Goal: Transaction & Acquisition: Purchase product/service

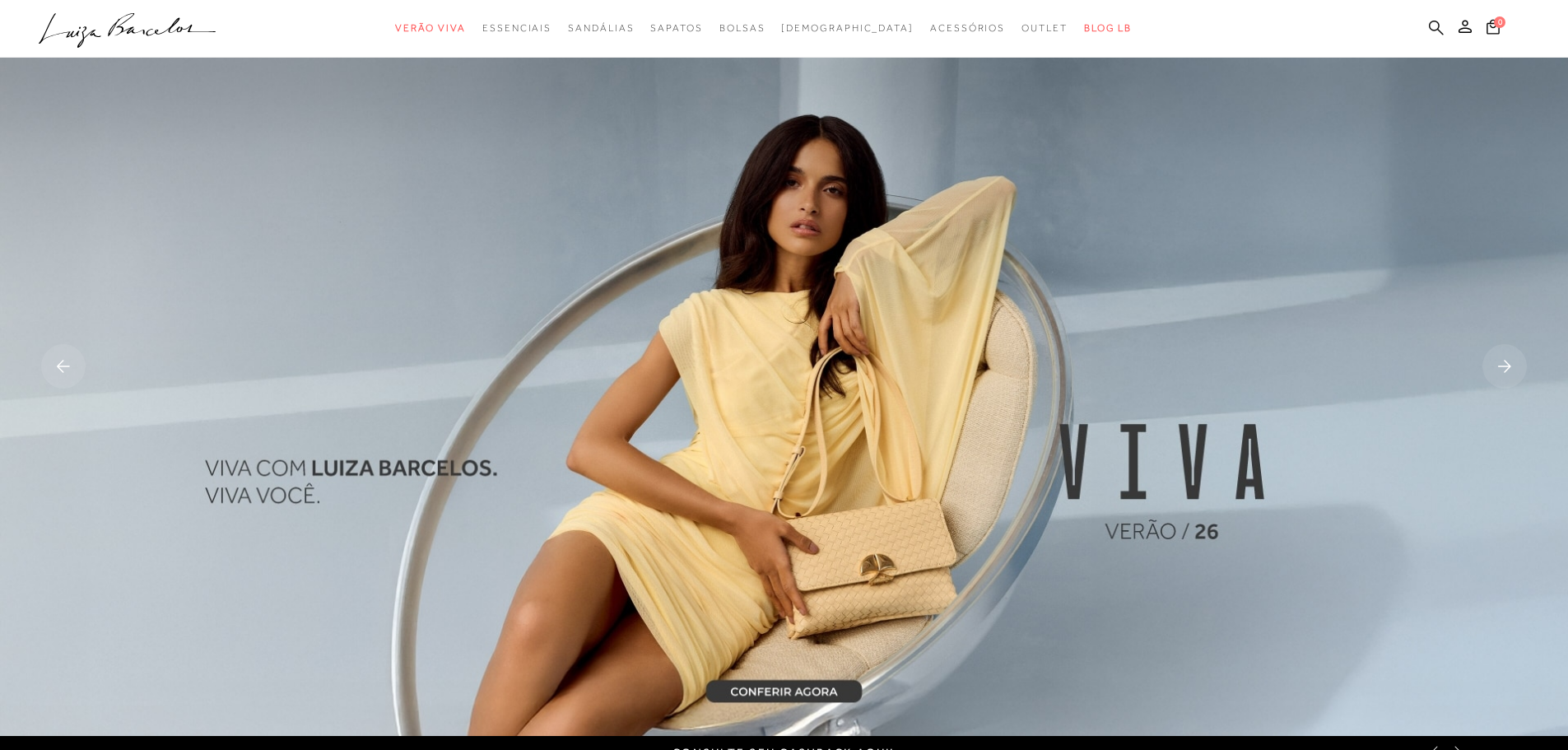
click at [1432, 28] on icon at bounding box center [1437, 27] width 15 height 15
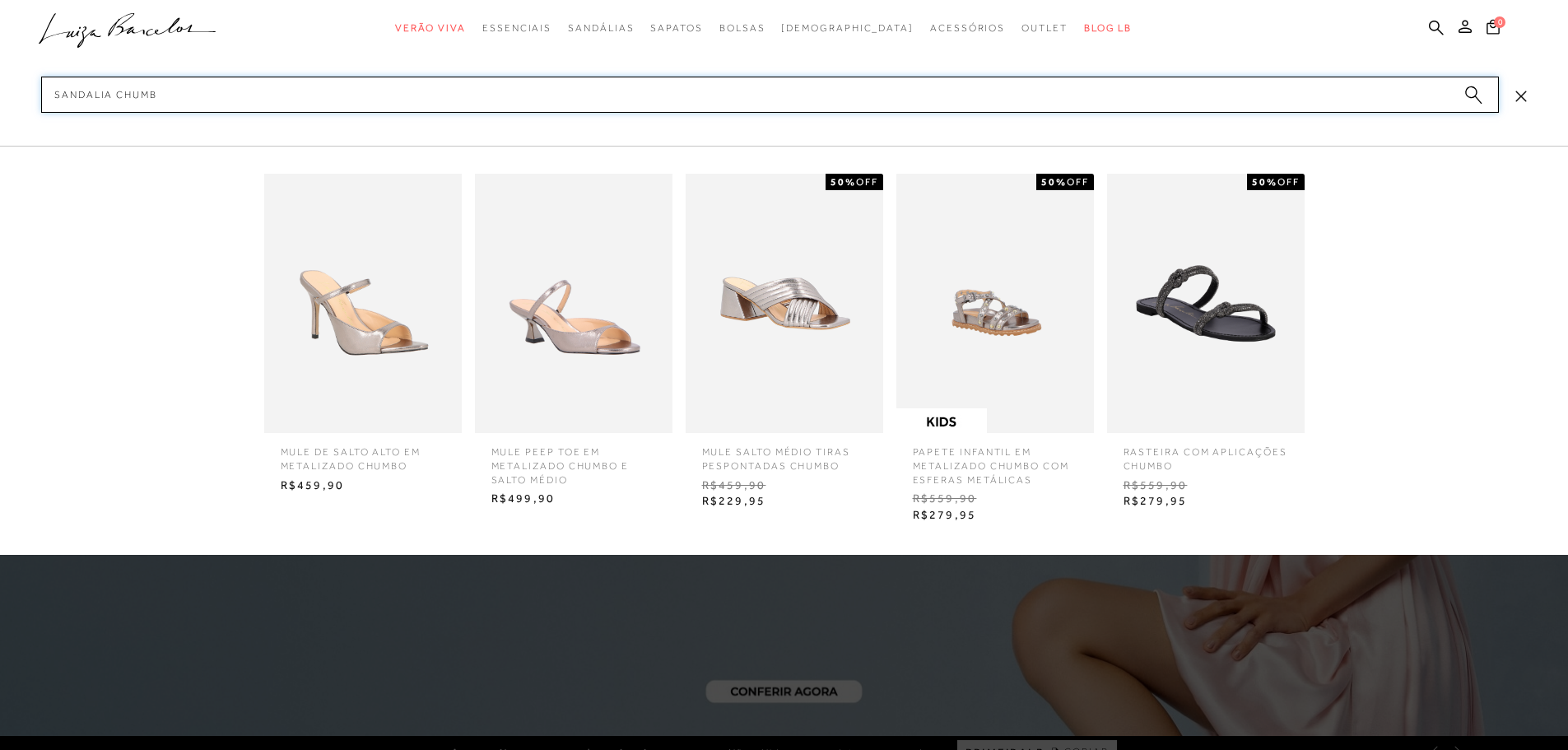
type input "SANDALIA CHUMBO"
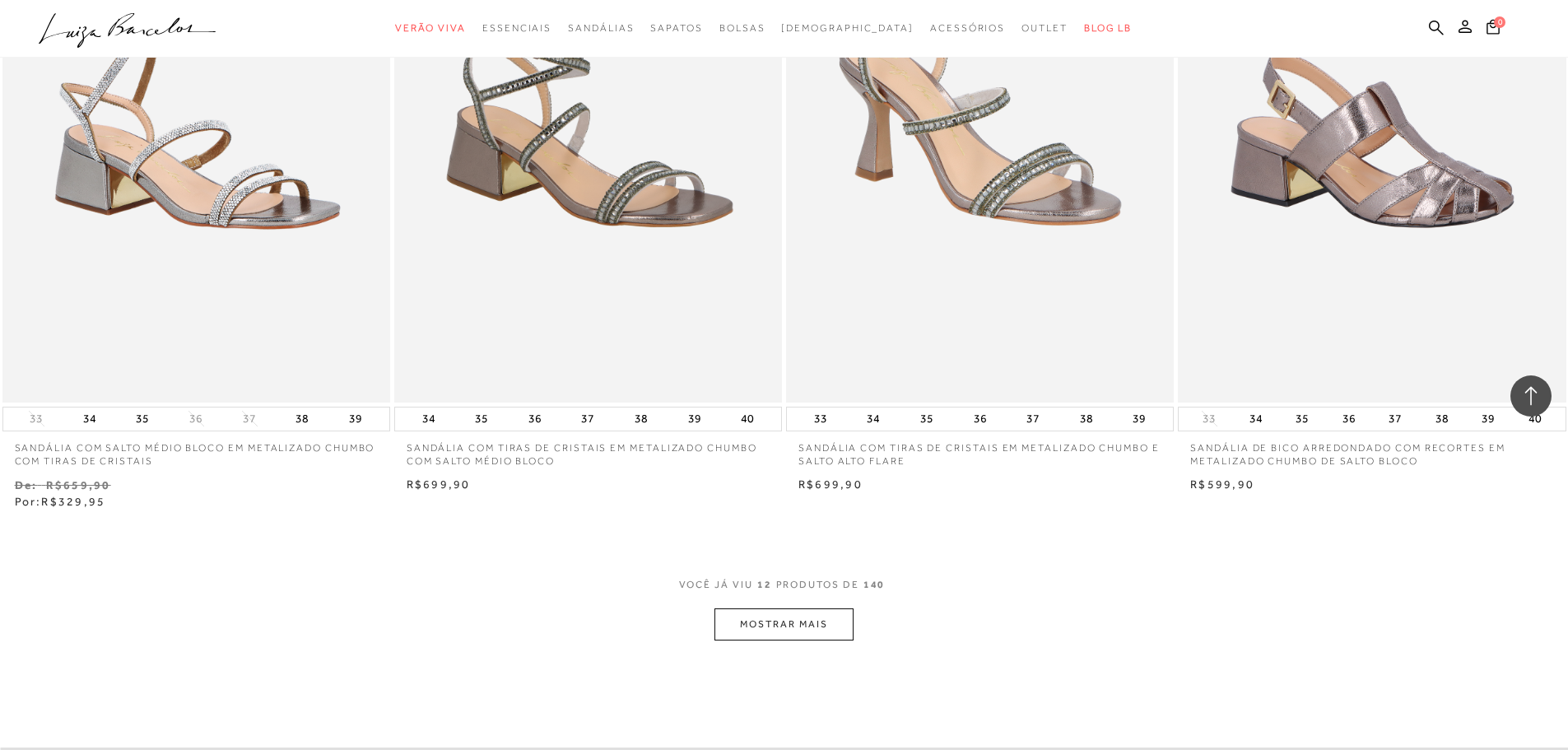
scroll to position [1729, 0]
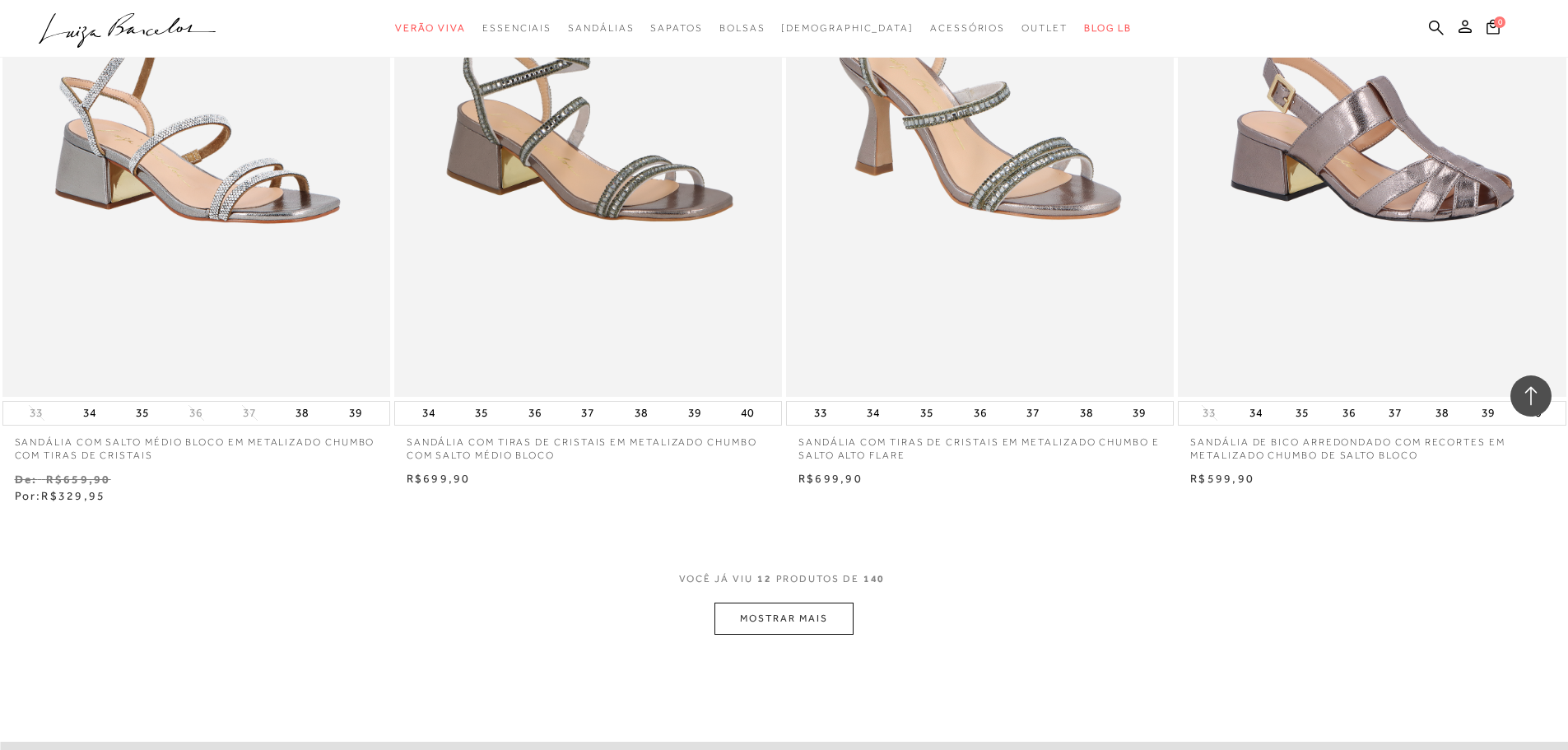
click at [808, 612] on button "MOSTRAR MAIS" at bounding box center [783, 619] width 139 height 32
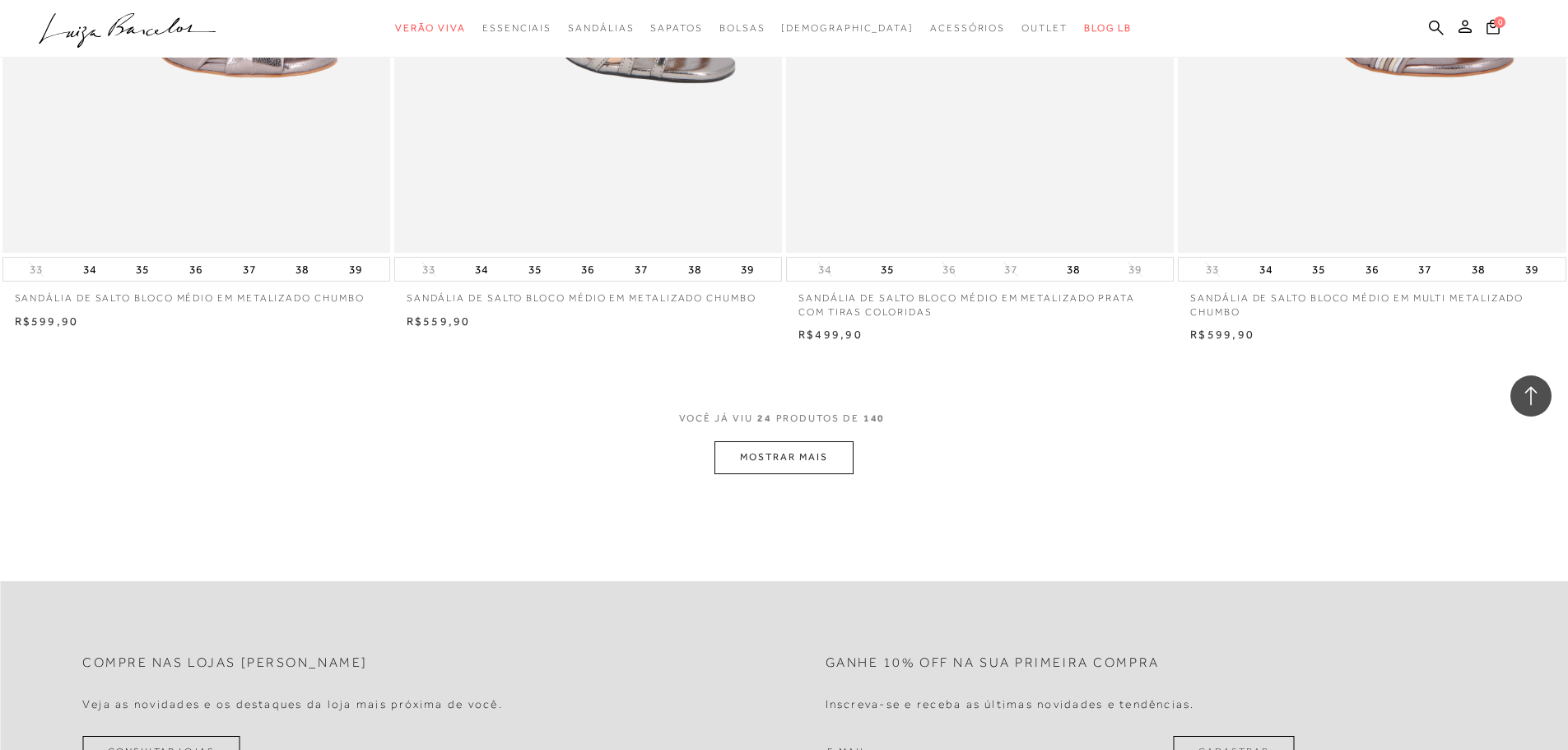
scroll to position [4037, 0]
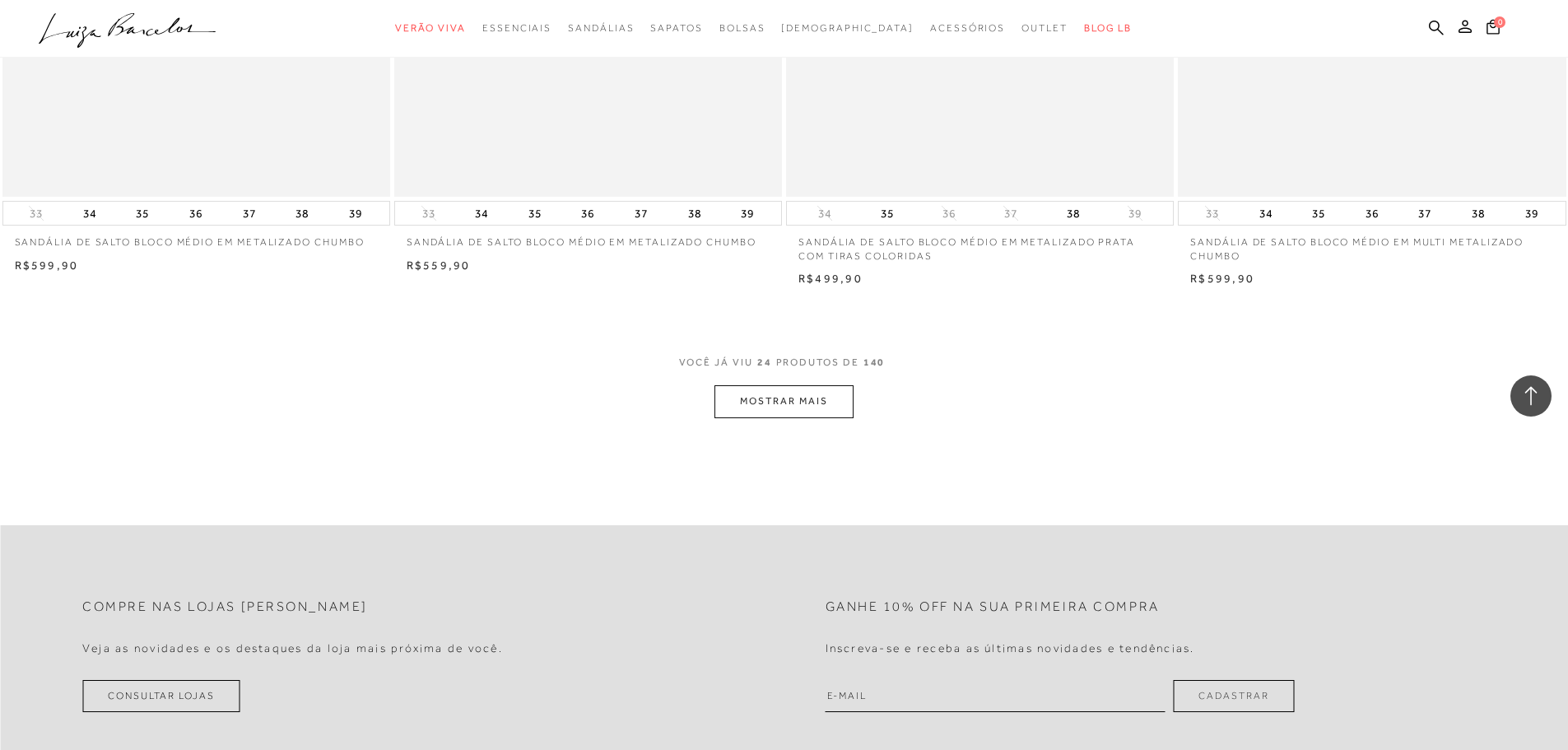
click at [803, 398] on button "MOSTRAR MAIS" at bounding box center [783, 401] width 139 height 32
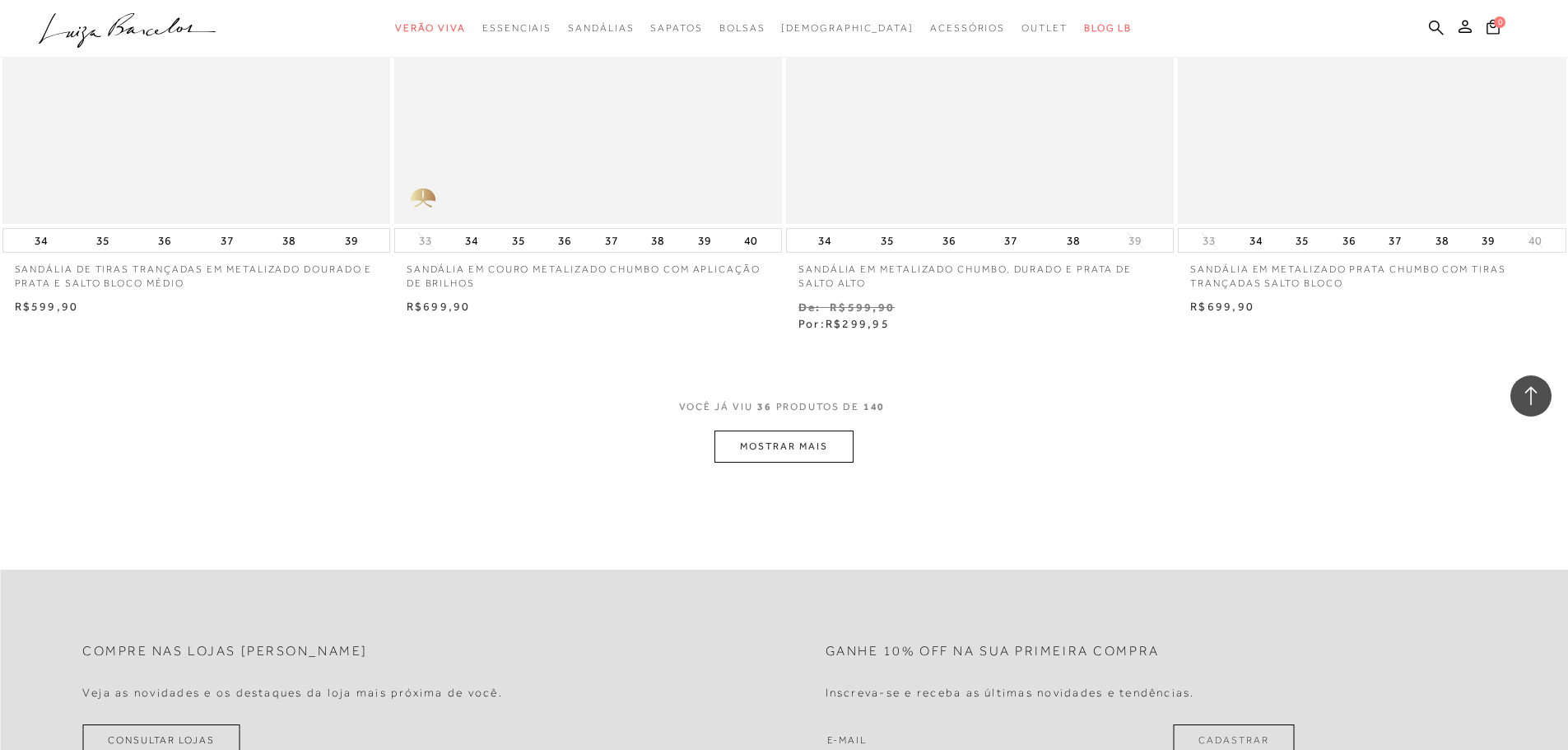
scroll to position [6178, 0]
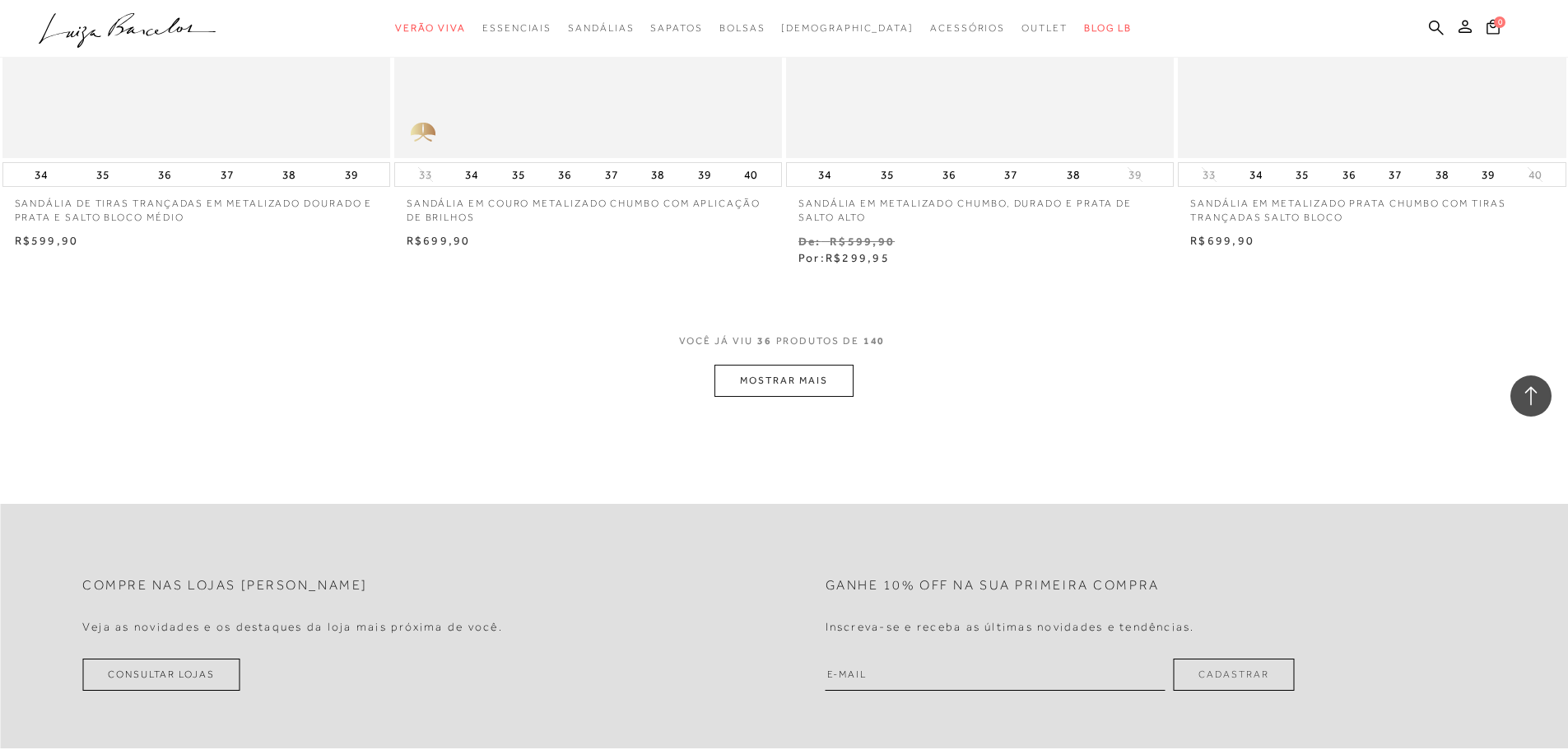
click at [802, 380] on button "MOSTRAR MAIS" at bounding box center [783, 380] width 139 height 32
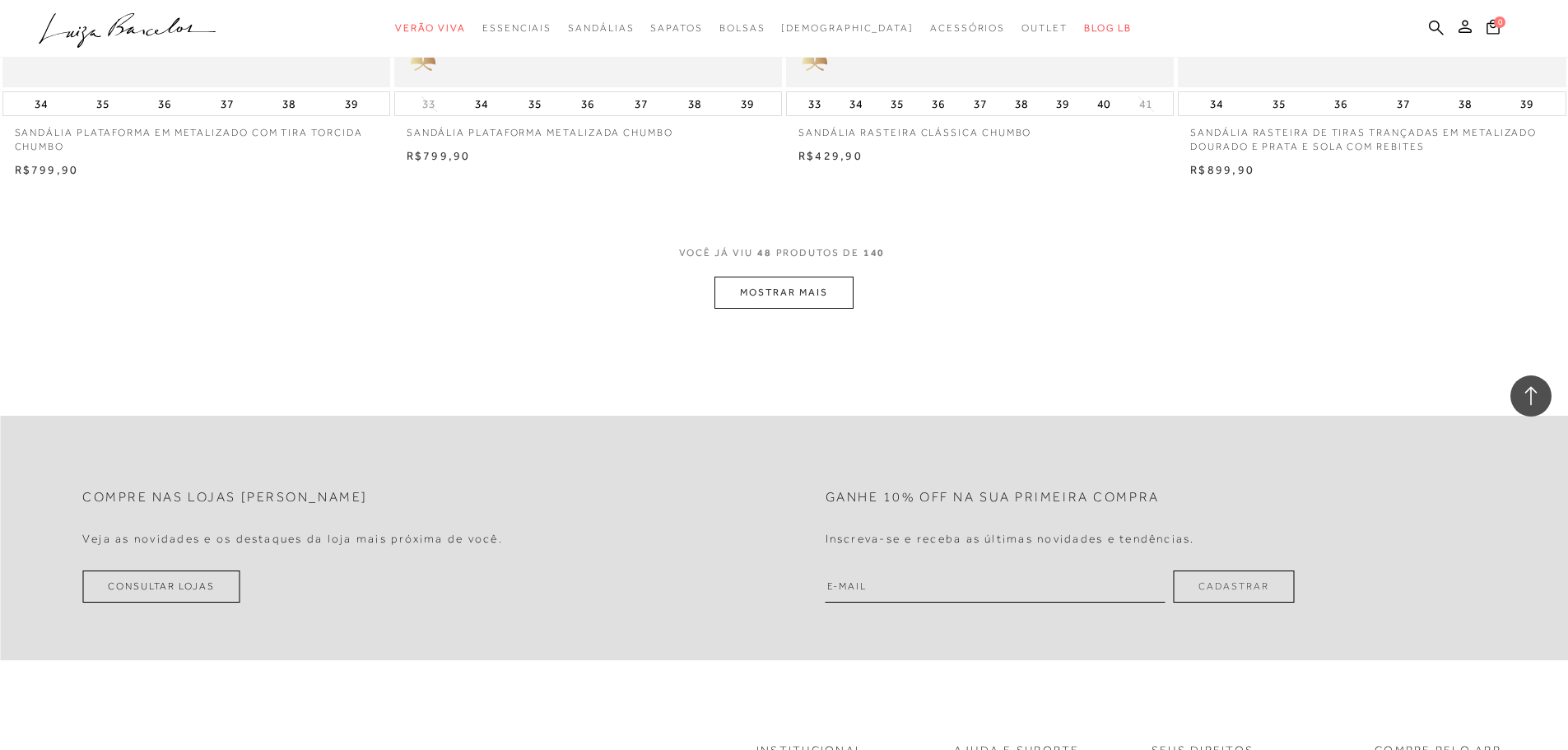
scroll to position [8402, 0]
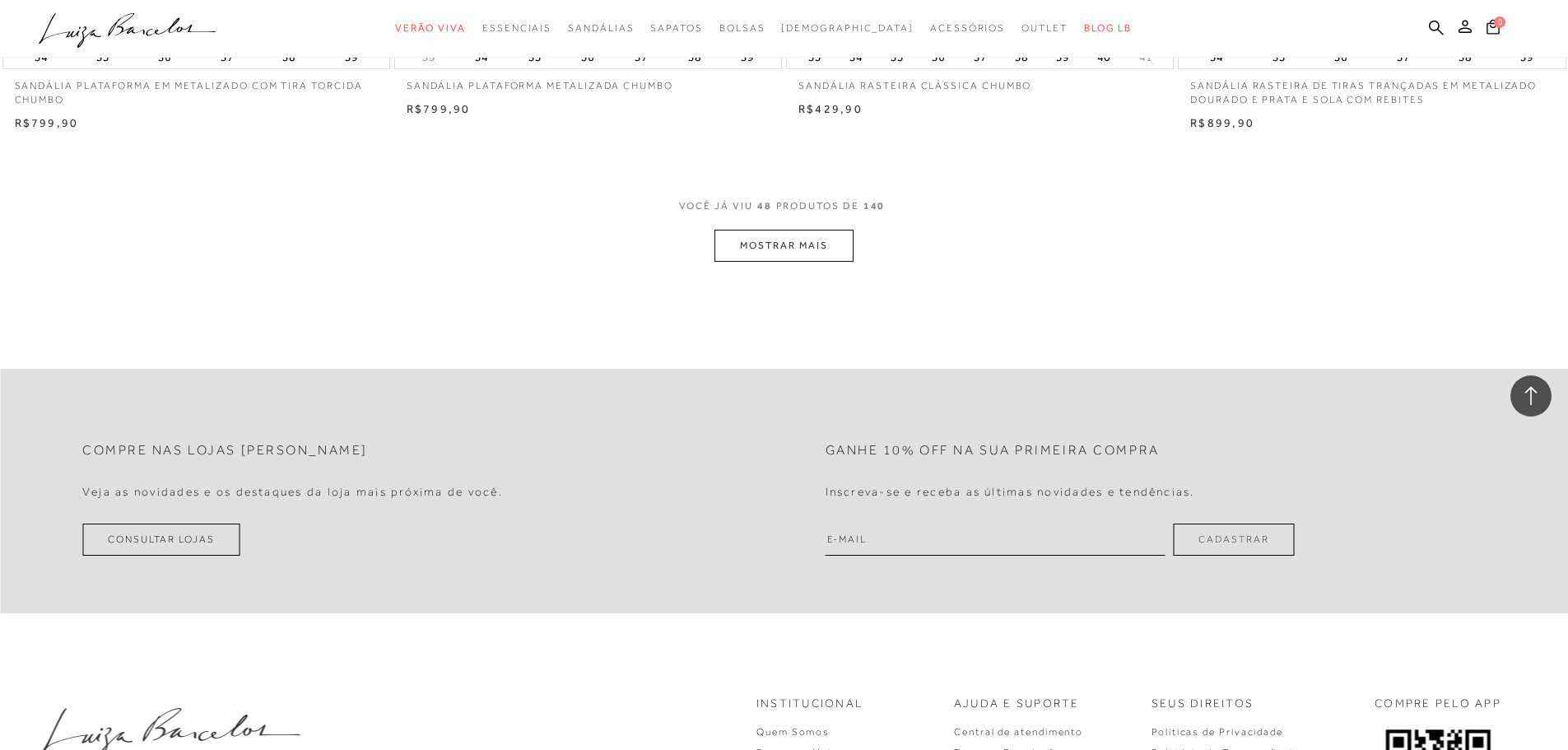
click at [801, 244] on button "MOSTRAR MAIS" at bounding box center [783, 245] width 139 height 32
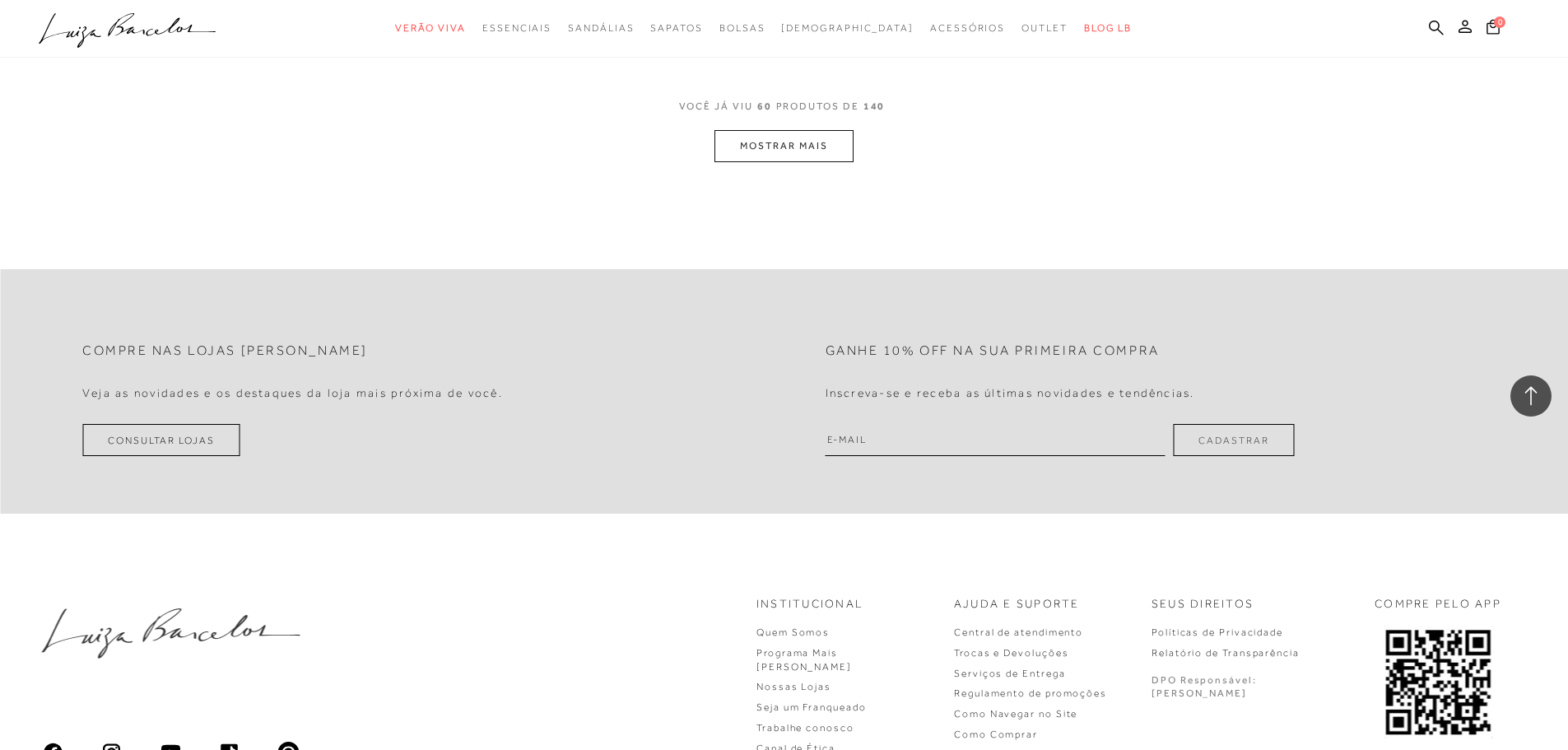
scroll to position [10626, 0]
click at [815, 146] on button "MOSTRAR MAIS" at bounding box center [783, 141] width 139 height 32
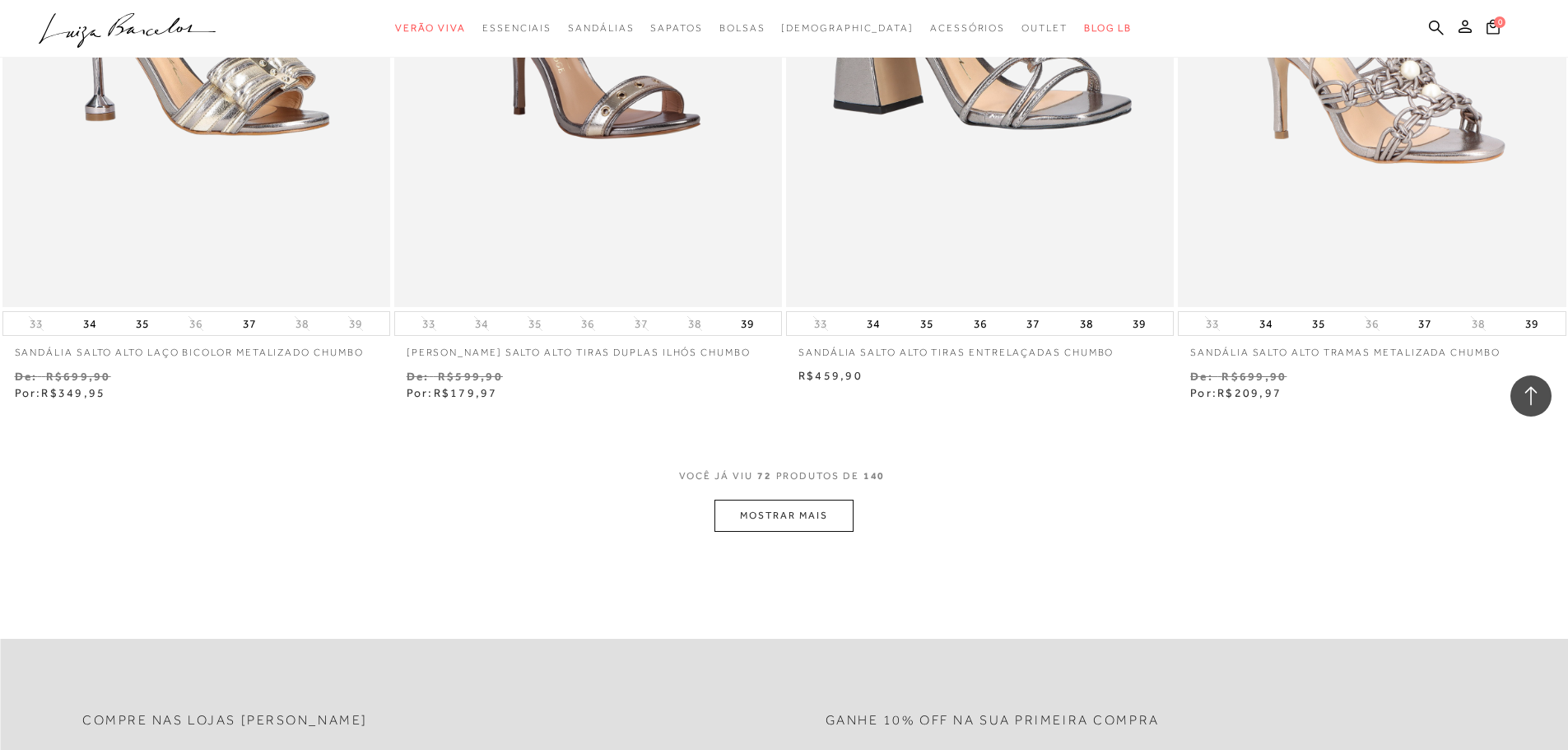
scroll to position [12356, 0]
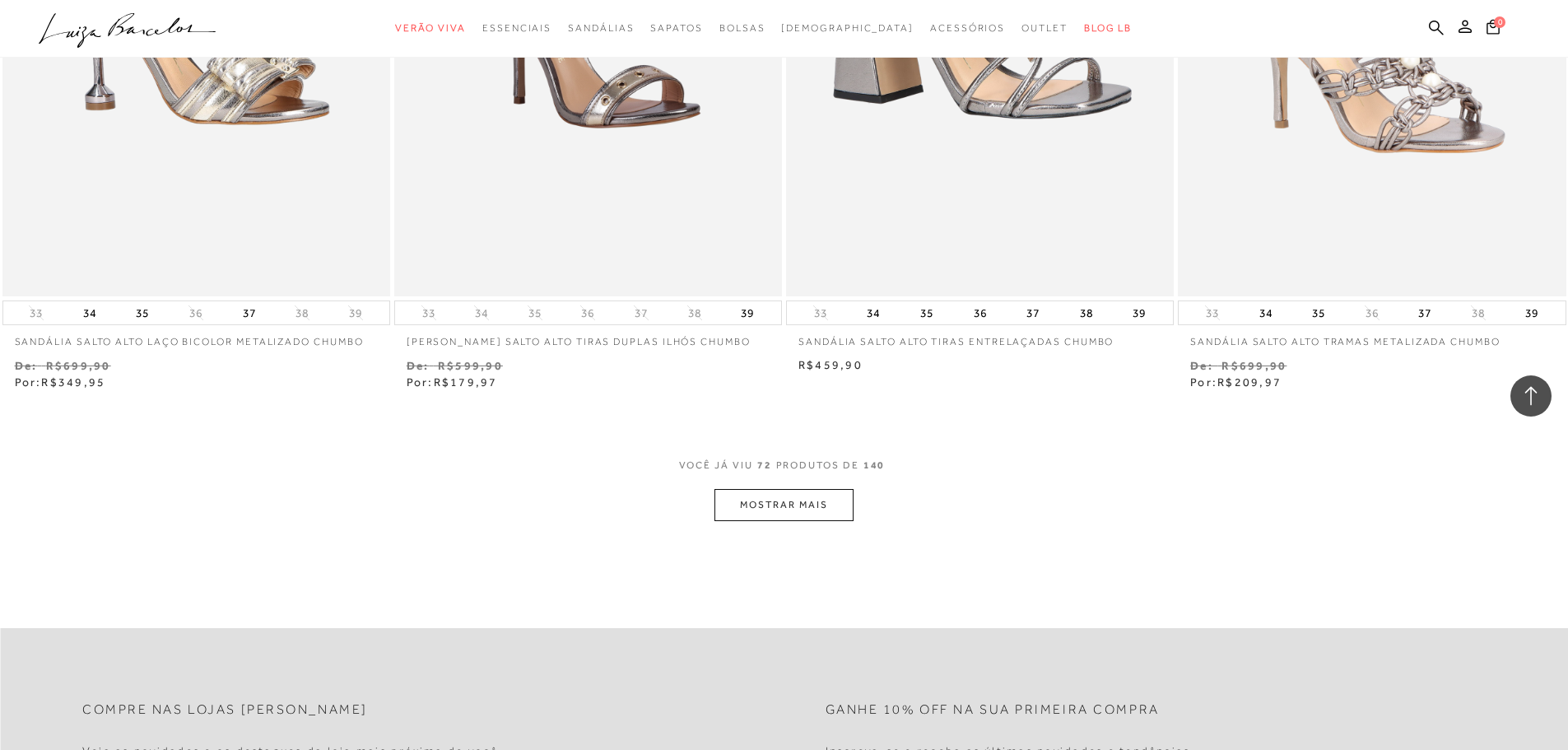
click at [786, 503] on button "MOSTRAR MAIS" at bounding box center [783, 505] width 139 height 32
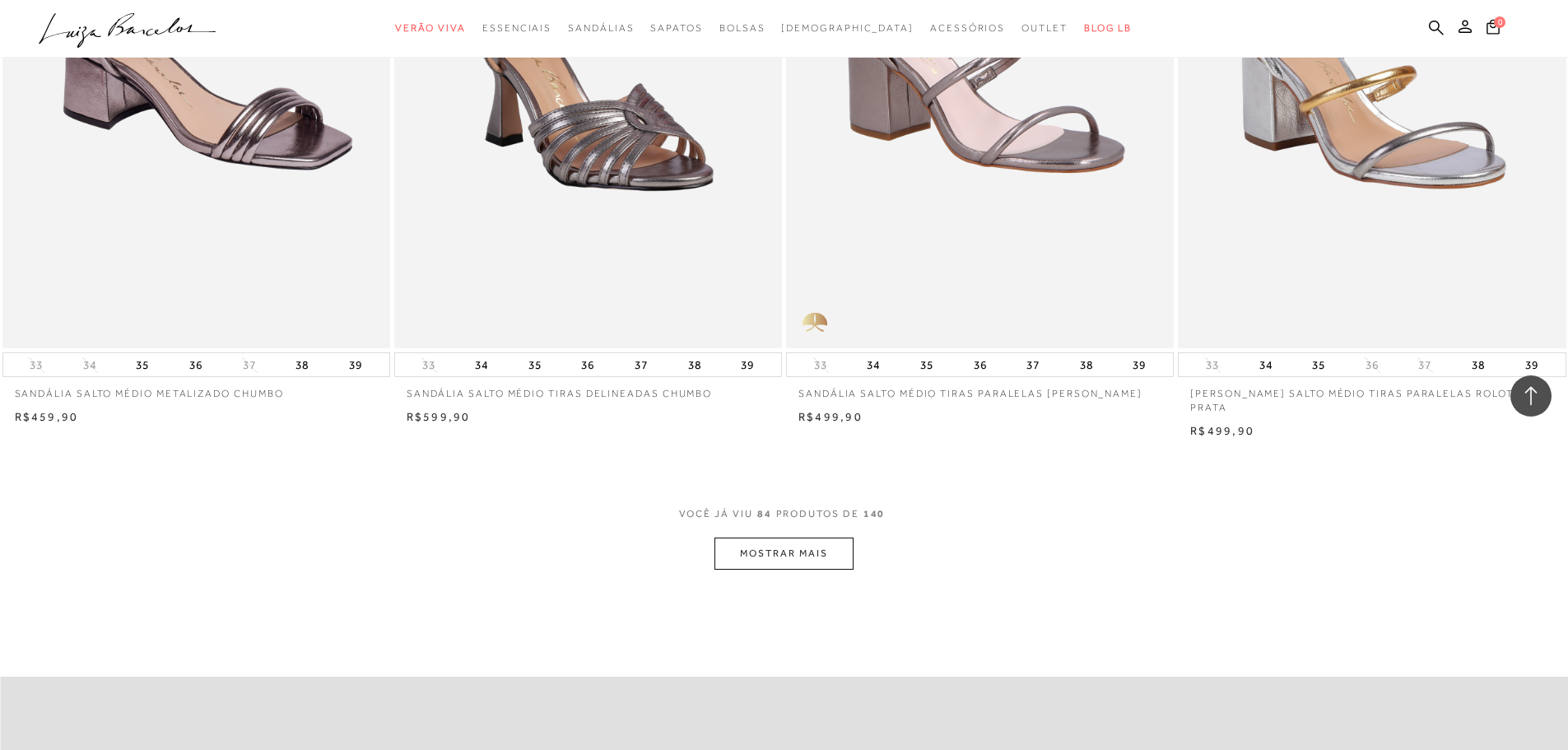
scroll to position [14415, 0]
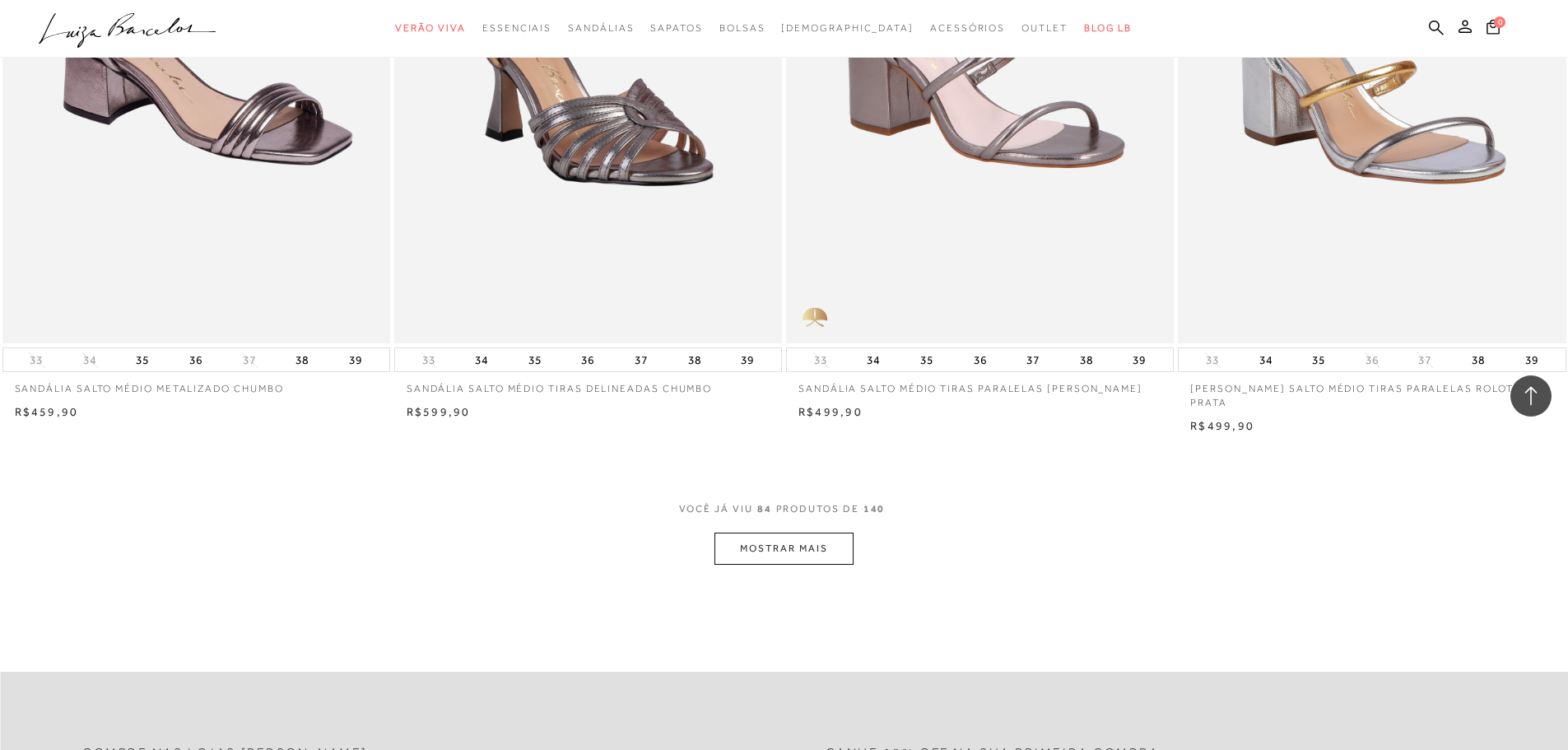
click at [811, 533] on button "MOSTRAR MAIS" at bounding box center [783, 549] width 139 height 32
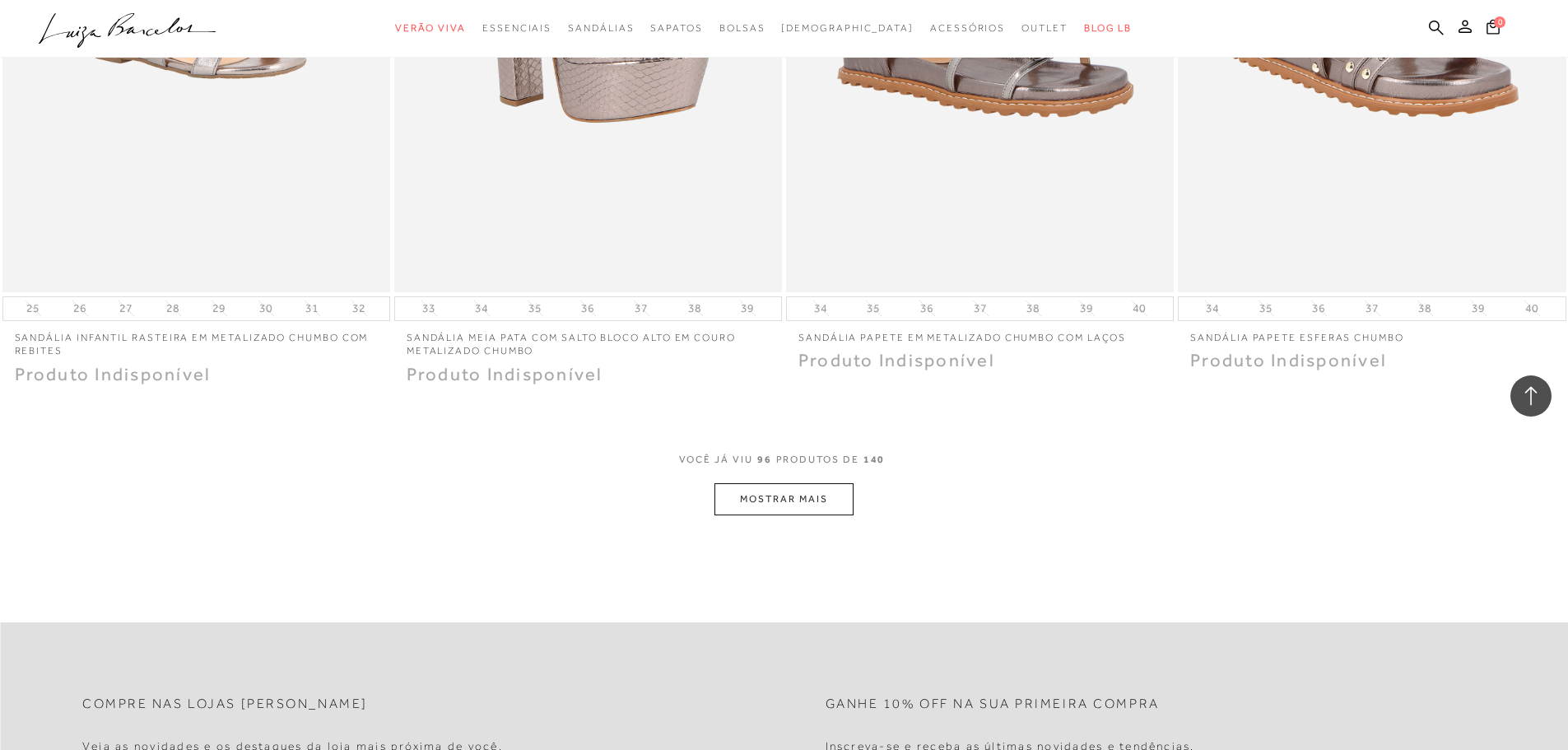
scroll to position [16557, 0]
click at [813, 482] on button "MOSTRAR MAIS" at bounding box center [783, 497] width 139 height 32
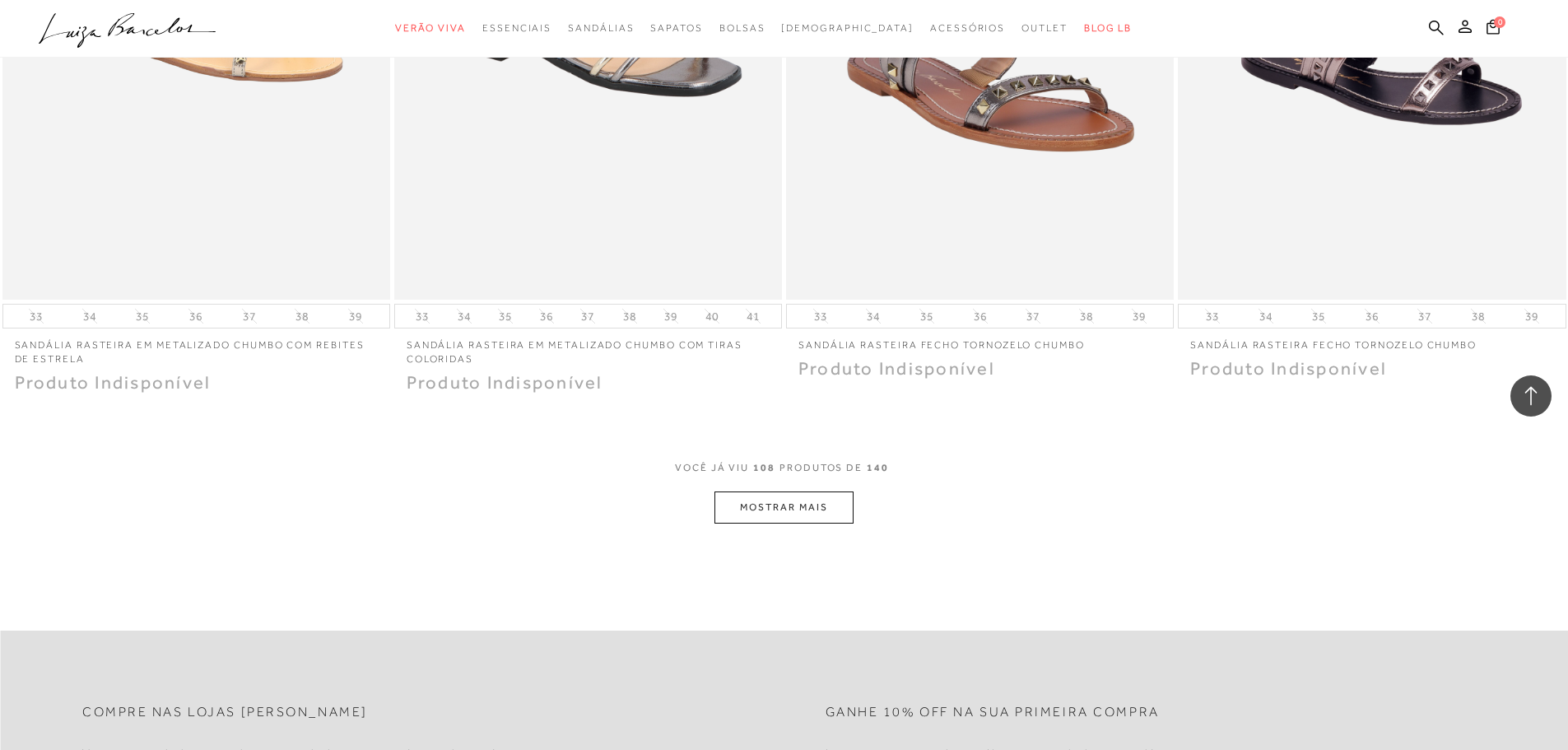
scroll to position [18616, 0]
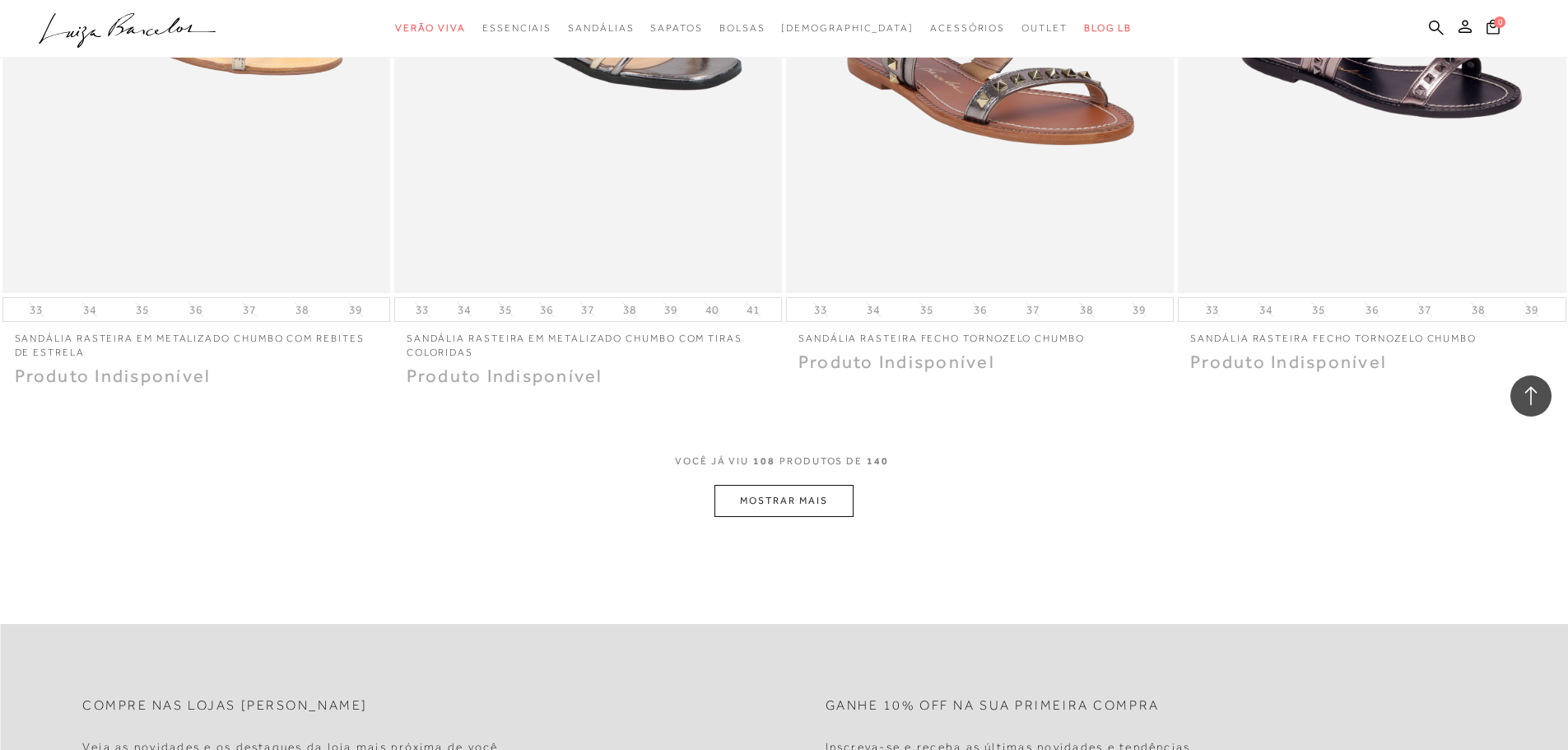
click at [796, 490] on button "MOSTRAR MAIS" at bounding box center [783, 501] width 139 height 32
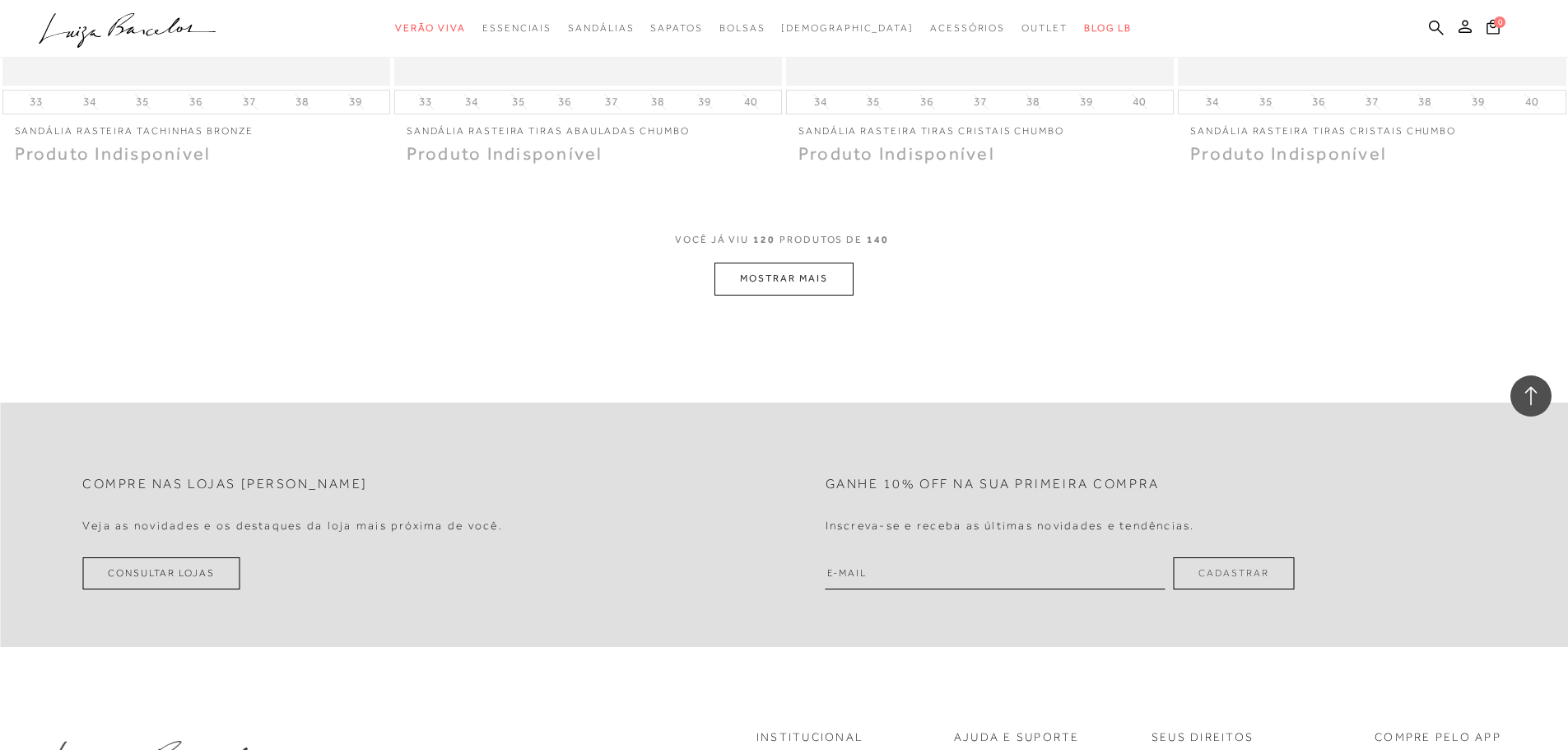
scroll to position [20922, 0]
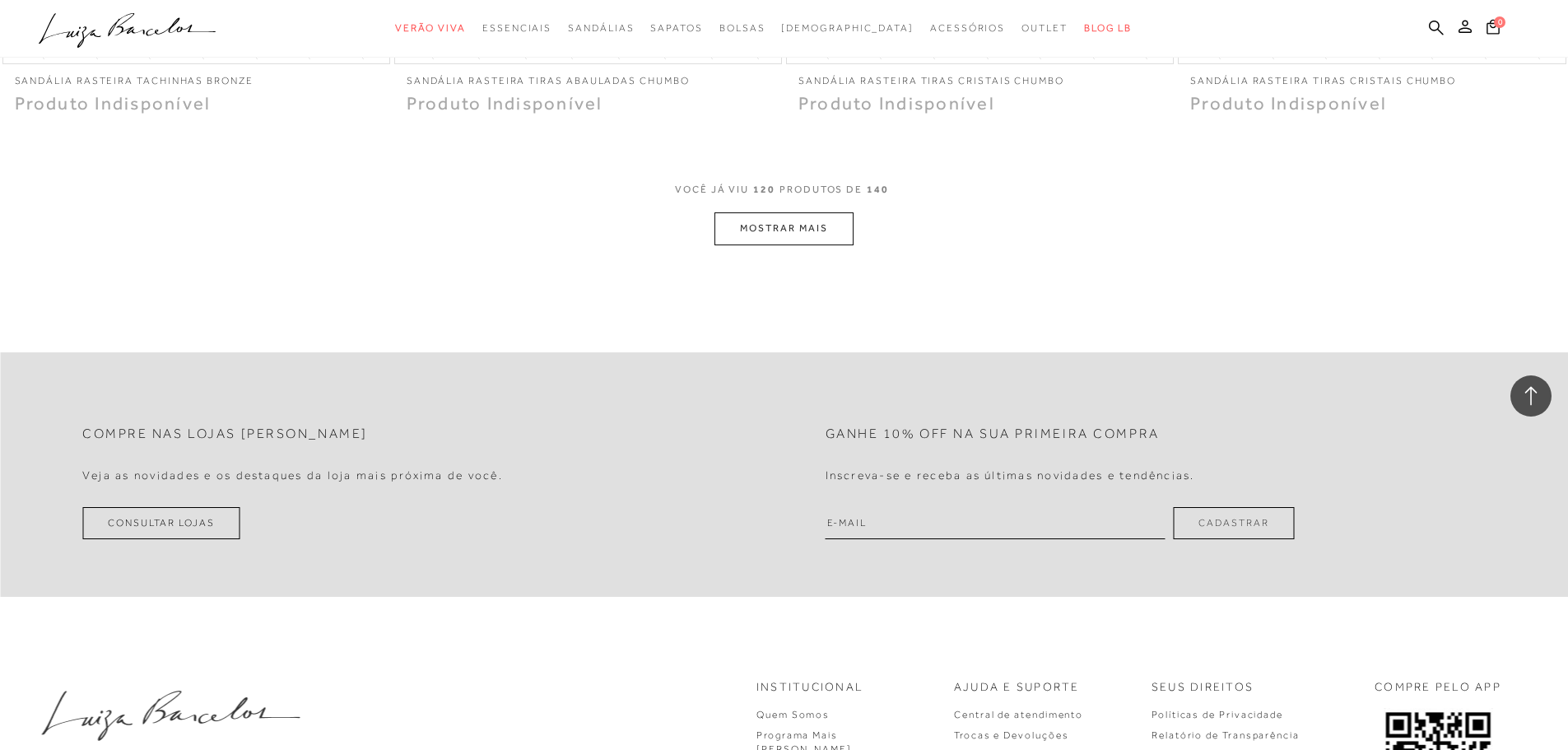
click at [791, 214] on button "MOSTRAR MAIS" at bounding box center [783, 228] width 139 height 32
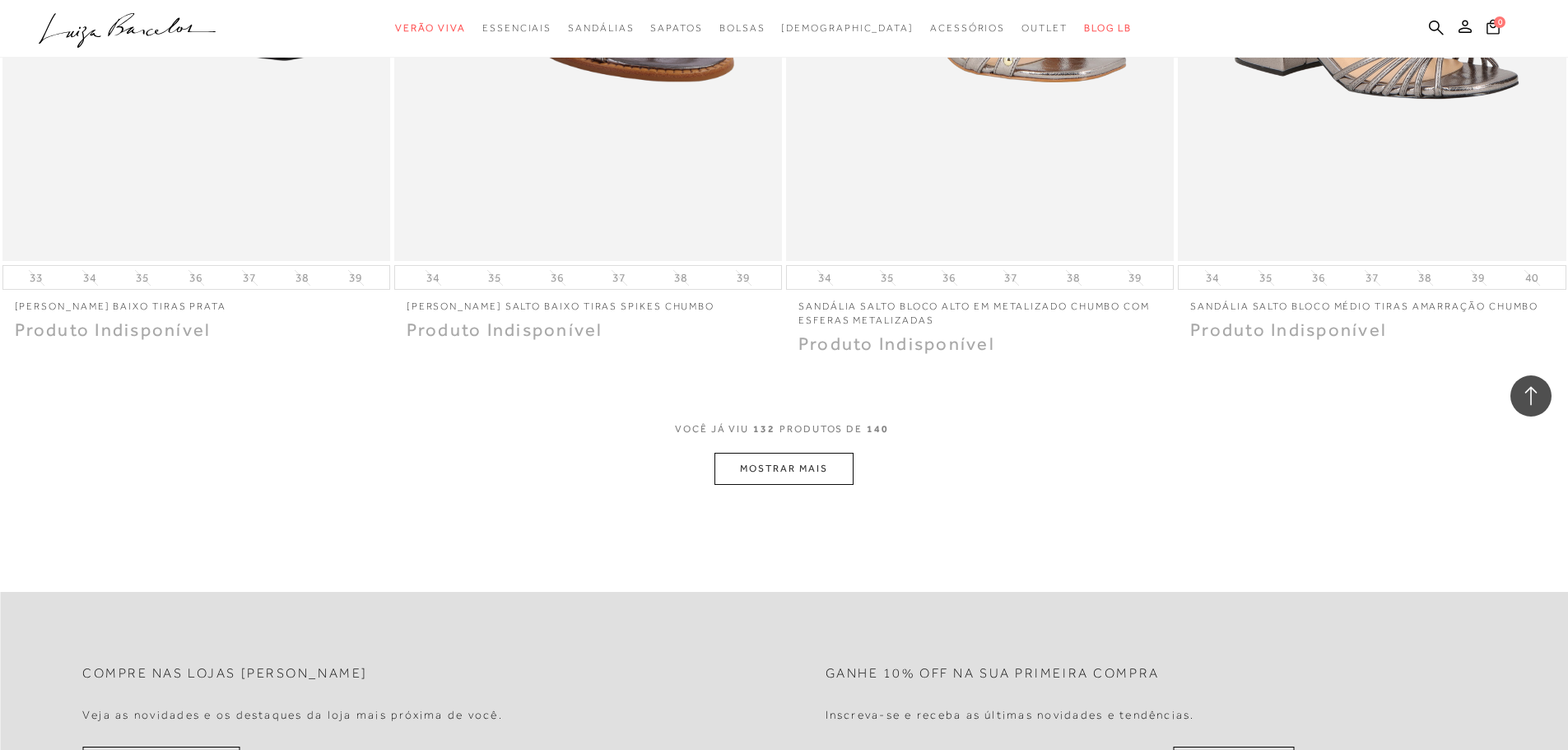
scroll to position [22735, 0]
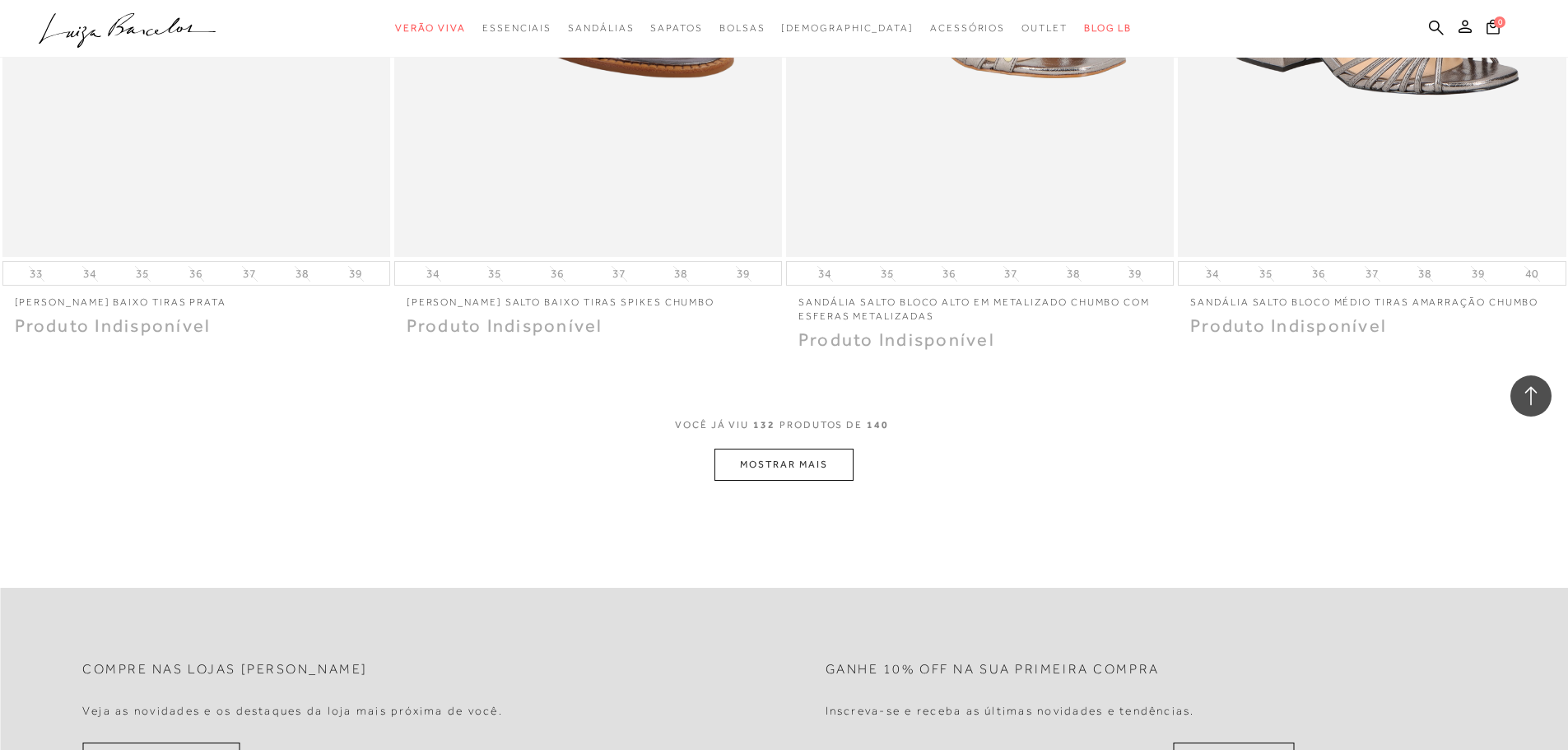
click at [794, 453] on button "MOSTRAR MAIS" at bounding box center [783, 464] width 139 height 32
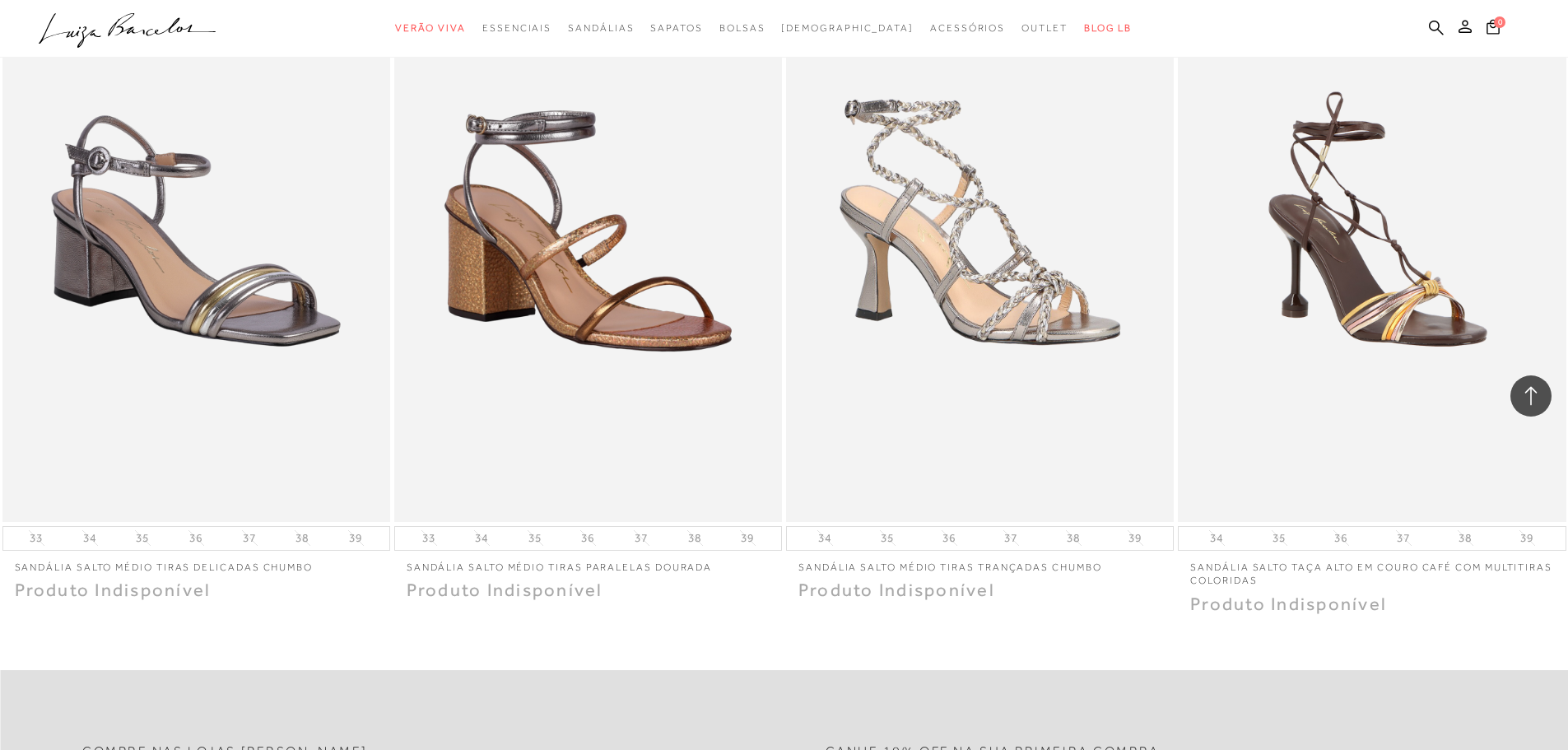
scroll to position [23805, 0]
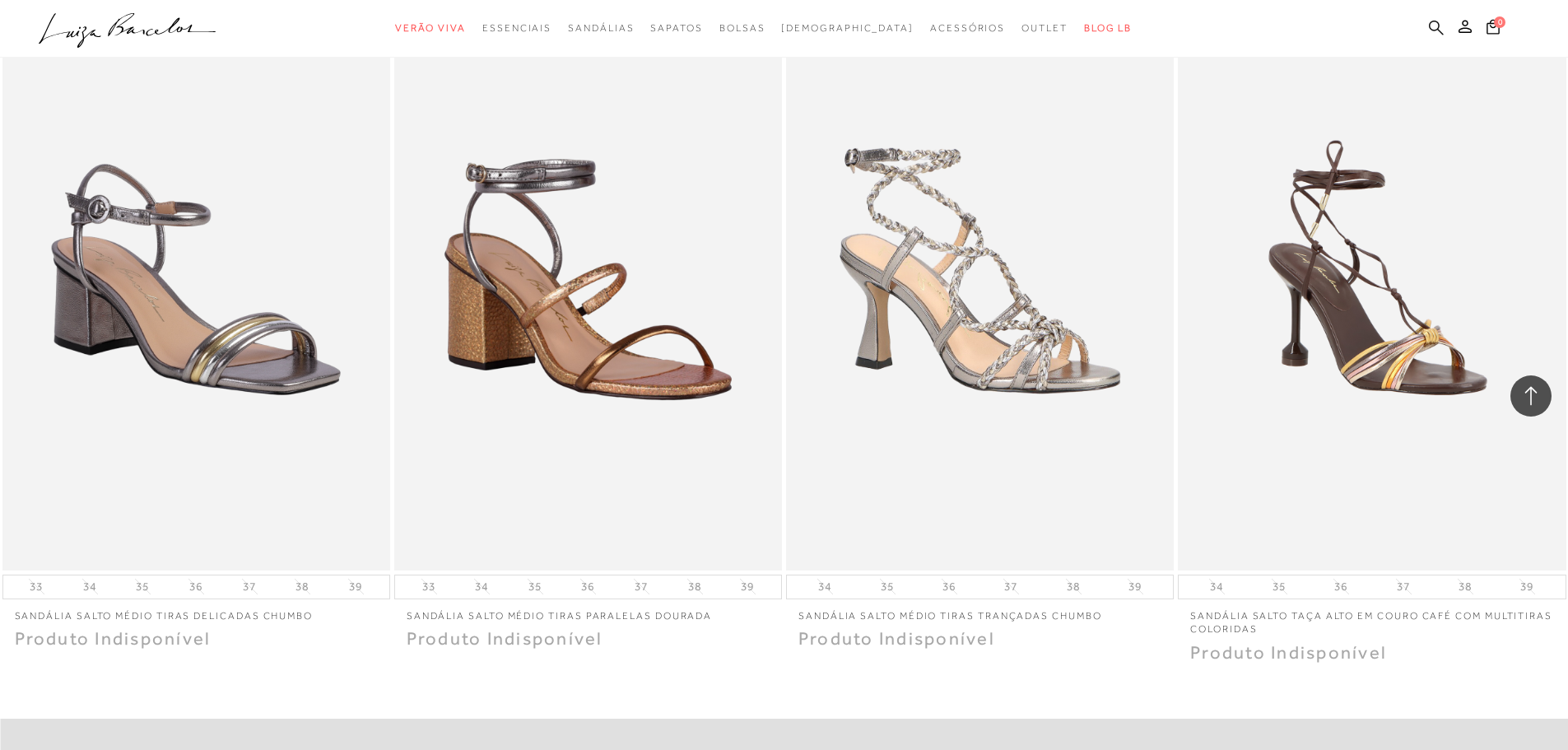
click at [1436, 25] on icon at bounding box center [1437, 27] width 15 height 15
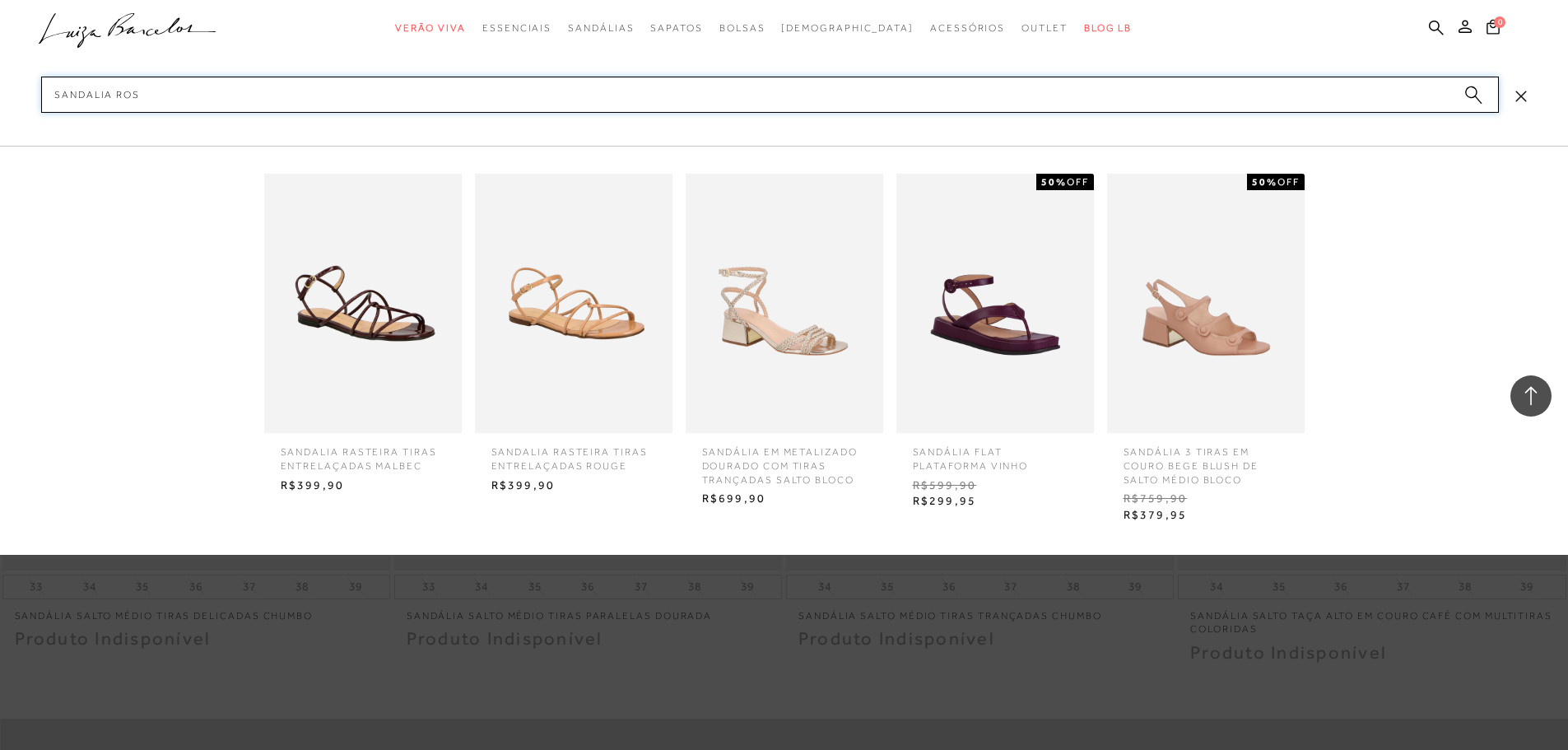
type input "SANDALIA ROSA"
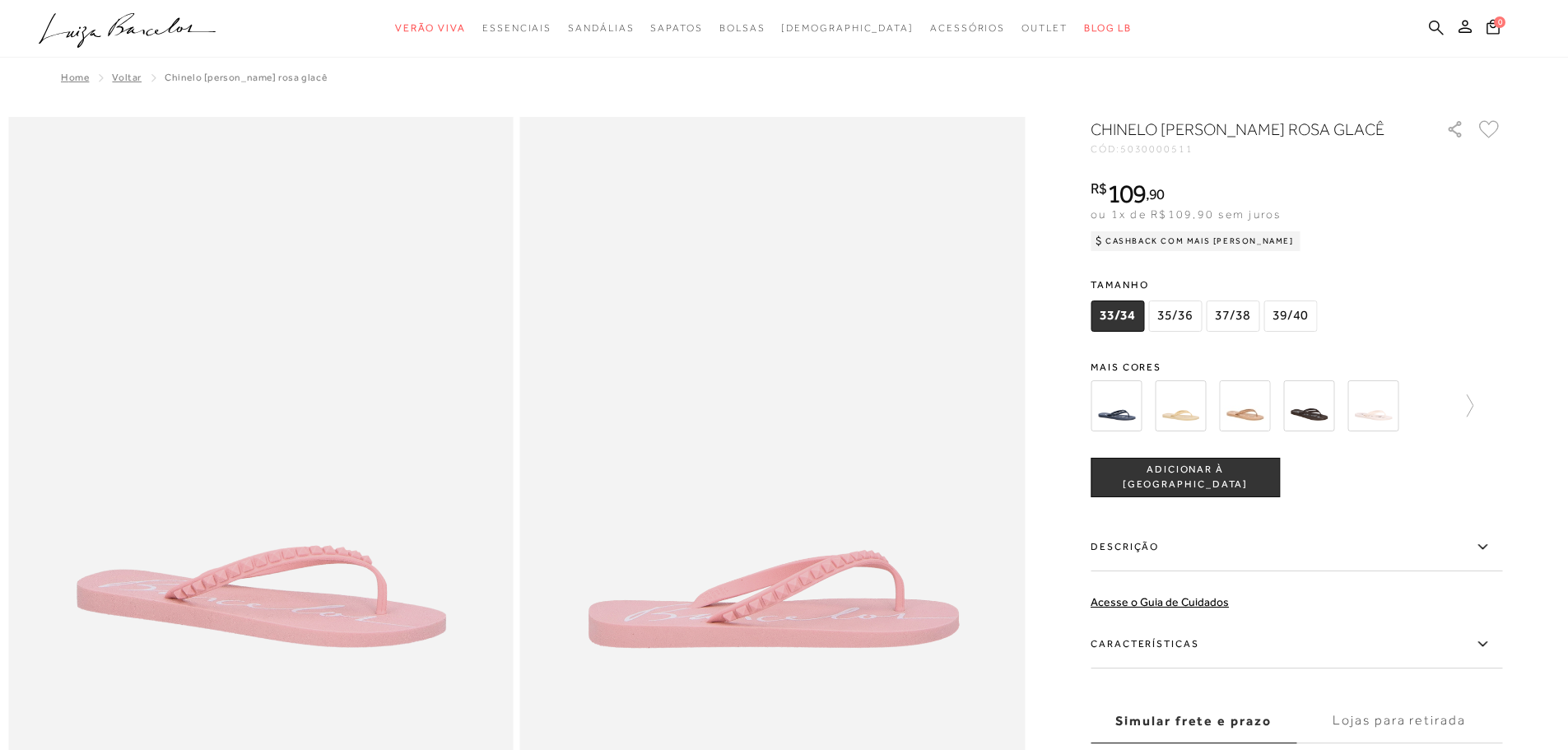
click at [1430, 28] on icon at bounding box center [1437, 27] width 15 height 15
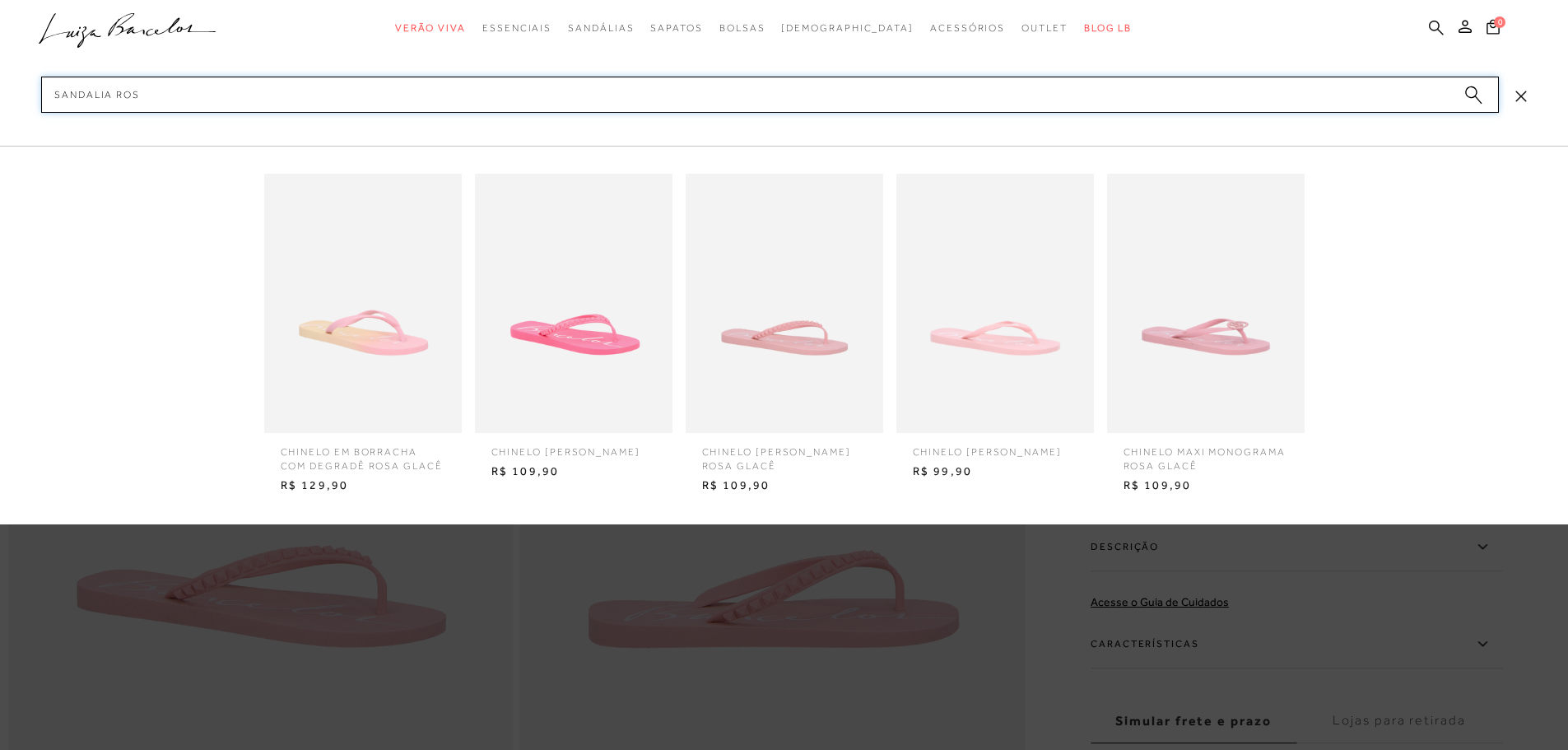
type input "SANDALIA ROSA"
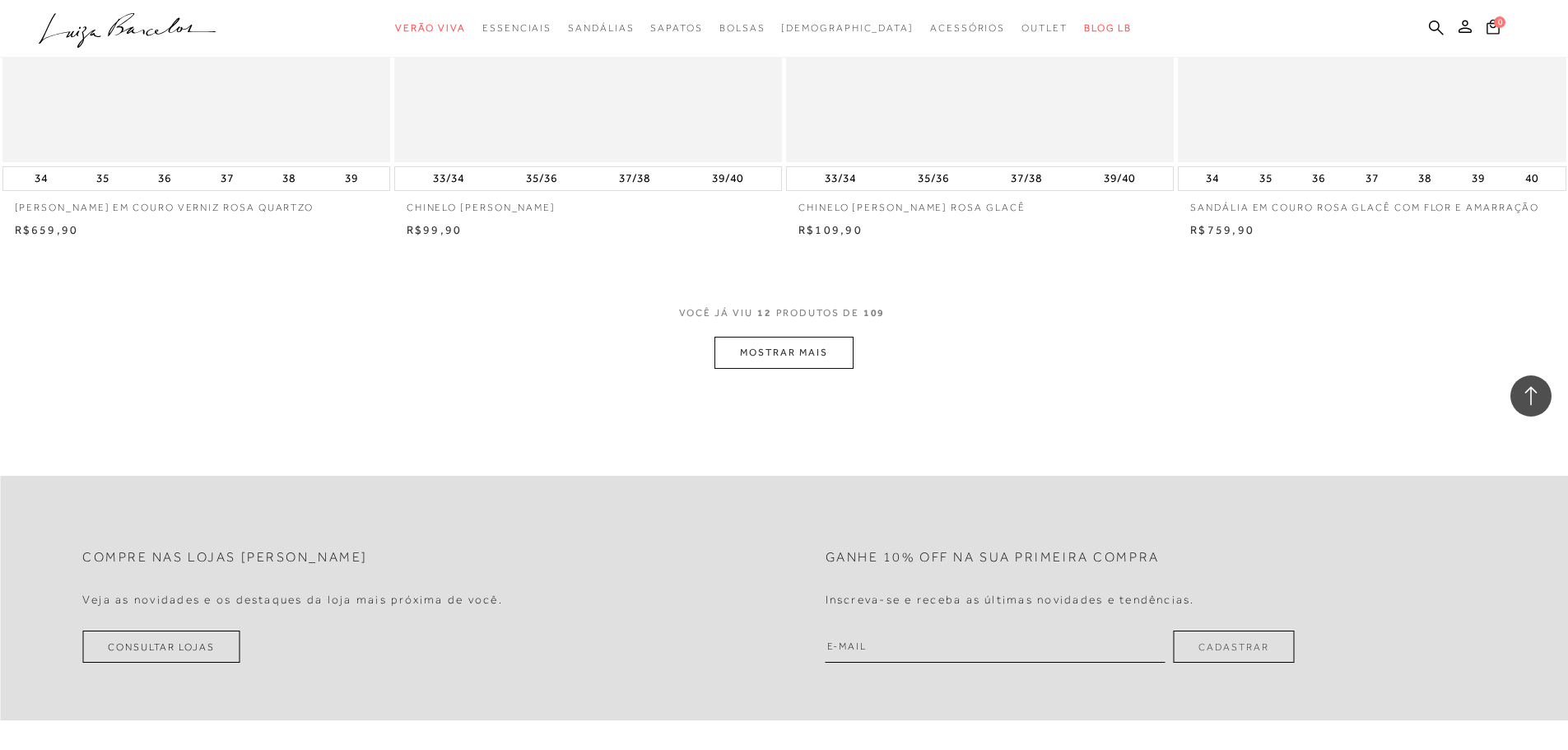
scroll to position [1977, 0]
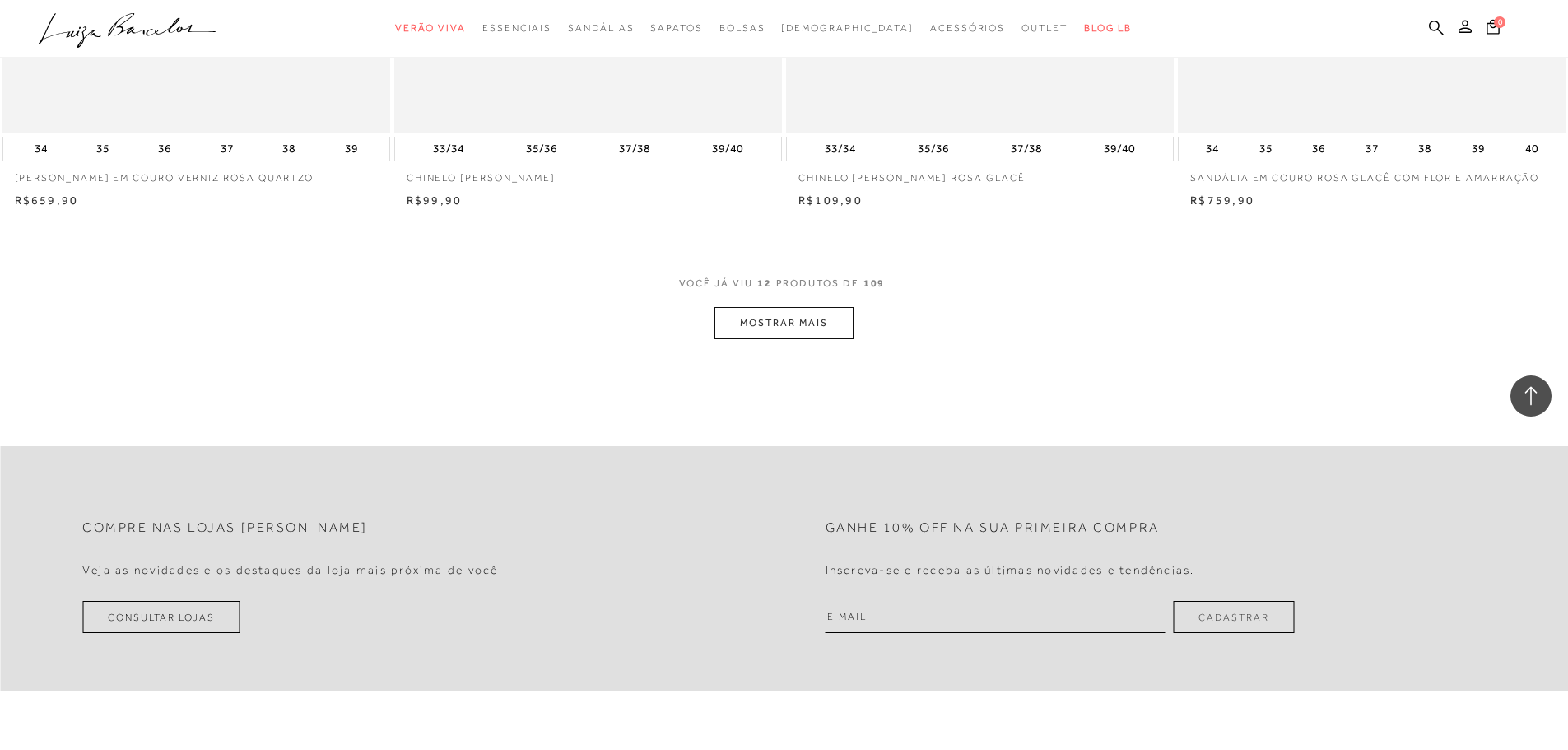
click at [810, 319] on button "MOSTRAR MAIS" at bounding box center [783, 323] width 139 height 32
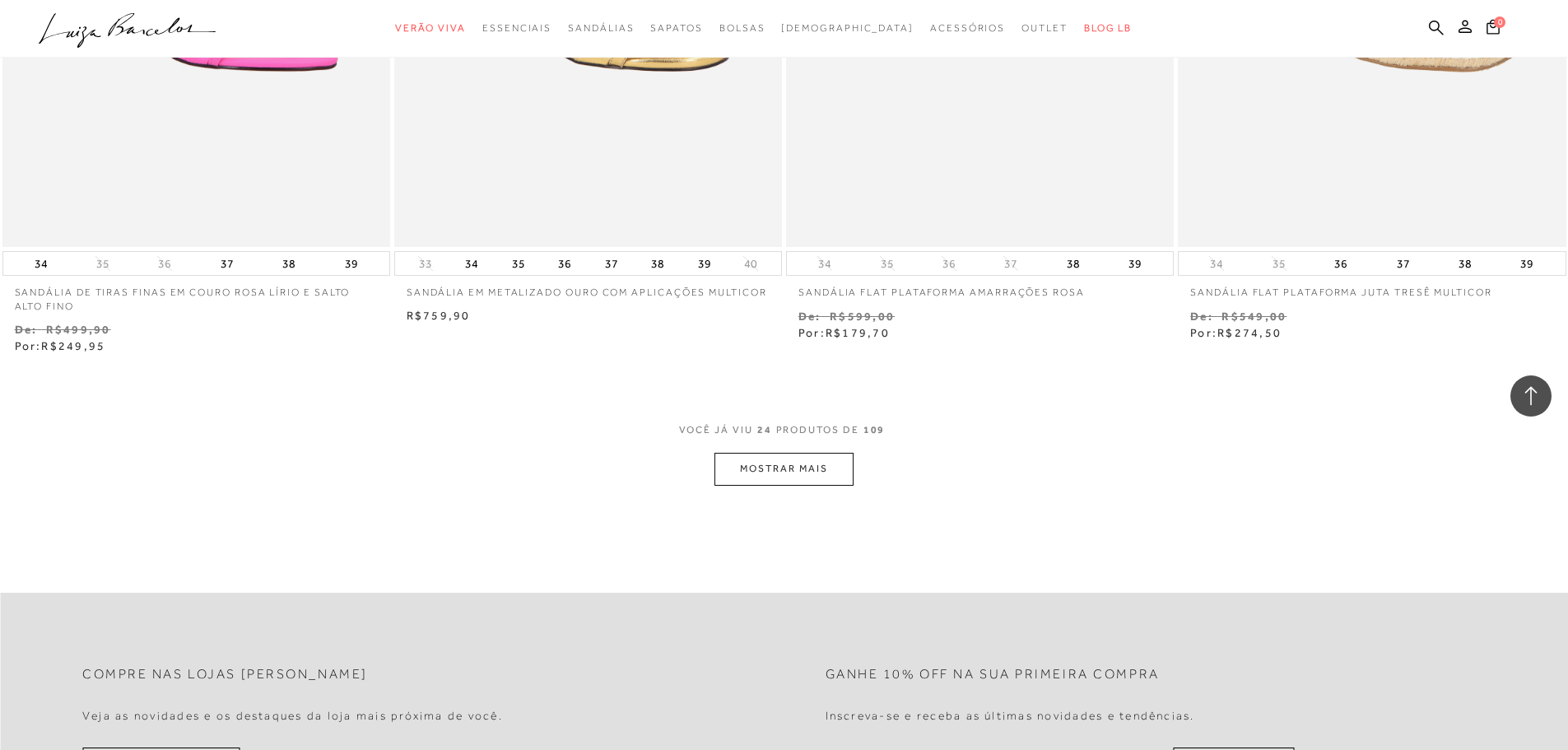
scroll to position [3954, 0]
click at [789, 468] on button "MOSTRAR MAIS" at bounding box center [783, 466] width 139 height 32
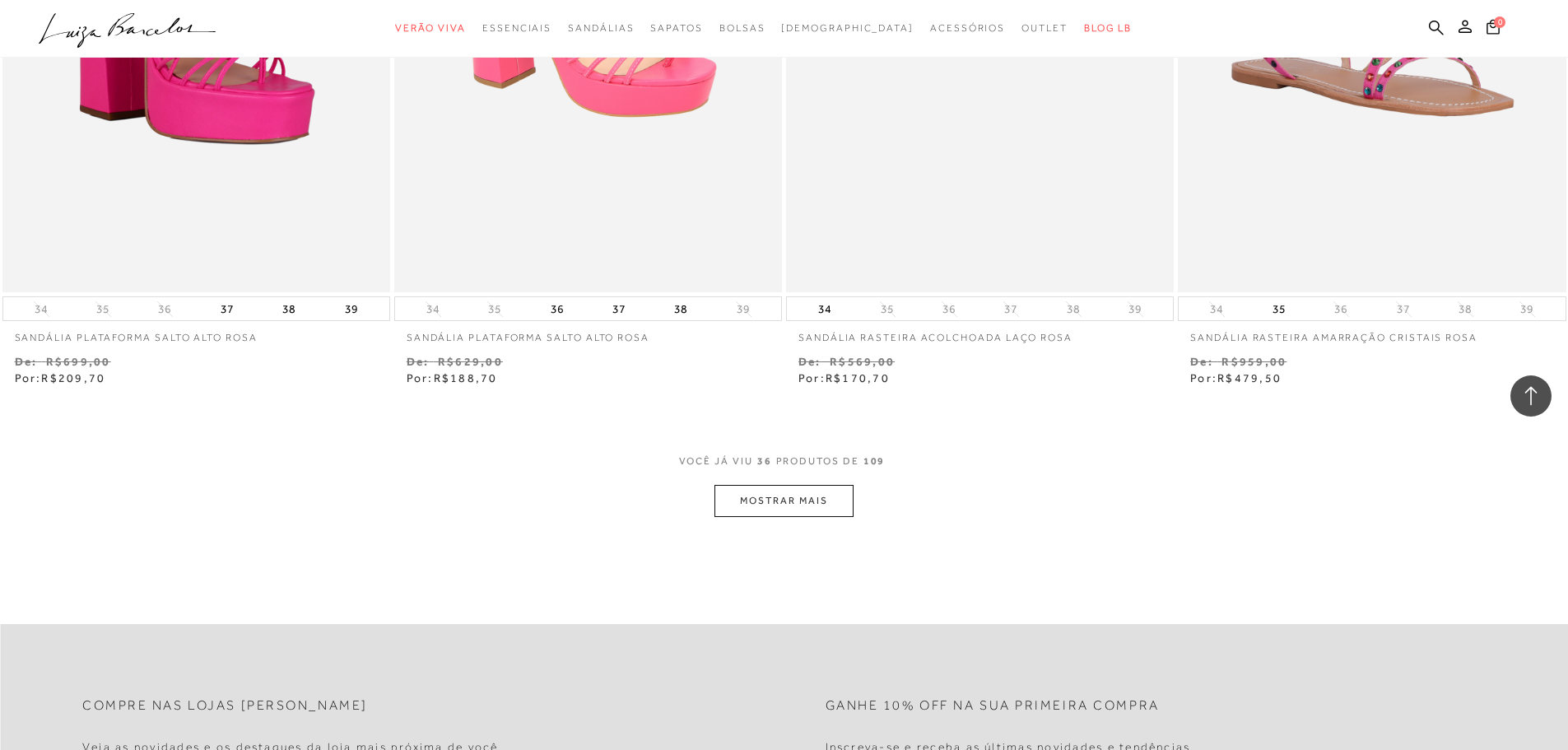
scroll to position [6013, 0]
click at [804, 501] on button "MOSTRAR MAIS" at bounding box center [783, 500] width 139 height 32
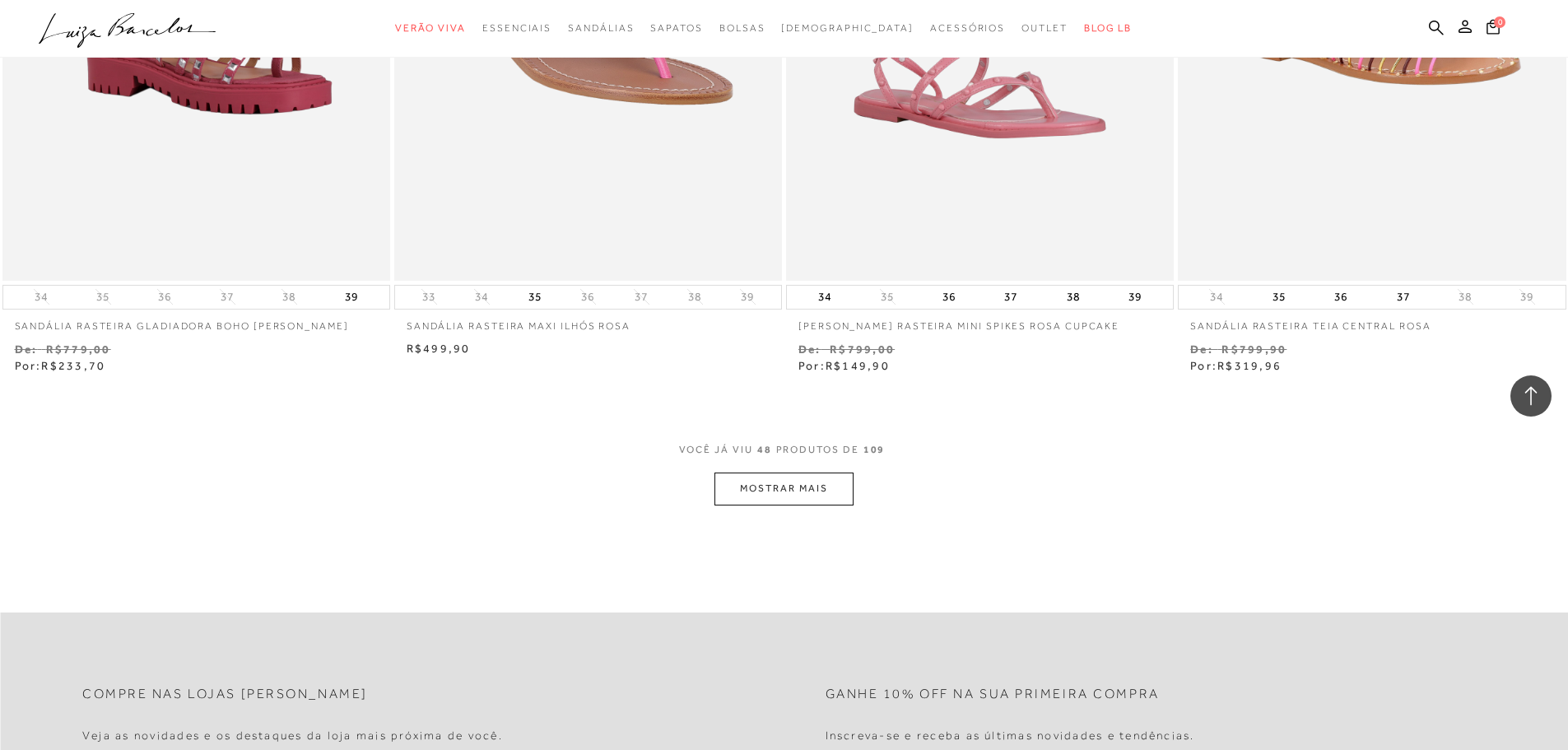
scroll to position [8155, 0]
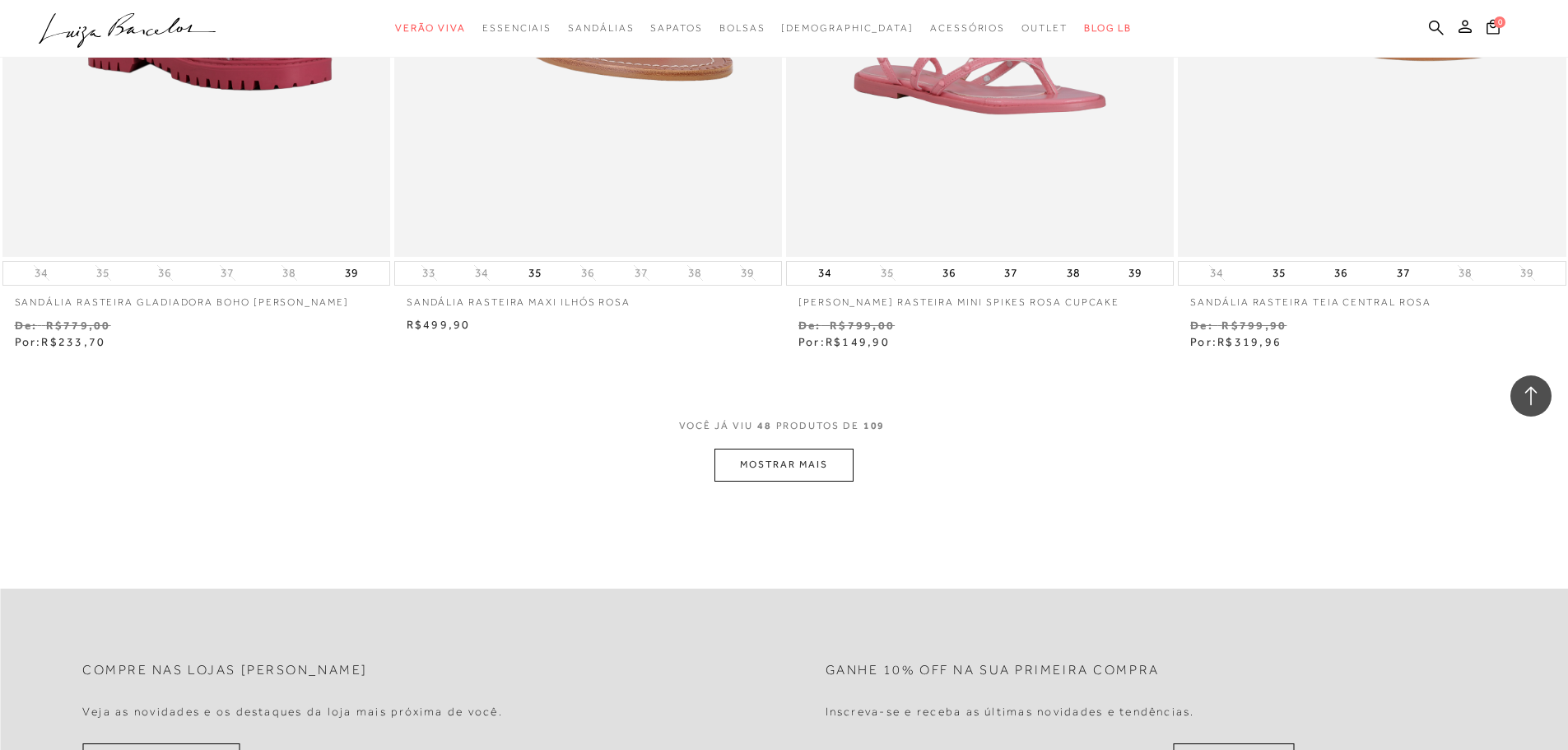
click at [797, 465] on button "MOSTRAR MAIS" at bounding box center [783, 464] width 139 height 32
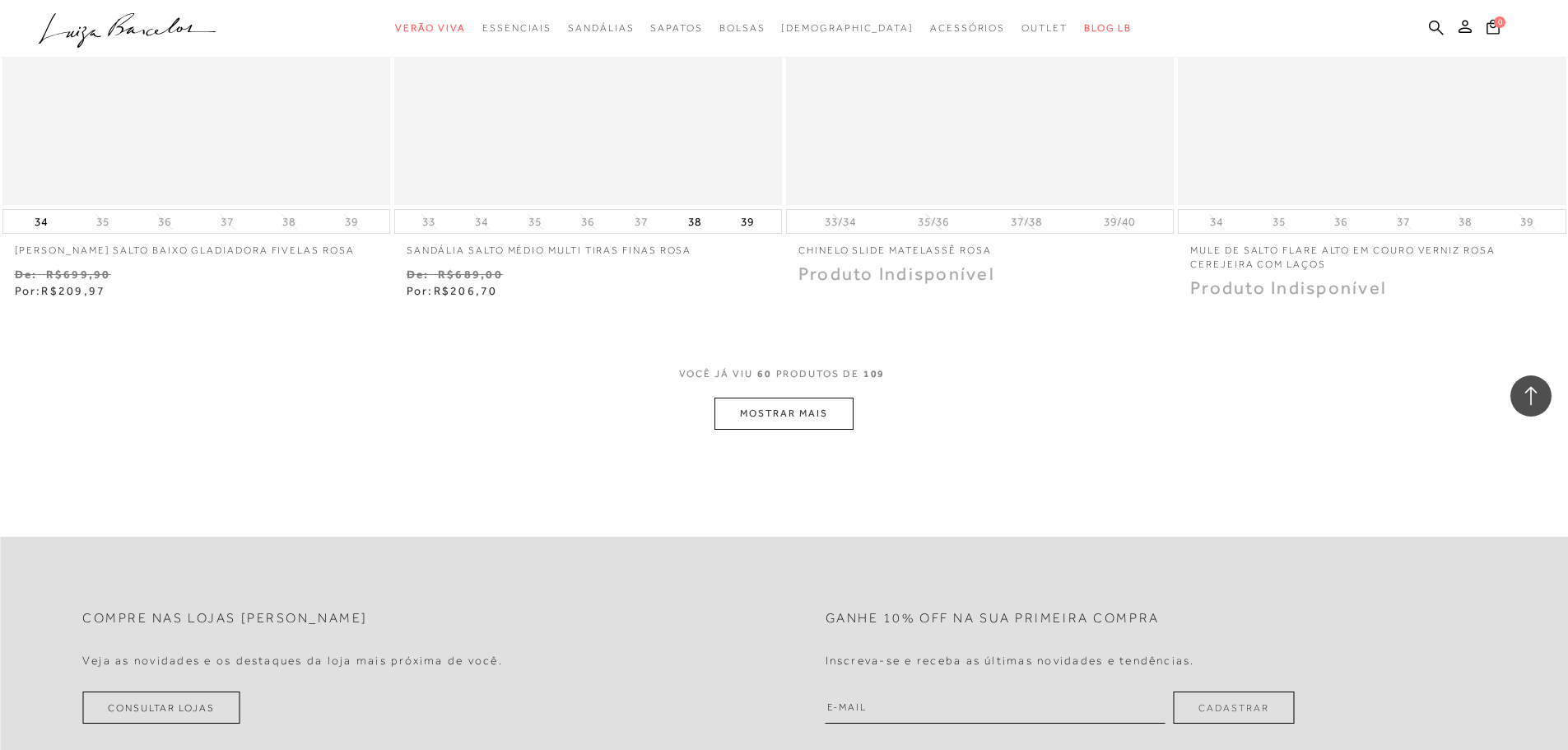
scroll to position [10378, 0]
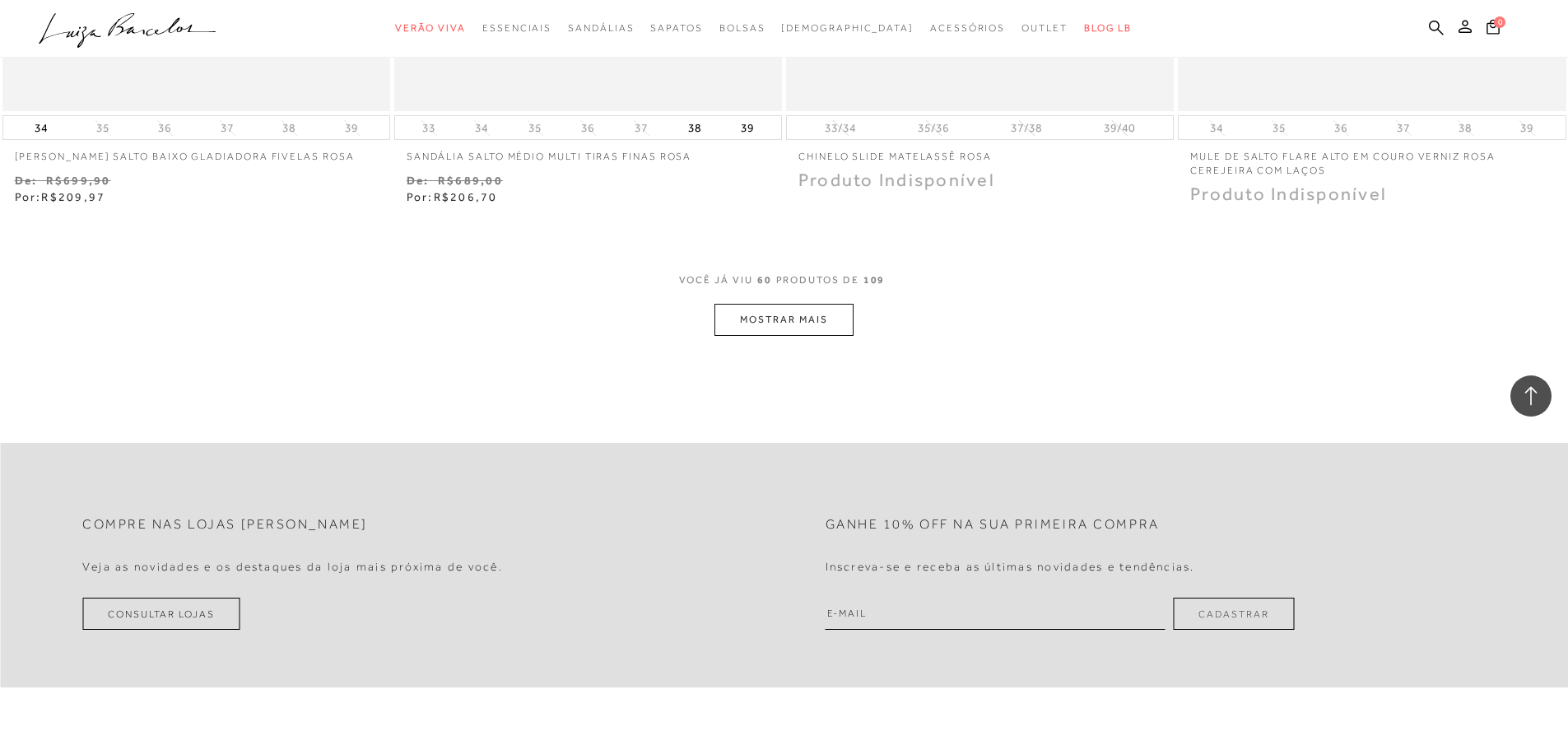
click at [771, 314] on button "MOSTRAR MAIS" at bounding box center [783, 319] width 139 height 32
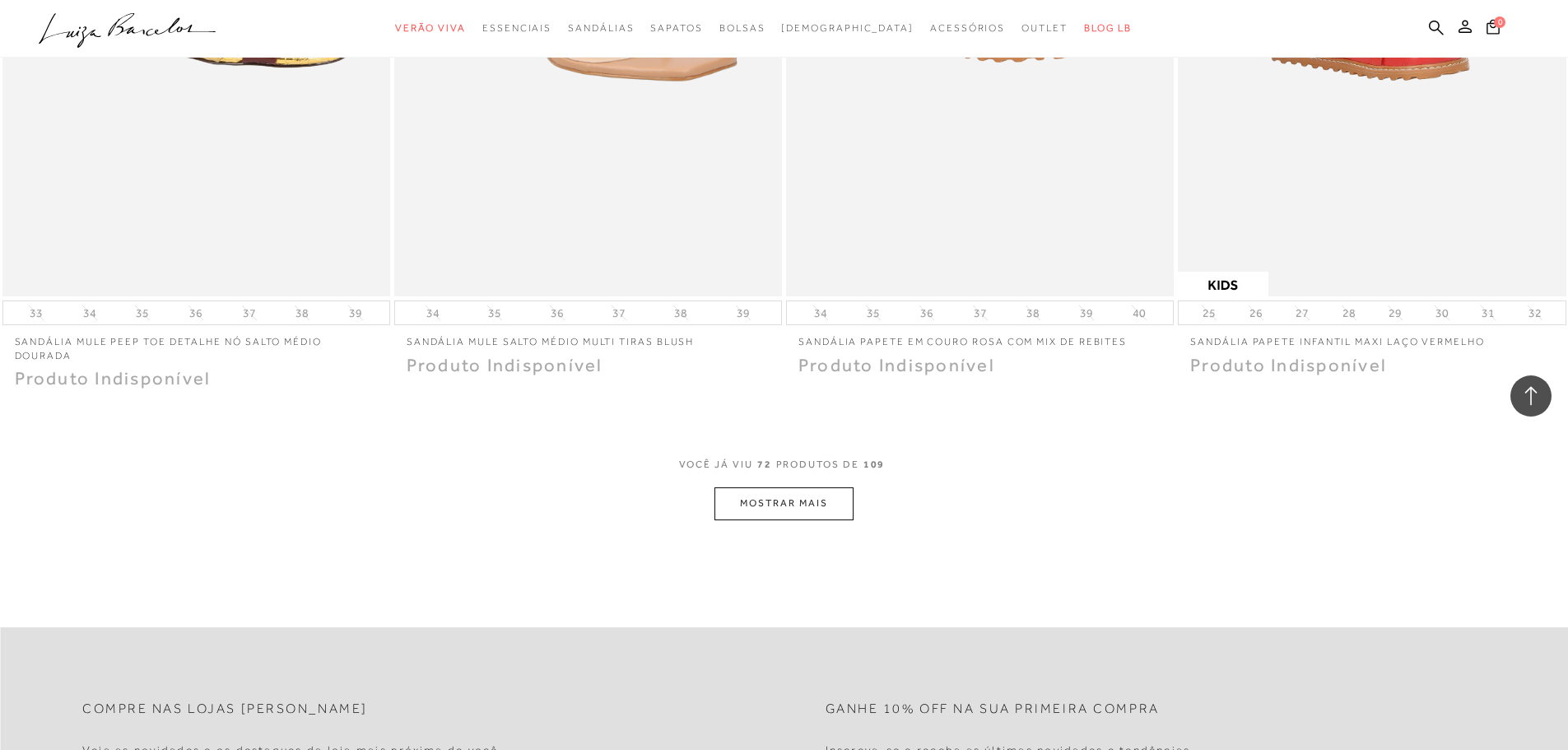
scroll to position [12273, 0]
click at [797, 503] on button "MOSTRAR MAIS" at bounding box center [783, 501] width 139 height 32
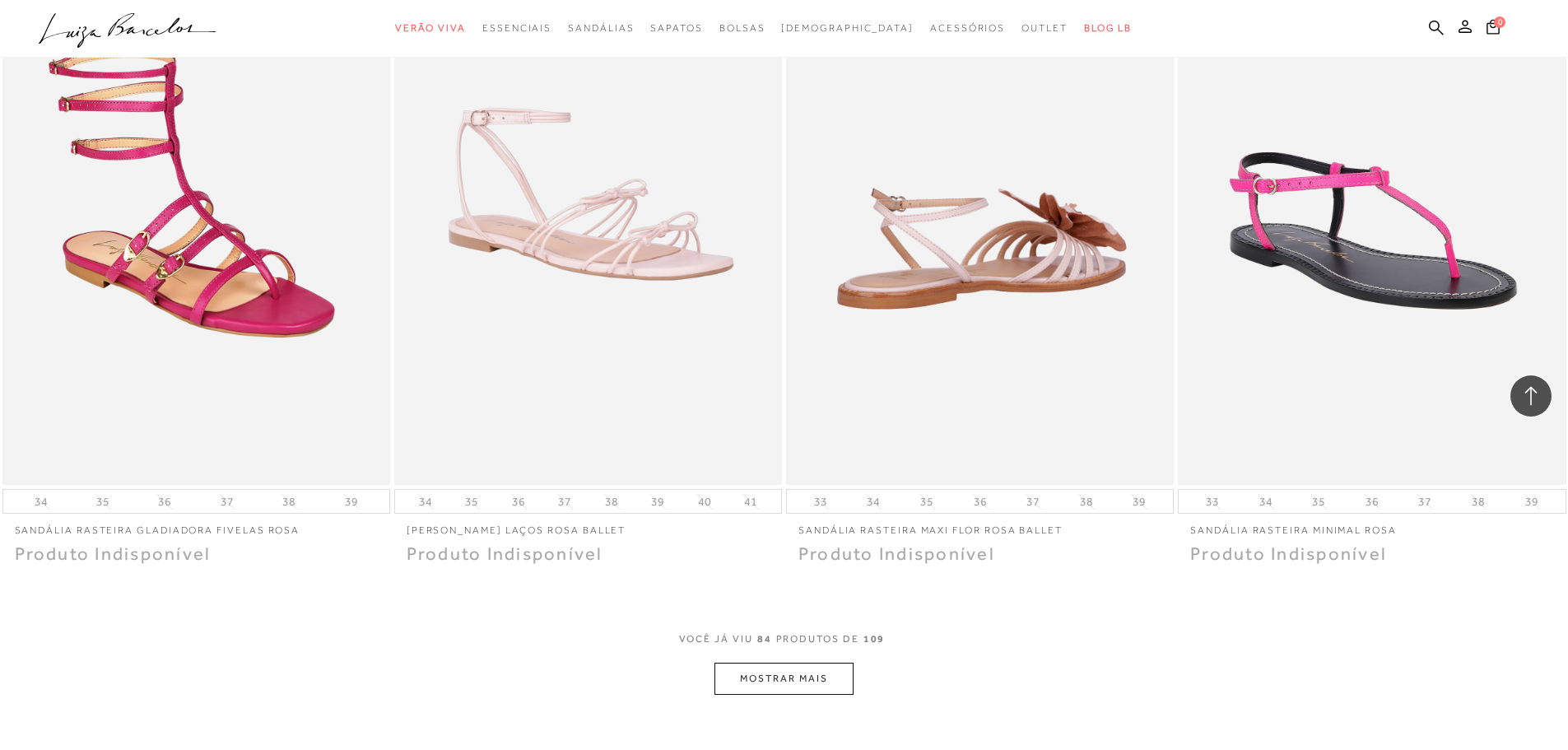
scroll to position [14250, 0]
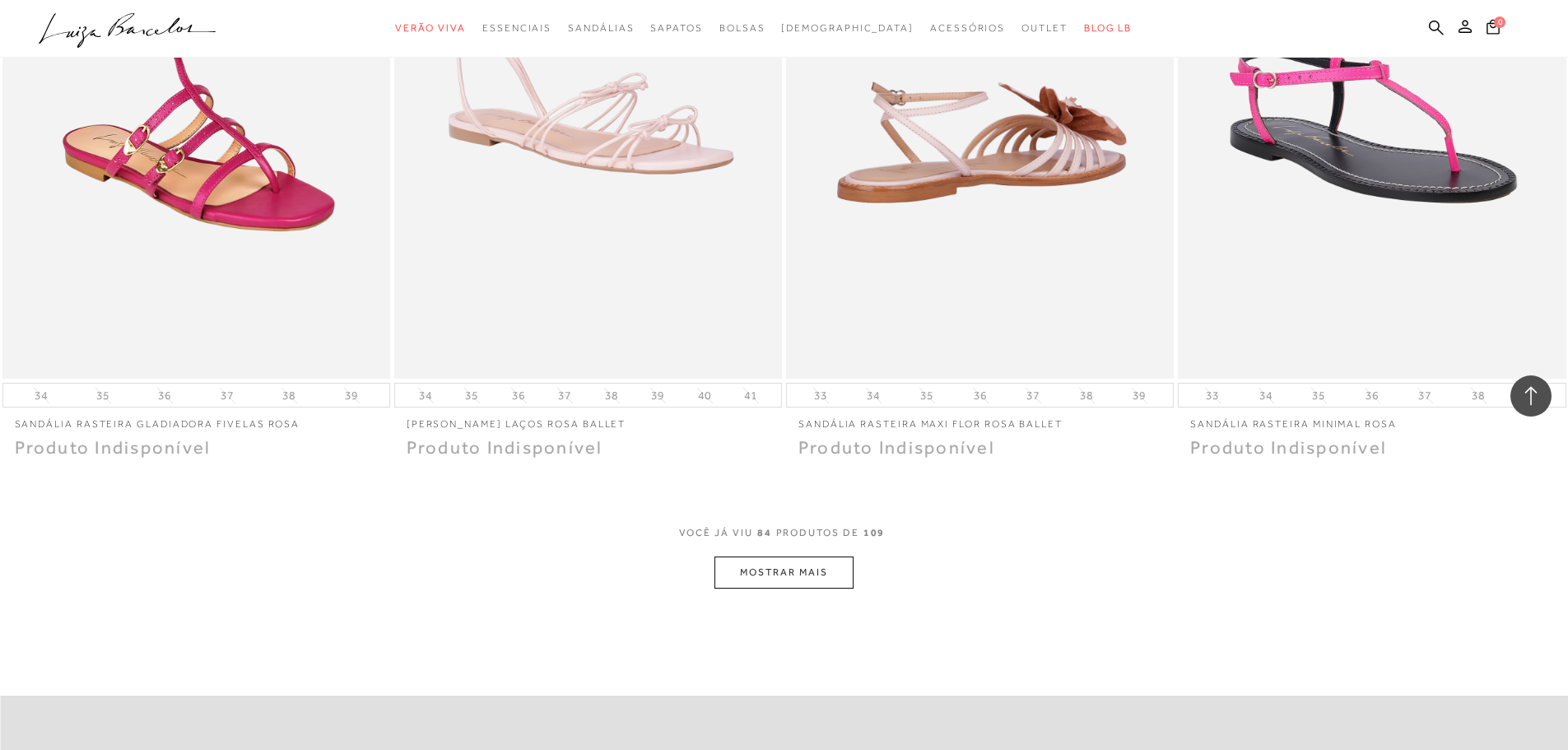
click at [788, 571] on button "MOSTRAR MAIS" at bounding box center [783, 572] width 139 height 32
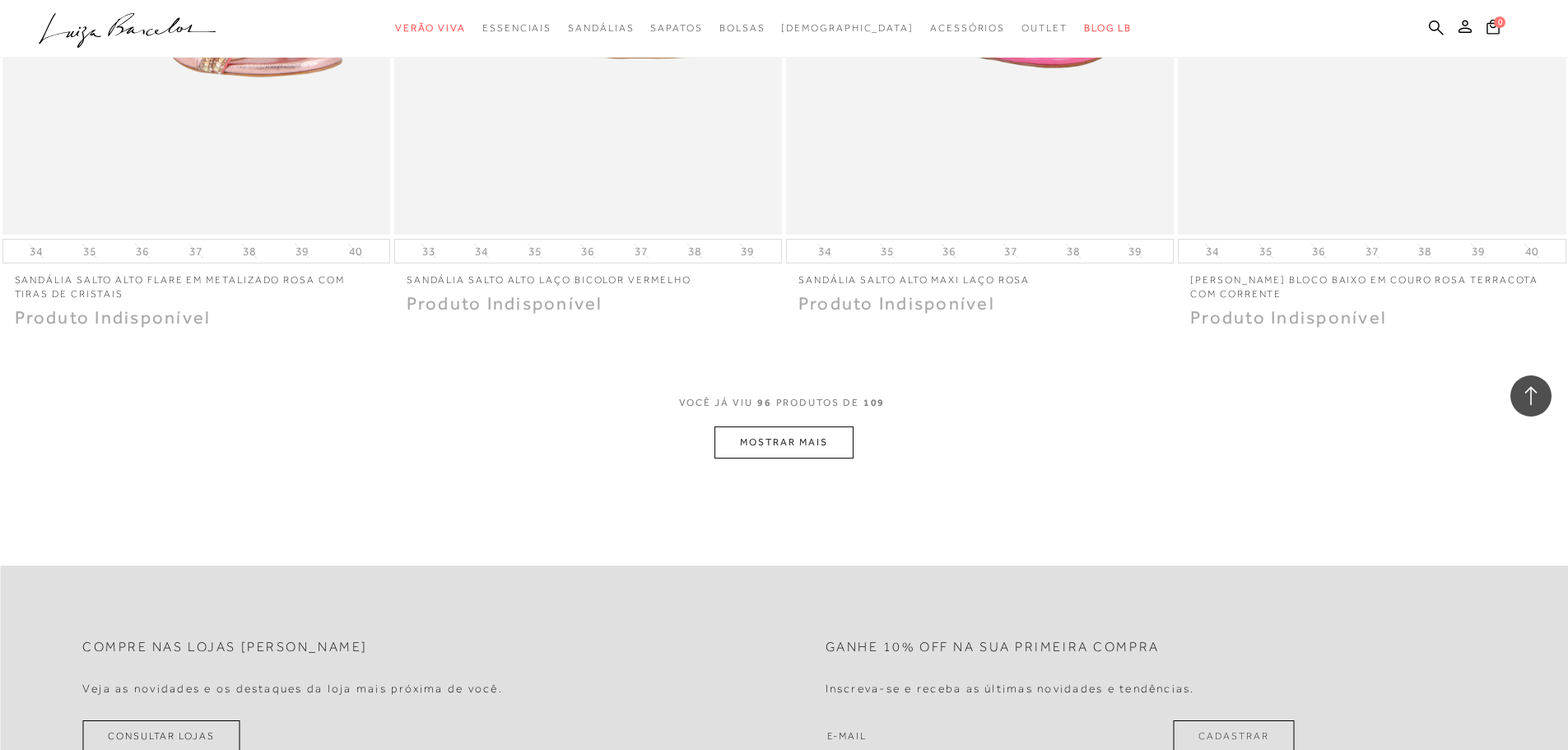
scroll to position [16475, 0]
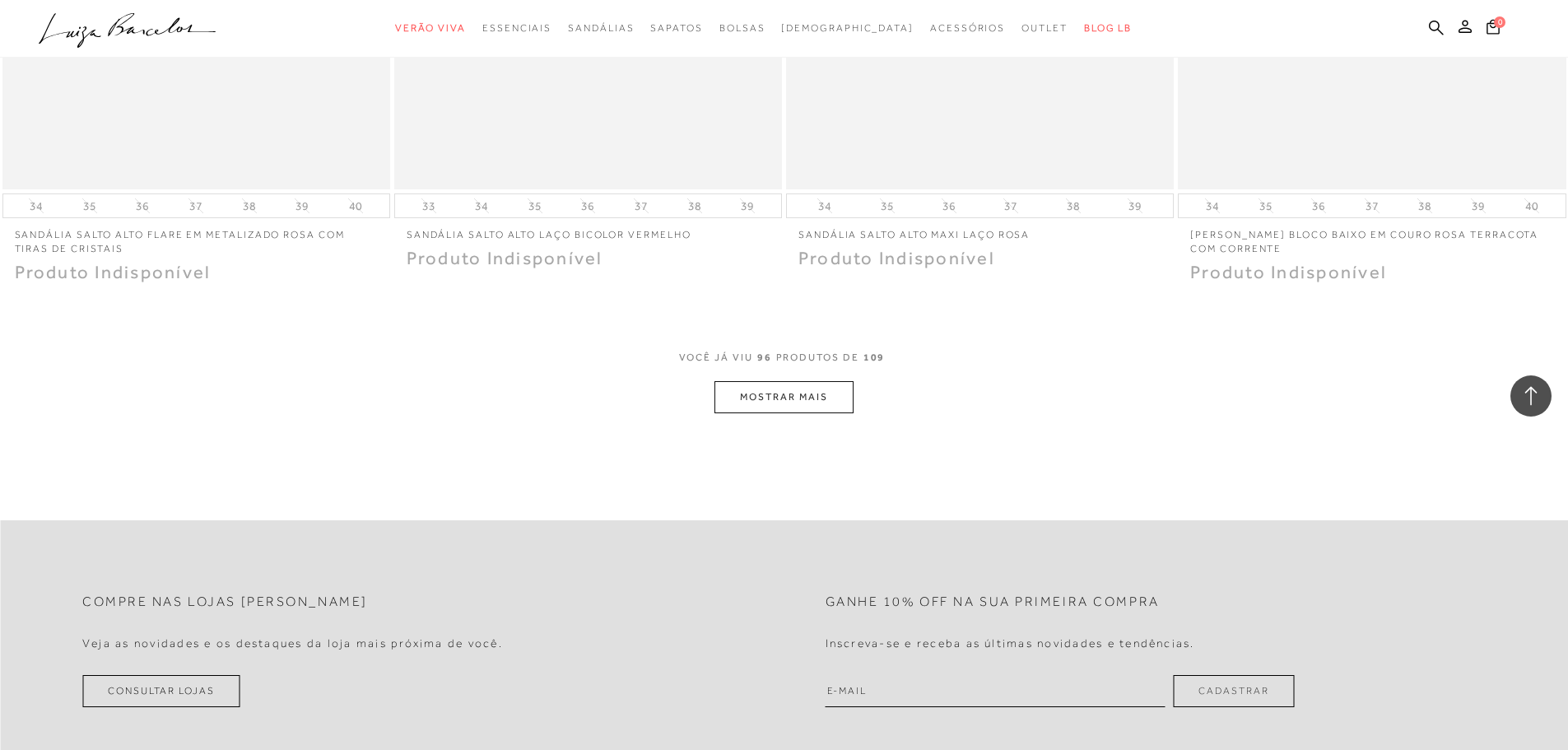
click at [776, 393] on button "MOSTRAR MAIS" at bounding box center [783, 397] width 139 height 32
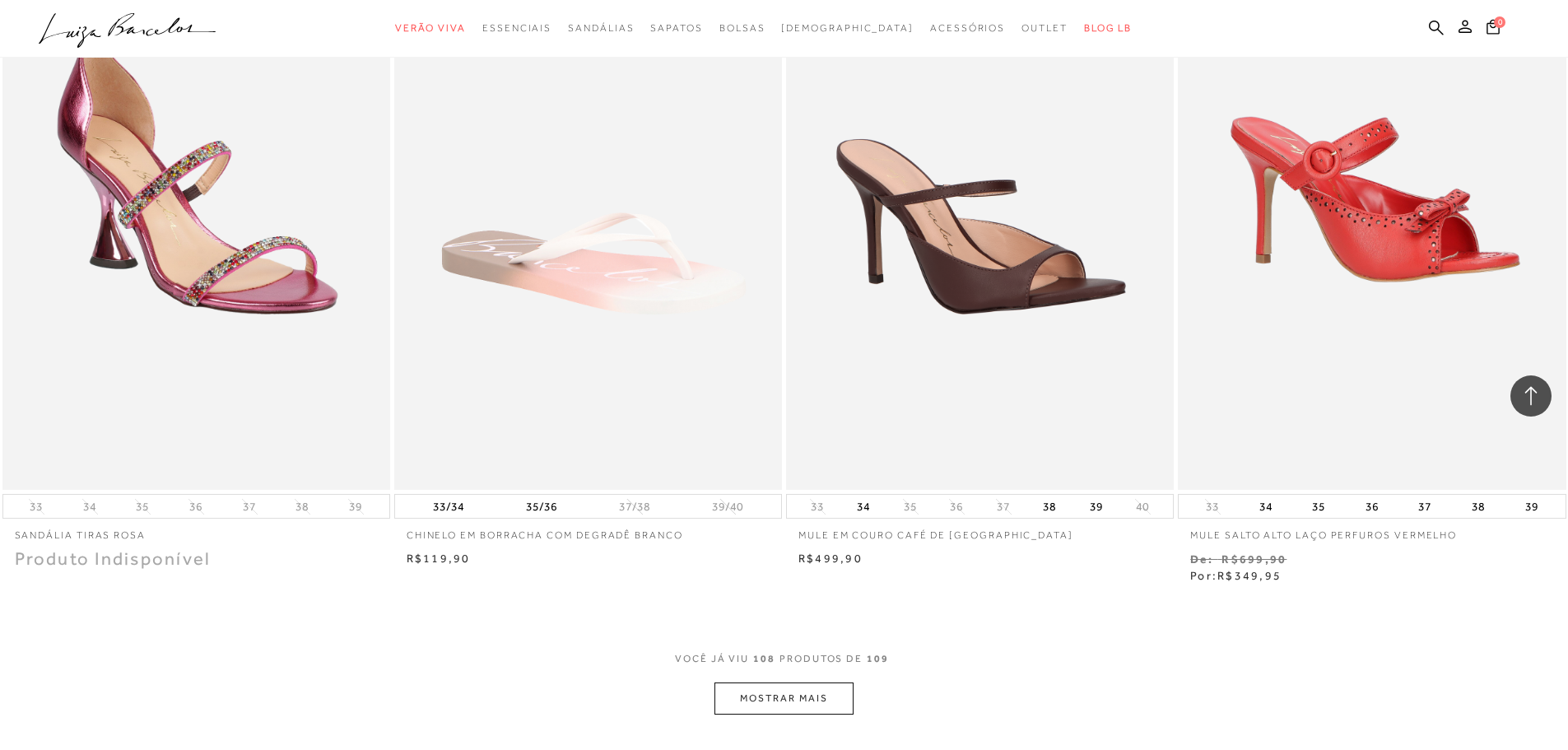
scroll to position [18533, 0]
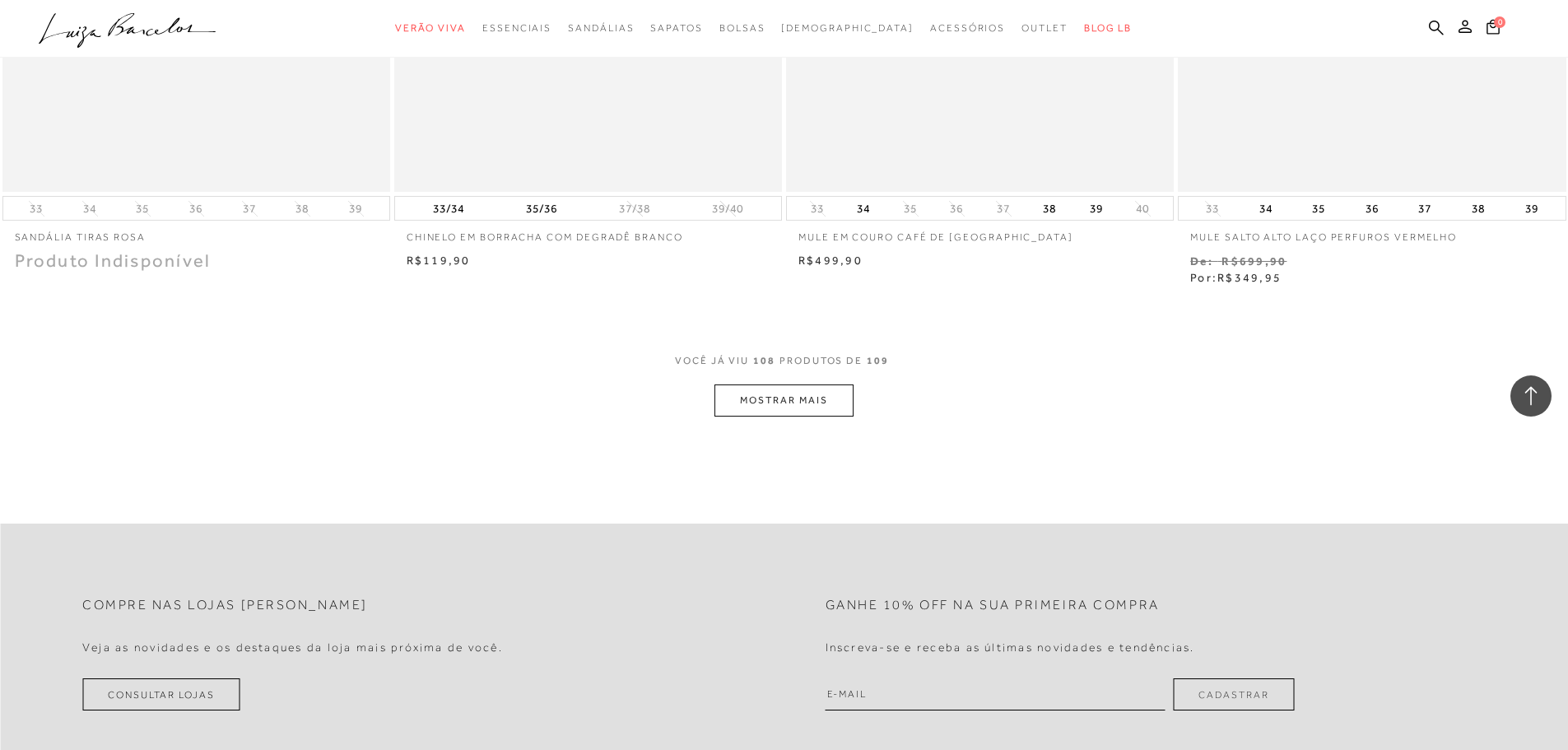
click at [789, 397] on button "MOSTRAR MAIS" at bounding box center [783, 400] width 139 height 32
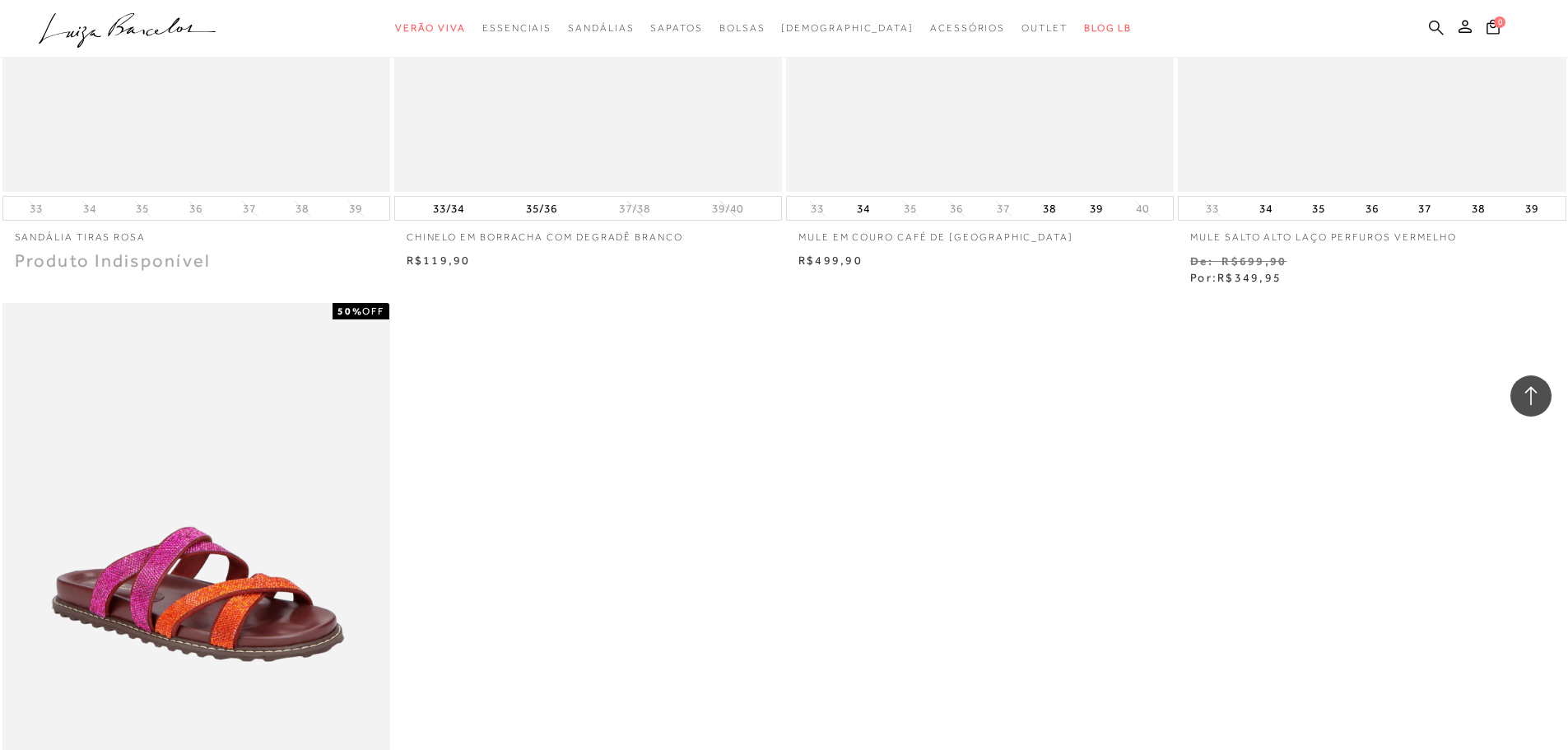
click at [1432, 24] on icon at bounding box center [1437, 27] width 15 height 15
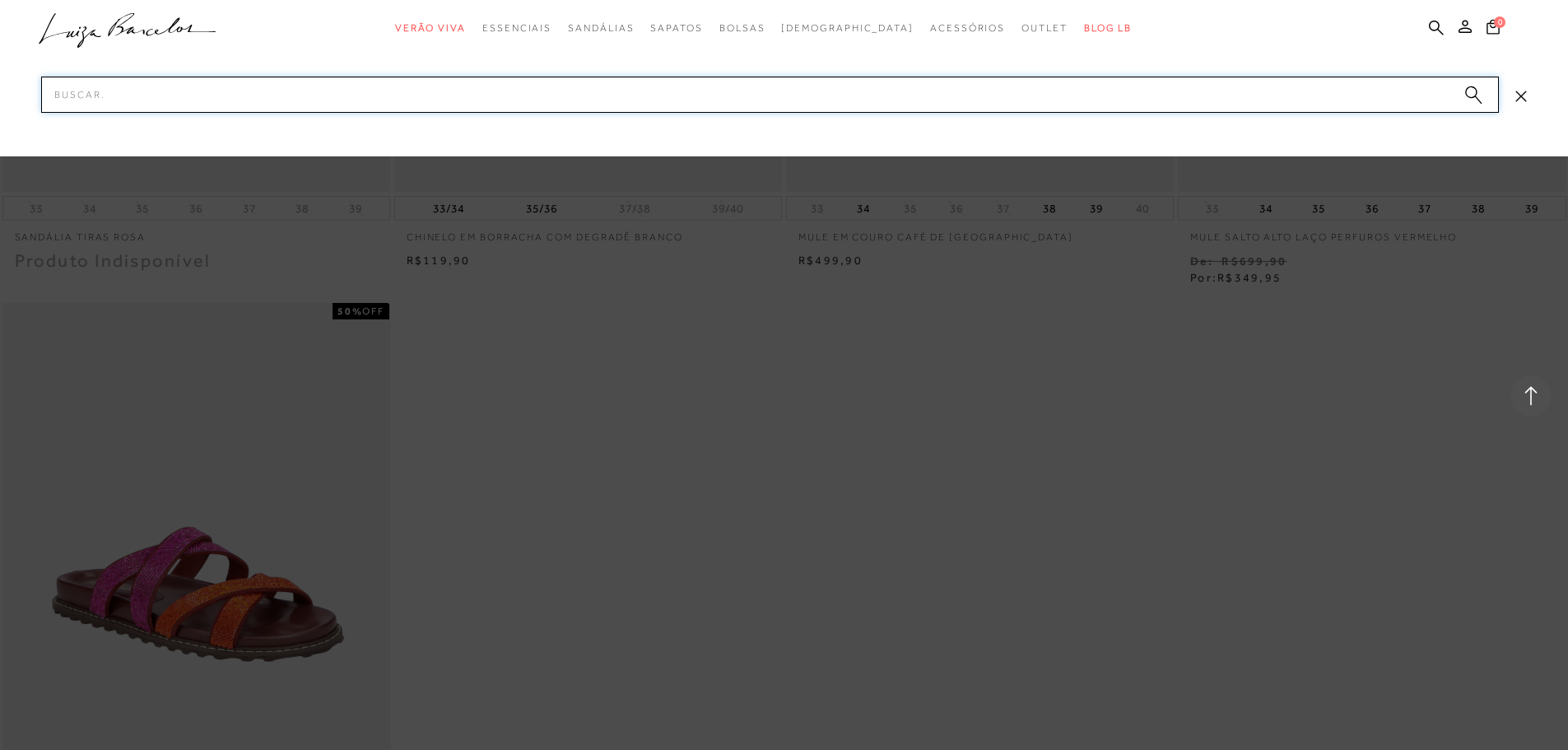
click at [855, 98] on input "Pesquisar" at bounding box center [769, 94] width 1458 height 36
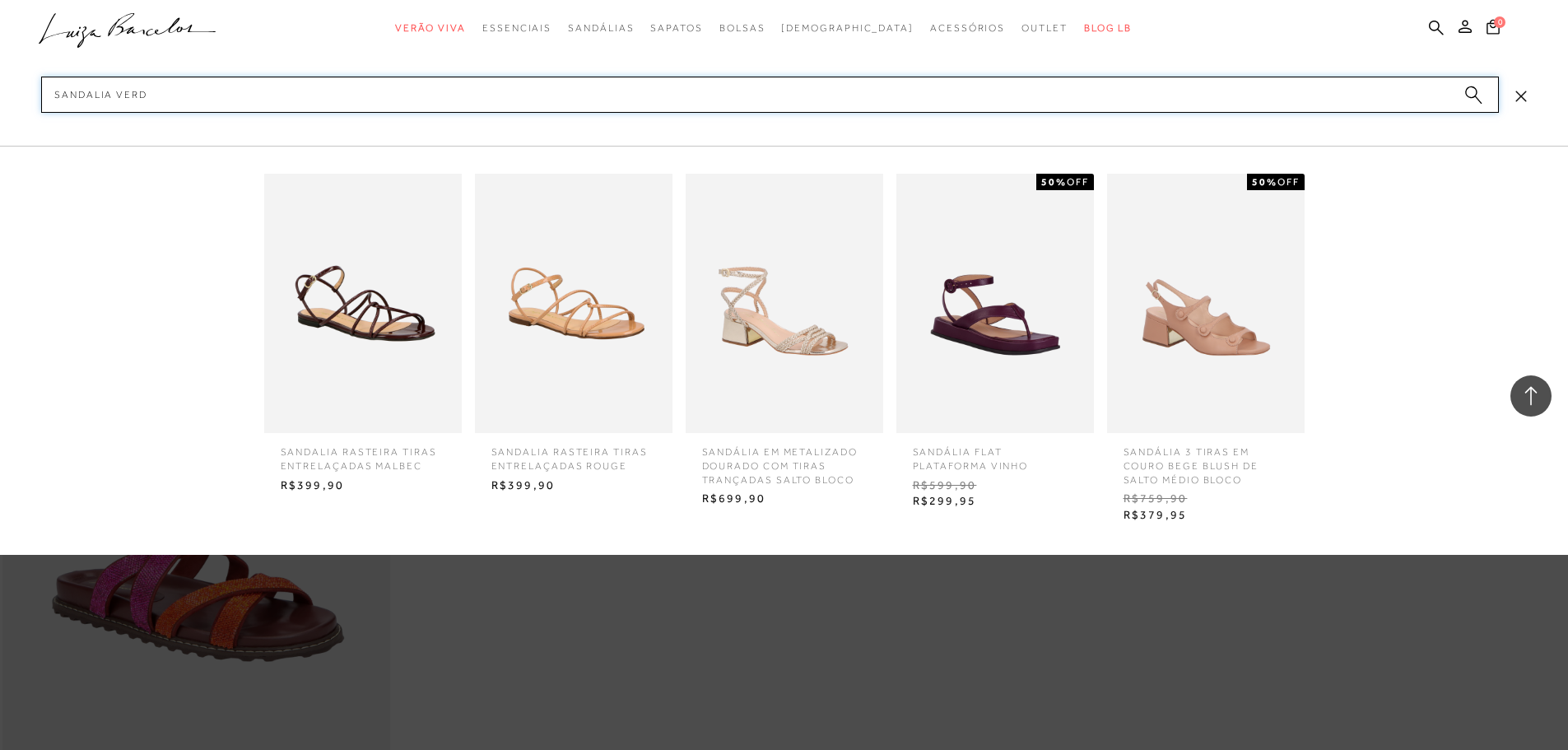
type input "SANDALIA VERDE"
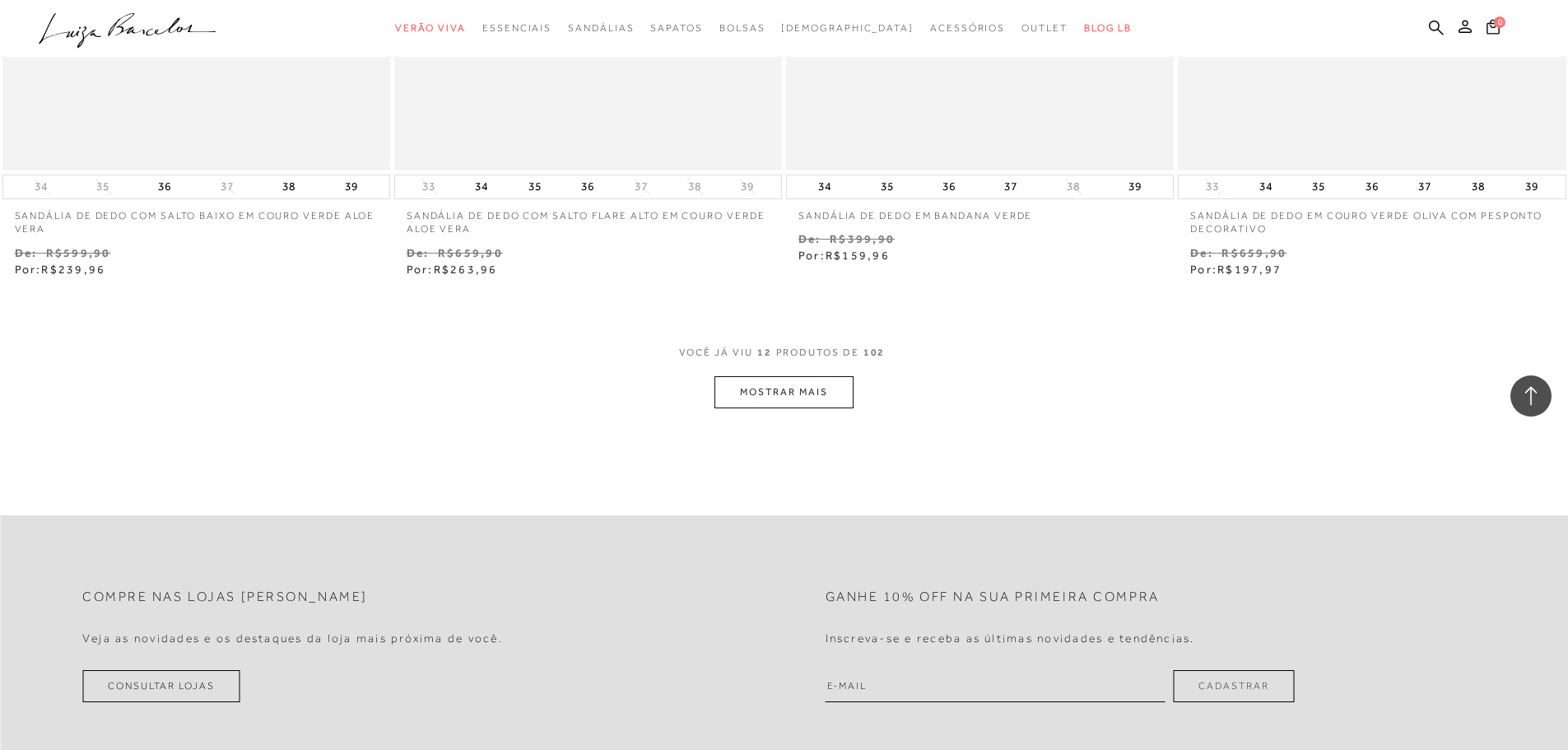
scroll to position [1977, 0]
click at [815, 384] on button "MOSTRAR MAIS" at bounding box center [783, 388] width 139 height 32
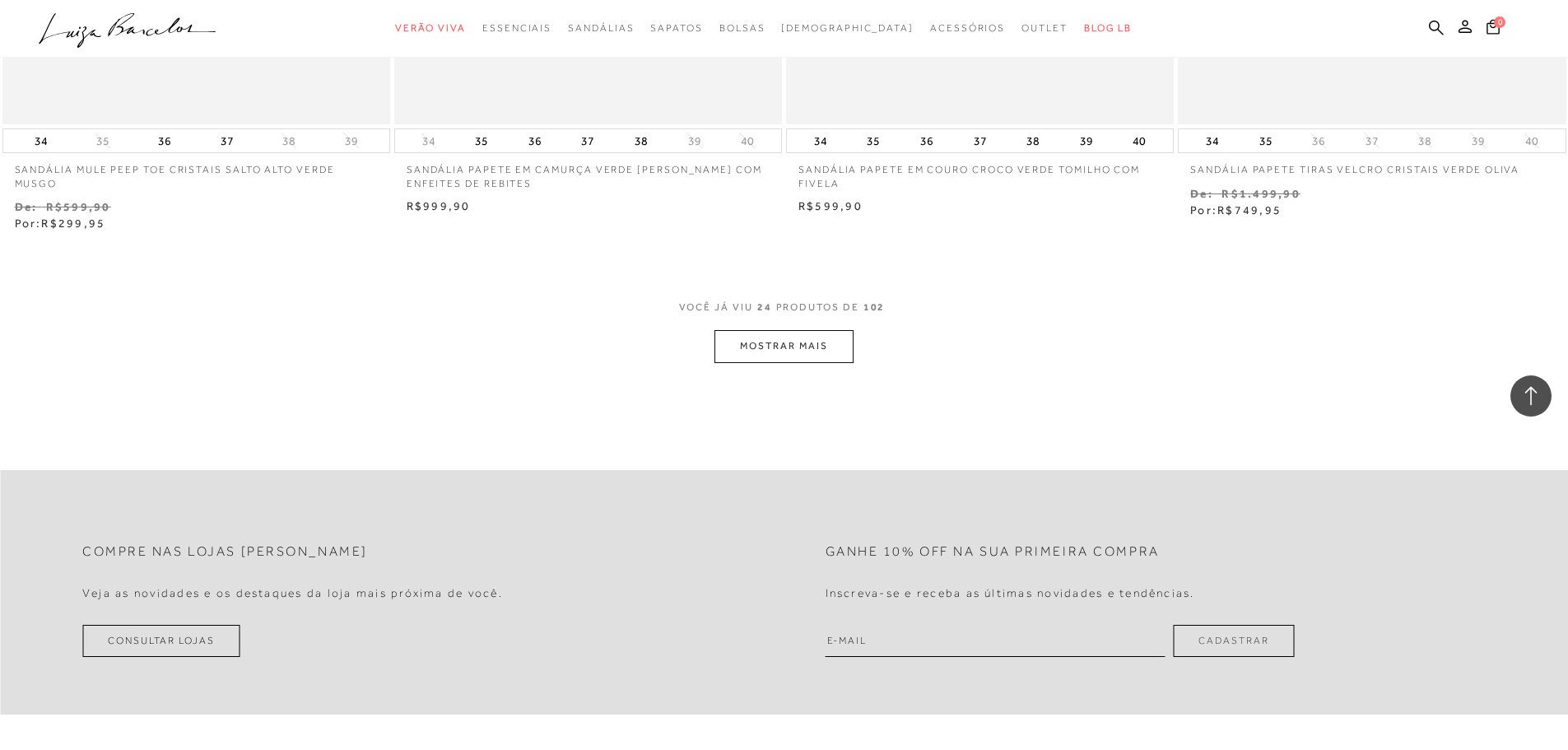
scroll to position [4201, 0]
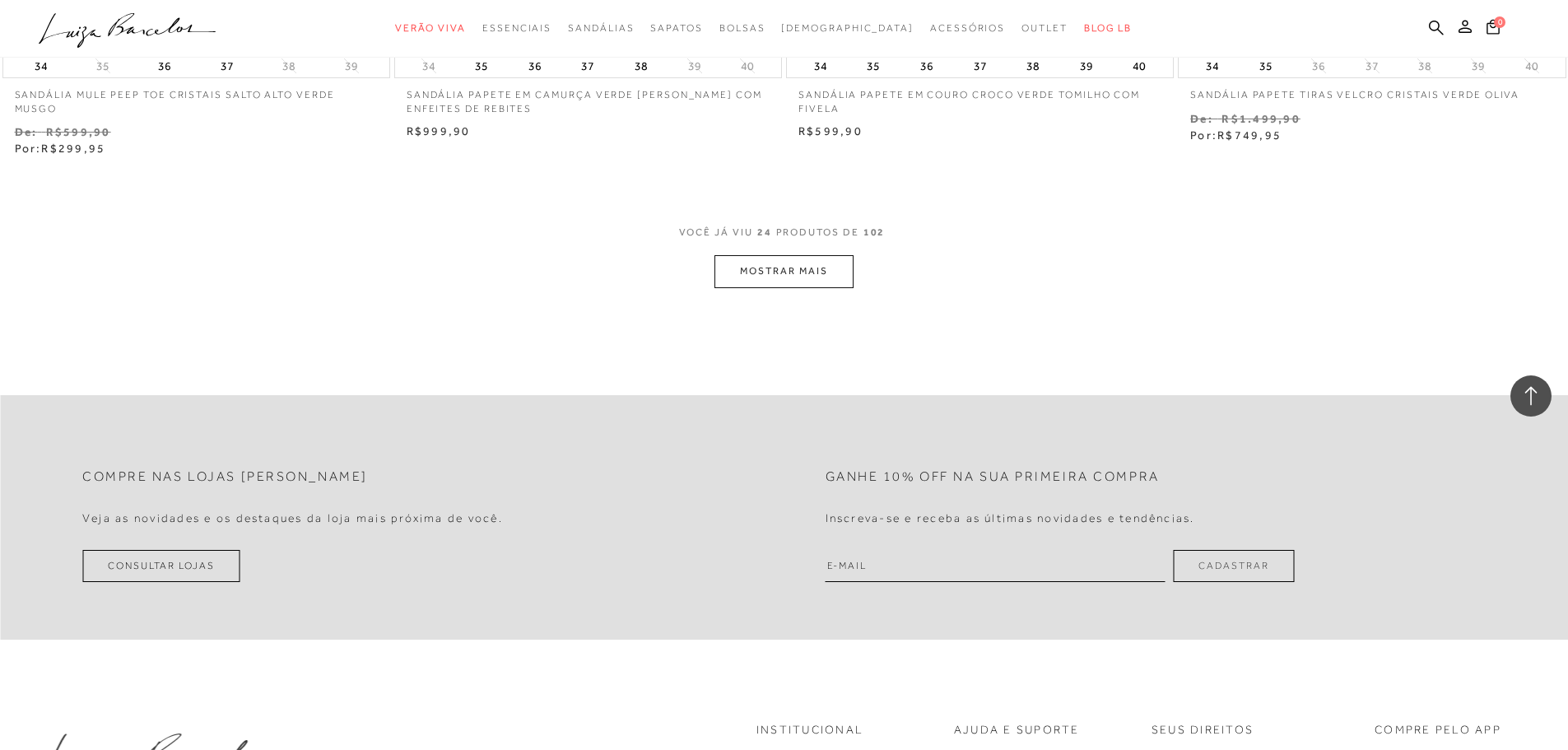
click at [815, 269] on button "MOSTRAR MAIS" at bounding box center [783, 271] width 139 height 32
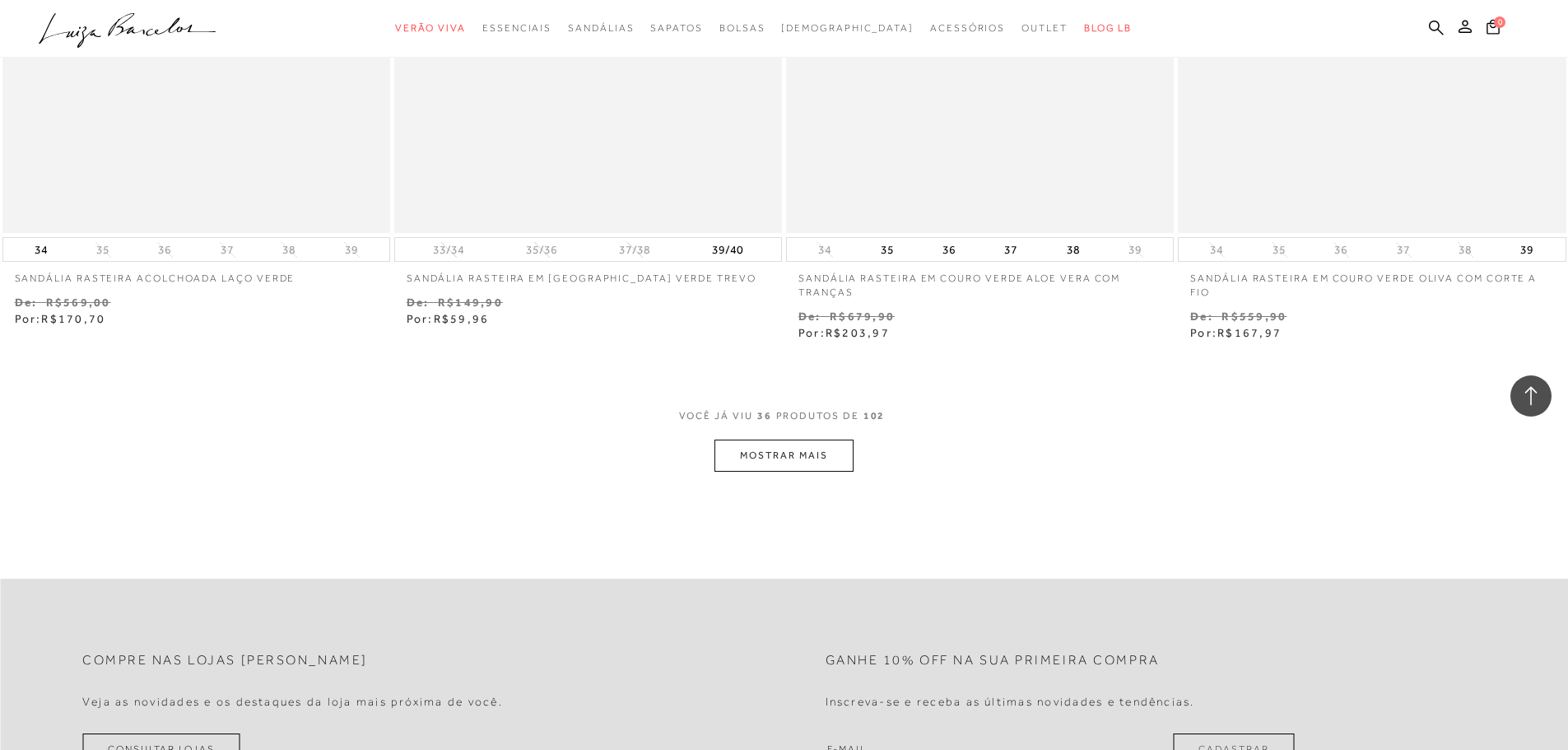
scroll to position [6178, 0]
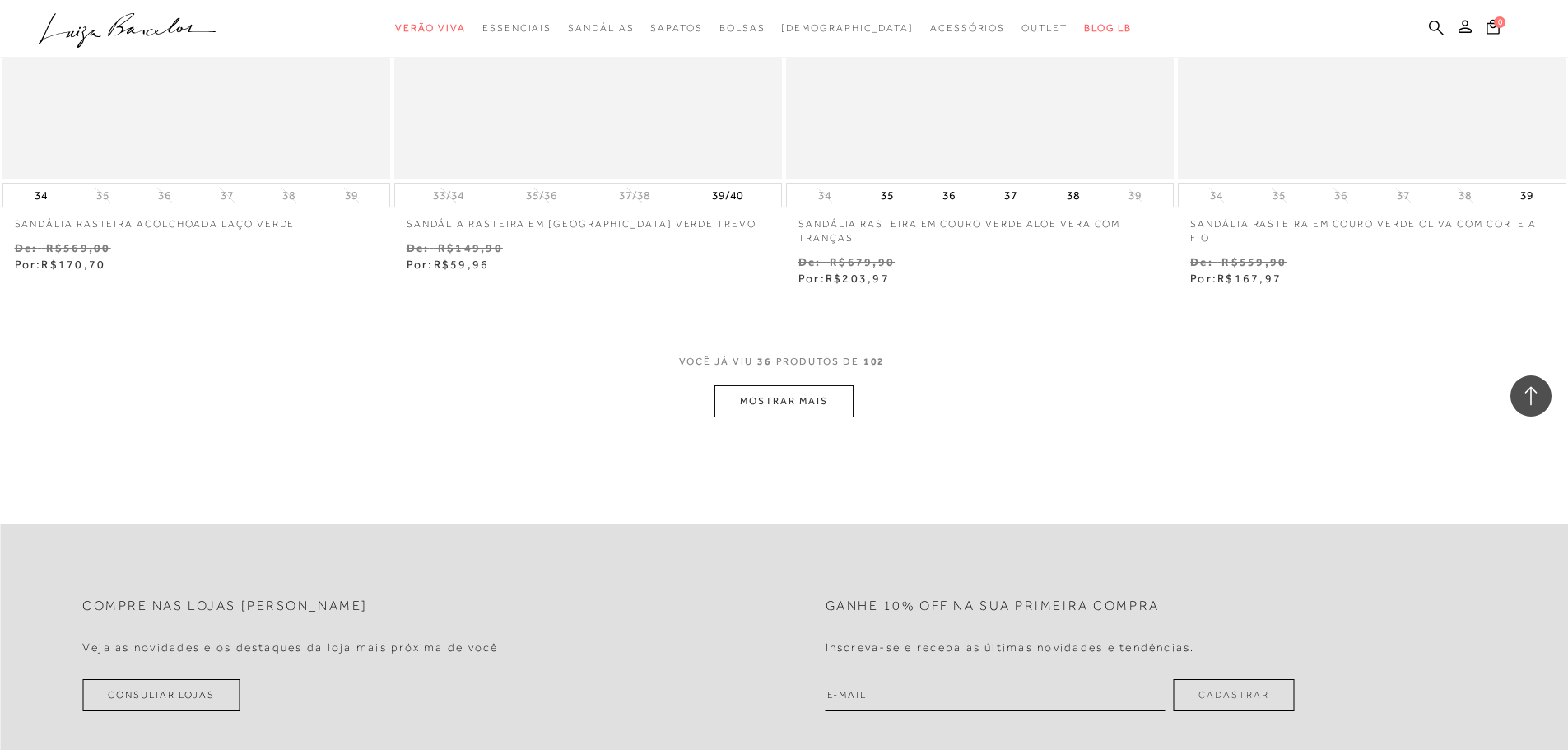
click at [797, 404] on button "MOSTRAR MAIS" at bounding box center [783, 401] width 139 height 32
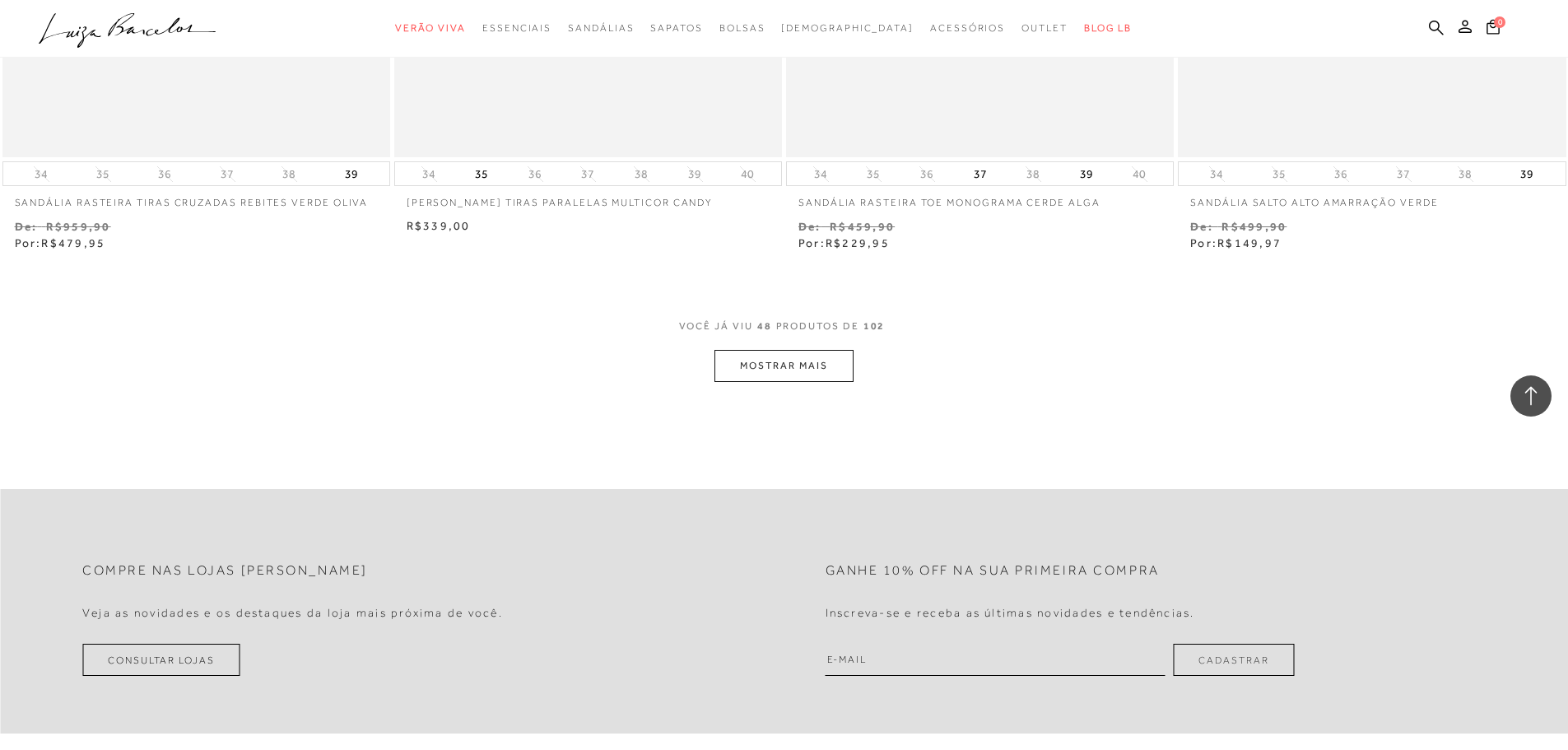
click at [796, 372] on button "MOSTRAR MAIS" at bounding box center [783, 365] width 139 height 32
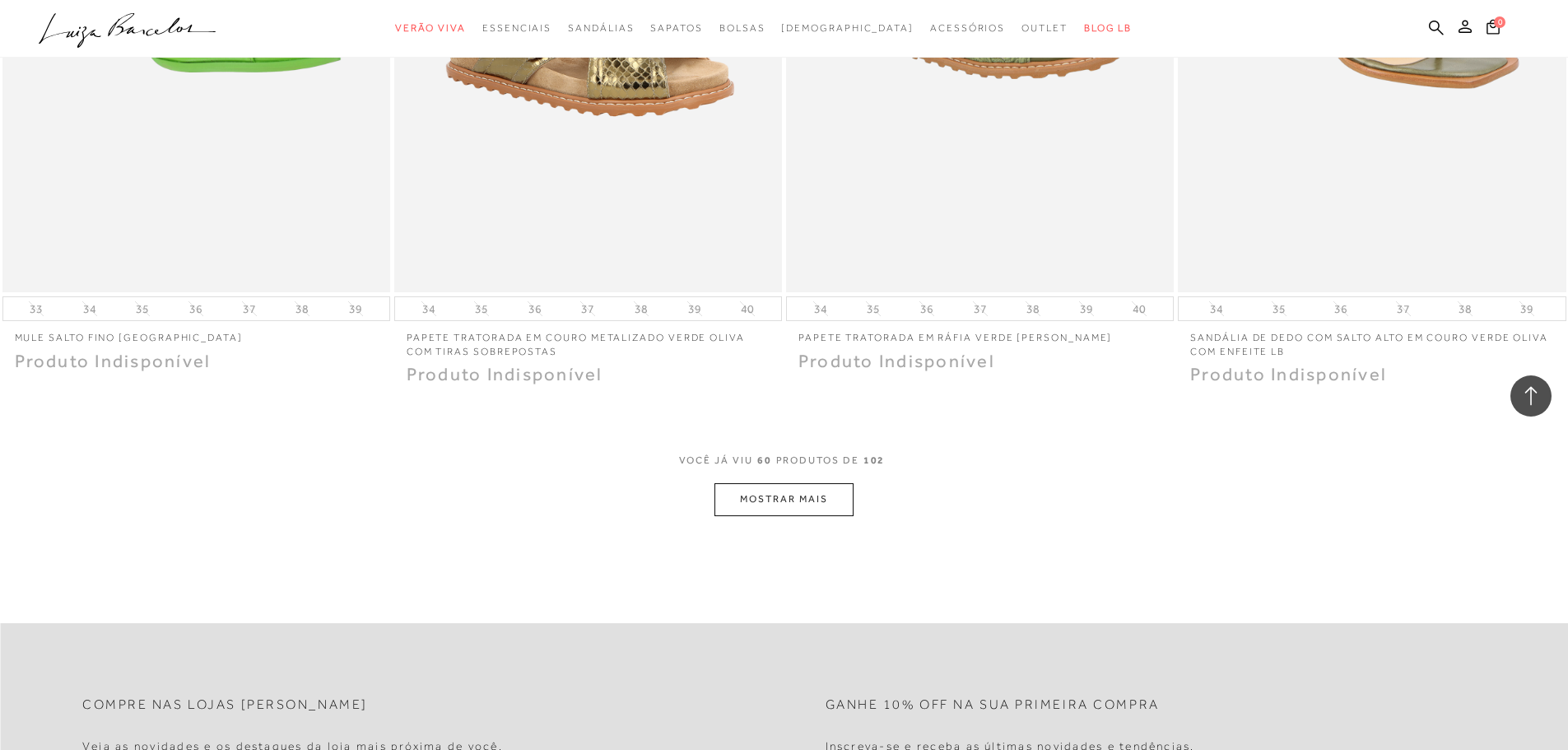
scroll to position [10297, 0]
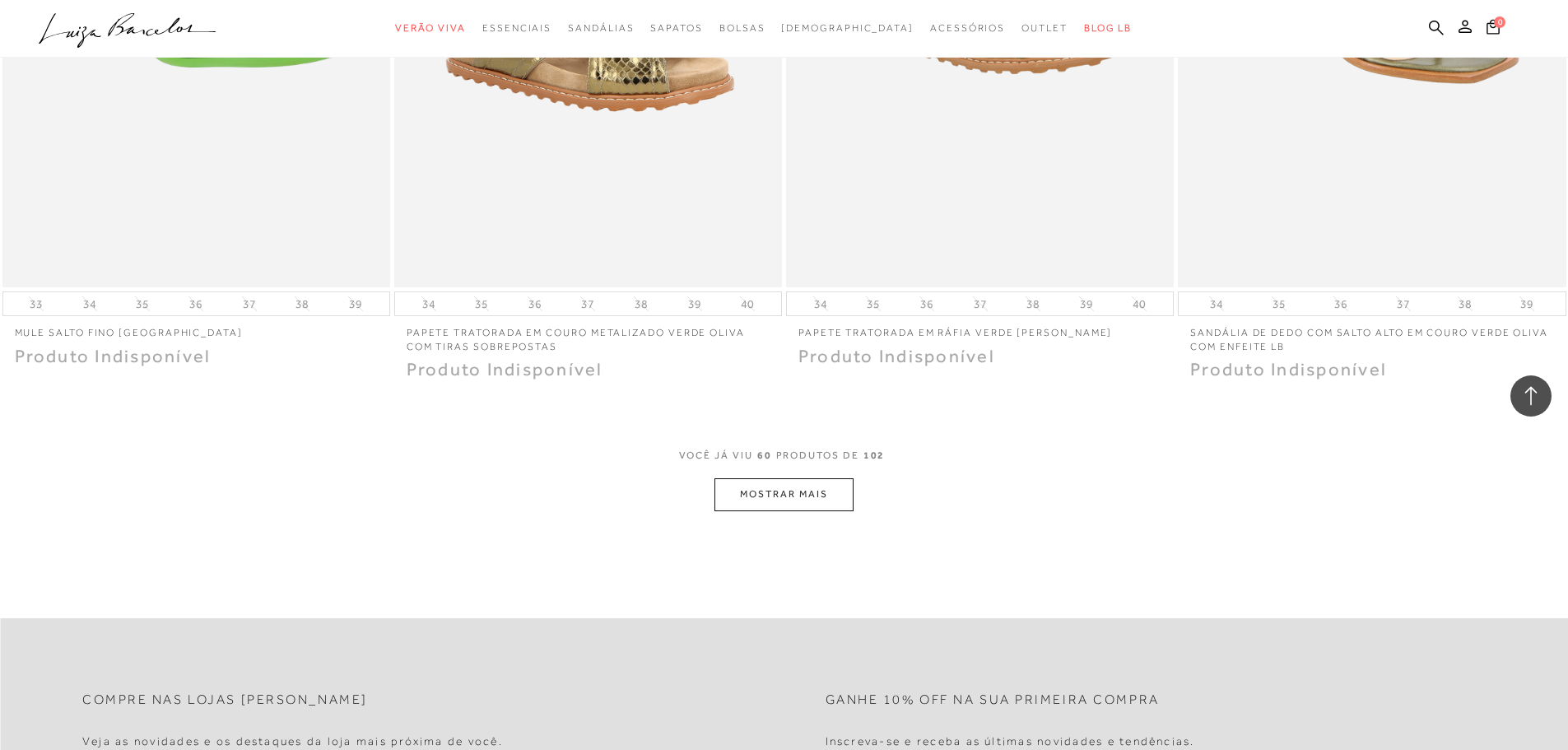
click at [795, 492] on button "MOSTRAR MAIS" at bounding box center [783, 494] width 139 height 32
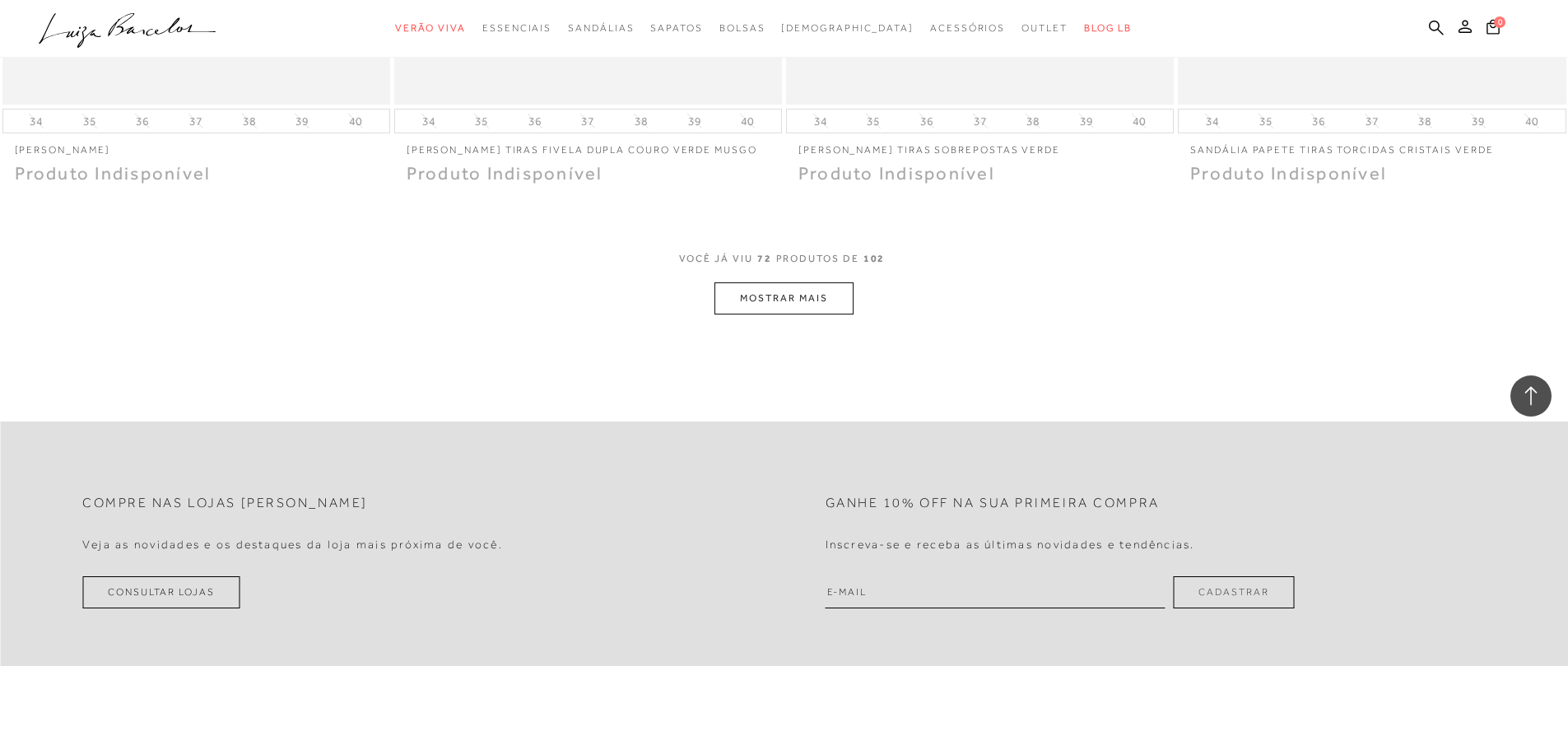
scroll to position [12603, 0]
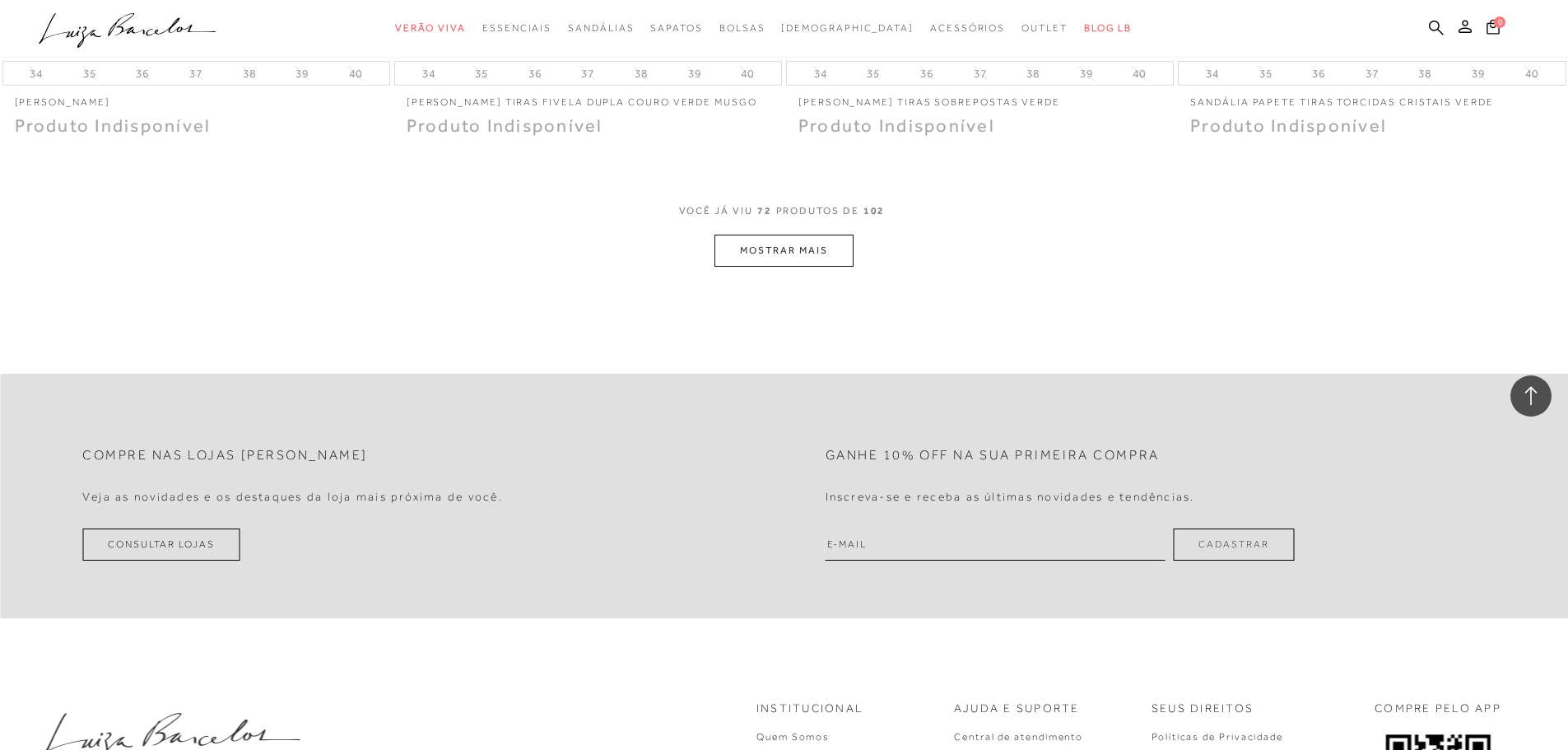
click at [812, 255] on button "MOSTRAR MAIS" at bounding box center [783, 250] width 139 height 32
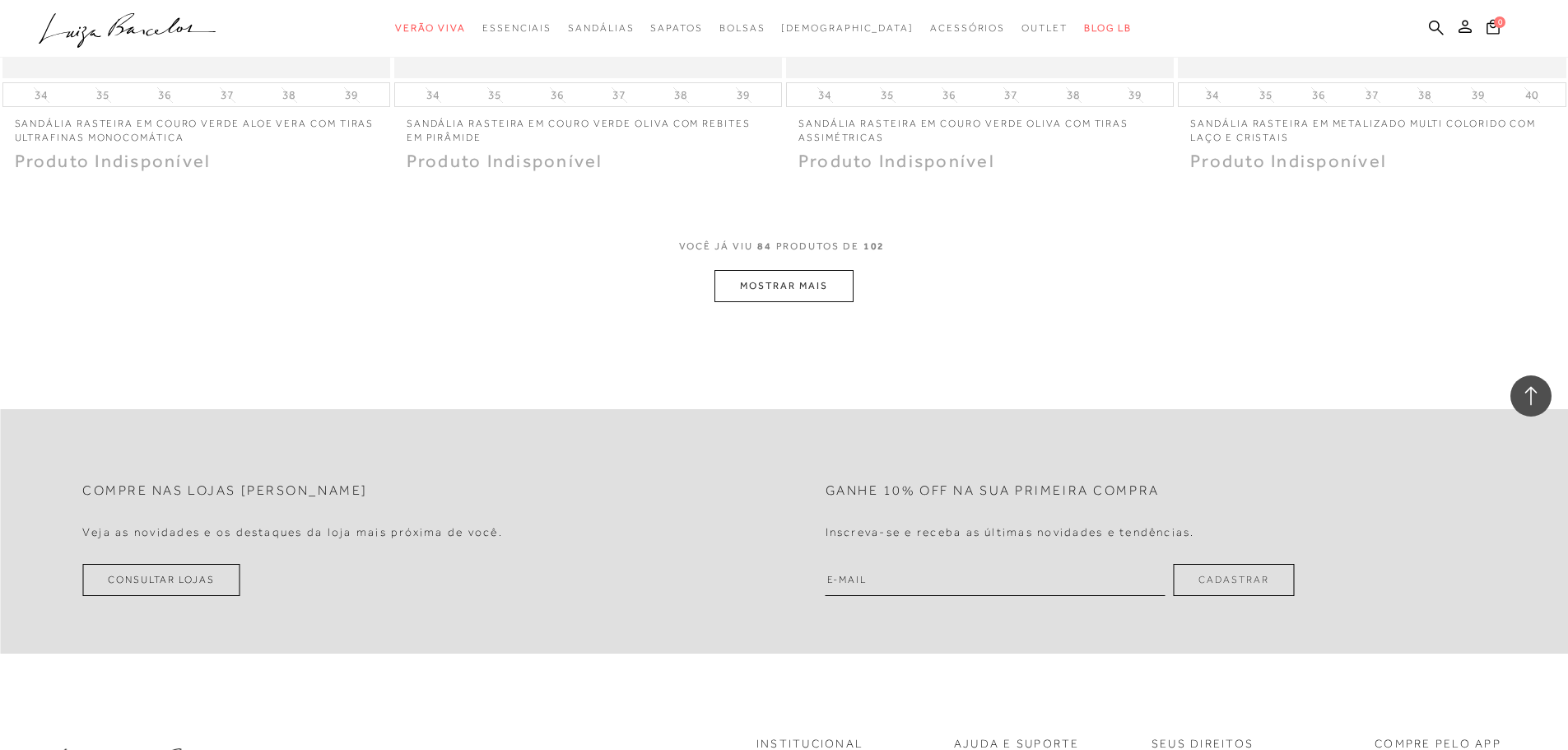
scroll to position [14663, 0]
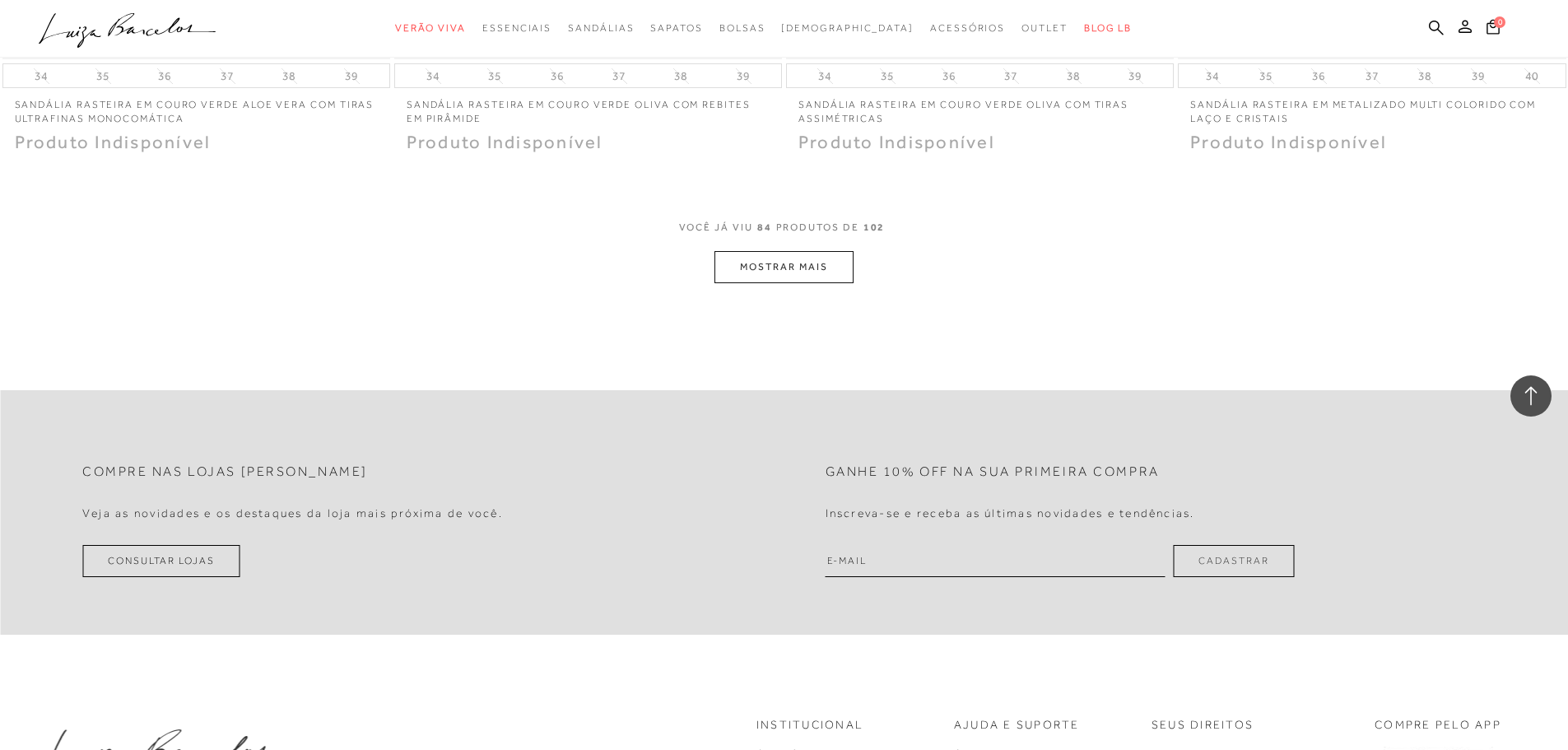
click at [772, 256] on button "MOSTRAR MAIS" at bounding box center [783, 267] width 139 height 32
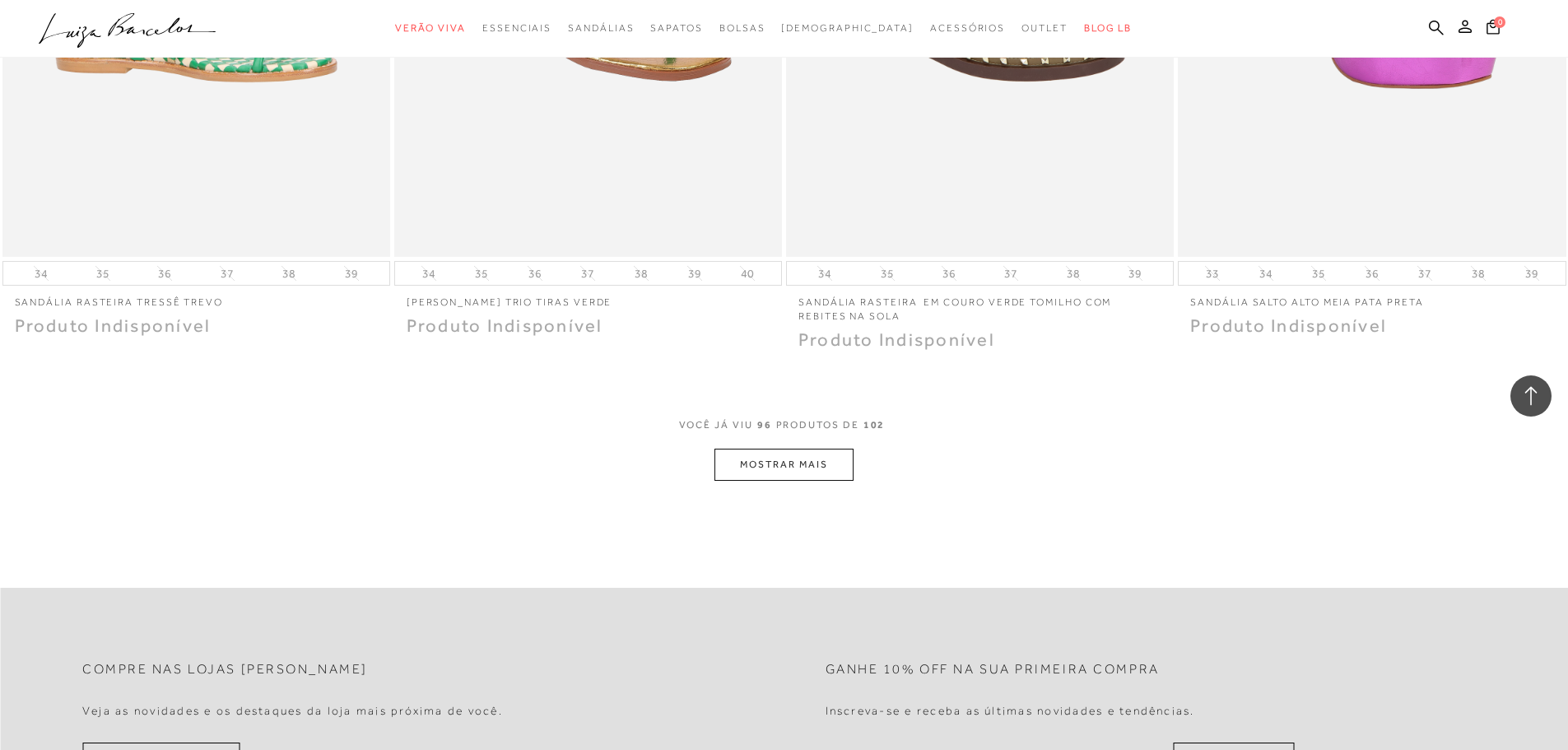
scroll to position [16557, 0]
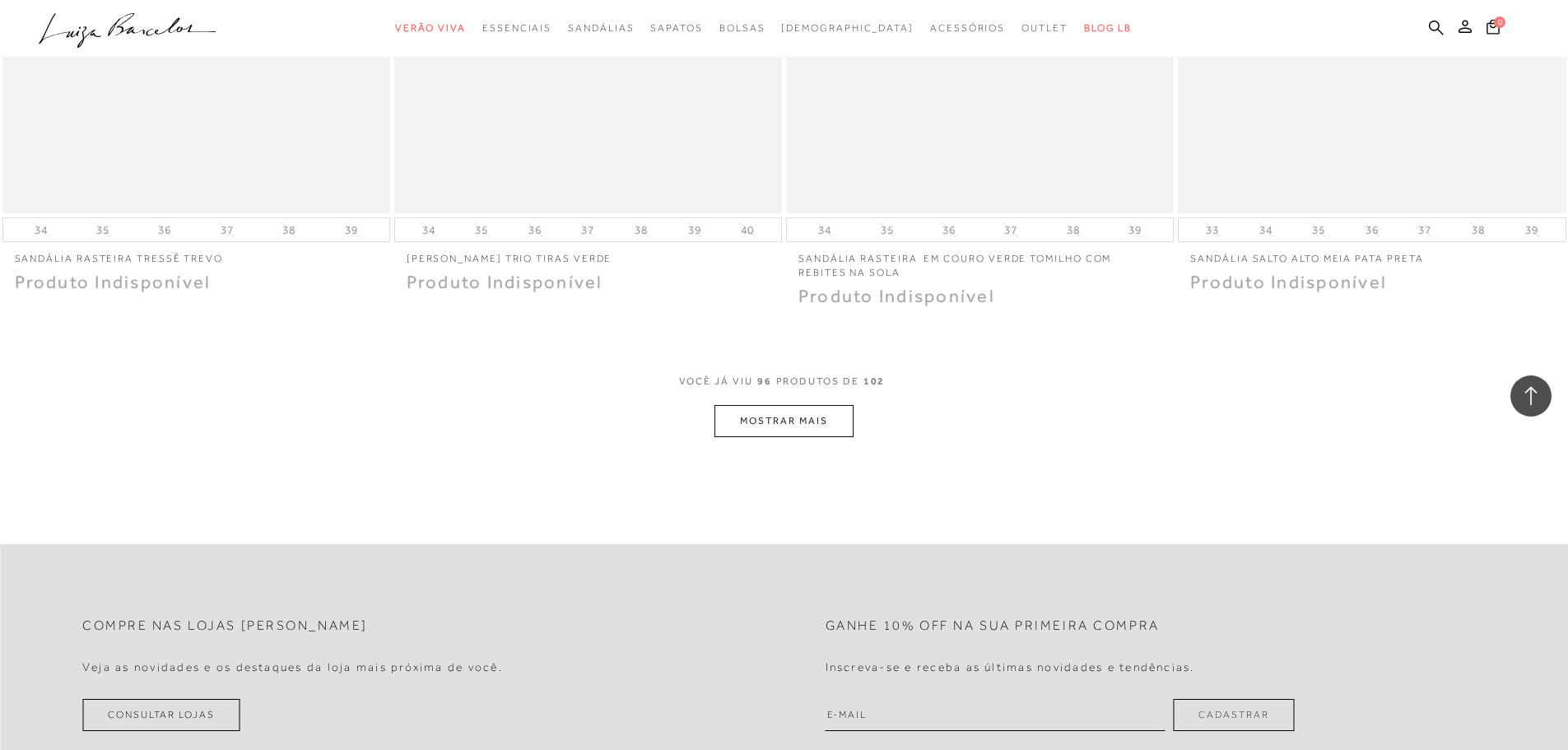
click at [808, 409] on button "MOSTRAR MAIS" at bounding box center [783, 421] width 139 height 32
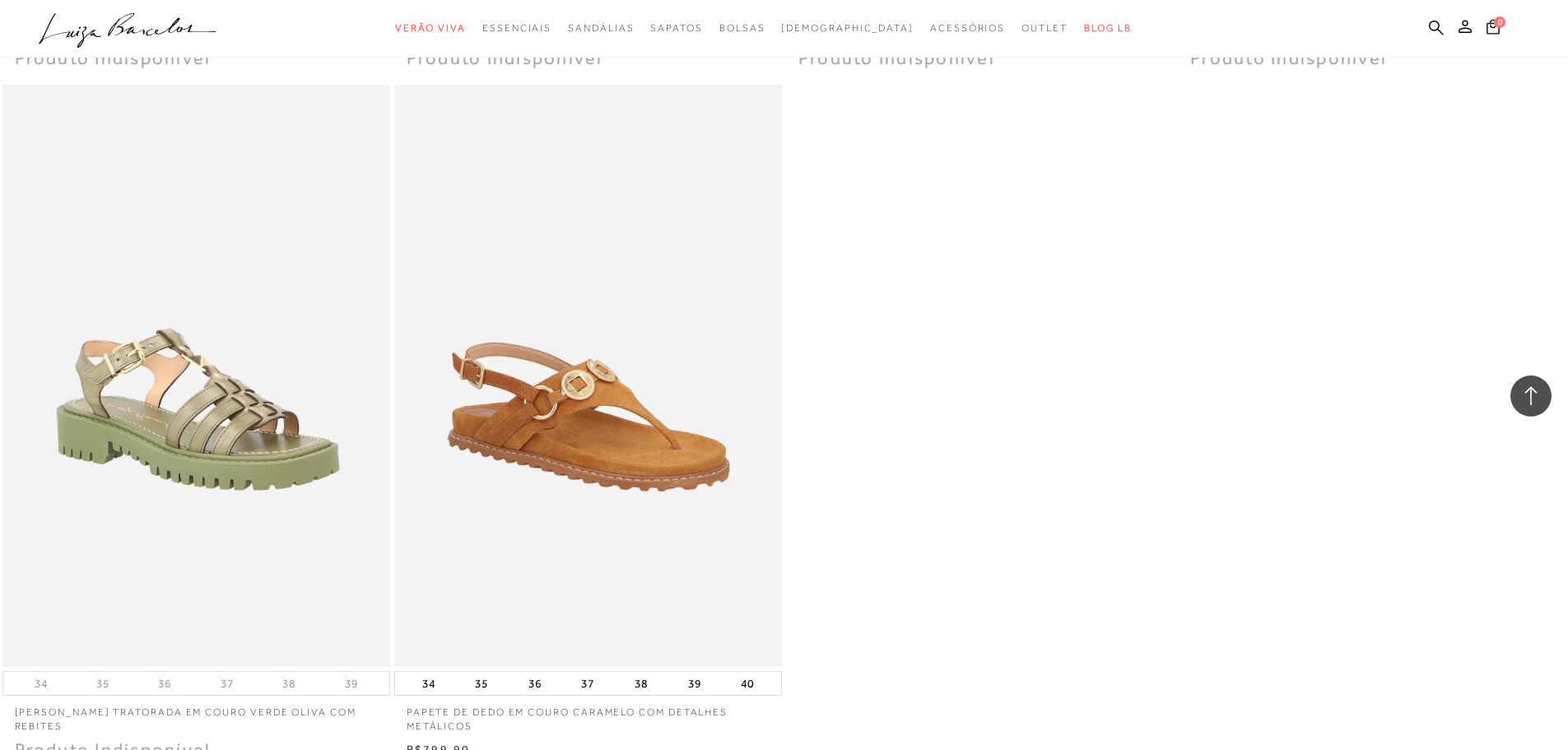
scroll to position [17792, 0]
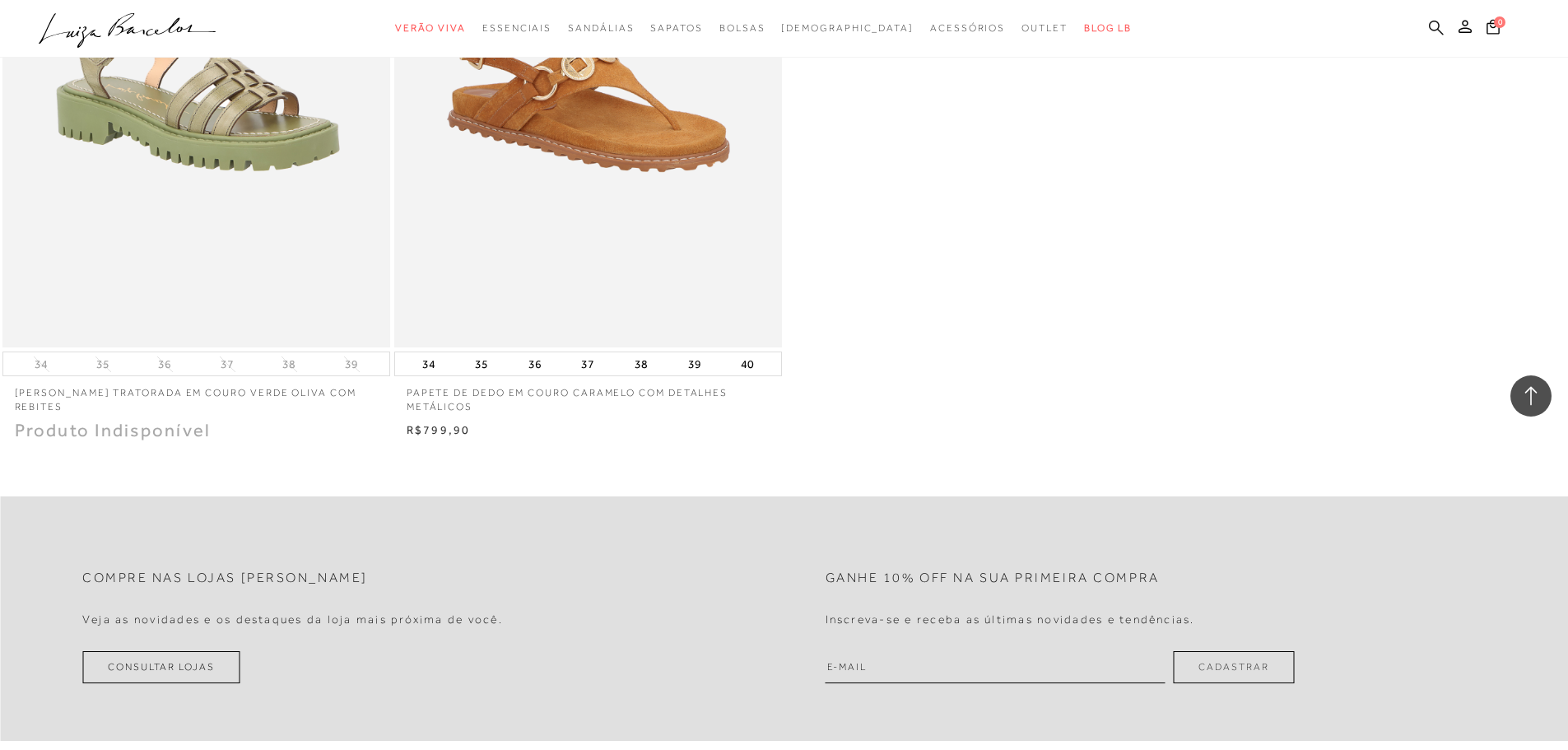
click at [1433, 22] on icon at bounding box center [1437, 27] width 15 height 15
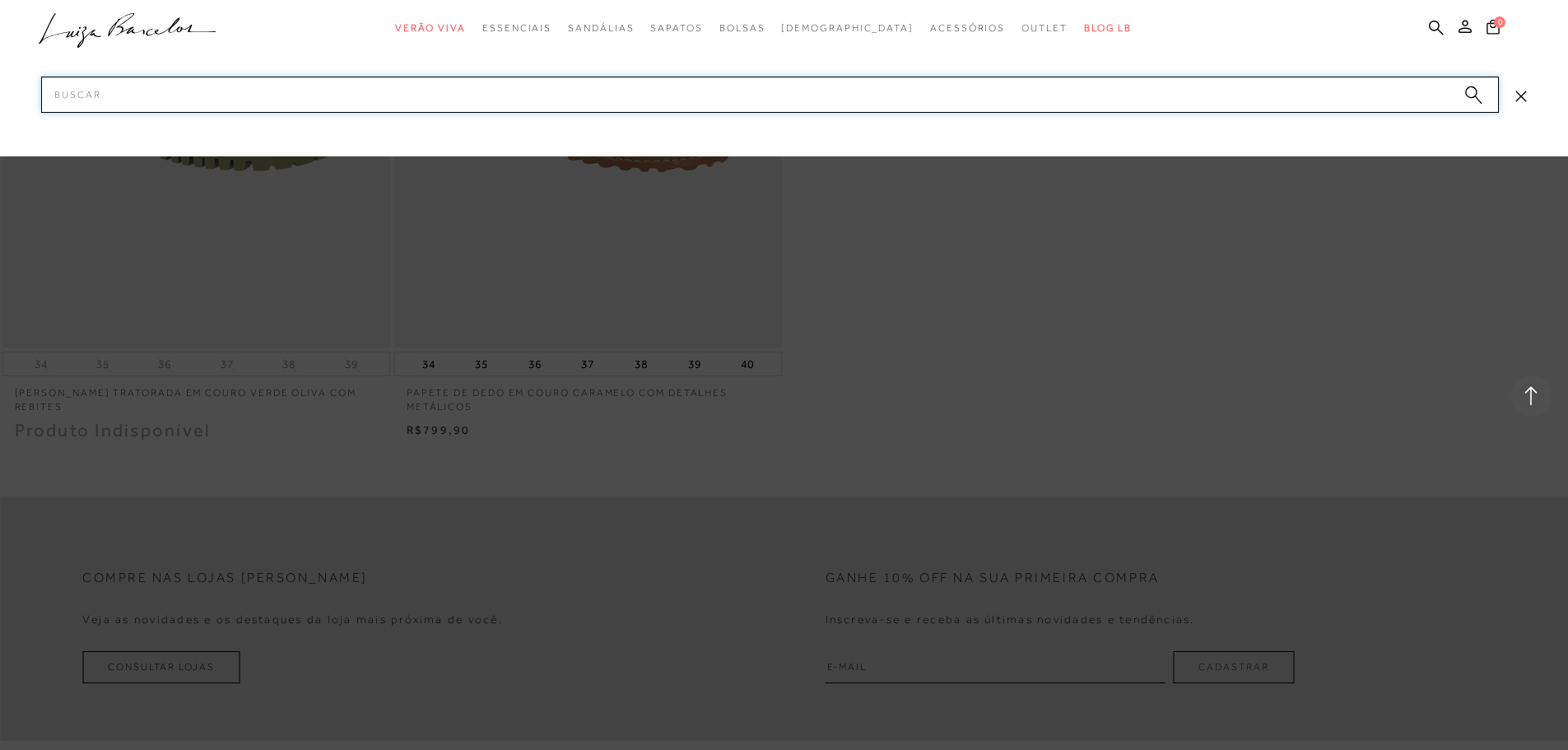
click at [567, 95] on input "Pesquisar" at bounding box center [769, 94] width 1458 height 36
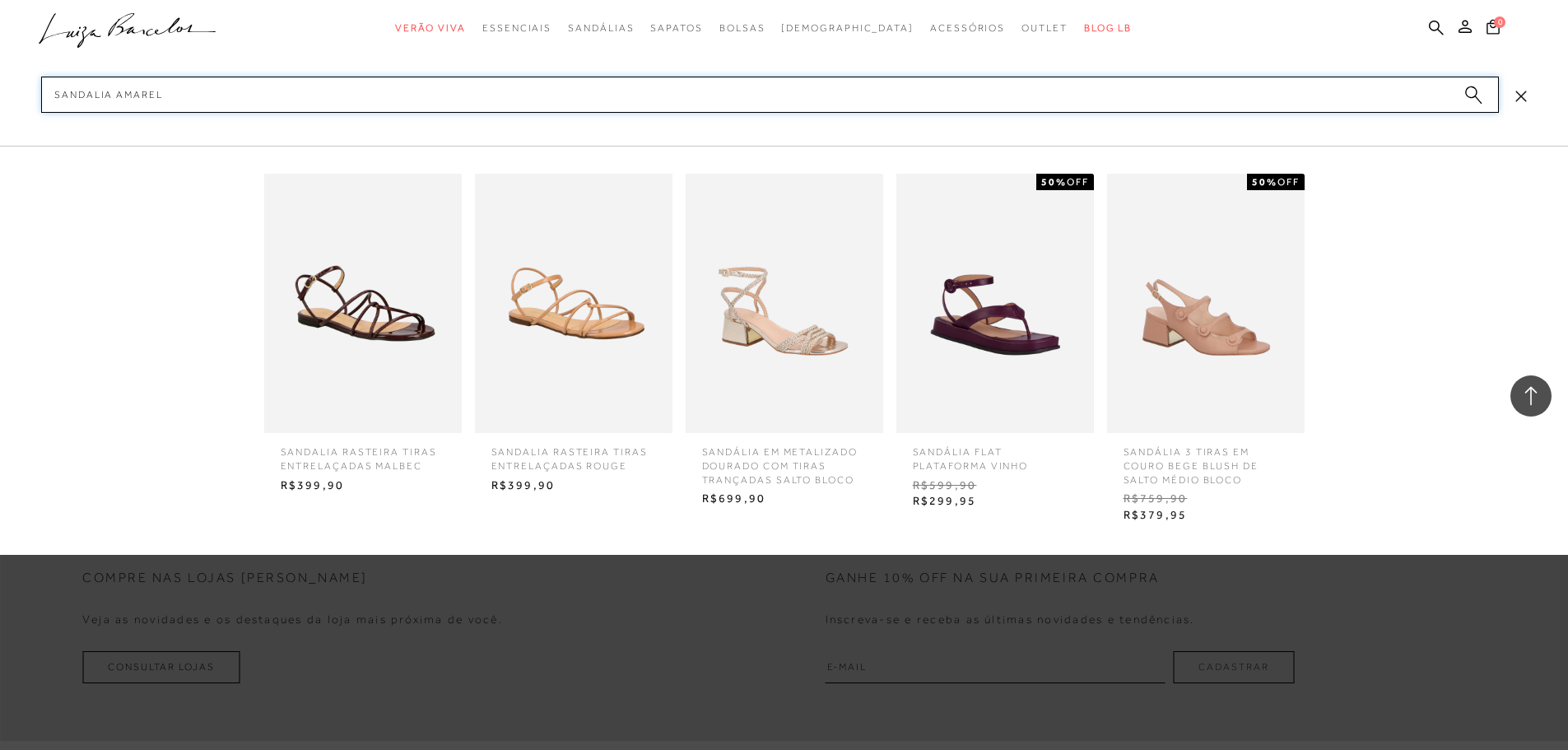
type input "SANDALIA AMARELA"
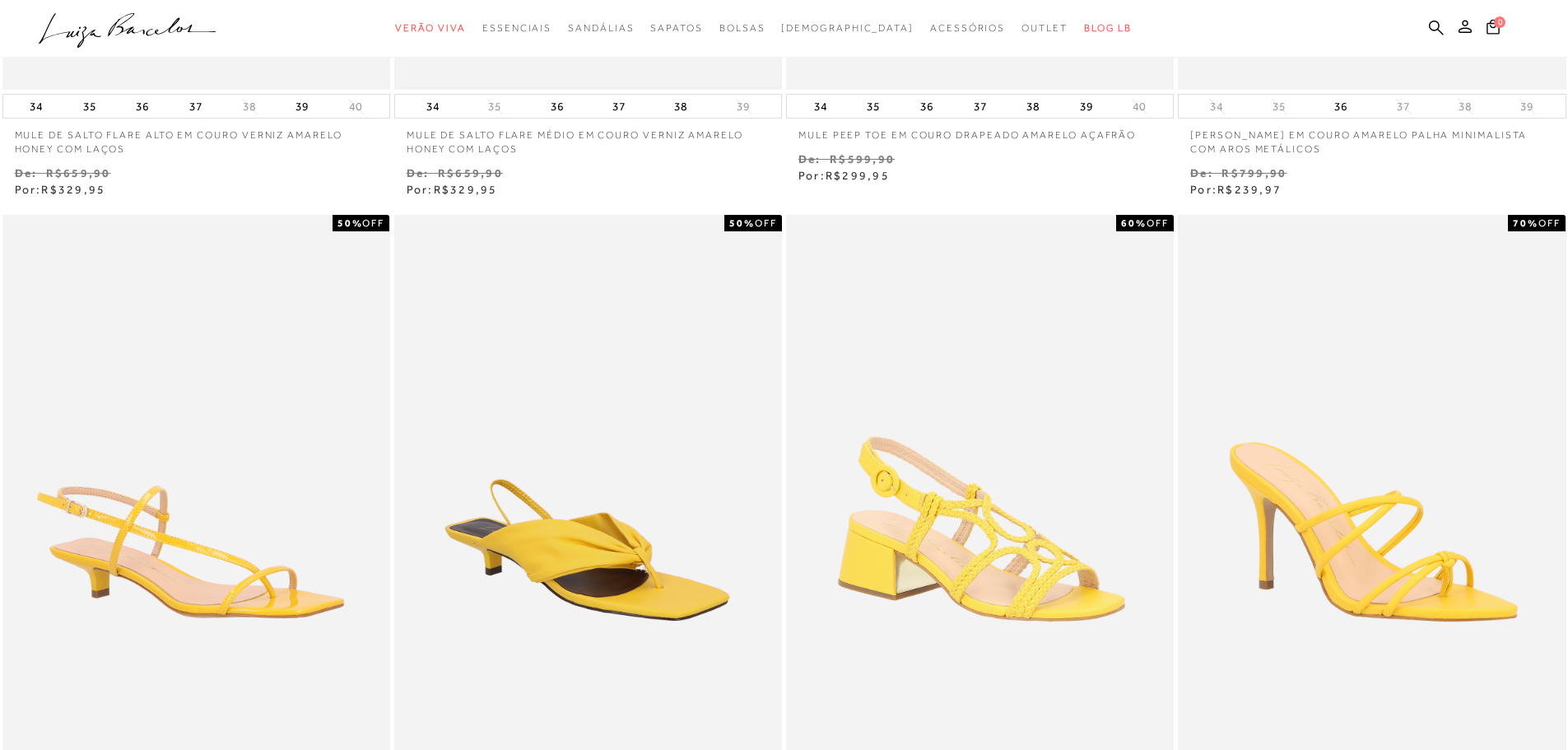
scroll to position [823, 0]
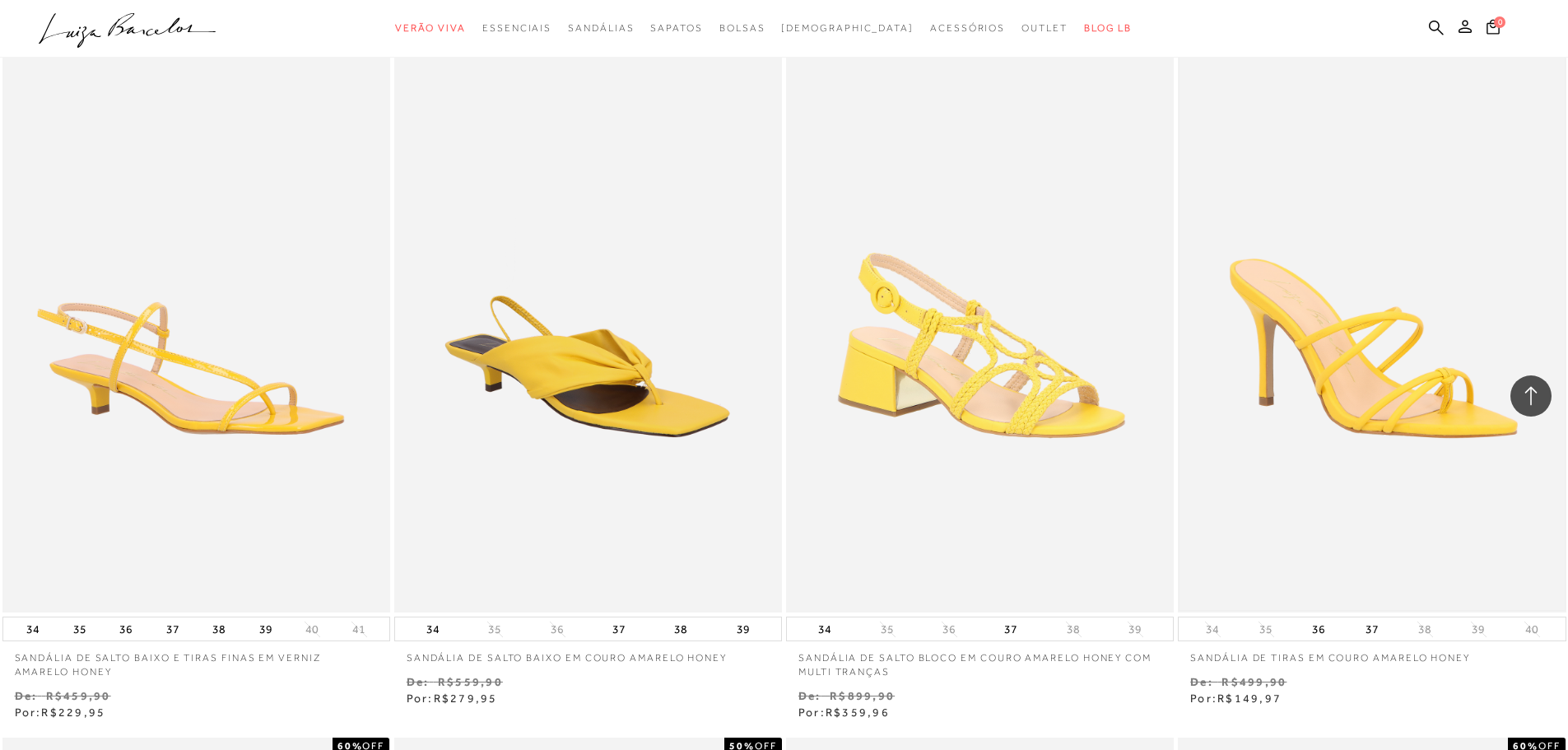
click at [1358, 384] on img at bounding box center [1372, 322] width 384 height 578
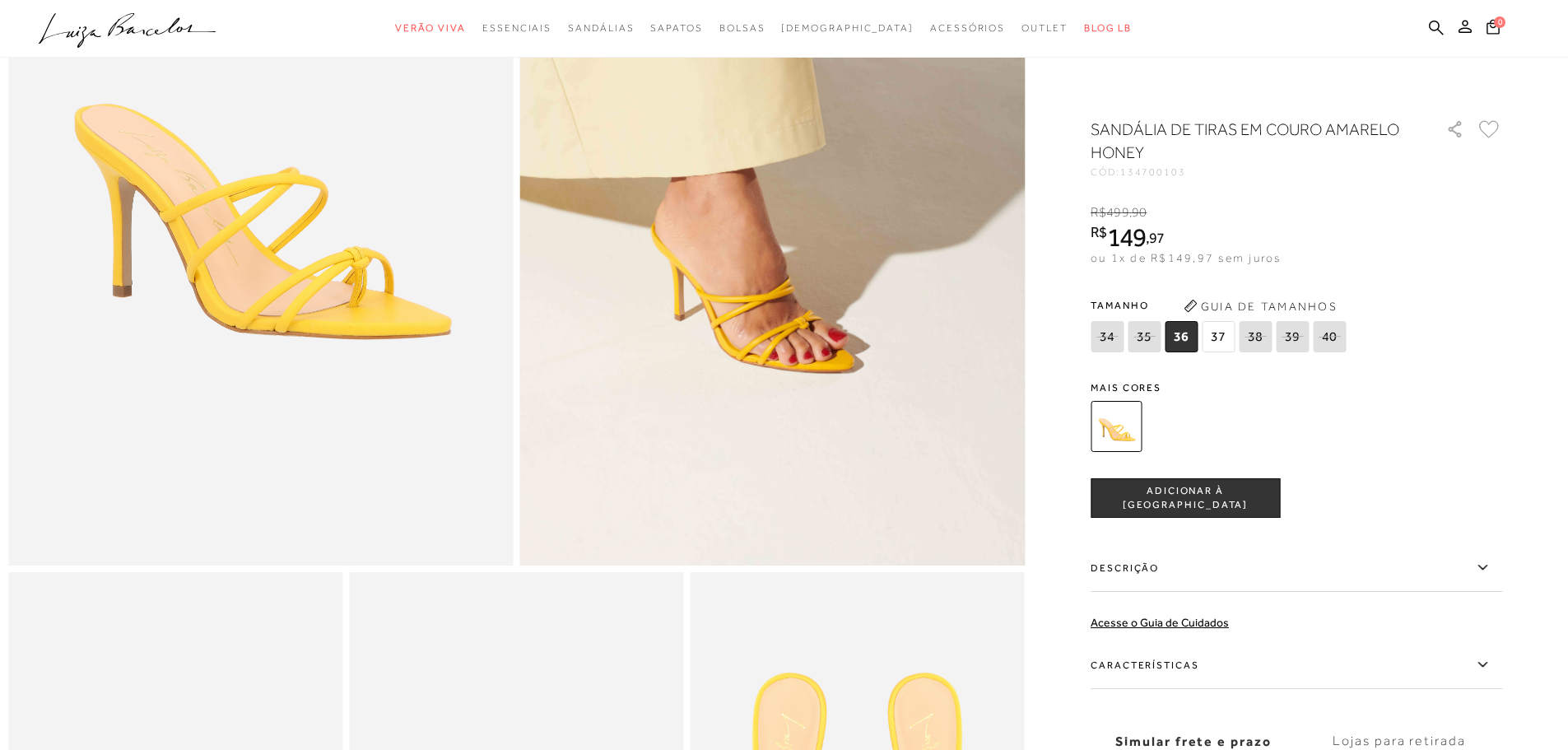
scroll to position [329, 0]
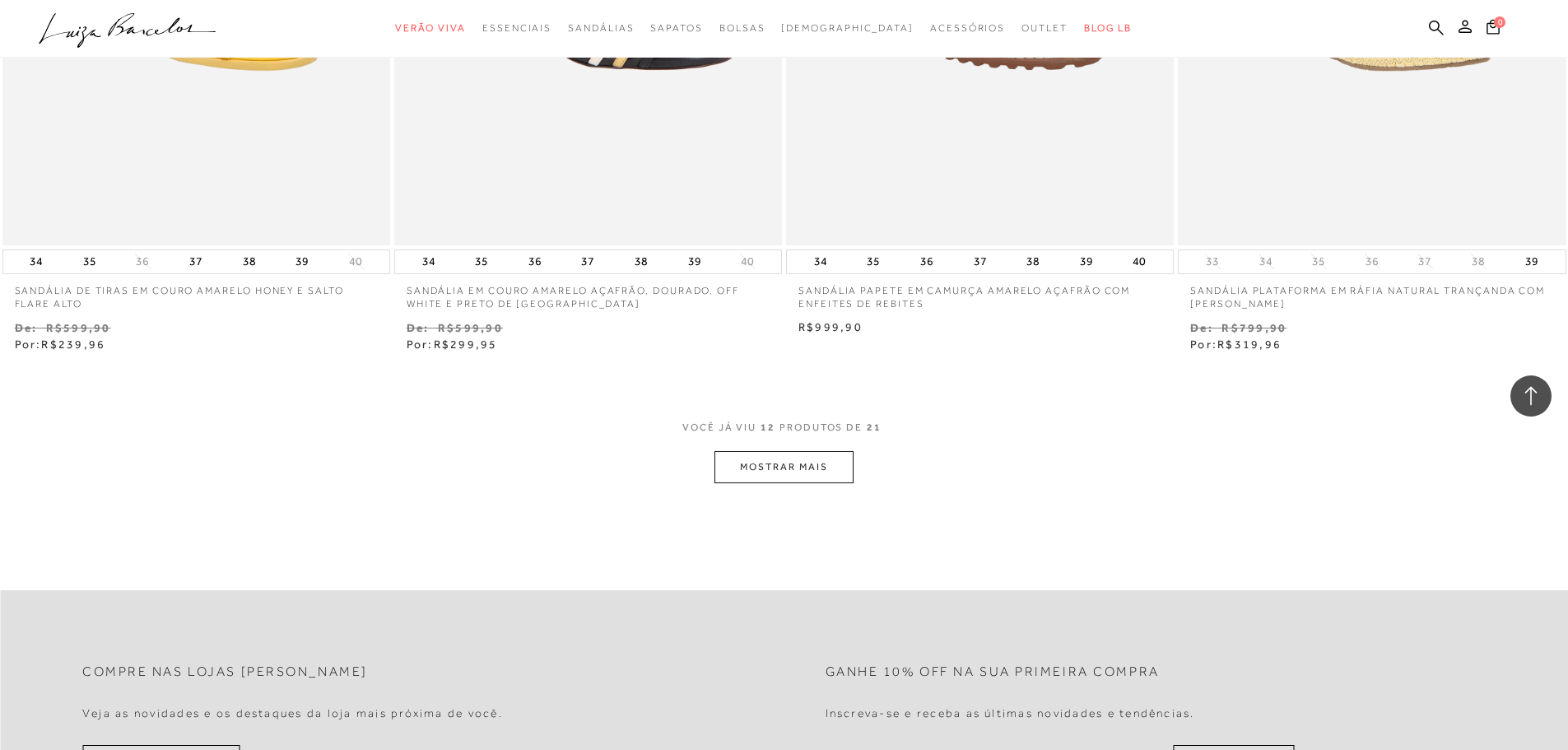
scroll to position [1977, 0]
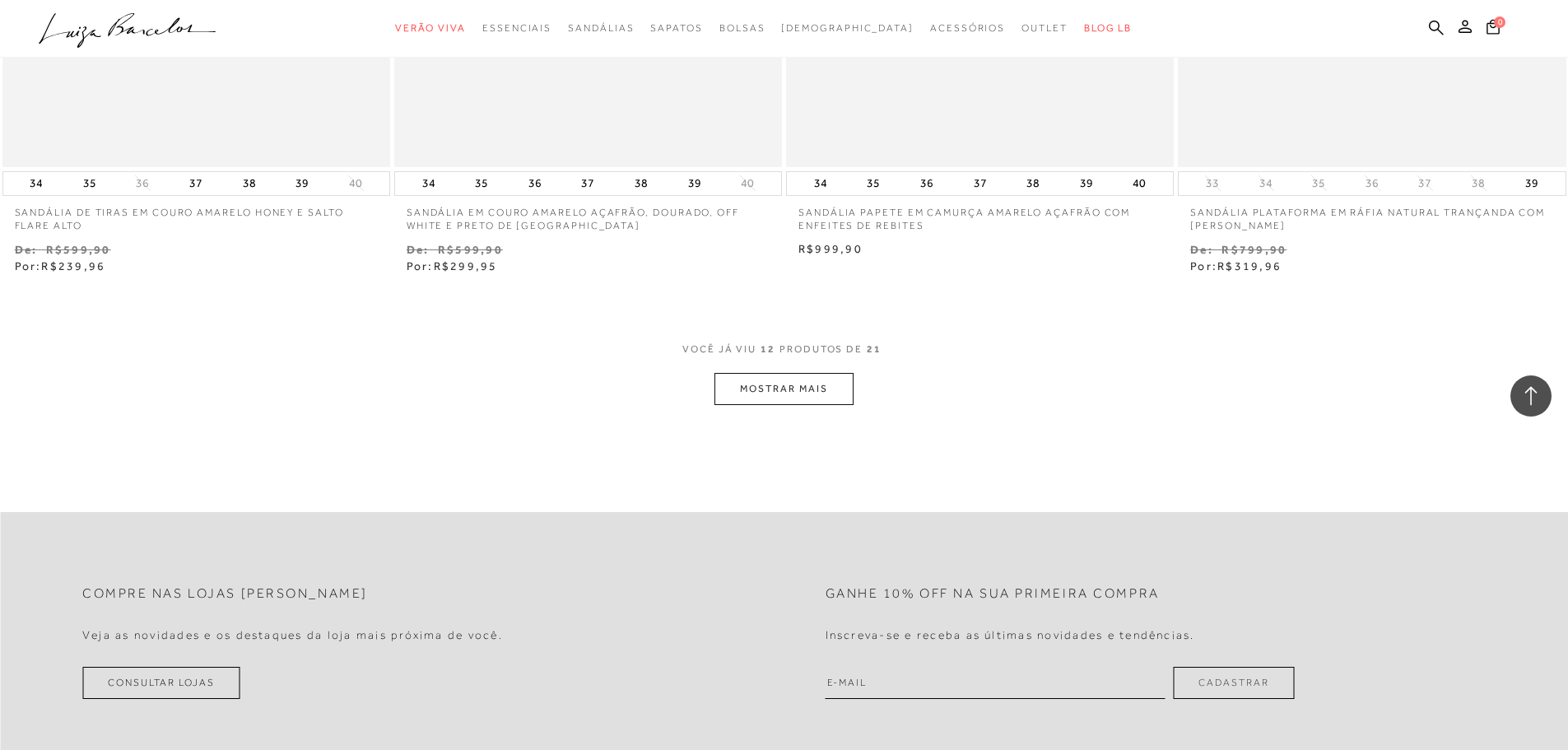
click at [811, 392] on button "MOSTRAR MAIS" at bounding box center [783, 388] width 139 height 32
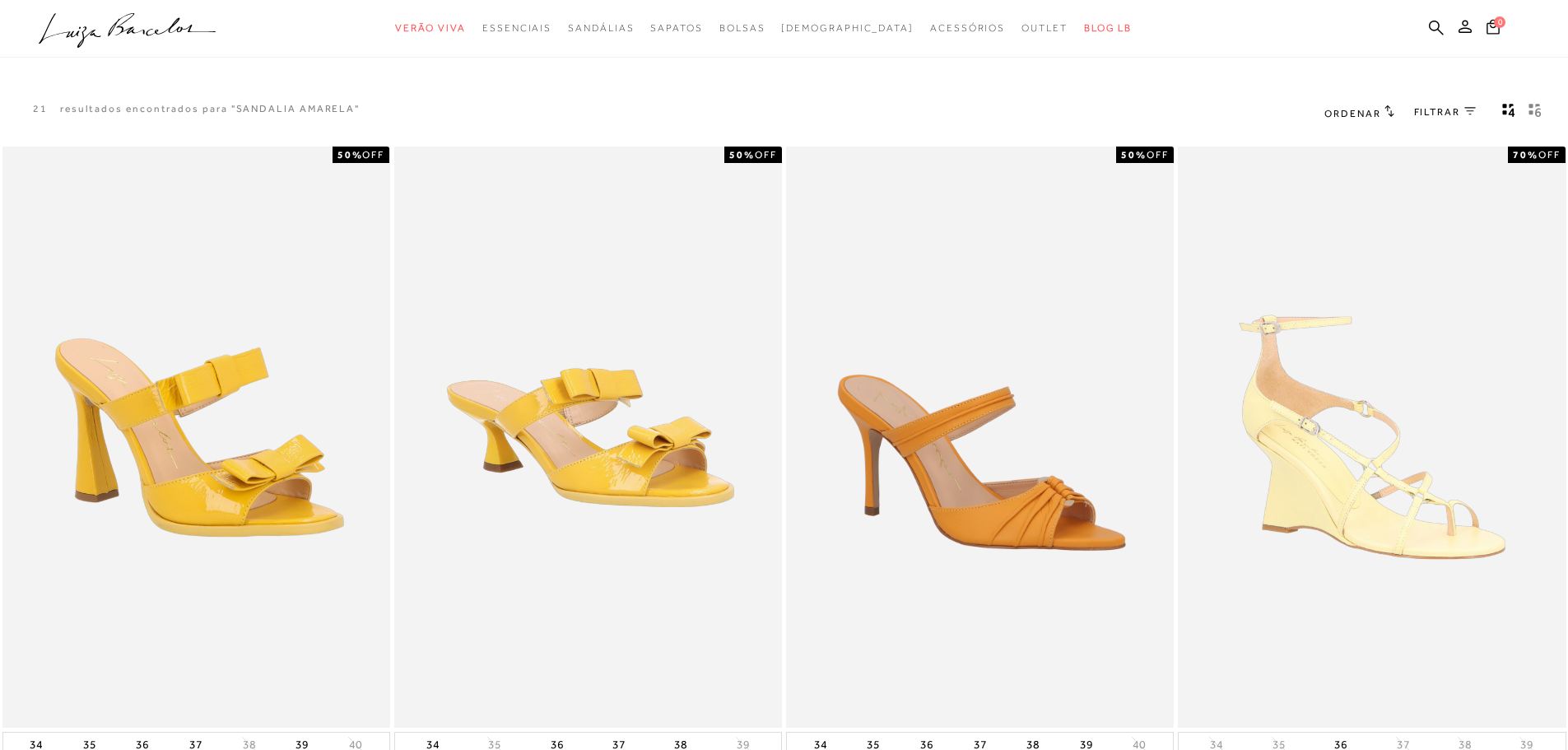
scroll to position [0, 0]
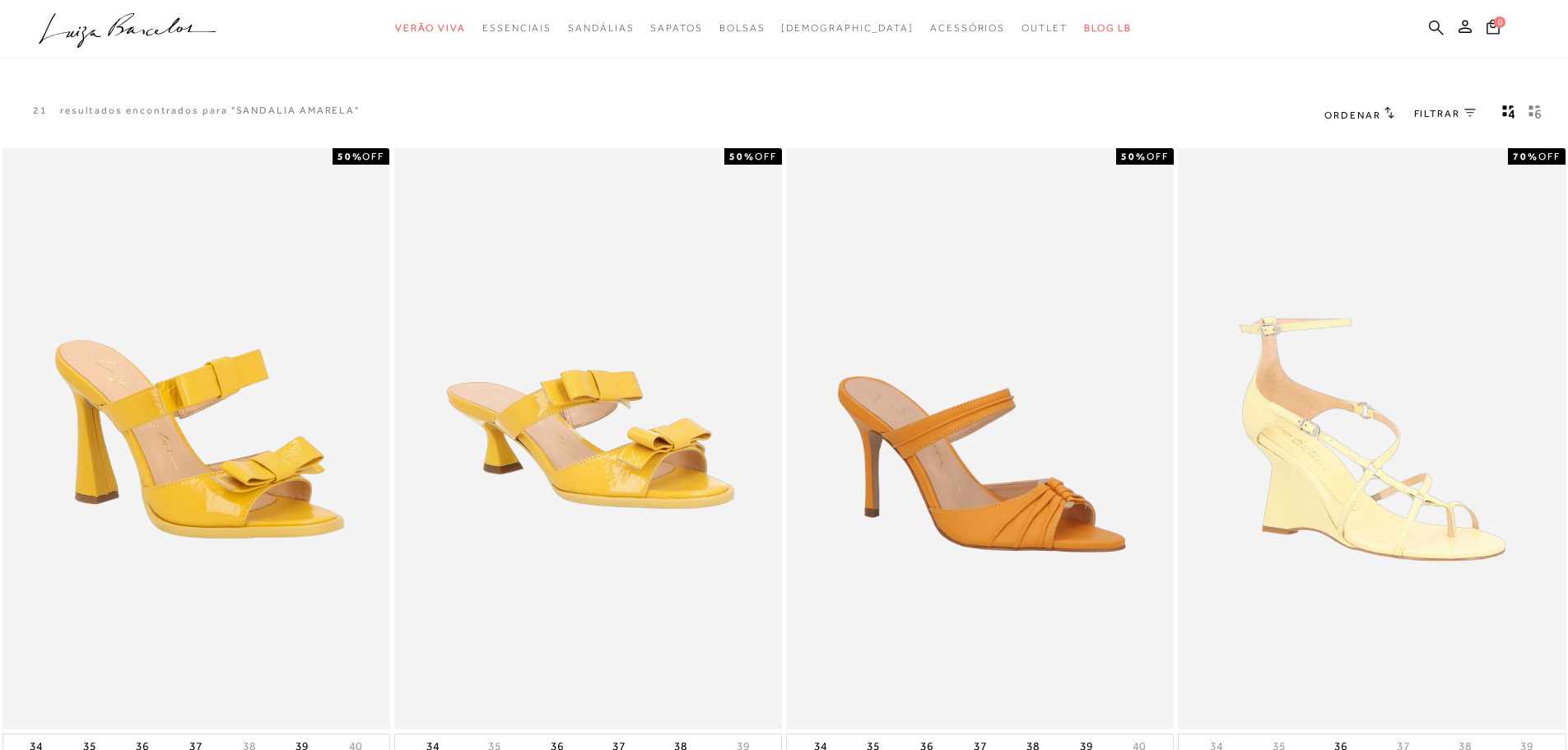
click at [1435, 29] on icon at bounding box center [1437, 27] width 15 height 15
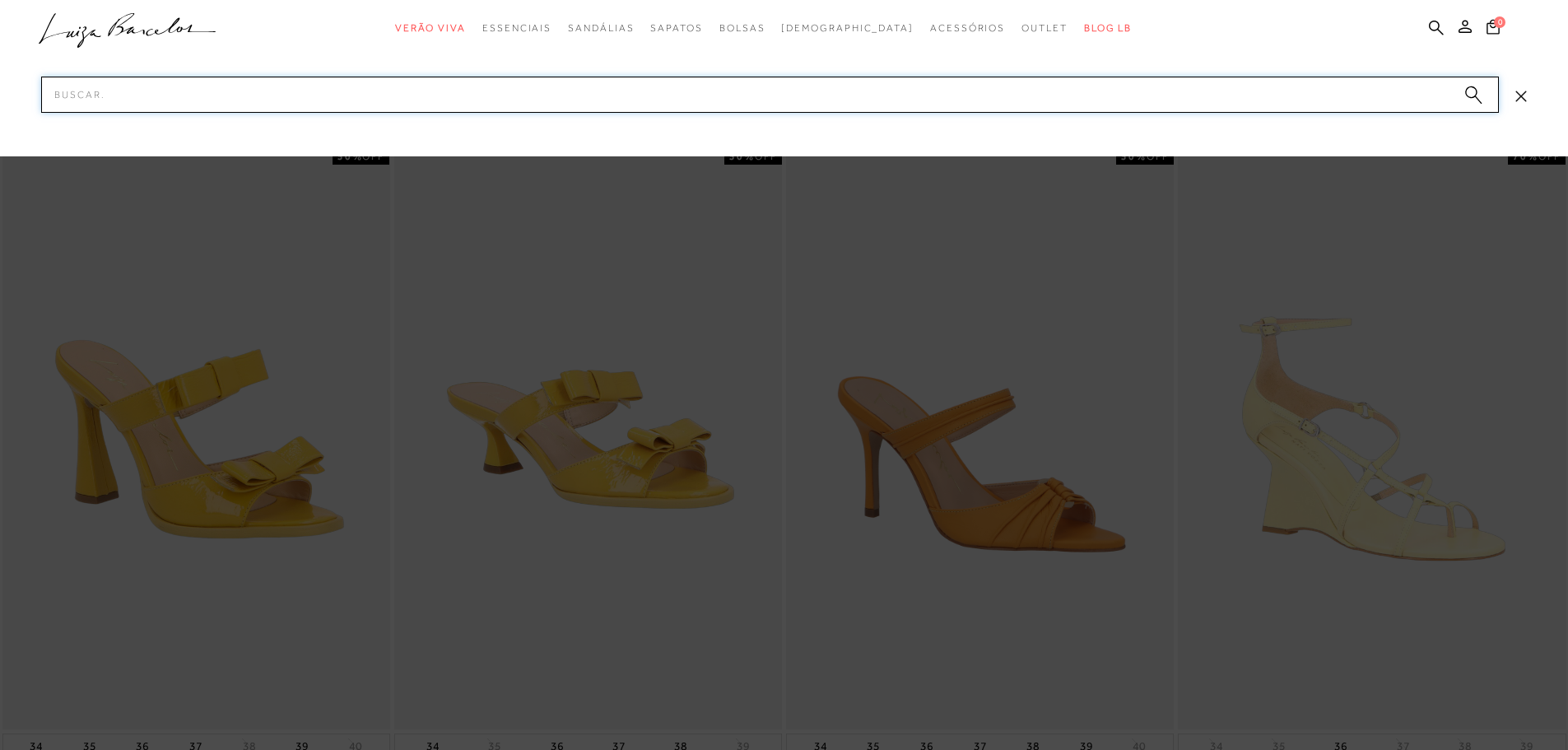
click at [296, 91] on input "Pesquisar" at bounding box center [769, 94] width 1458 height 36
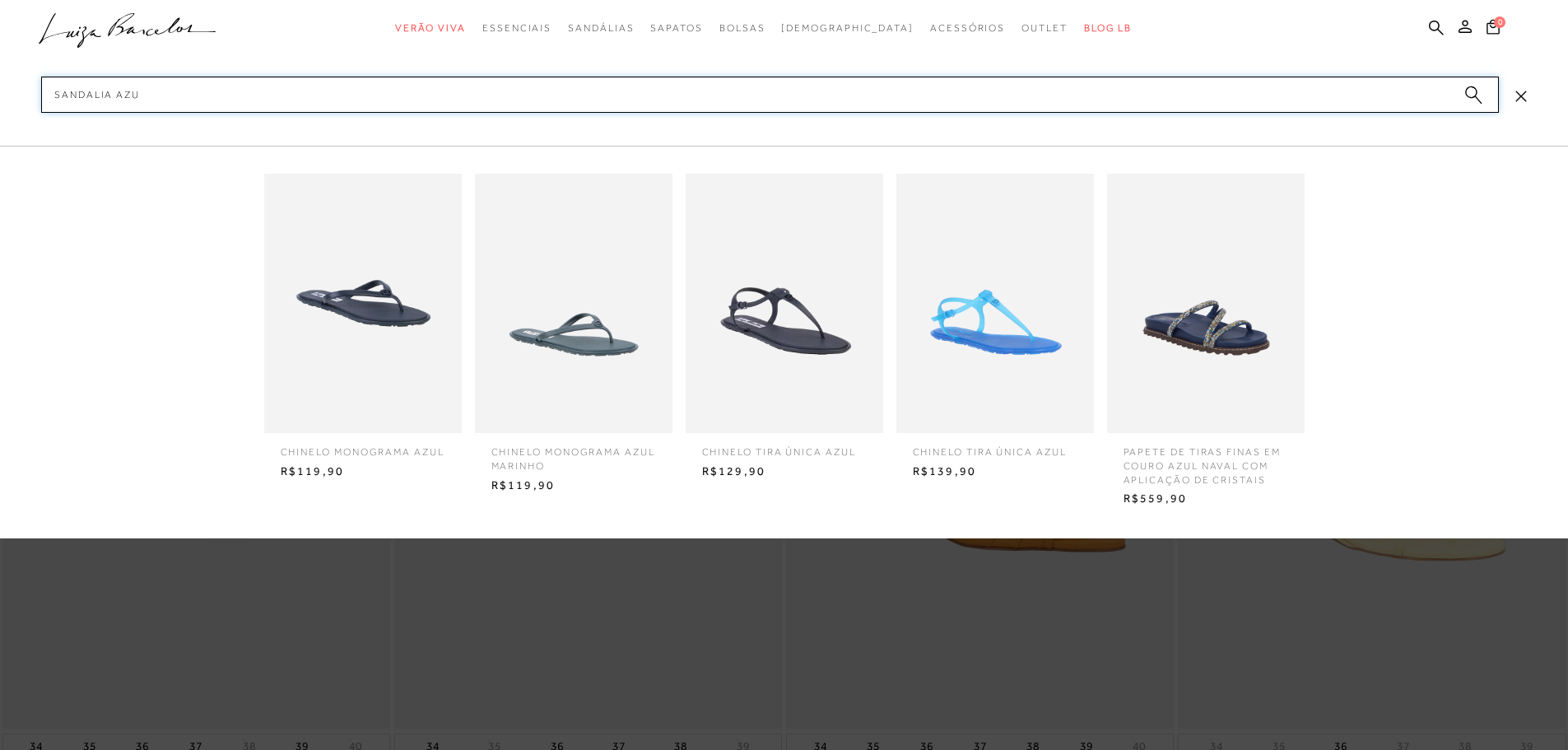
type input "SANDALIA AZUL"
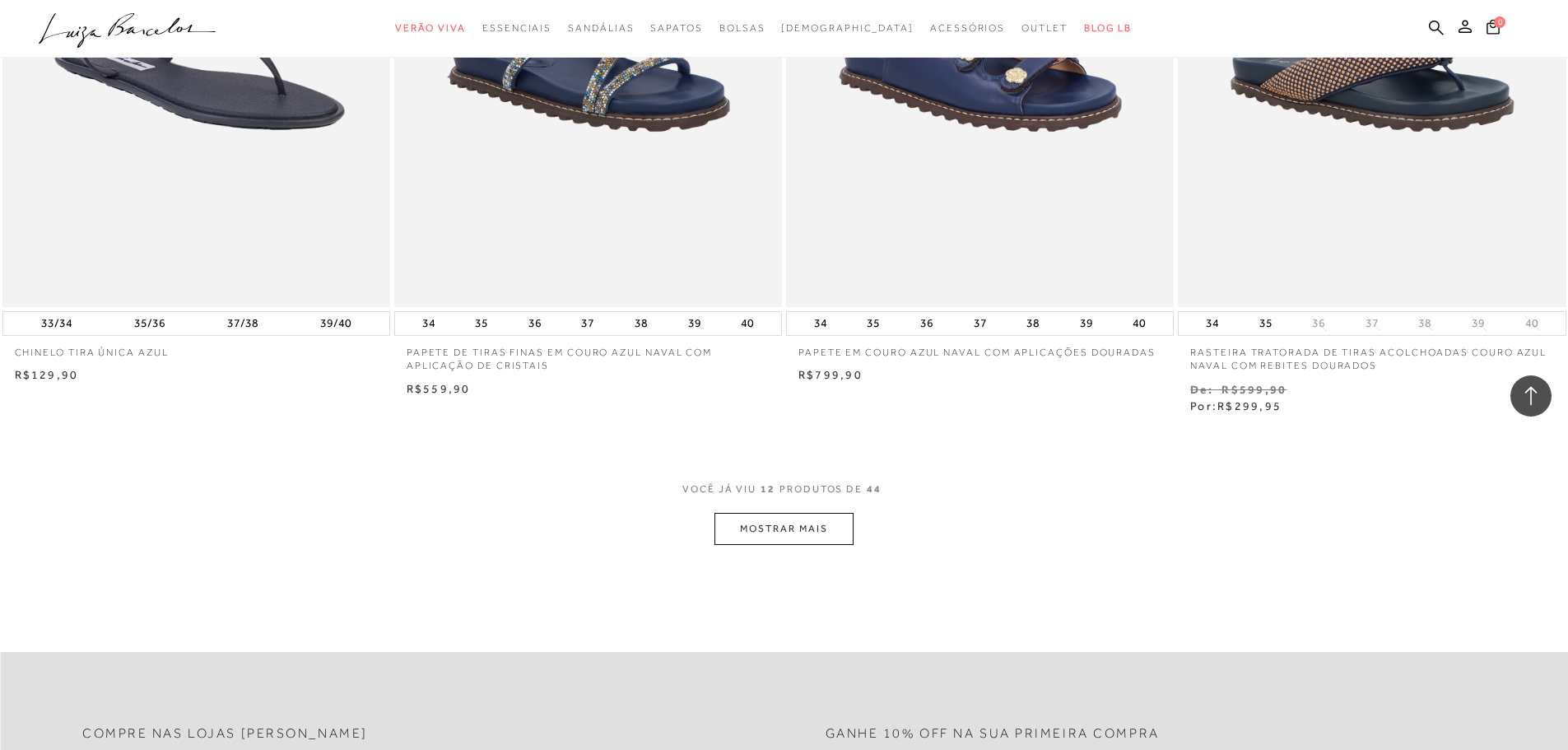
scroll to position [1812, 0]
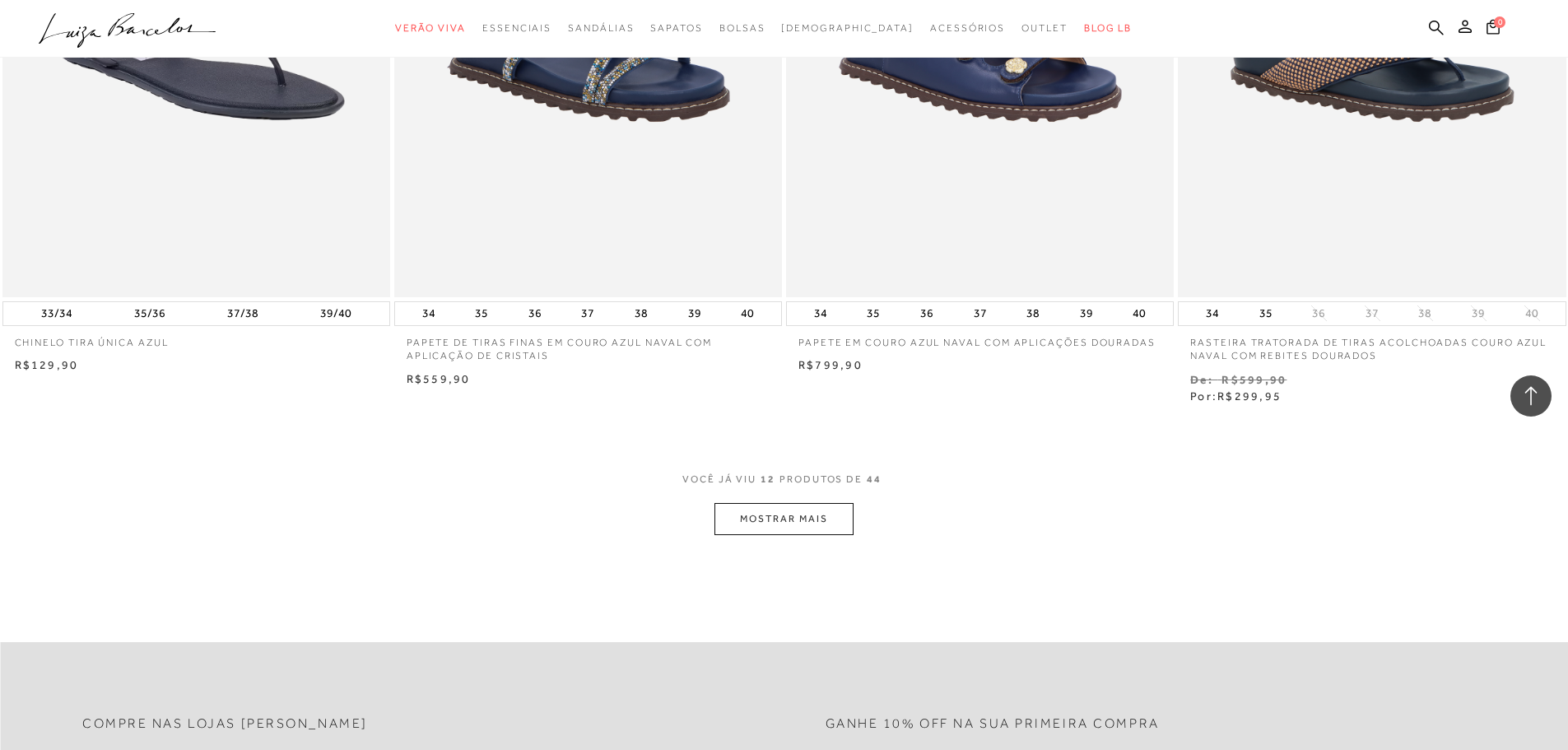
click at [812, 521] on button "MOSTRAR MAIS" at bounding box center [783, 519] width 139 height 32
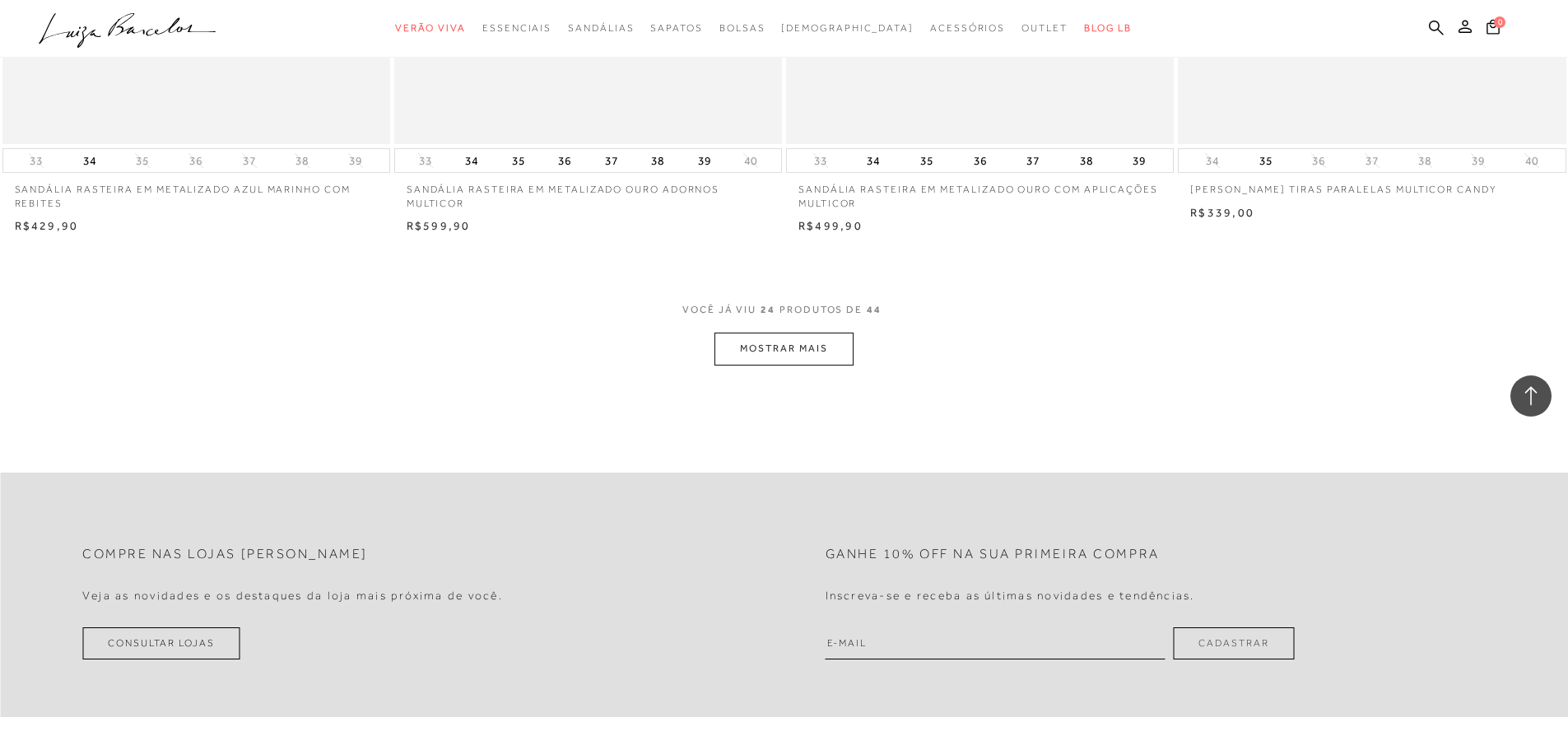
scroll to position [4118, 0]
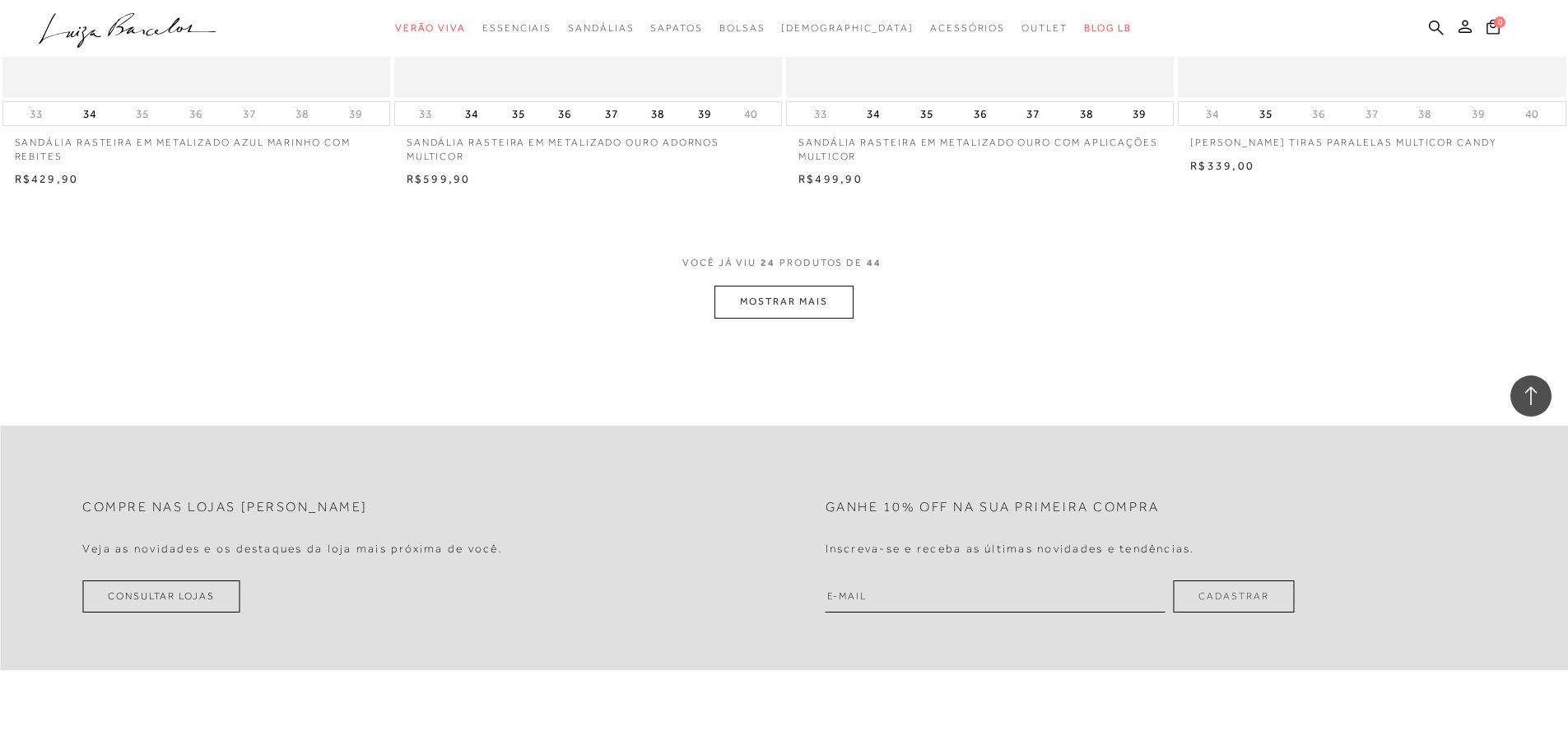
click at [789, 296] on button "MOSTRAR MAIS" at bounding box center [783, 301] width 139 height 32
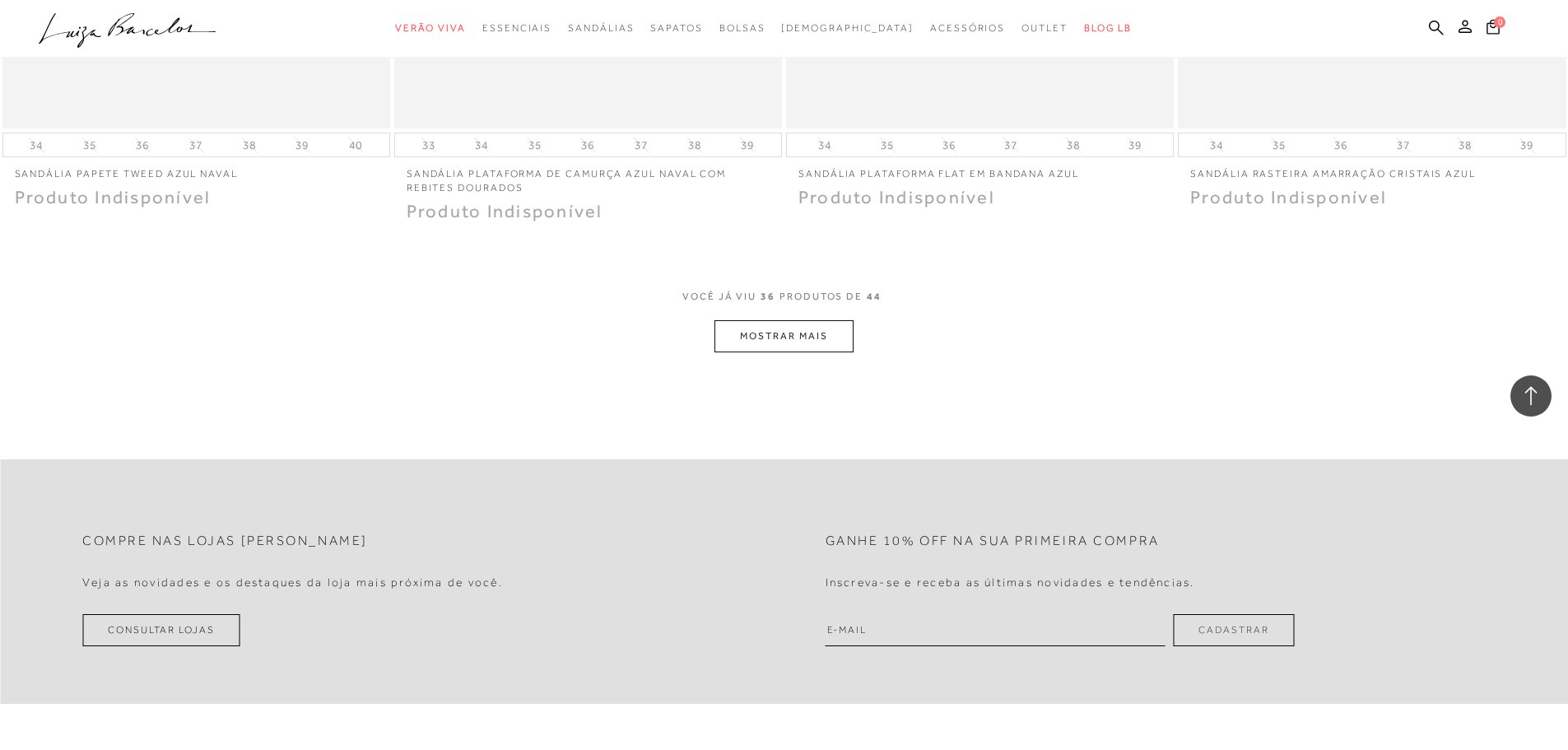
scroll to position [6178, 0]
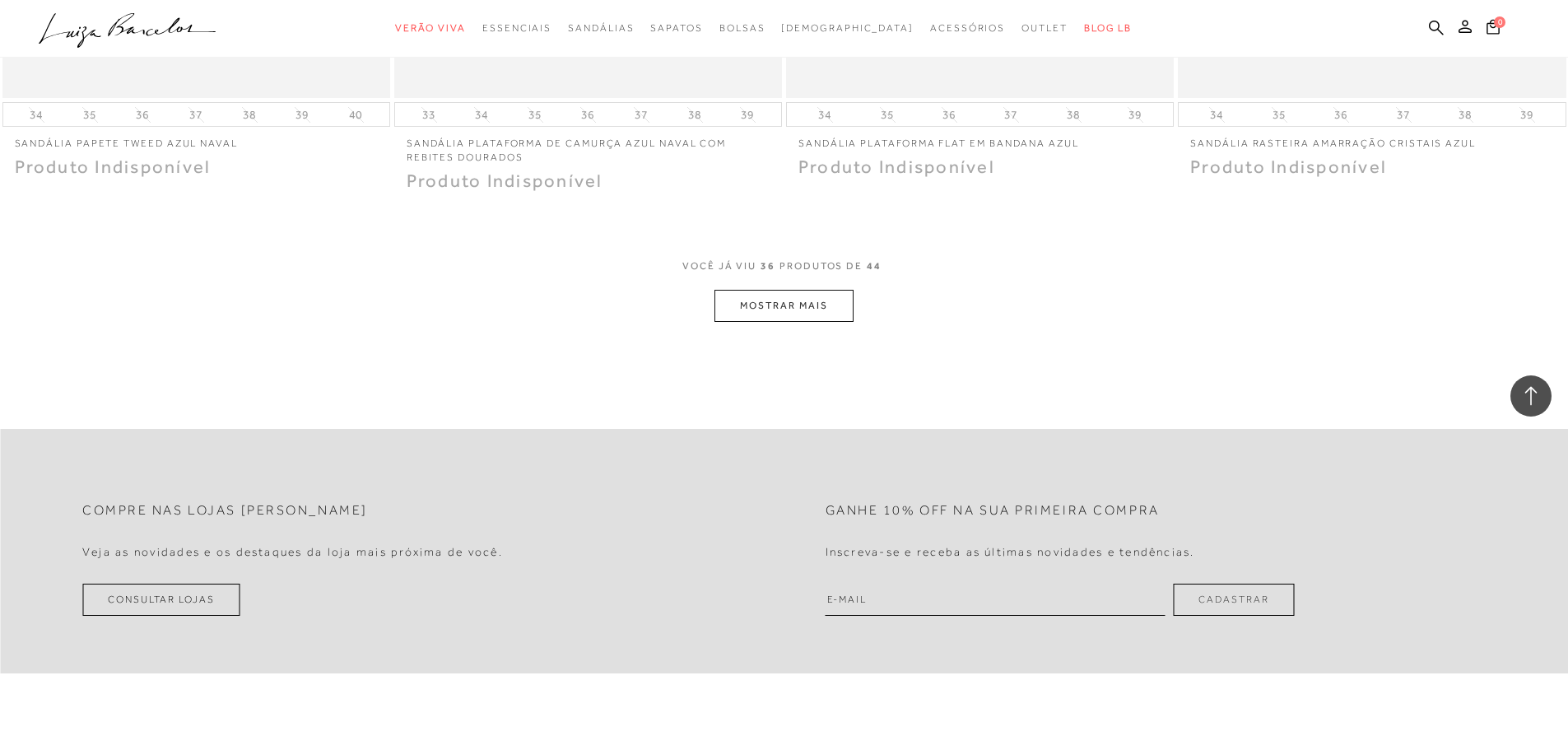
click at [769, 309] on button "MOSTRAR MAIS" at bounding box center [783, 306] width 139 height 32
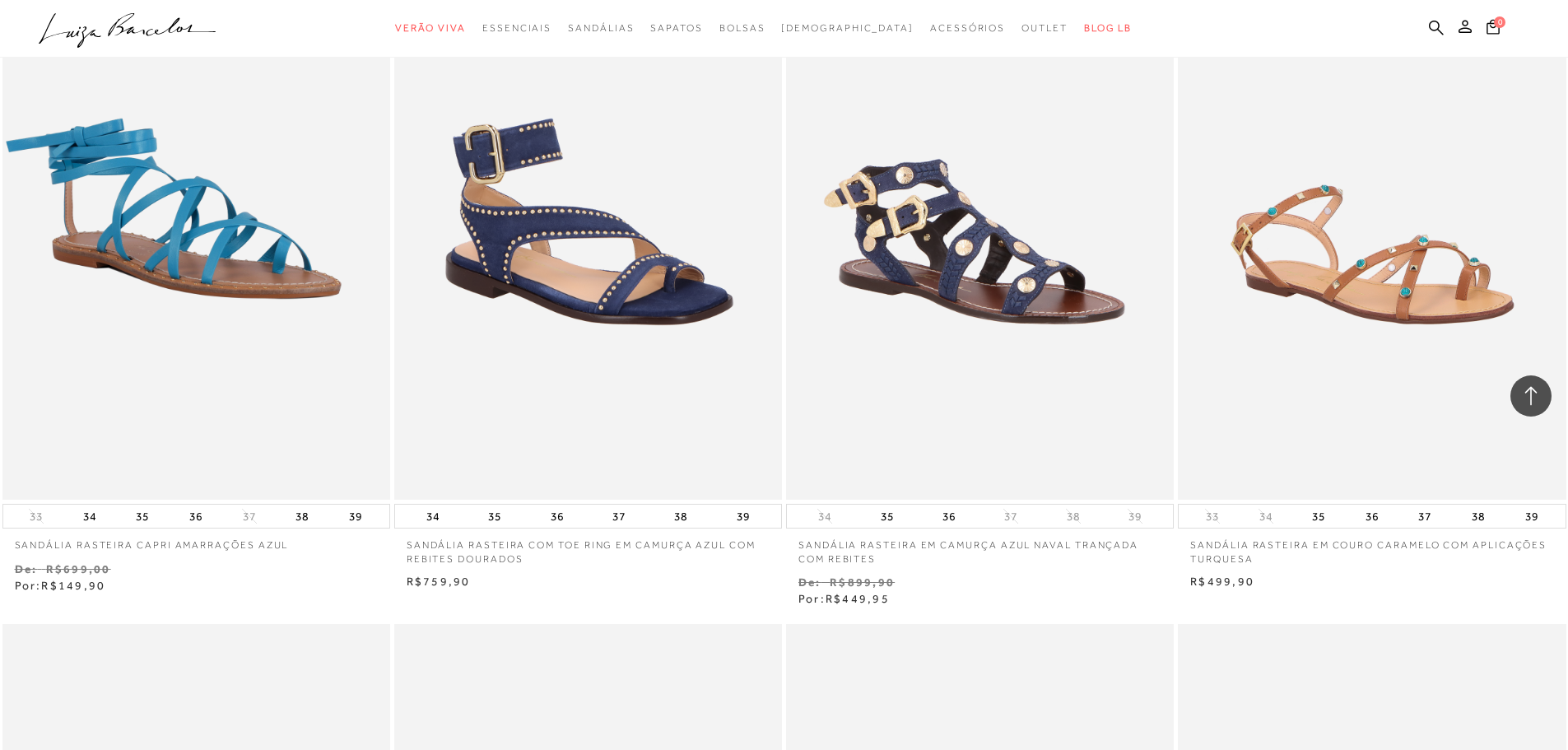
scroll to position [2963, 0]
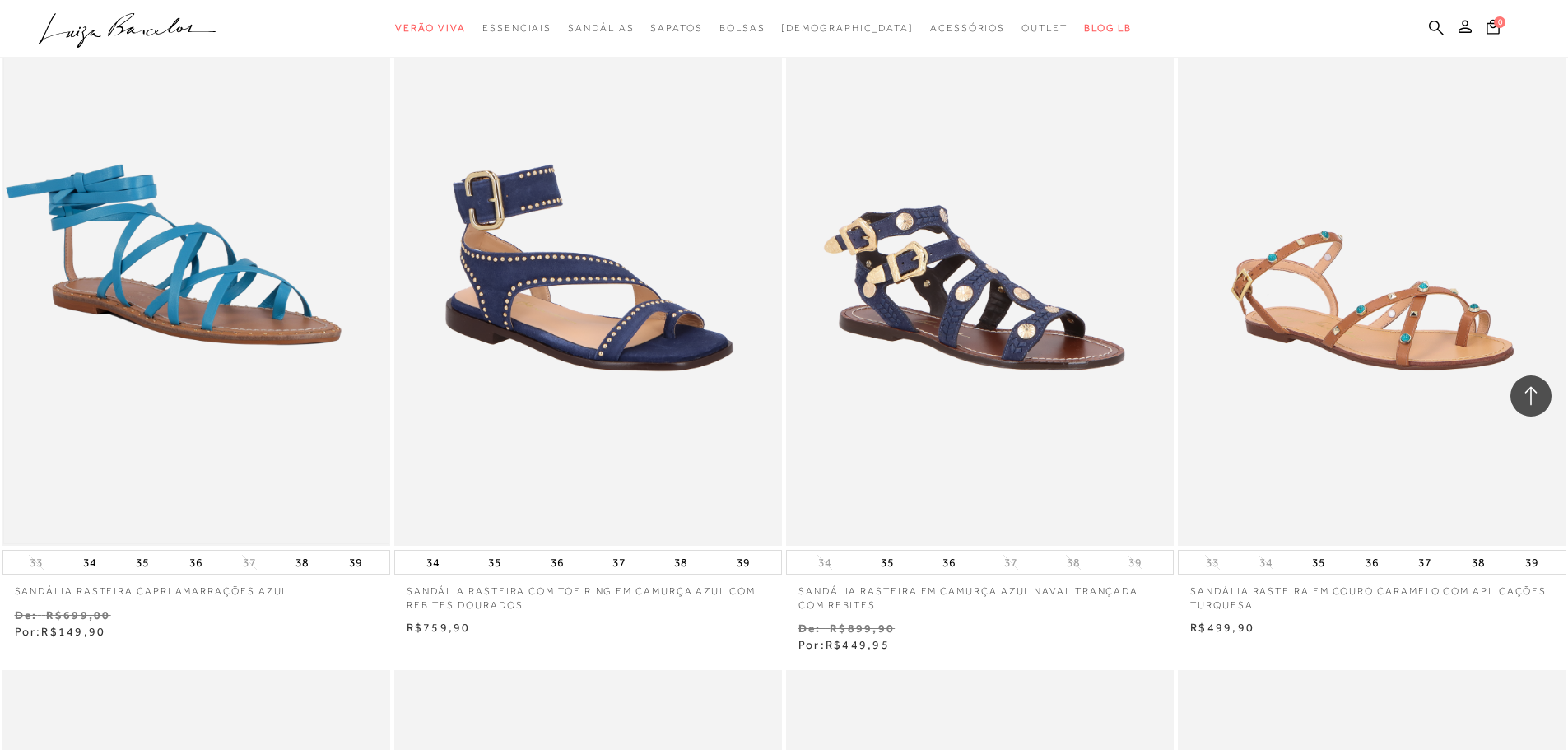
click at [175, 301] on img at bounding box center [197, 255] width 384 height 578
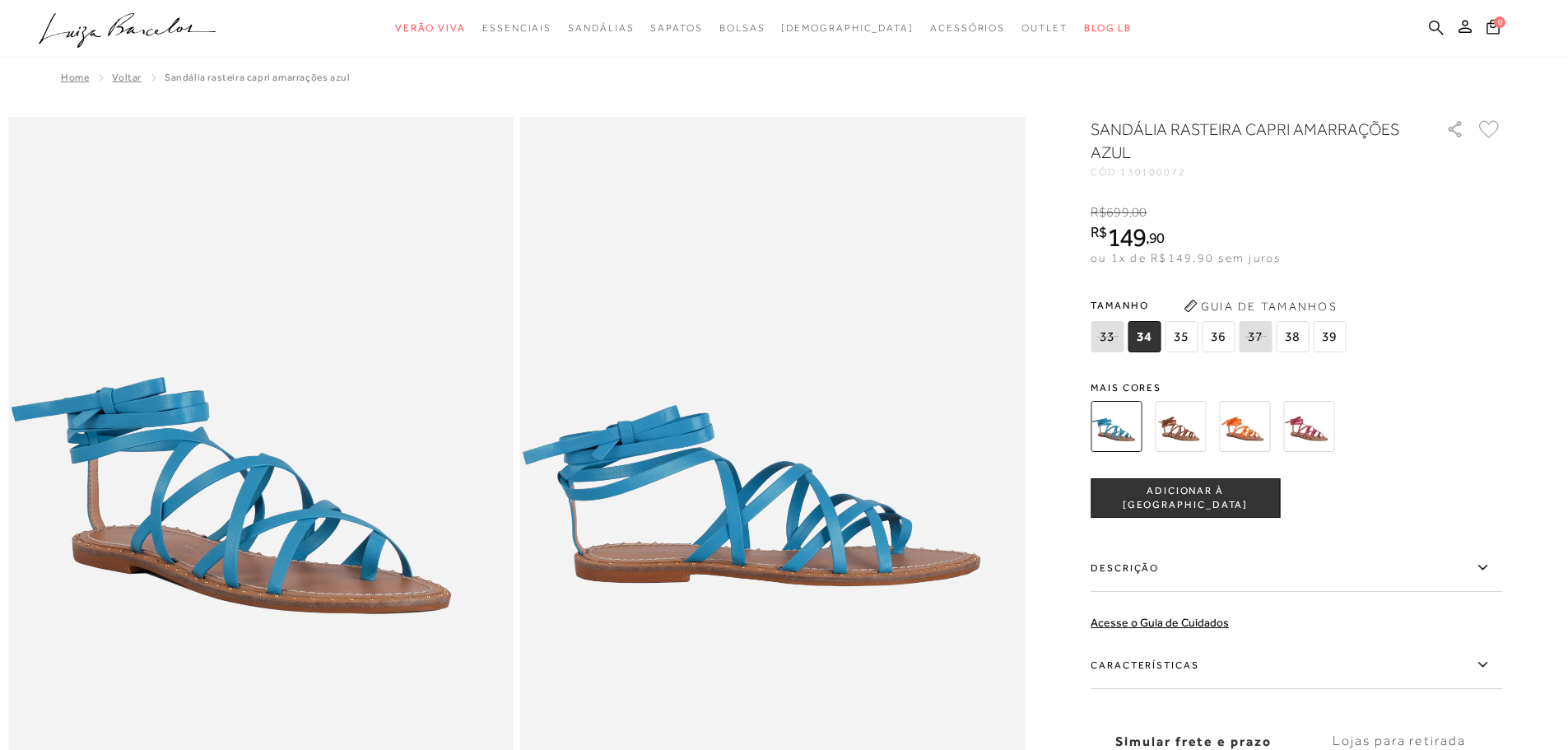
click at [1438, 25] on icon at bounding box center [1437, 27] width 15 height 15
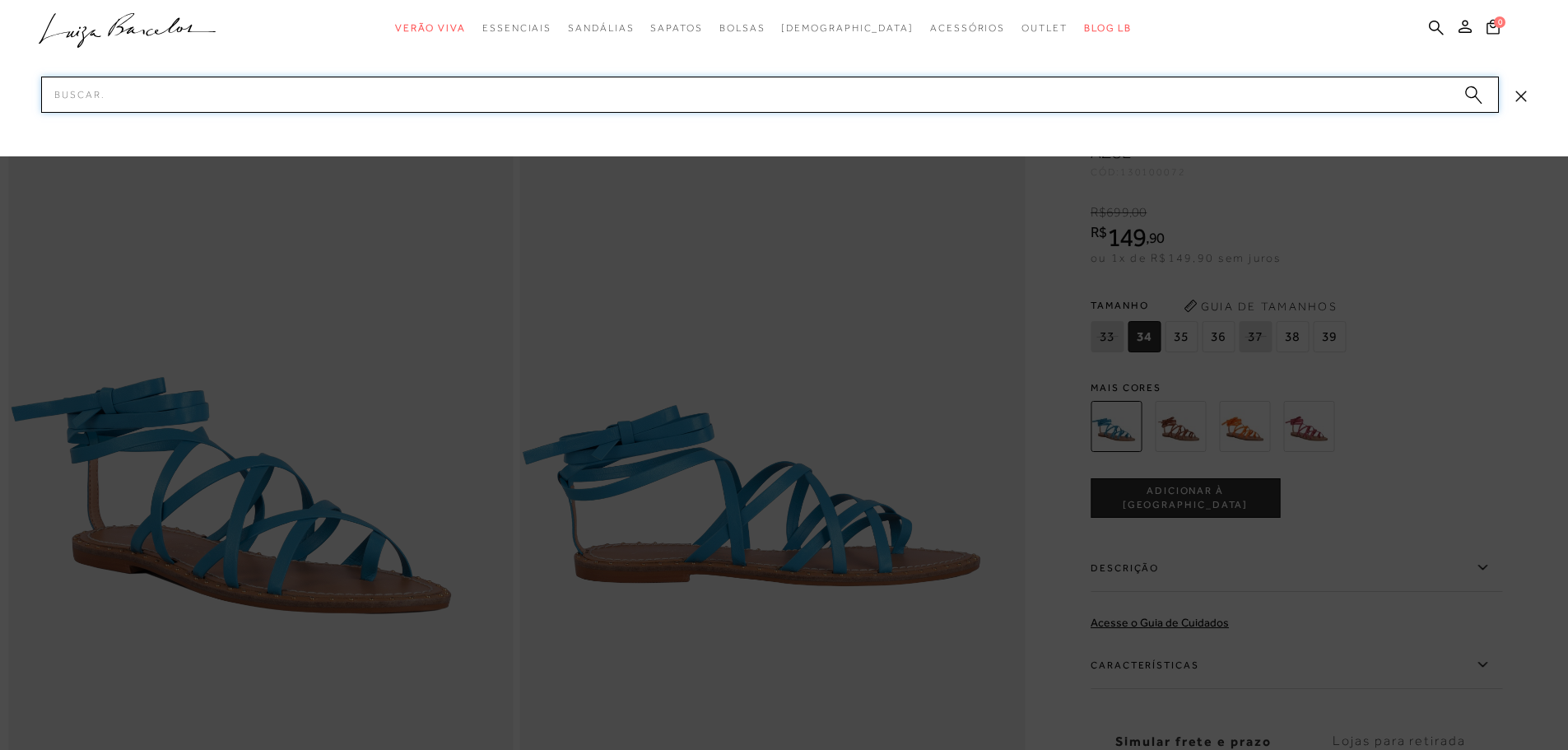
click at [505, 109] on input "Pesquisar" at bounding box center [769, 94] width 1458 height 36
type input "S"
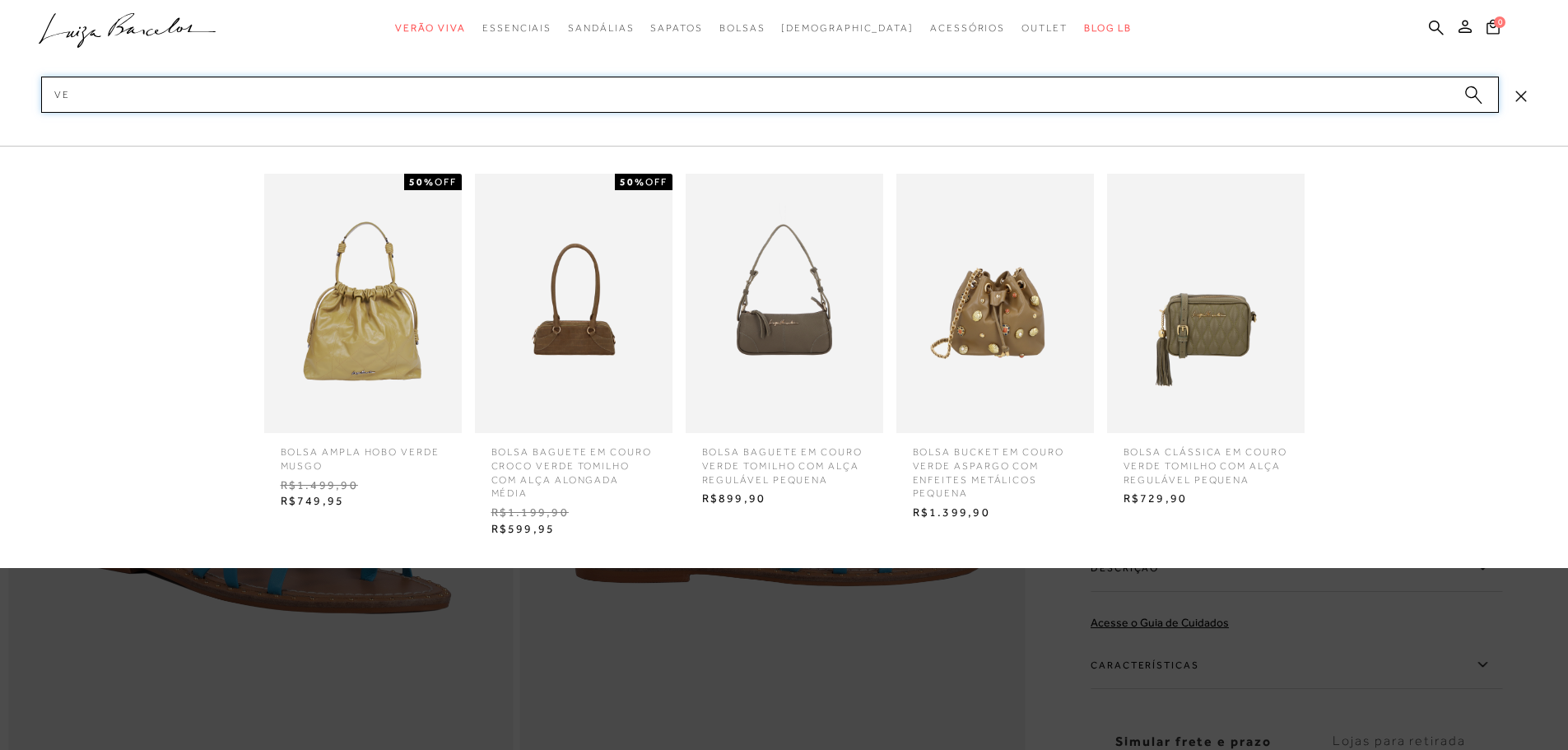
type input "V"
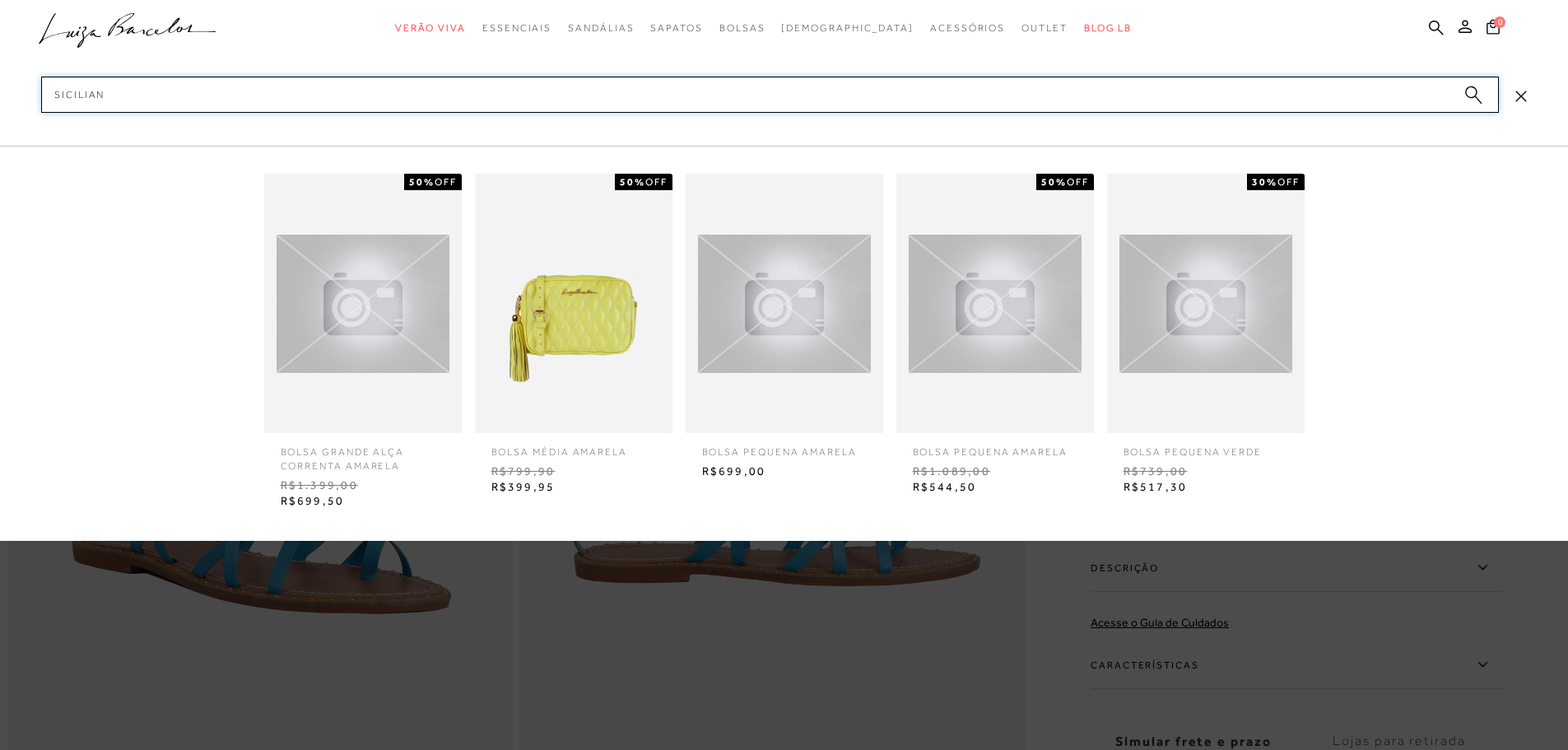
type input "SICILIANO"
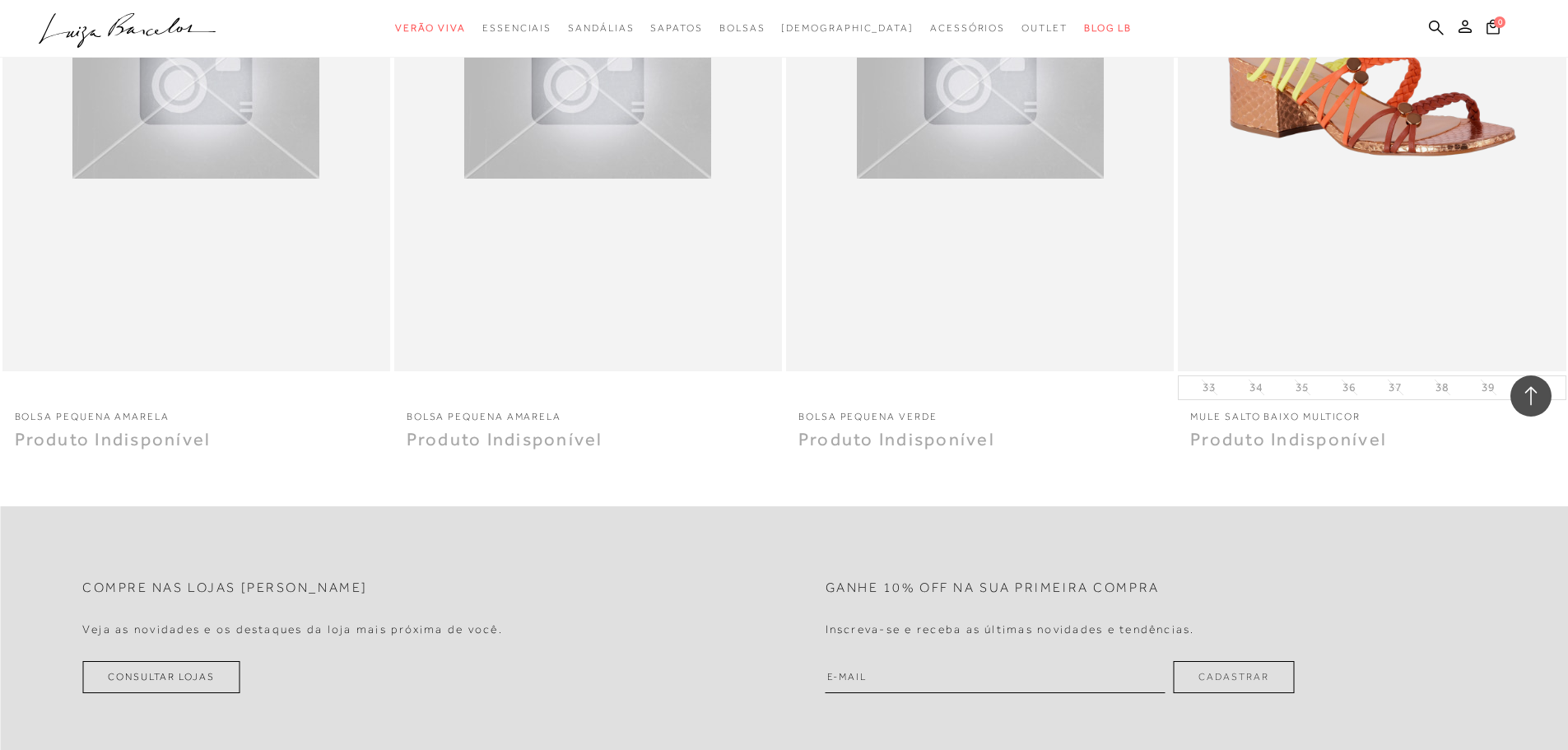
scroll to position [1009, 0]
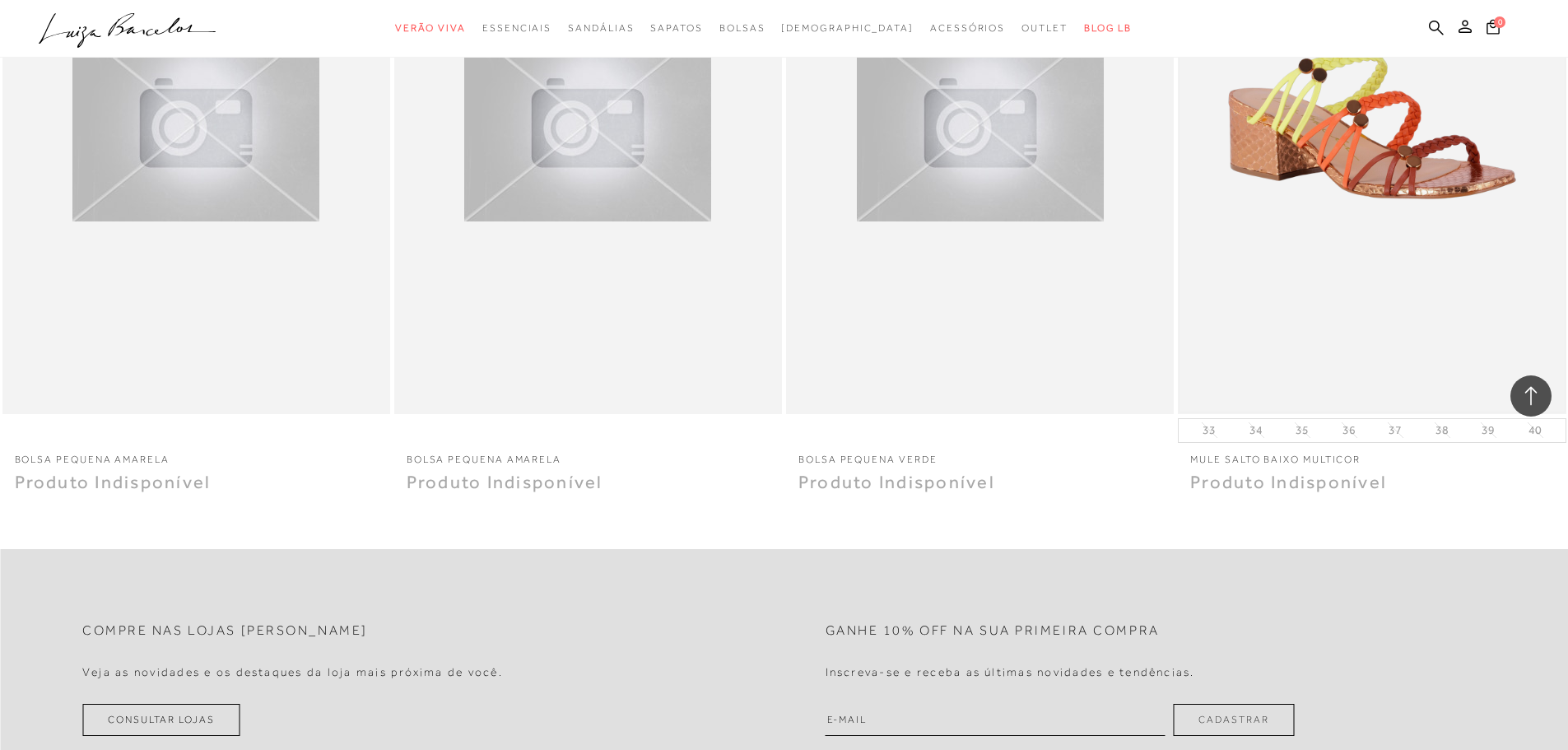
click at [1401, 164] on img at bounding box center [1372, 122] width 384 height 578
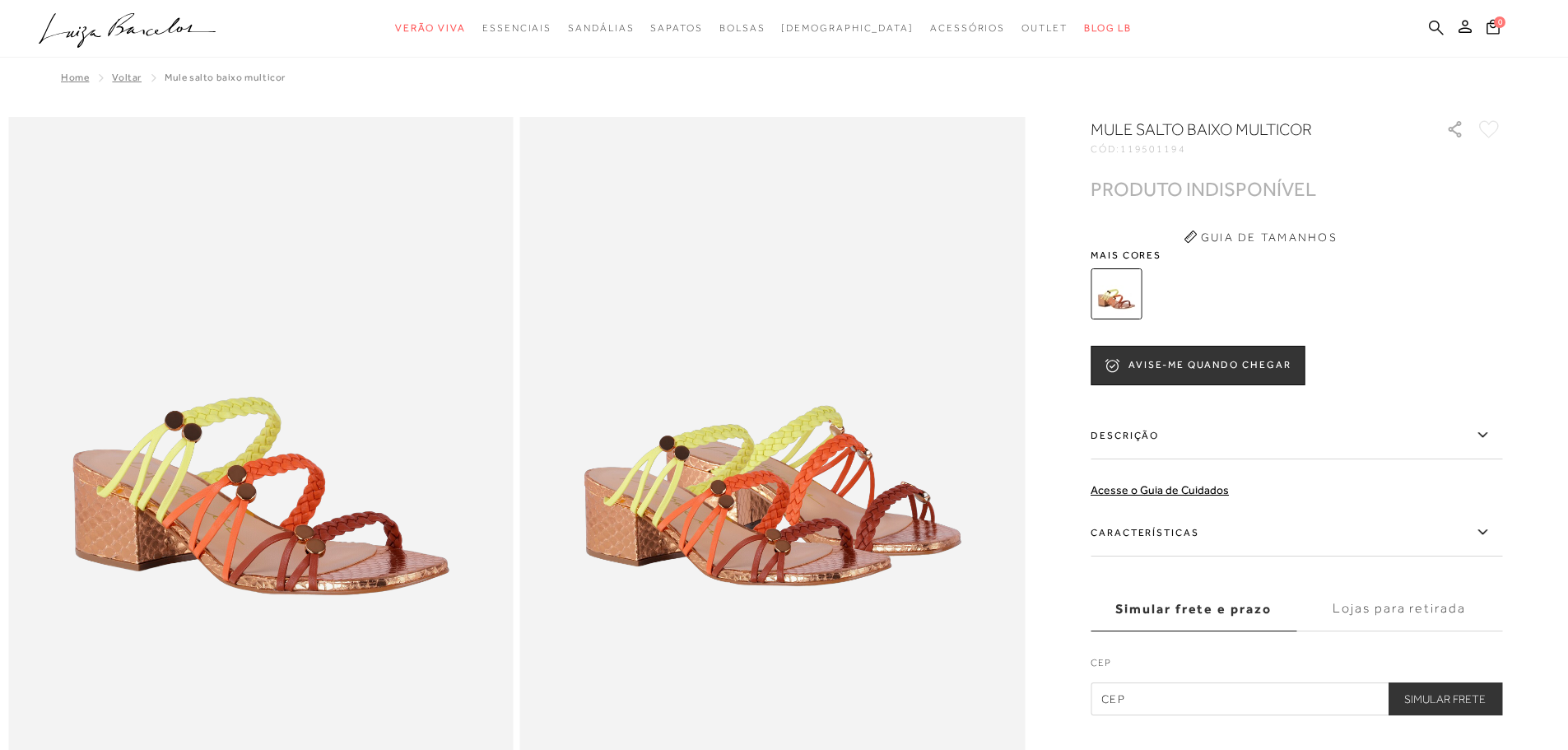
click at [1430, 28] on icon at bounding box center [1437, 27] width 15 height 15
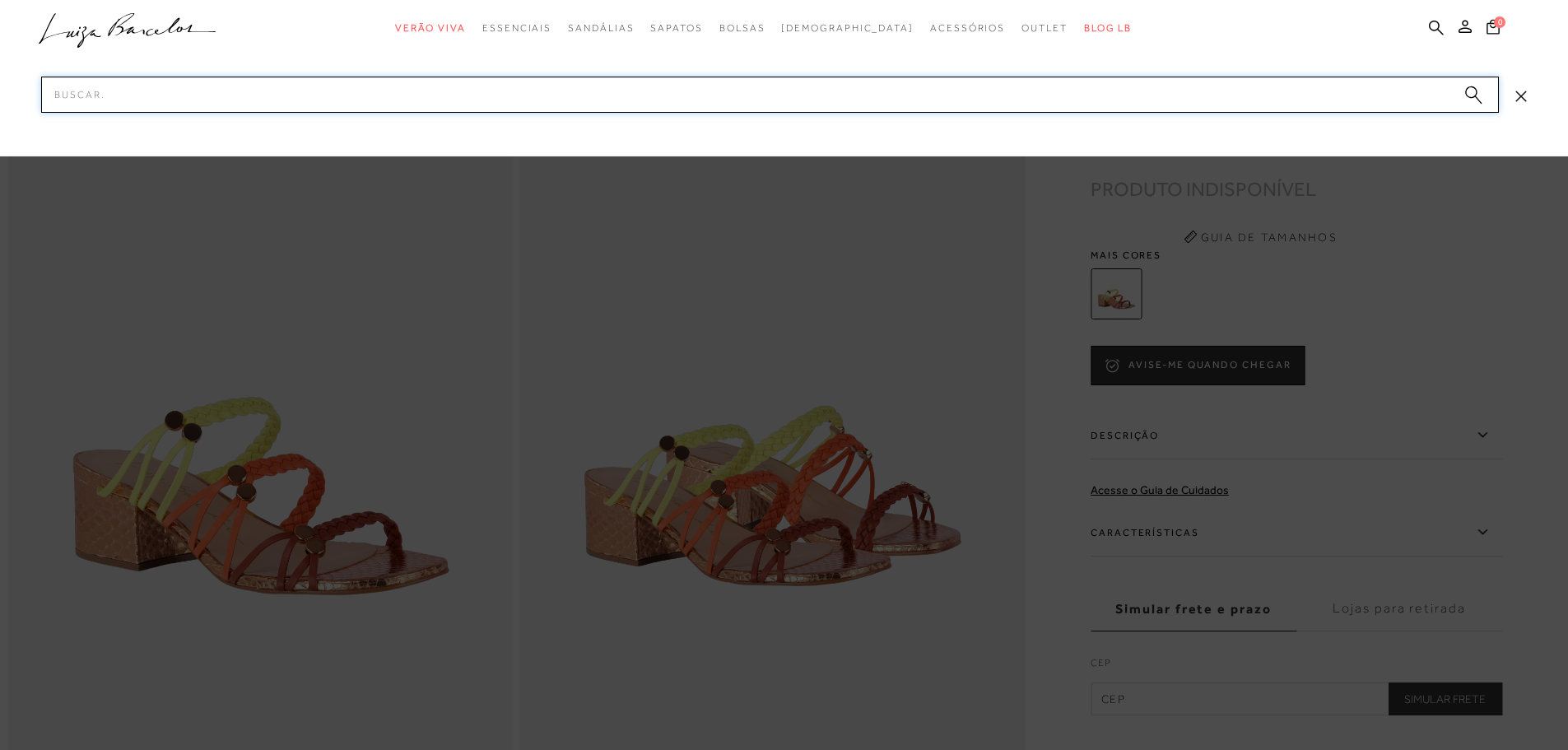
click at [568, 95] on input "Pesquisar" at bounding box center [769, 94] width 1458 height 36
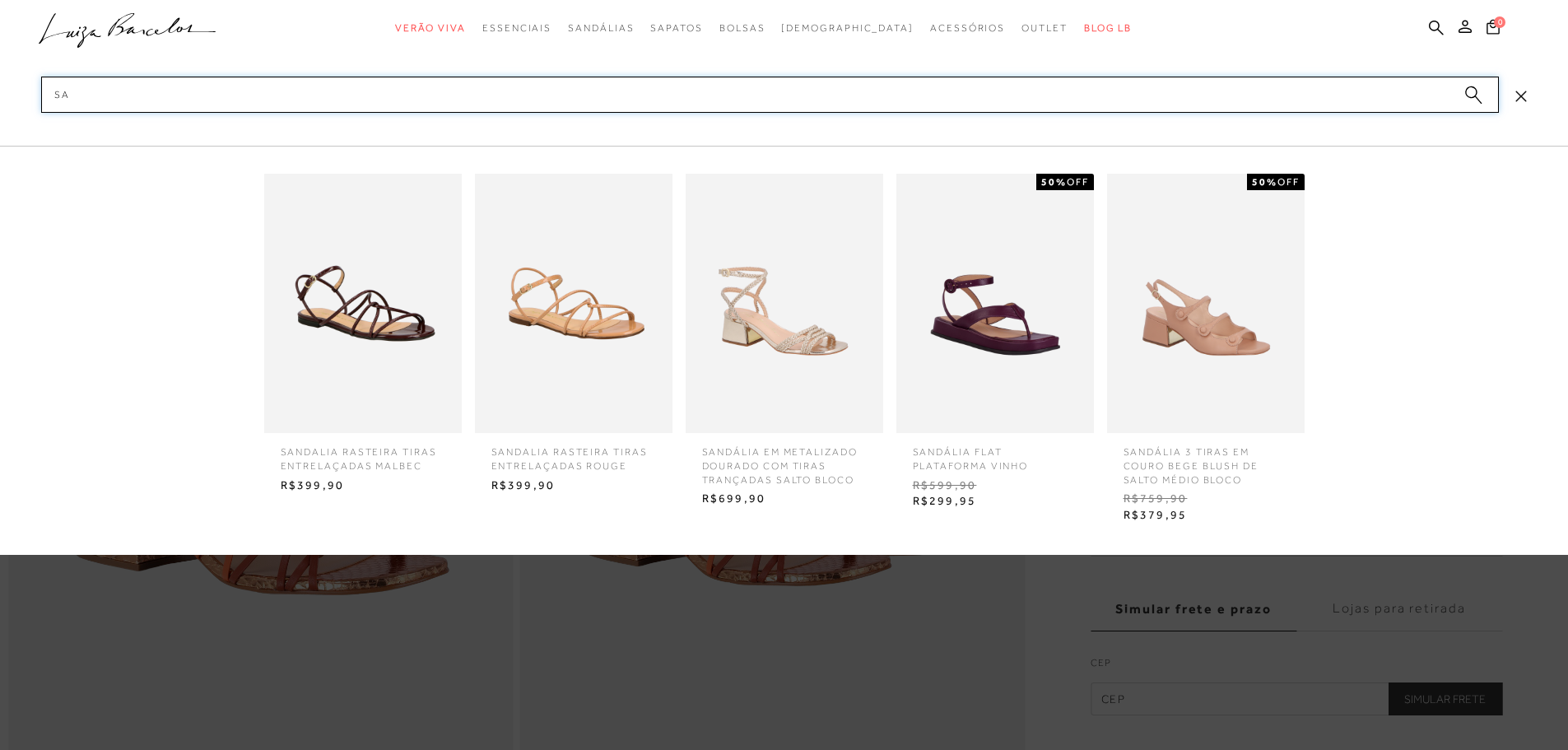
type input "S"
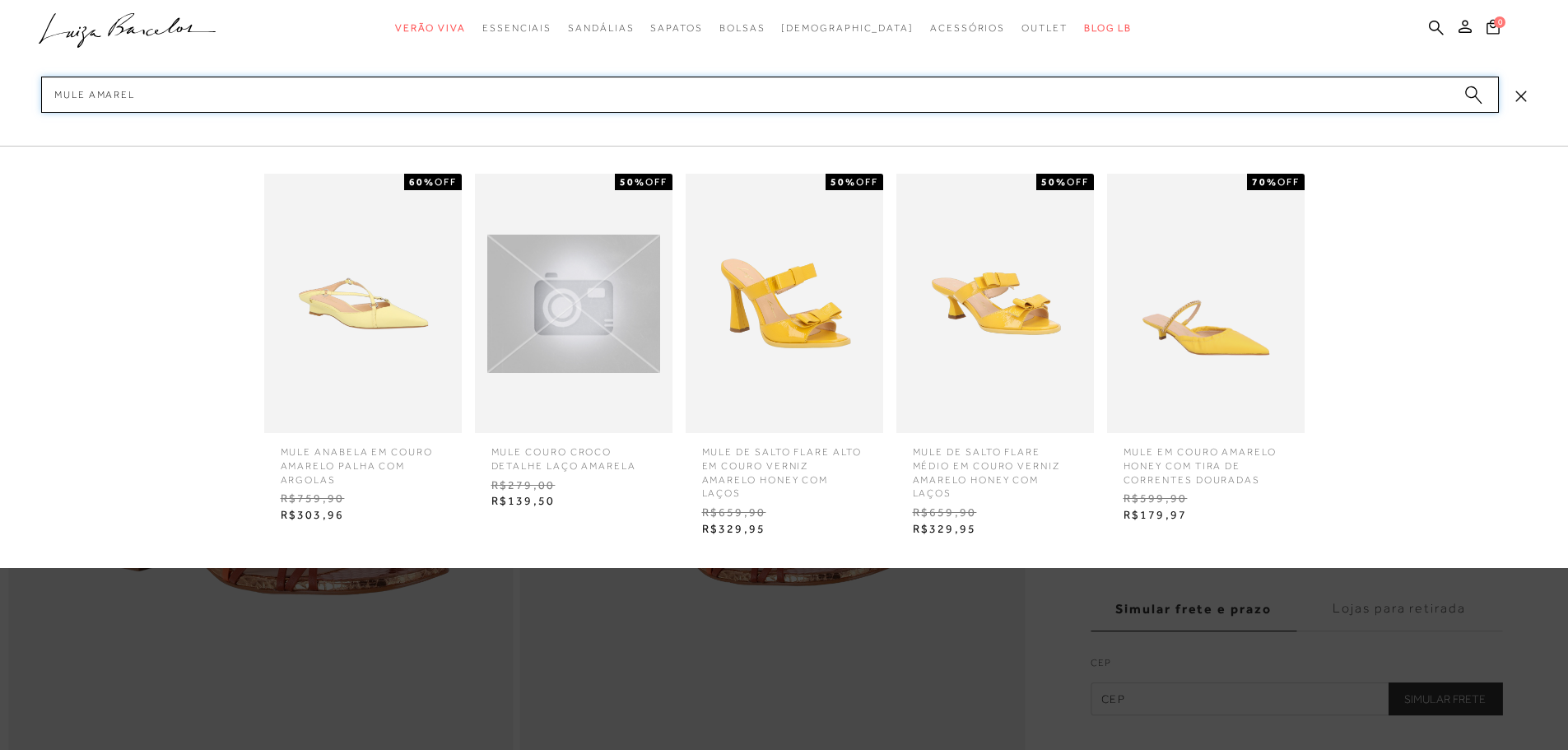
type input "MULE AMARELO"
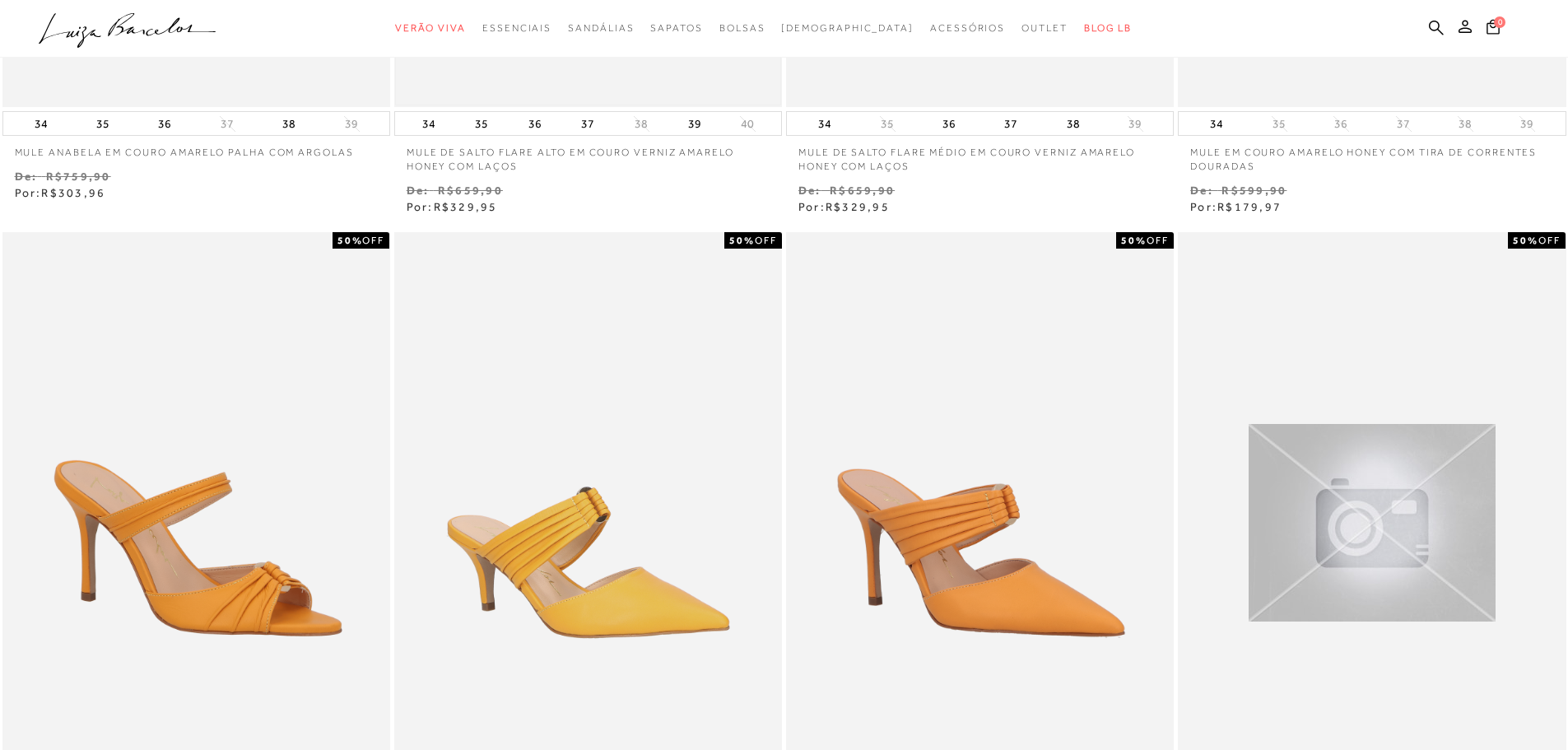
scroll to position [906, 0]
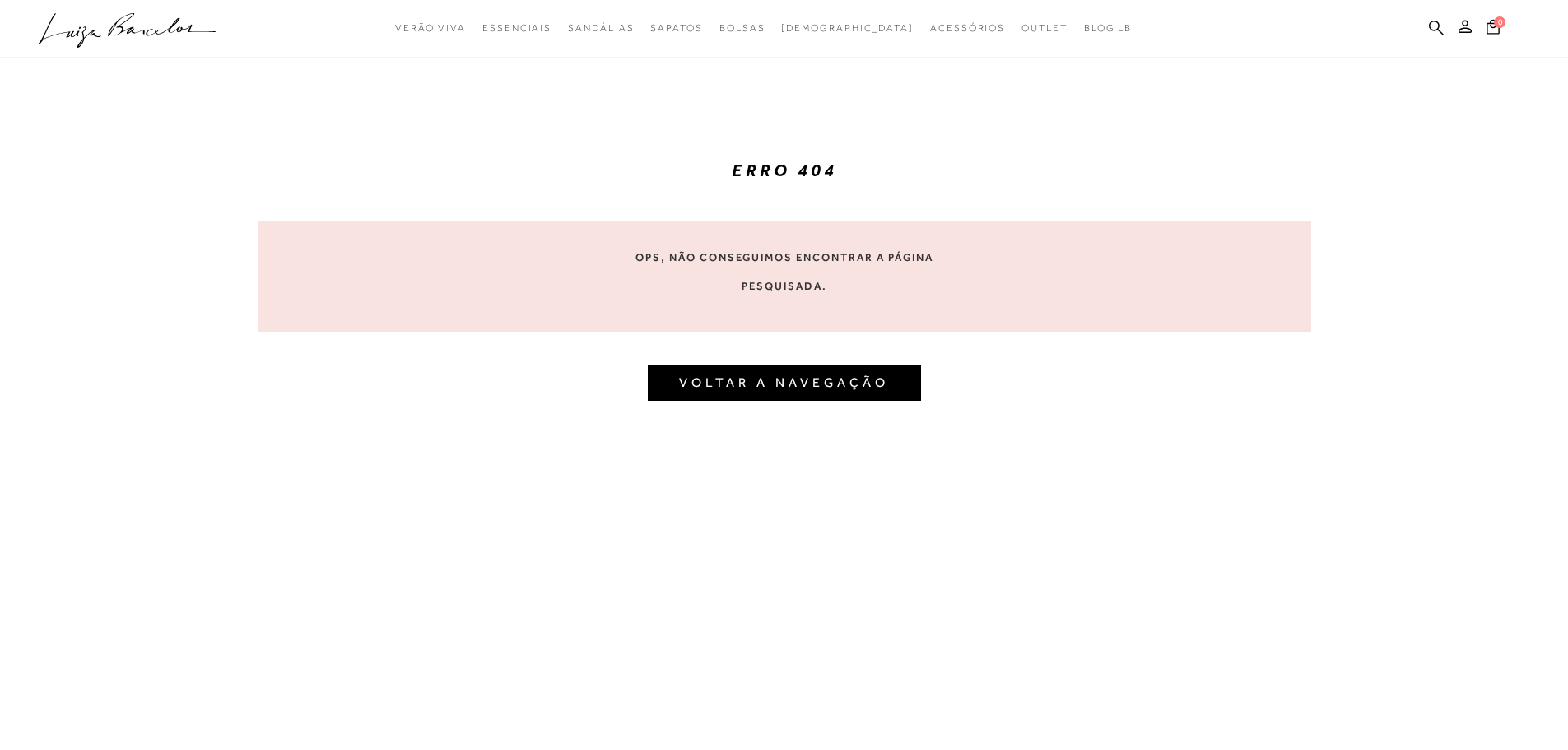
click at [786, 389] on link "VOLTAR A NAVEGAÇÃO" at bounding box center [784, 382] width 210 height 15
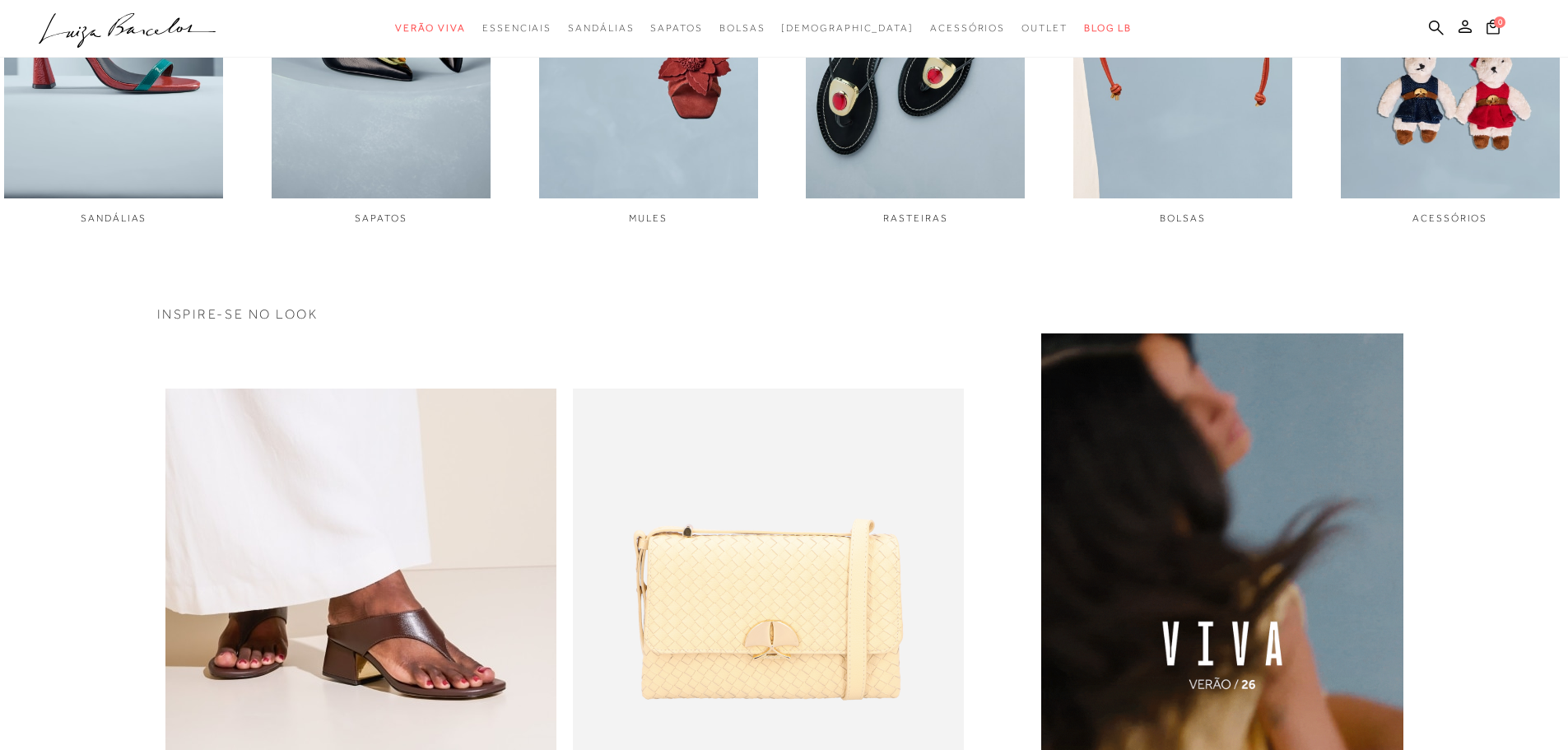
scroll to position [906, 0]
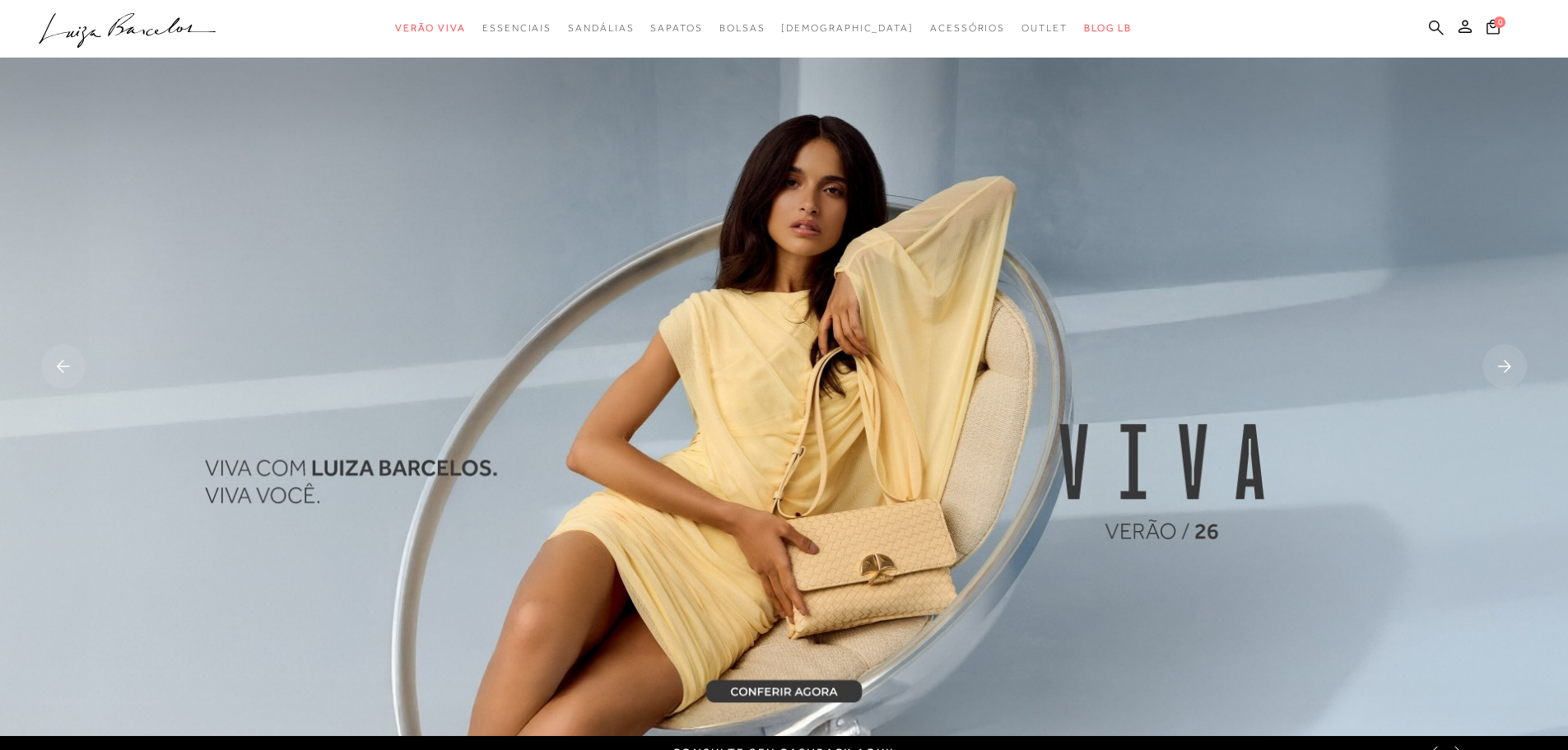
click at [1437, 28] on icon at bounding box center [1437, 27] width 15 height 15
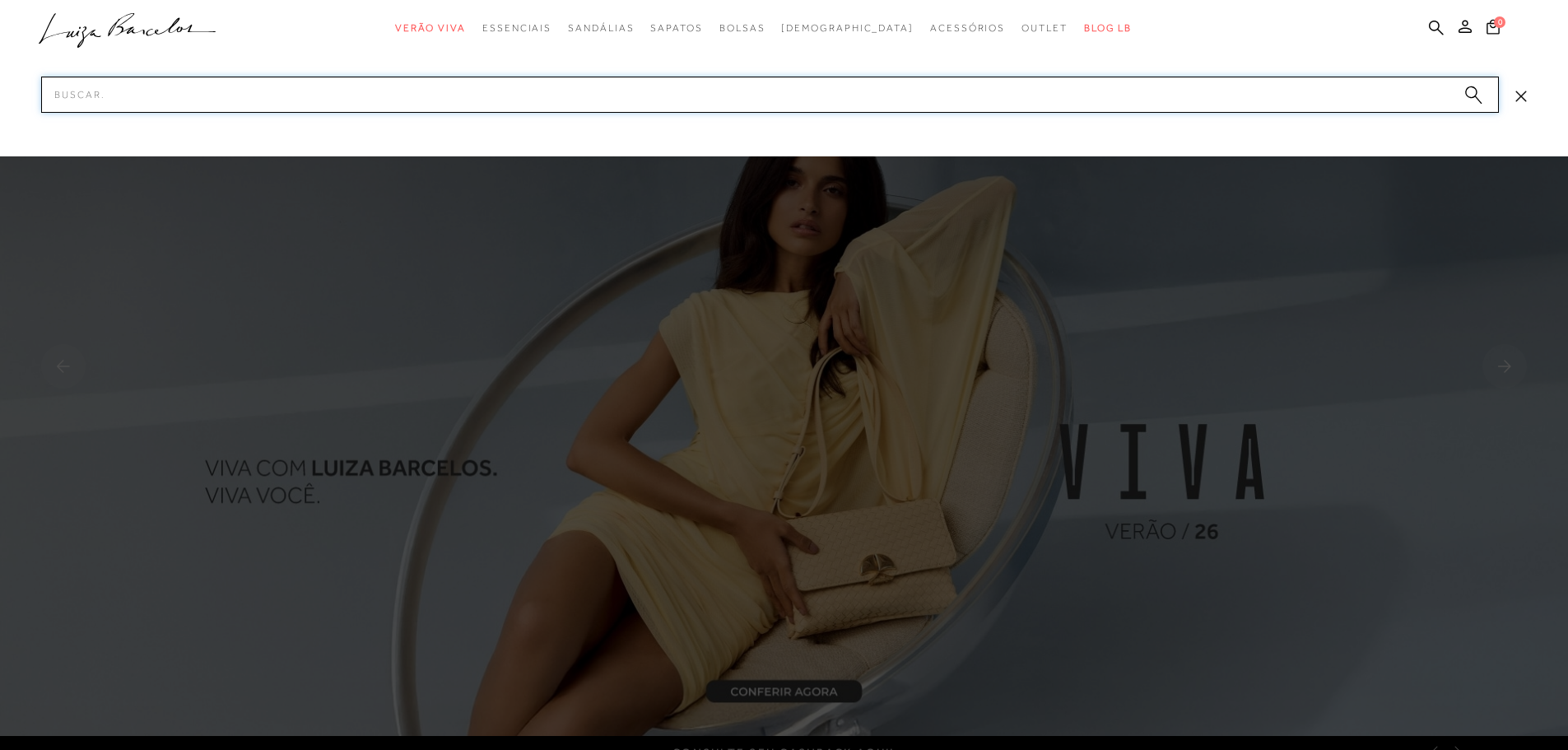
click at [867, 102] on input "Pesquisar" at bounding box center [769, 94] width 1458 height 36
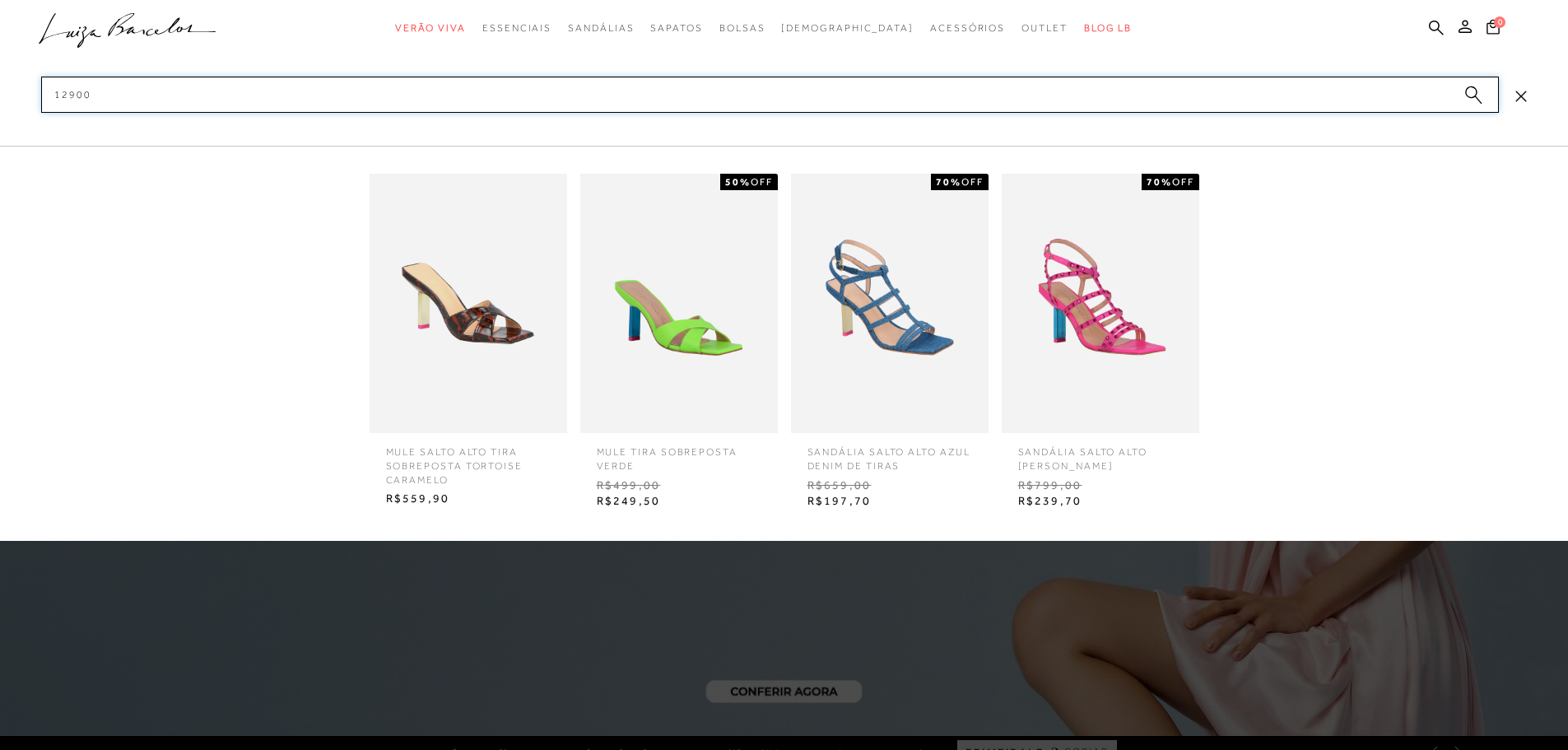
type input "129000"
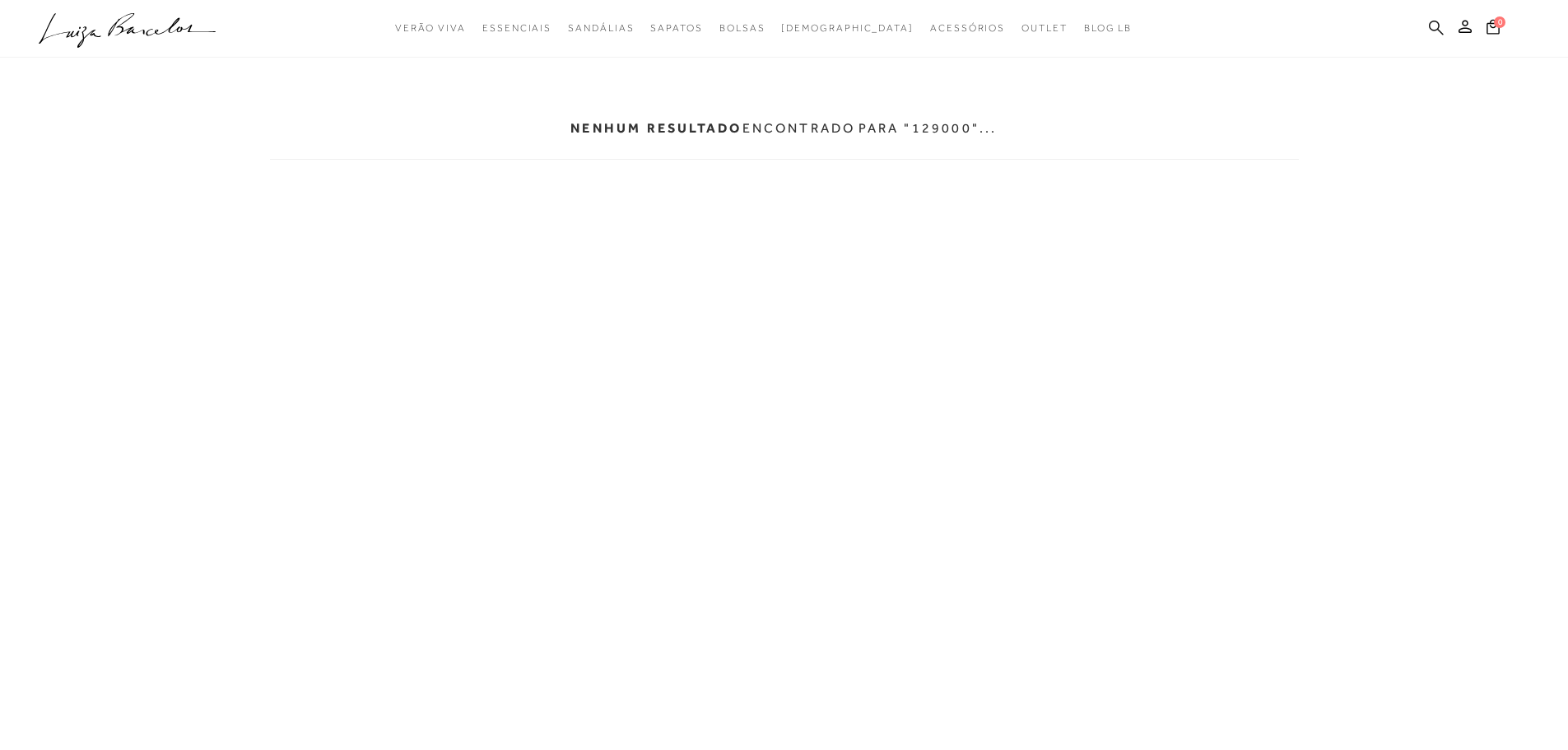
click at [1437, 28] on icon at bounding box center [1437, 27] width 15 height 15
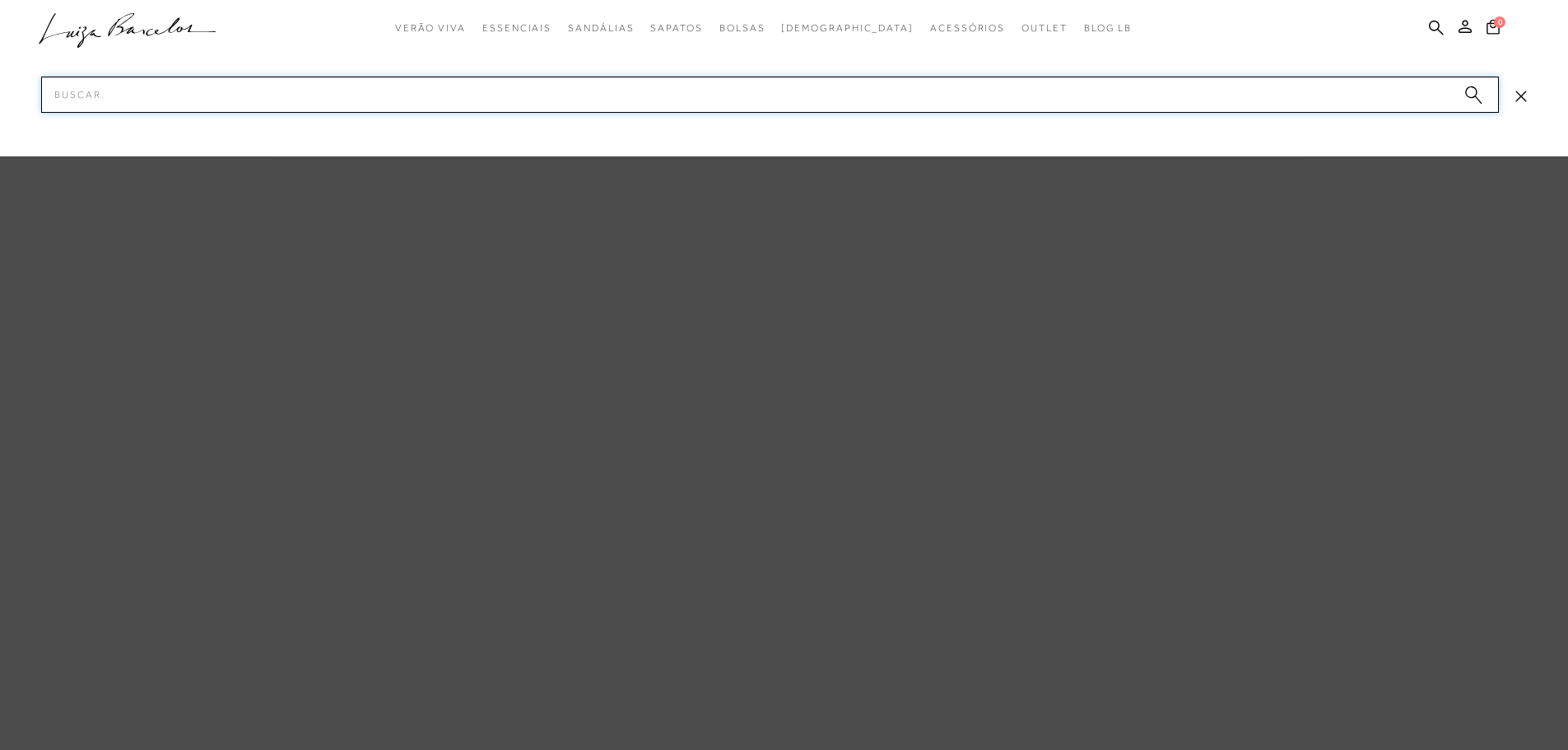
click at [858, 89] on input "Pesquisar" at bounding box center [769, 94] width 1458 height 36
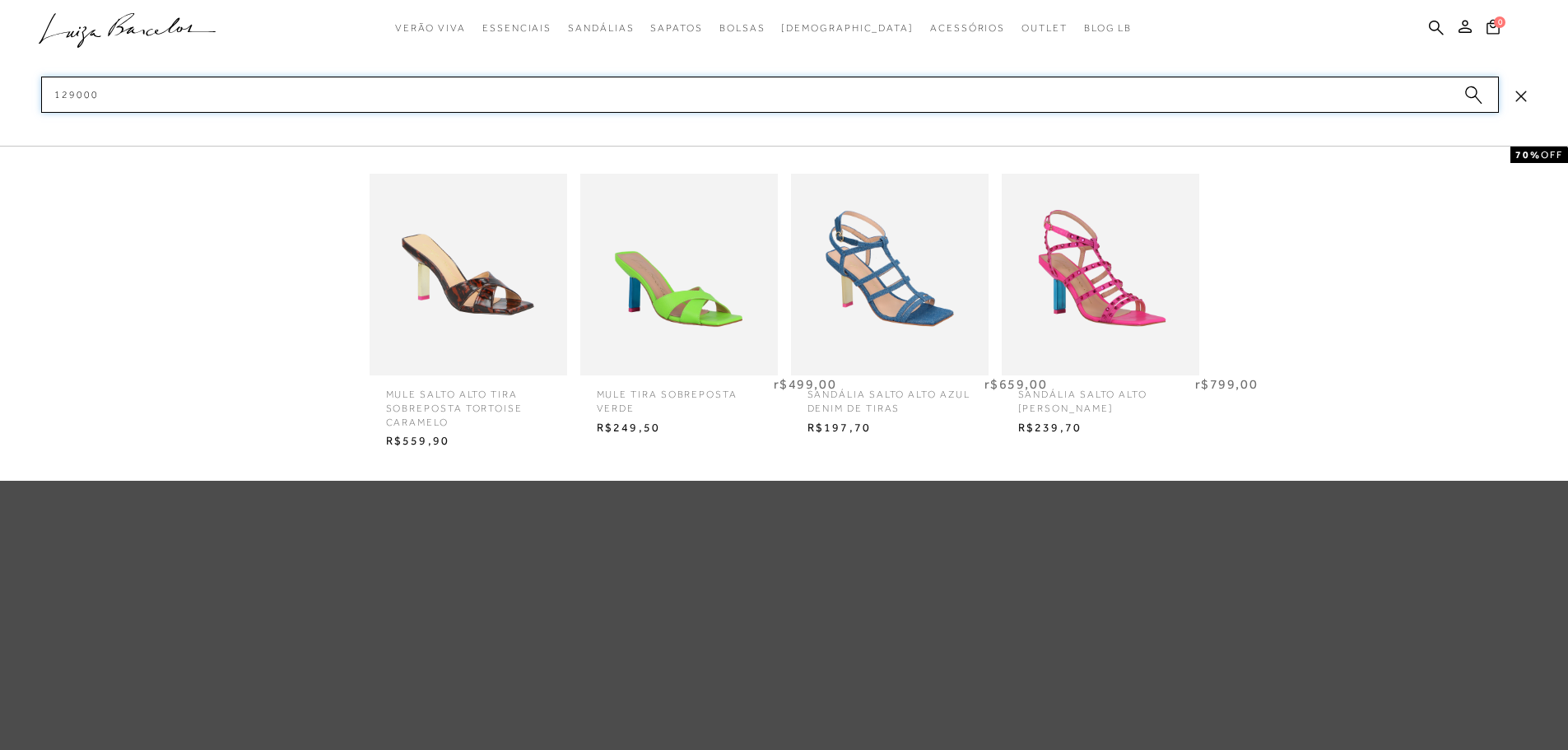
type input "129000"
click at [685, 333] on img at bounding box center [679, 275] width 198 height 259
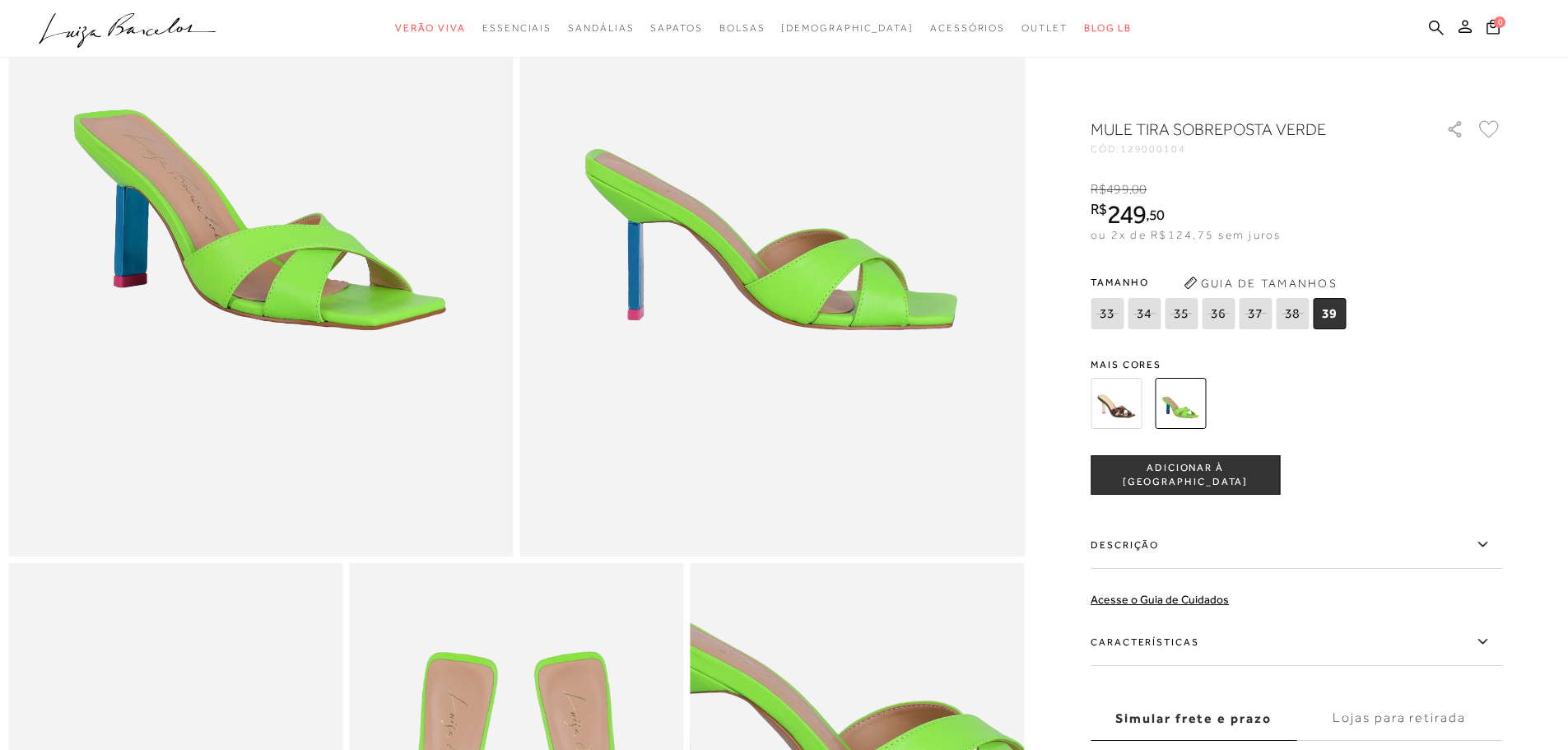
scroll to position [165, 0]
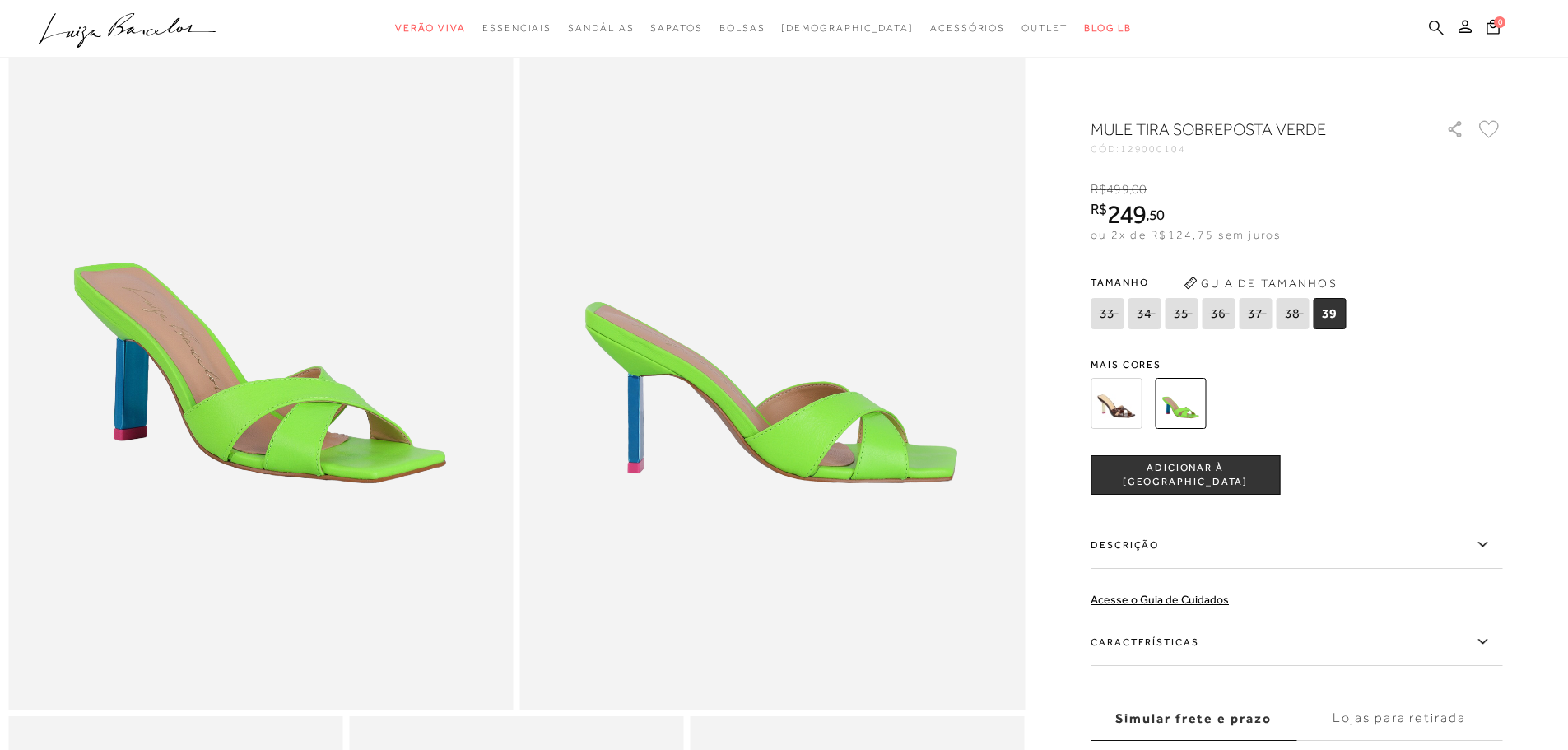
click at [1432, 24] on icon at bounding box center [1437, 27] width 15 height 15
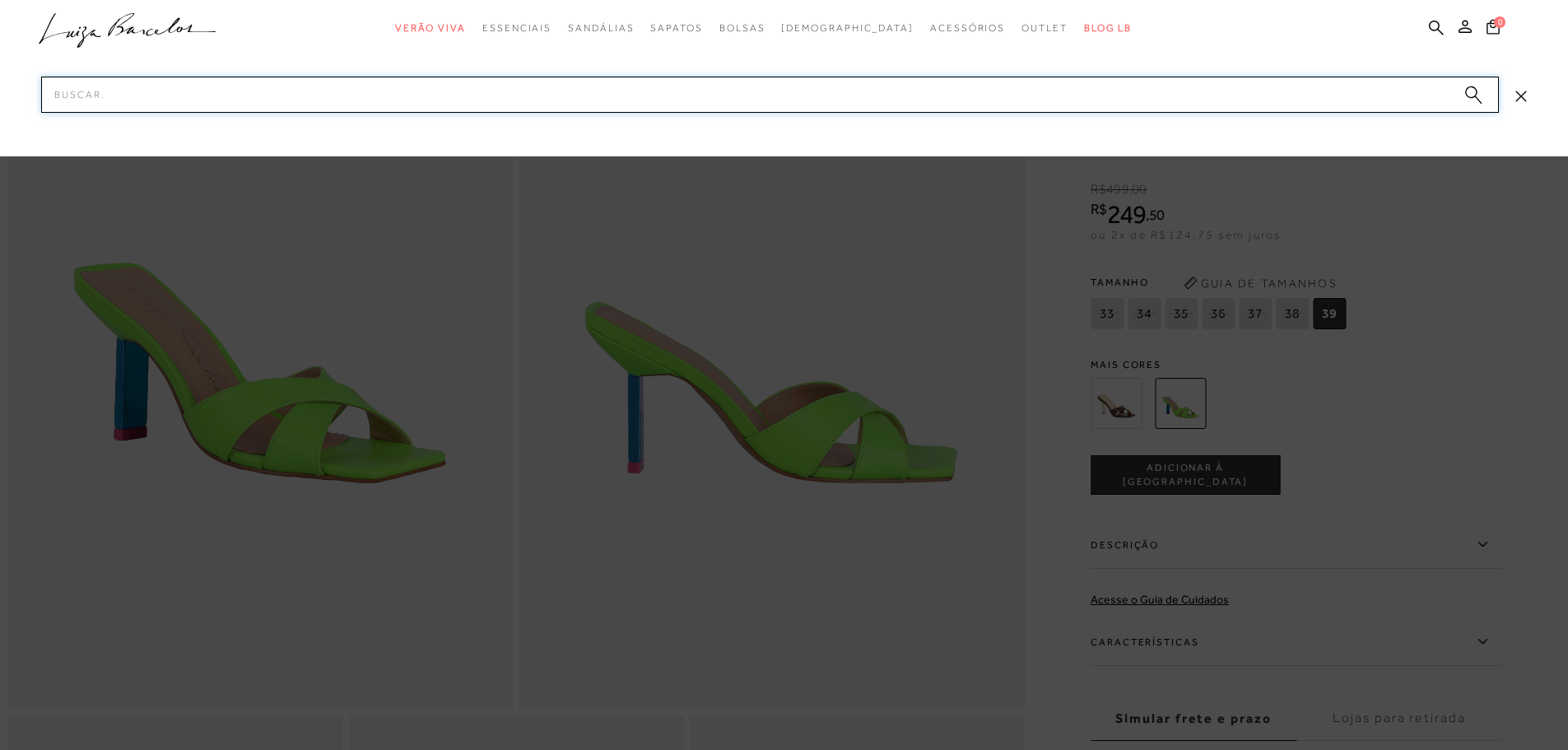
click at [922, 104] on input "Pesquisar" at bounding box center [769, 94] width 1458 height 36
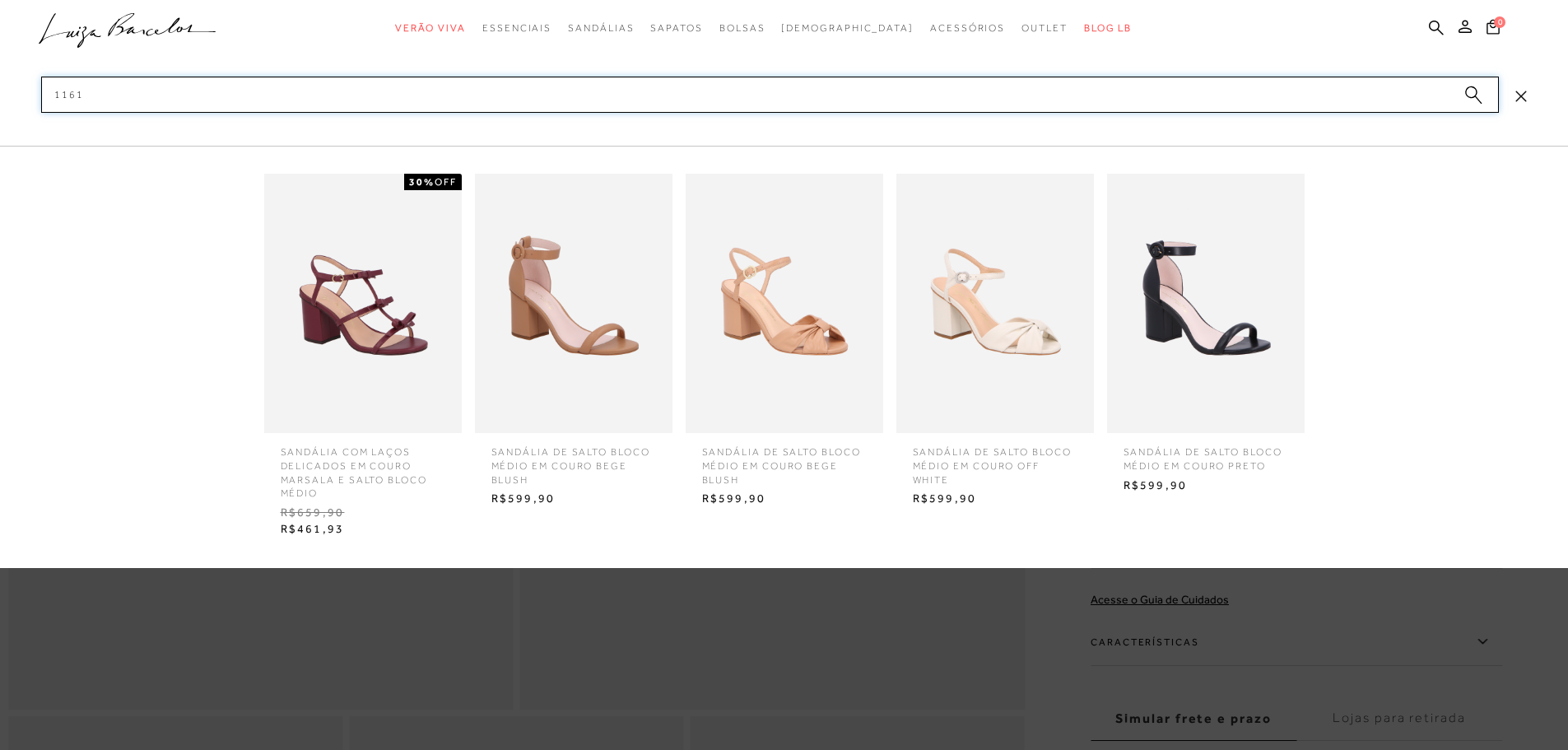
type input "1161"
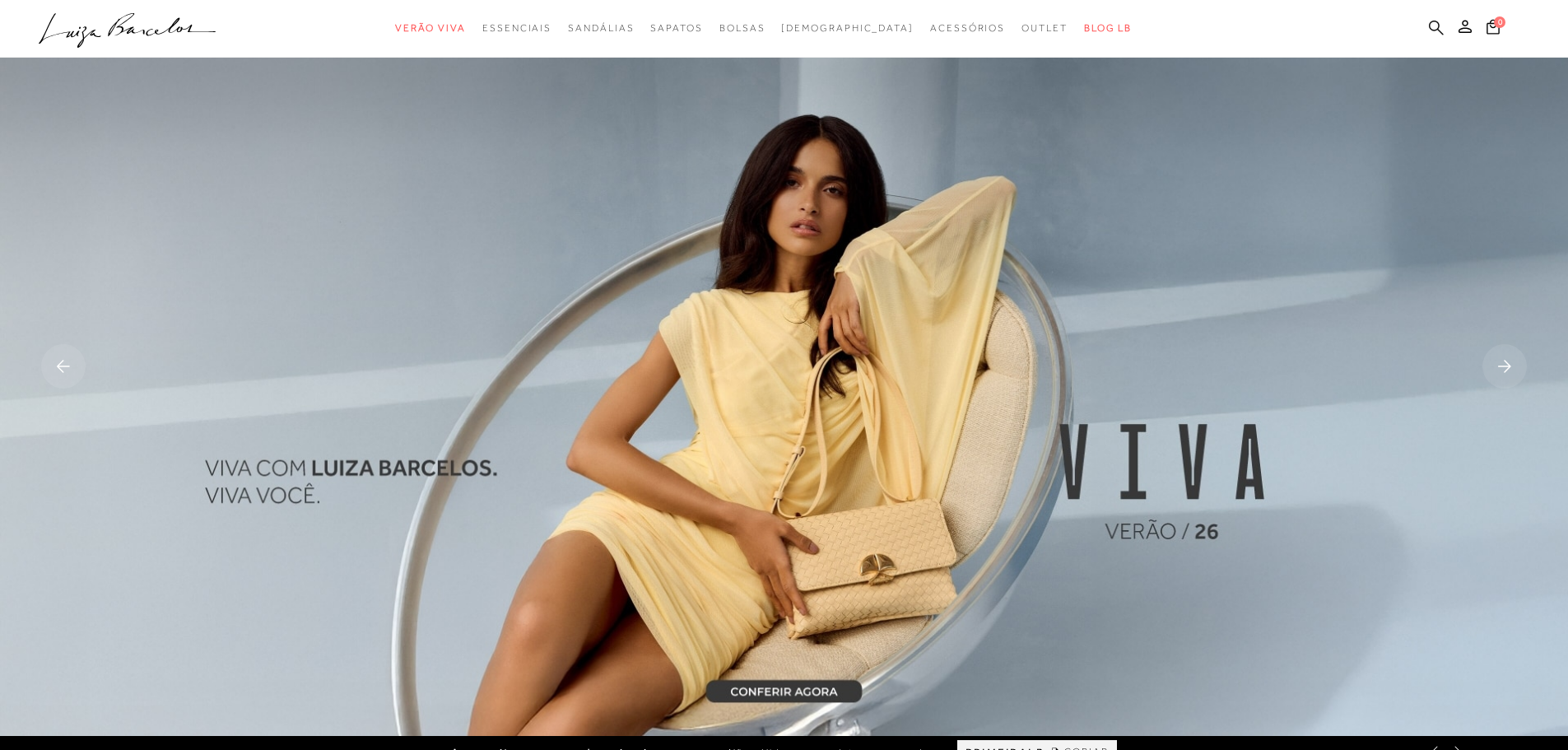
click at [1440, 22] on icon at bounding box center [1437, 27] width 15 height 15
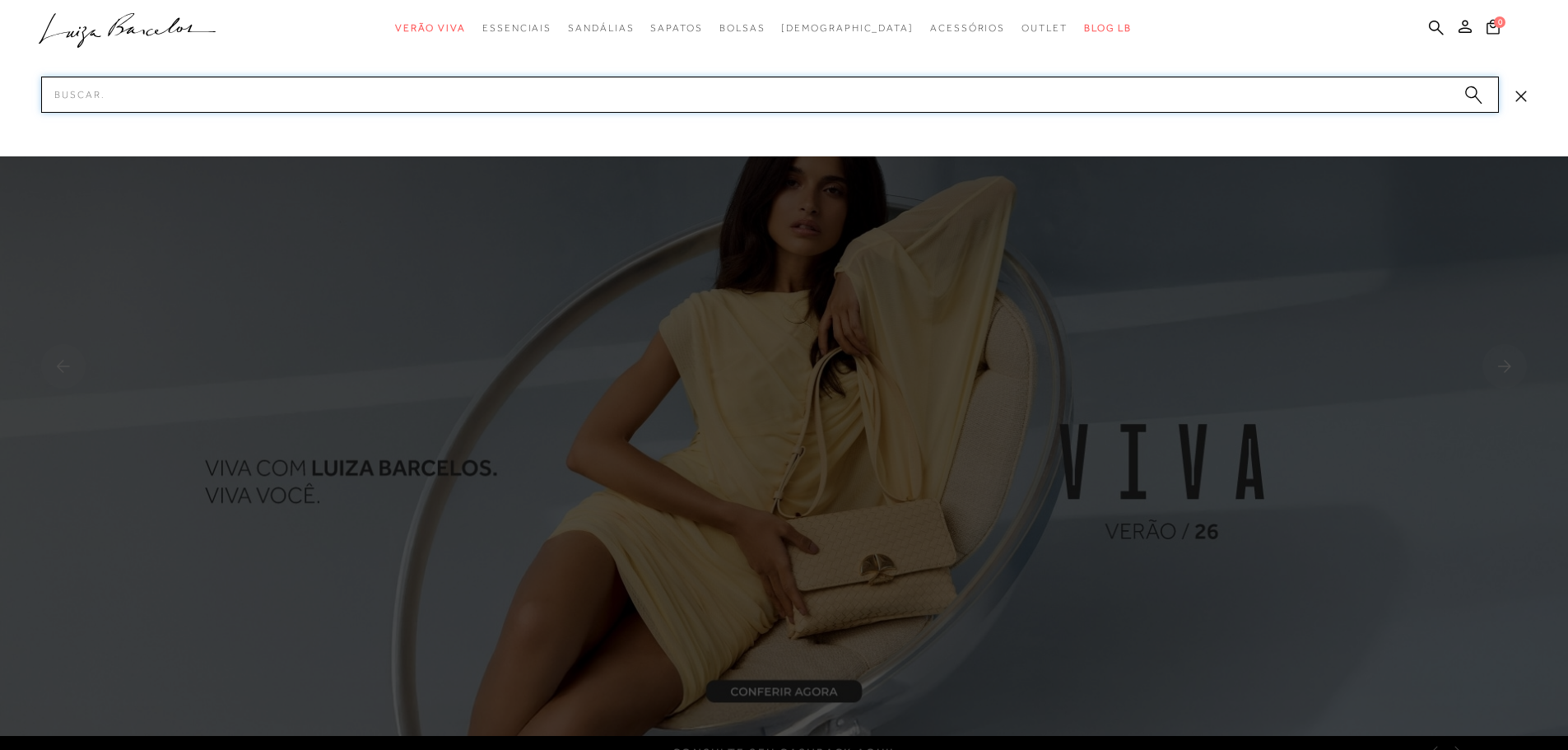
click at [575, 102] on input "Pesquisar" at bounding box center [769, 94] width 1458 height 36
click at [303, 103] on input "13620023" at bounding box center [769, 94] width 1458 height 36
type input "1"
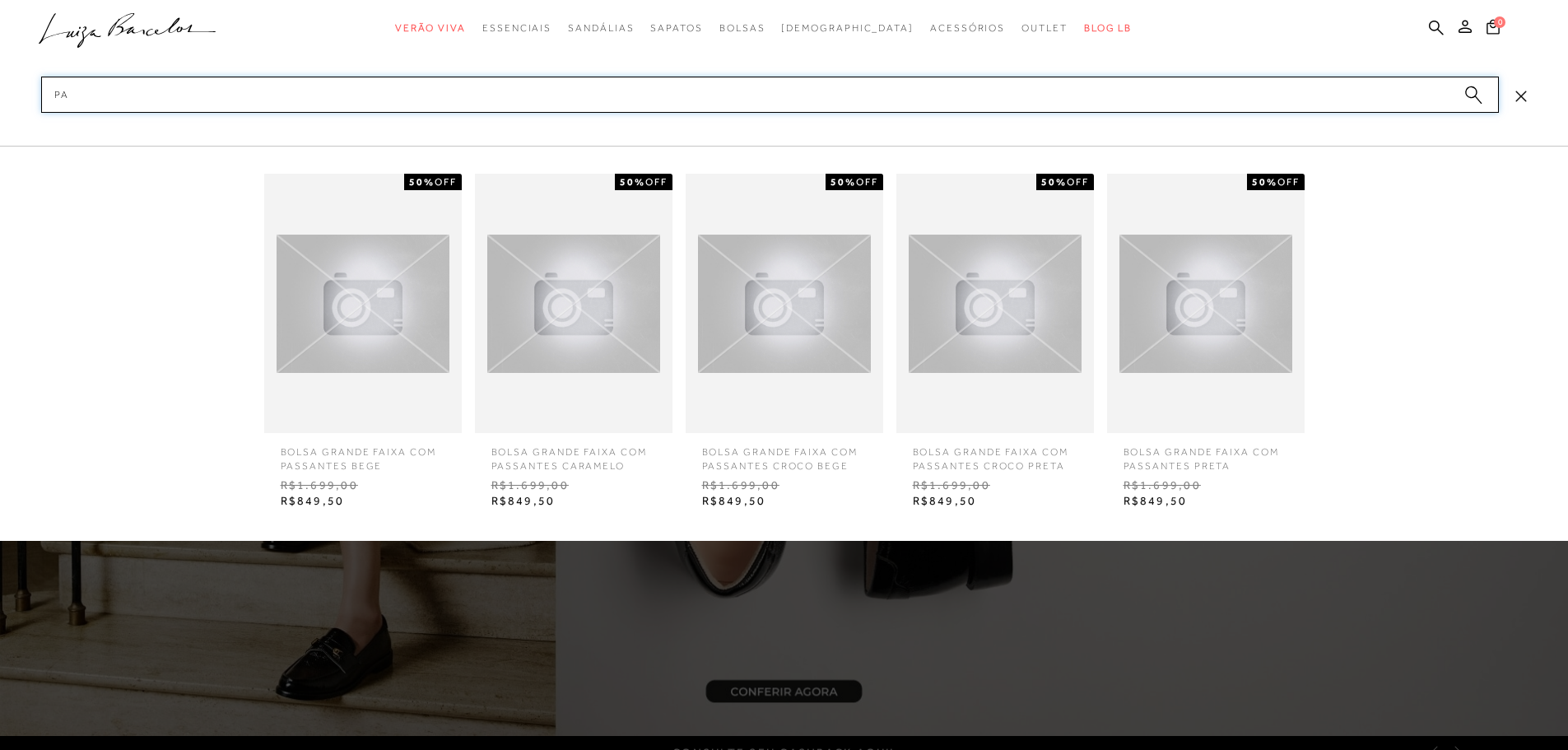
type input "P"
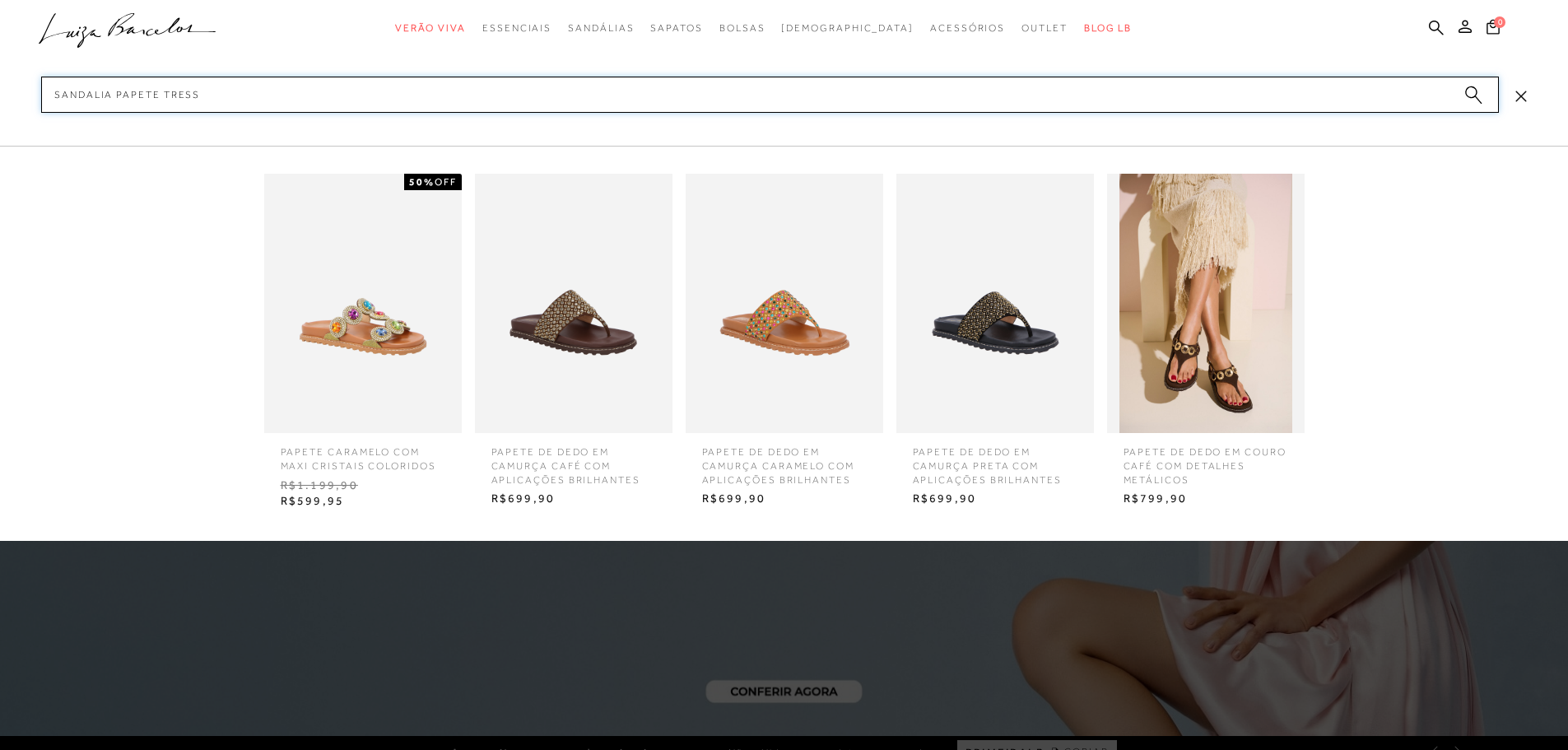
type input "SANDALIA PAPETE TRESSE"
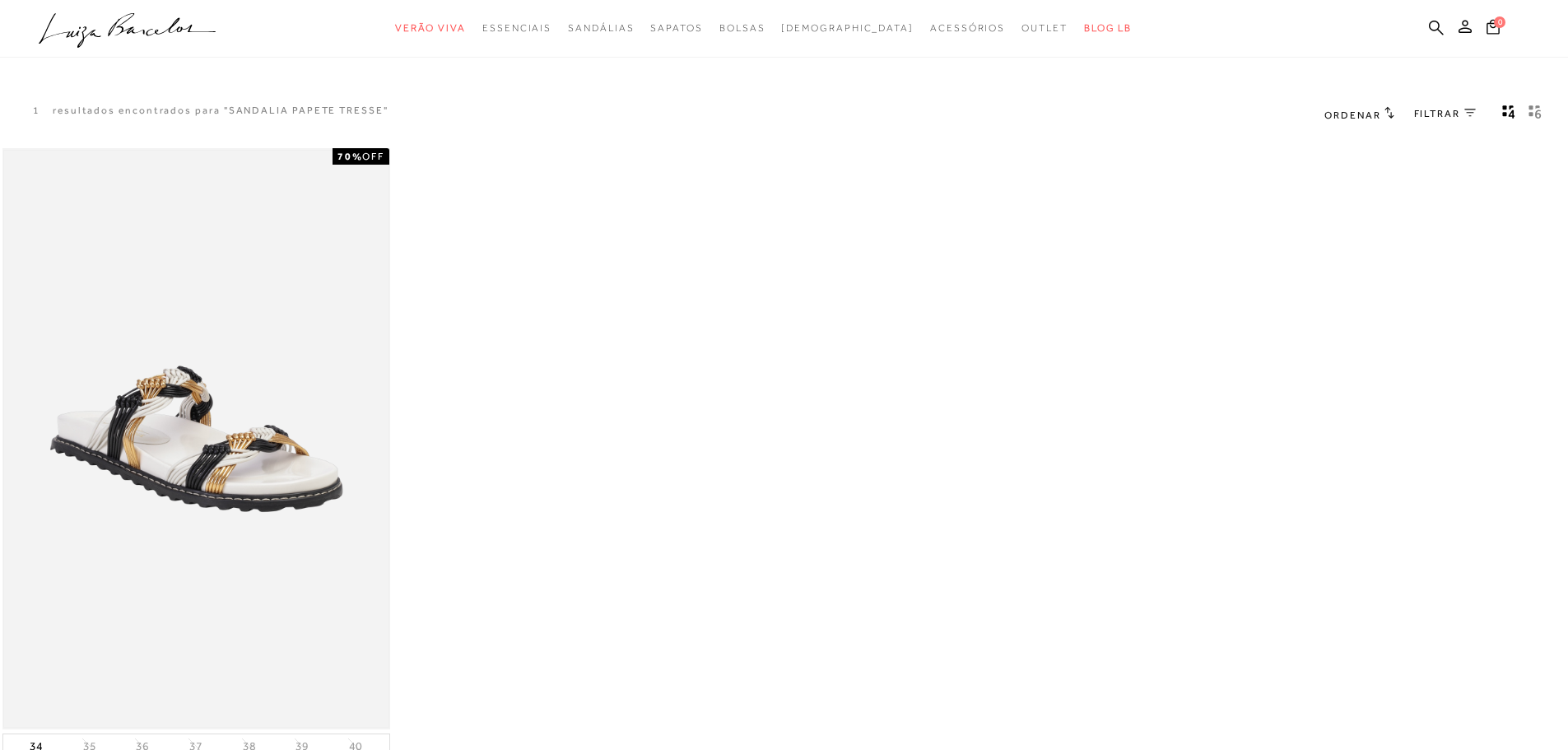
click at [255, 439] on img at bounding box center [197, 439] width 384 height 578
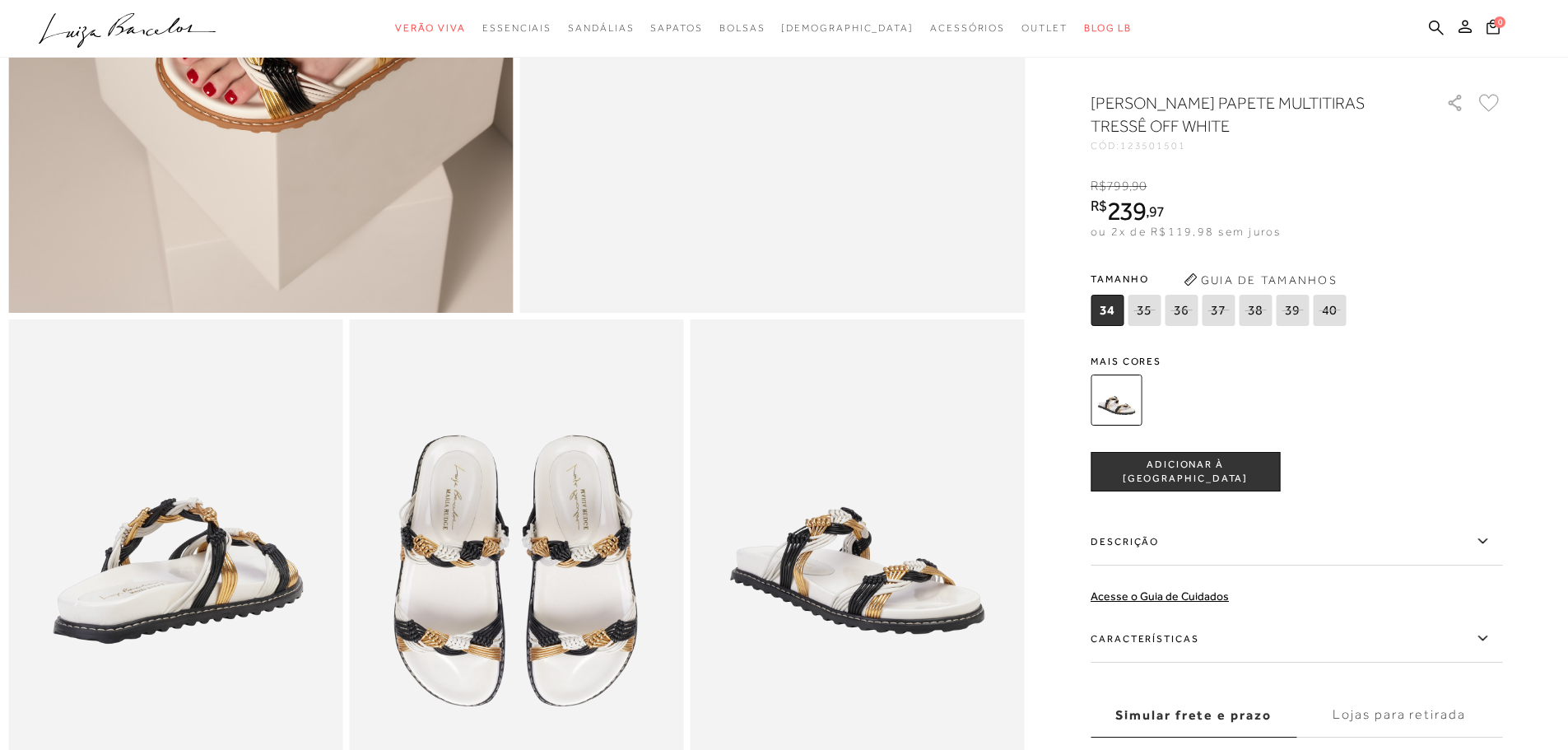
scroll to position [412, 0]
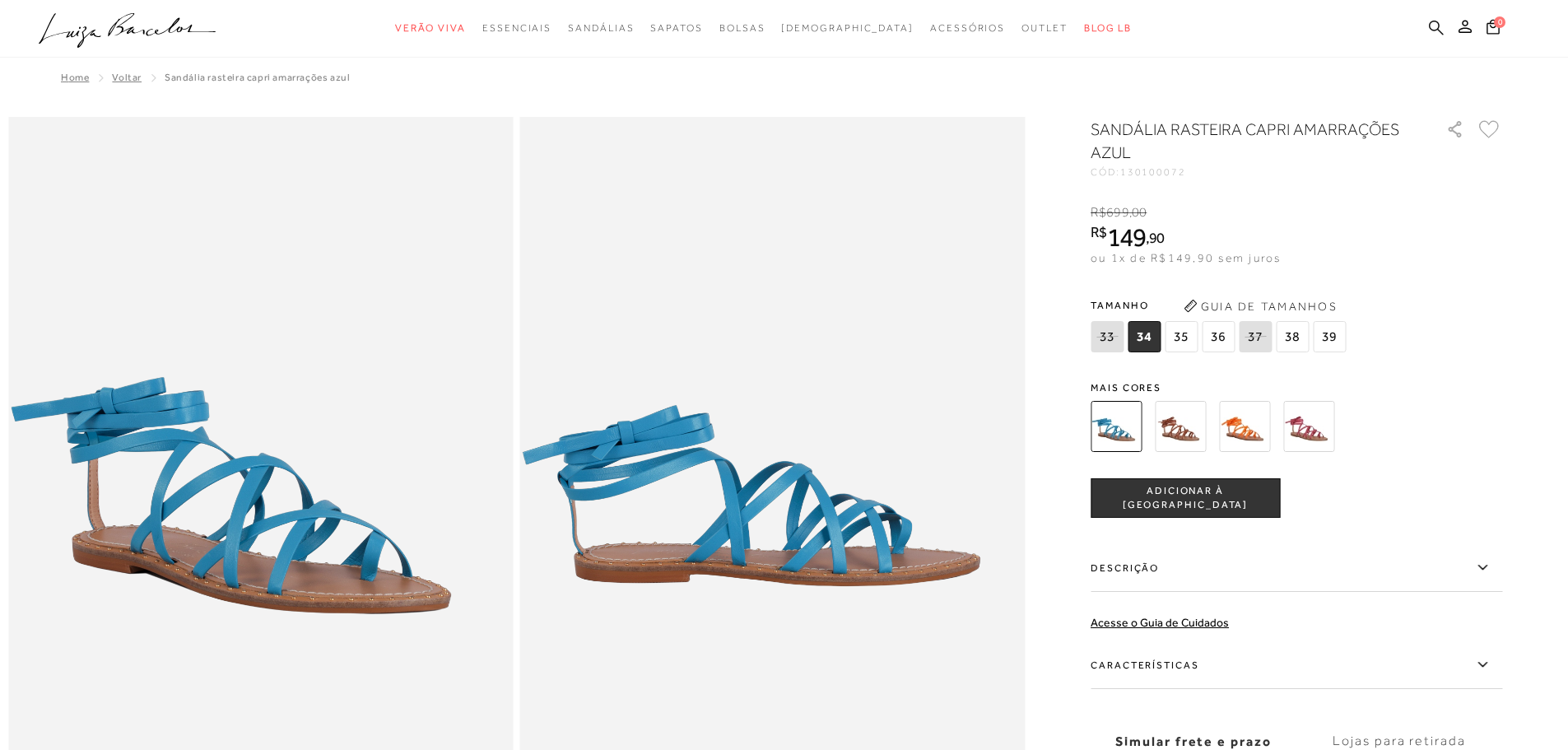
click at [1433, 28] on icon at bounding box center [1437, 27] width 15 height 15
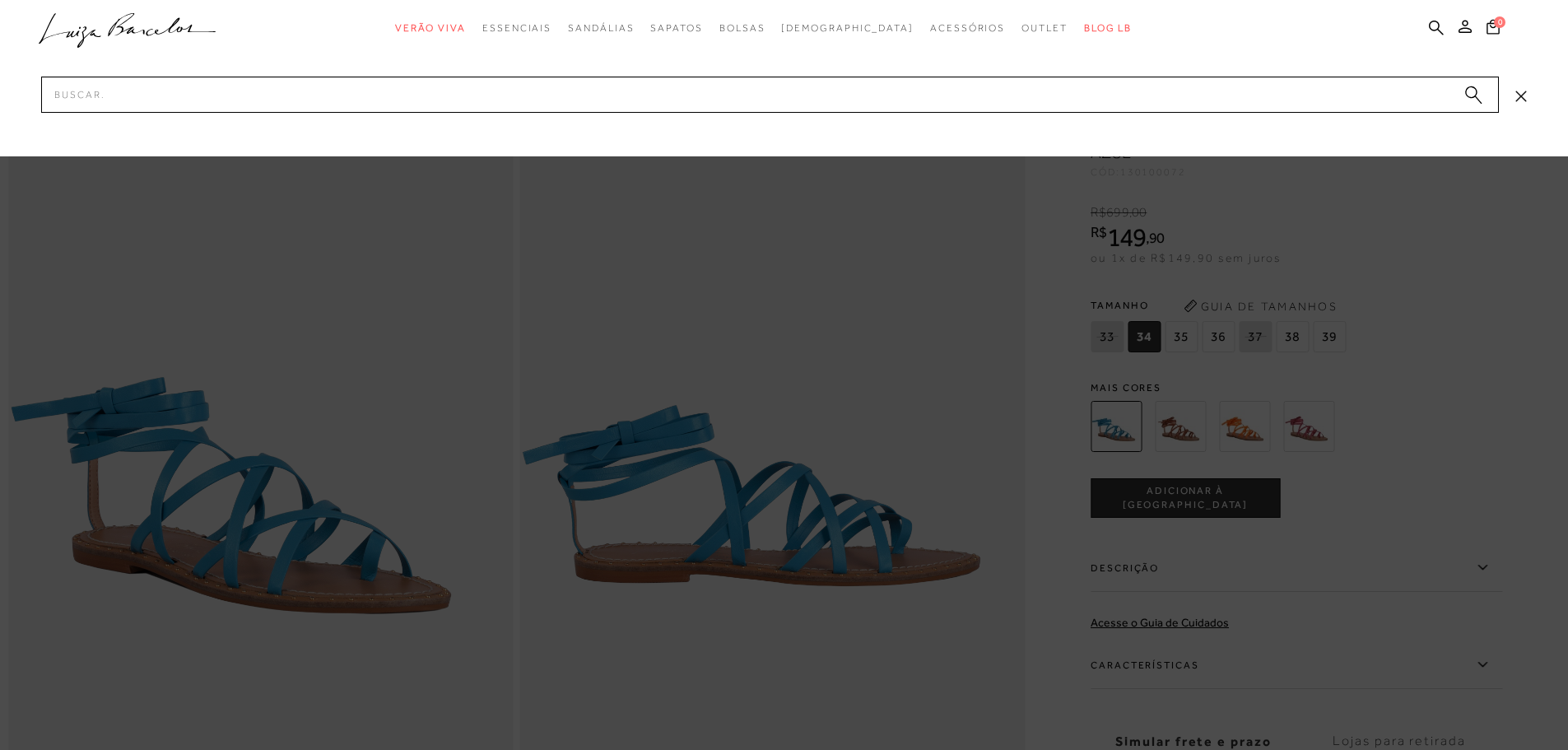
click at [799, 112] on div at bounding box center [784, 78] width 1568 height 157
click at [801, 92] on input "Pesquisar" at bounding box center [769, 94] width 1458 height 36
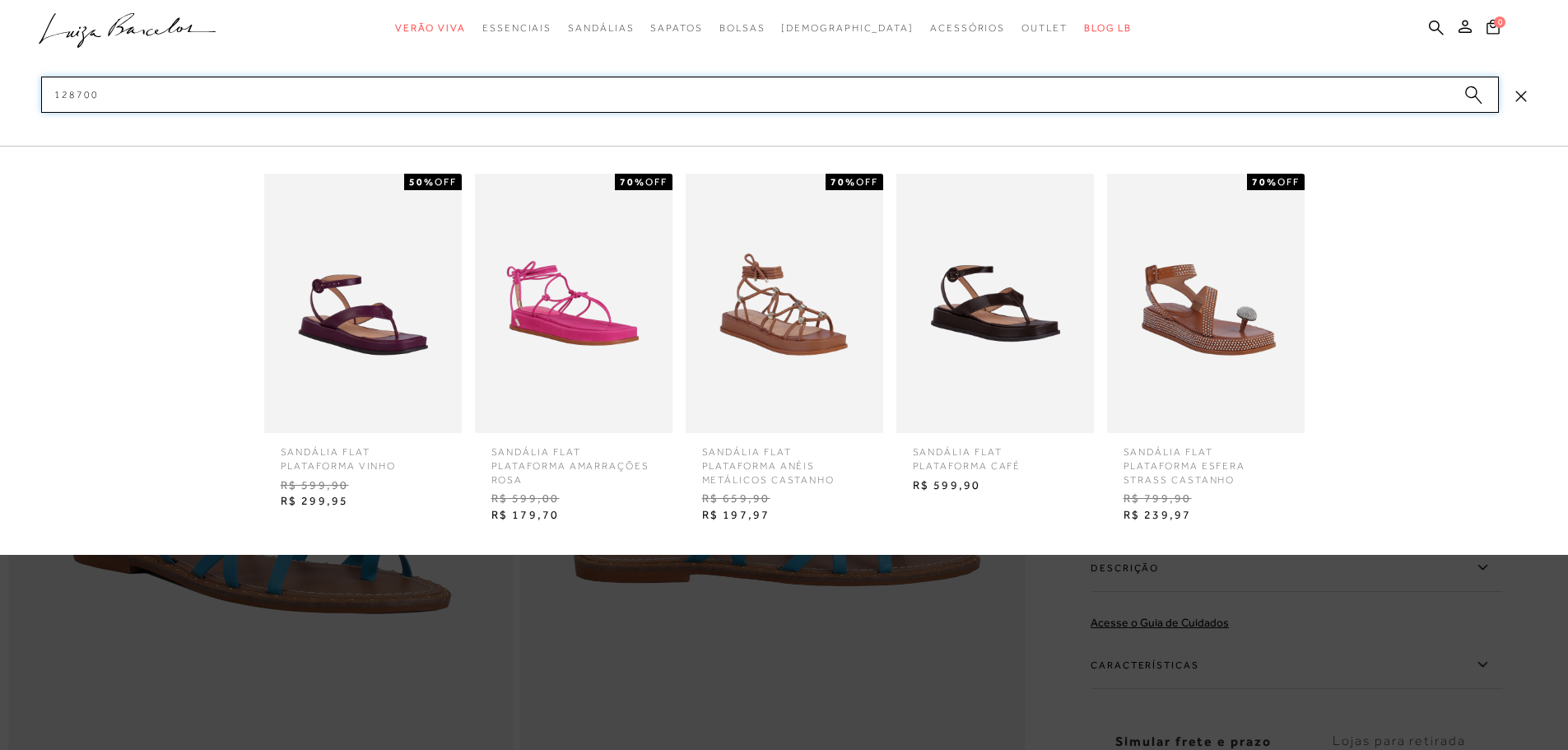
type input "128700"
click at [576, 341] on img at bounding box center [574, 304] width 198 height 259
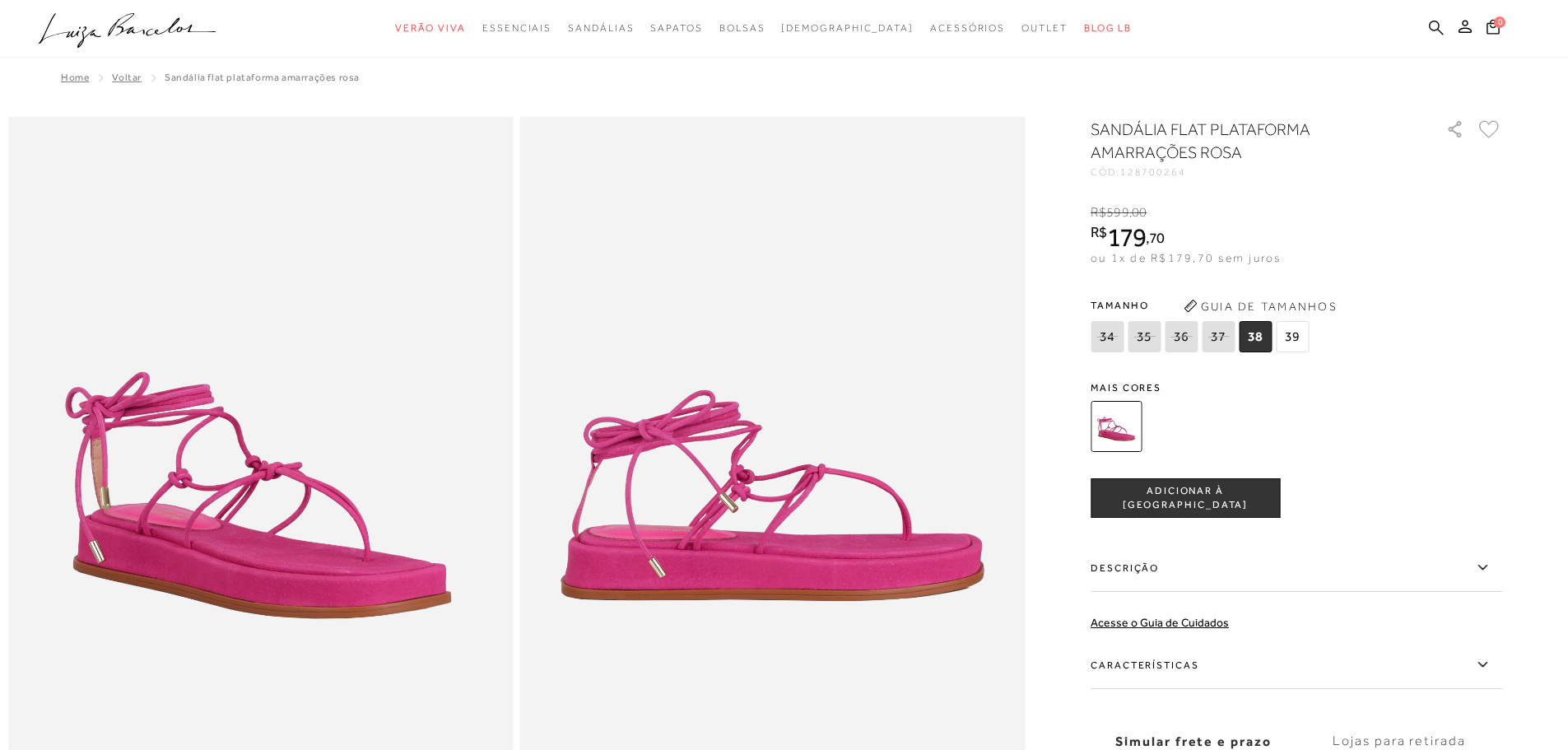
click at [1438, 32] on icon at bounding box center [1437, 27] width 15 height 15
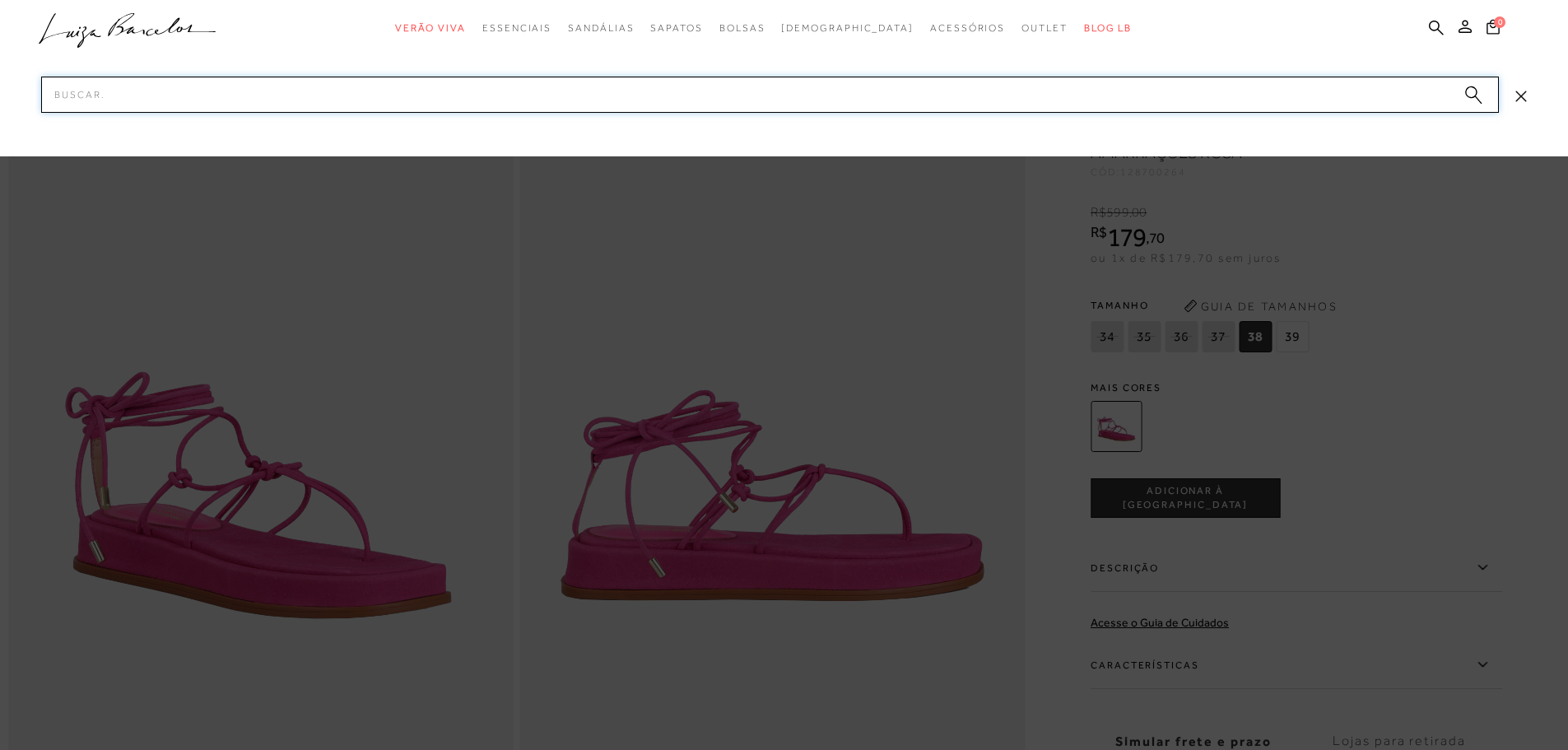
click at [1021, 100] on input "Pesquisar" at bounding box center [769, 94] width 1458 height 36
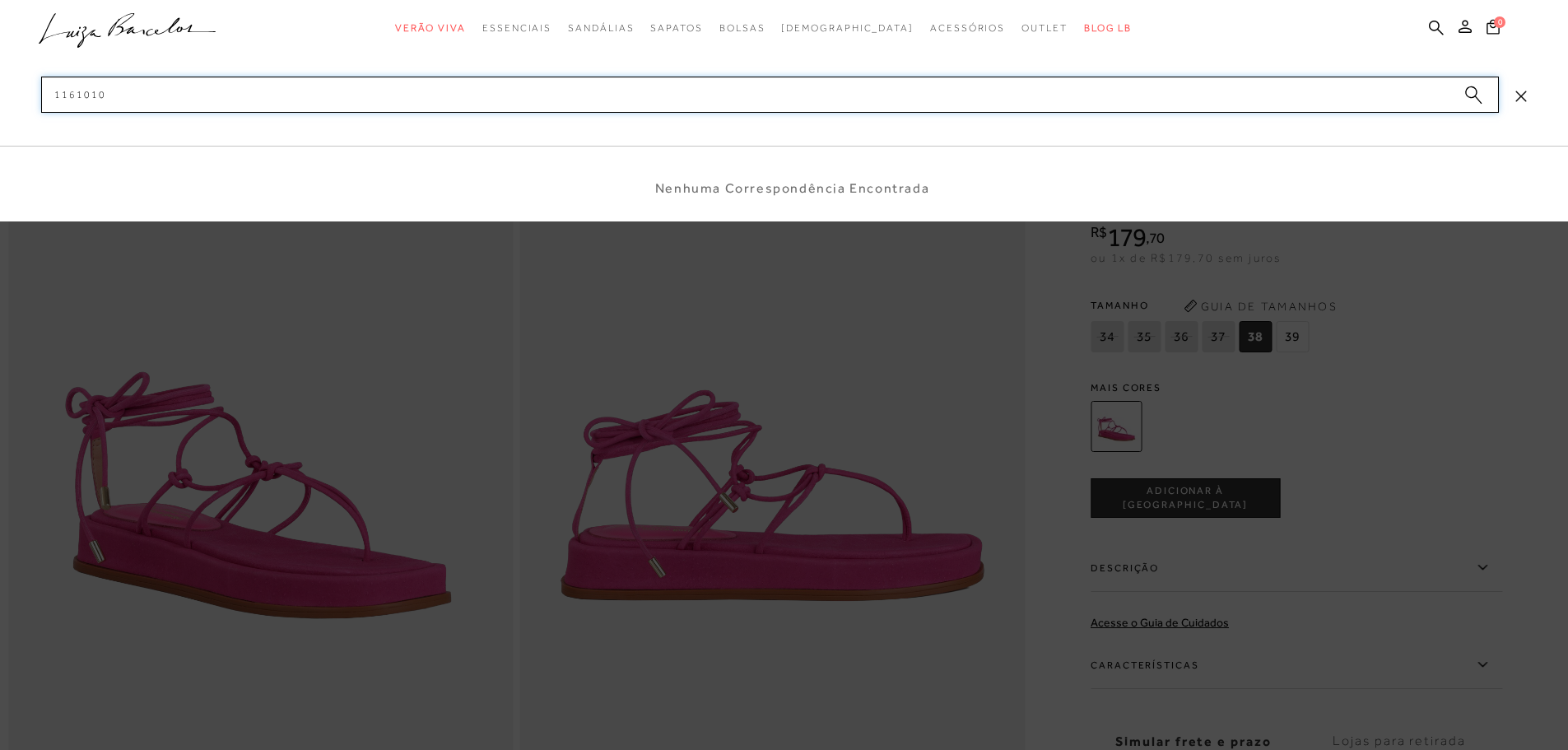
type input "1161010"
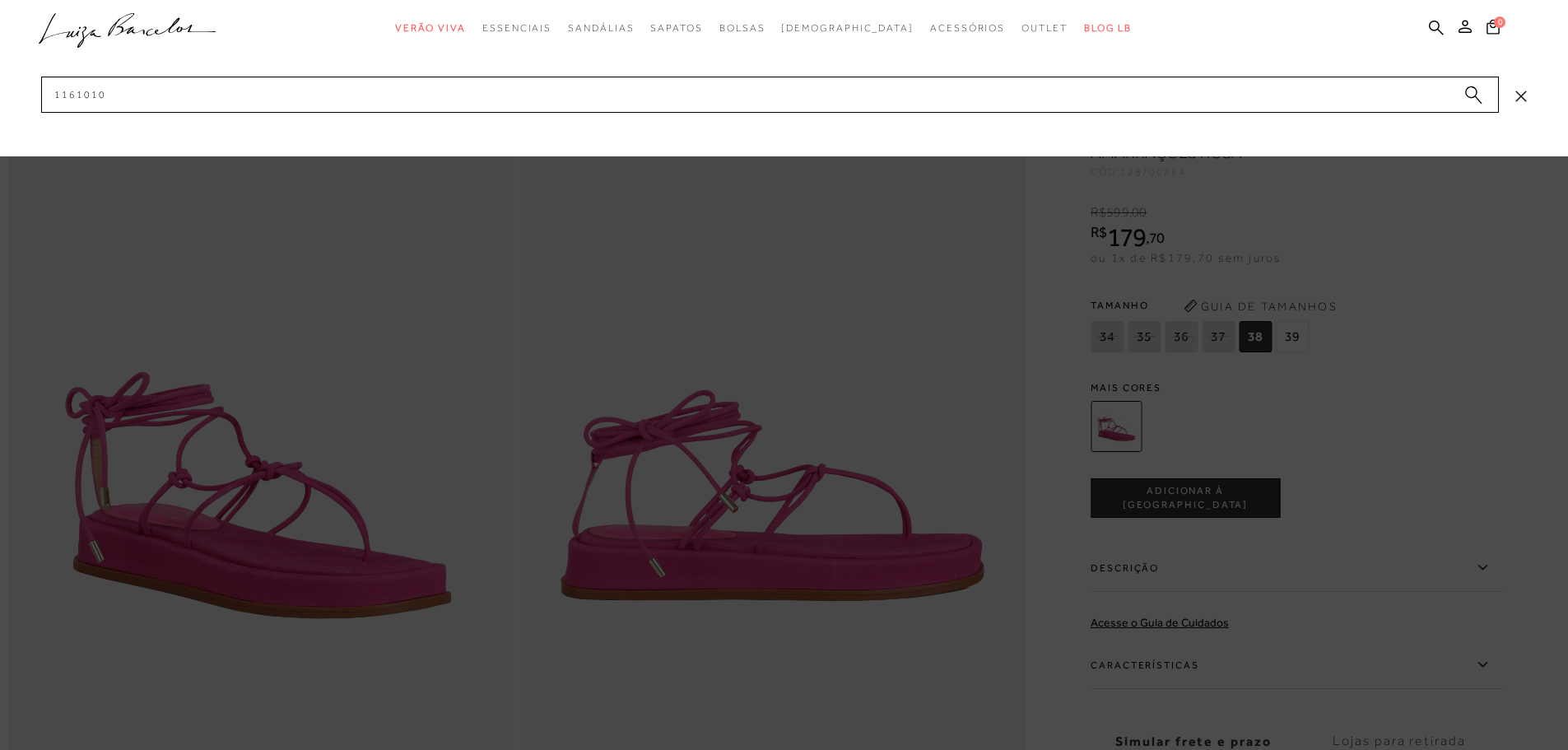
click at [1461, 367] on div at bounding box center [784, 375] width 1568 height 750
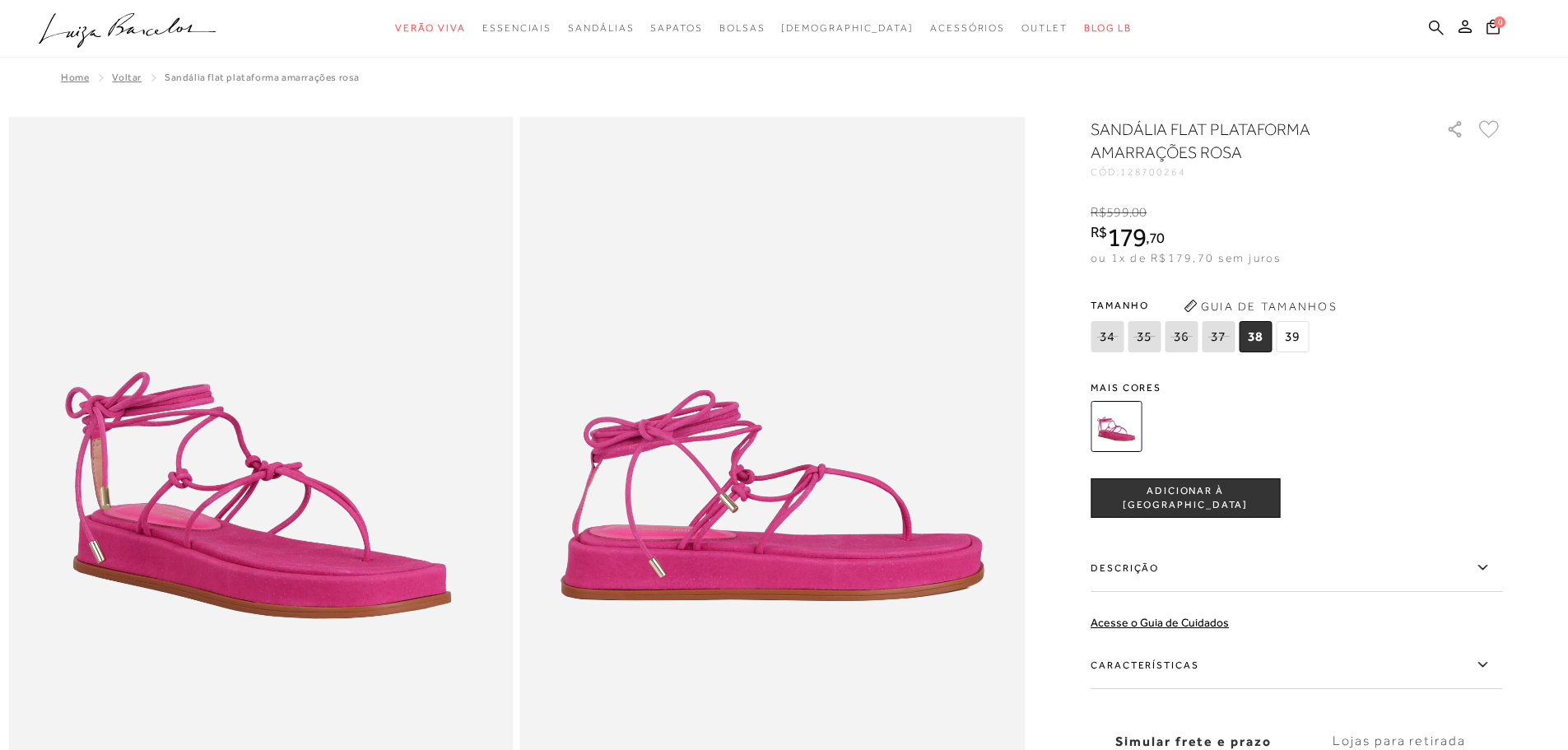
click at [1436, 28] on icon at bounding box center [1437, 27] width 15 height 15
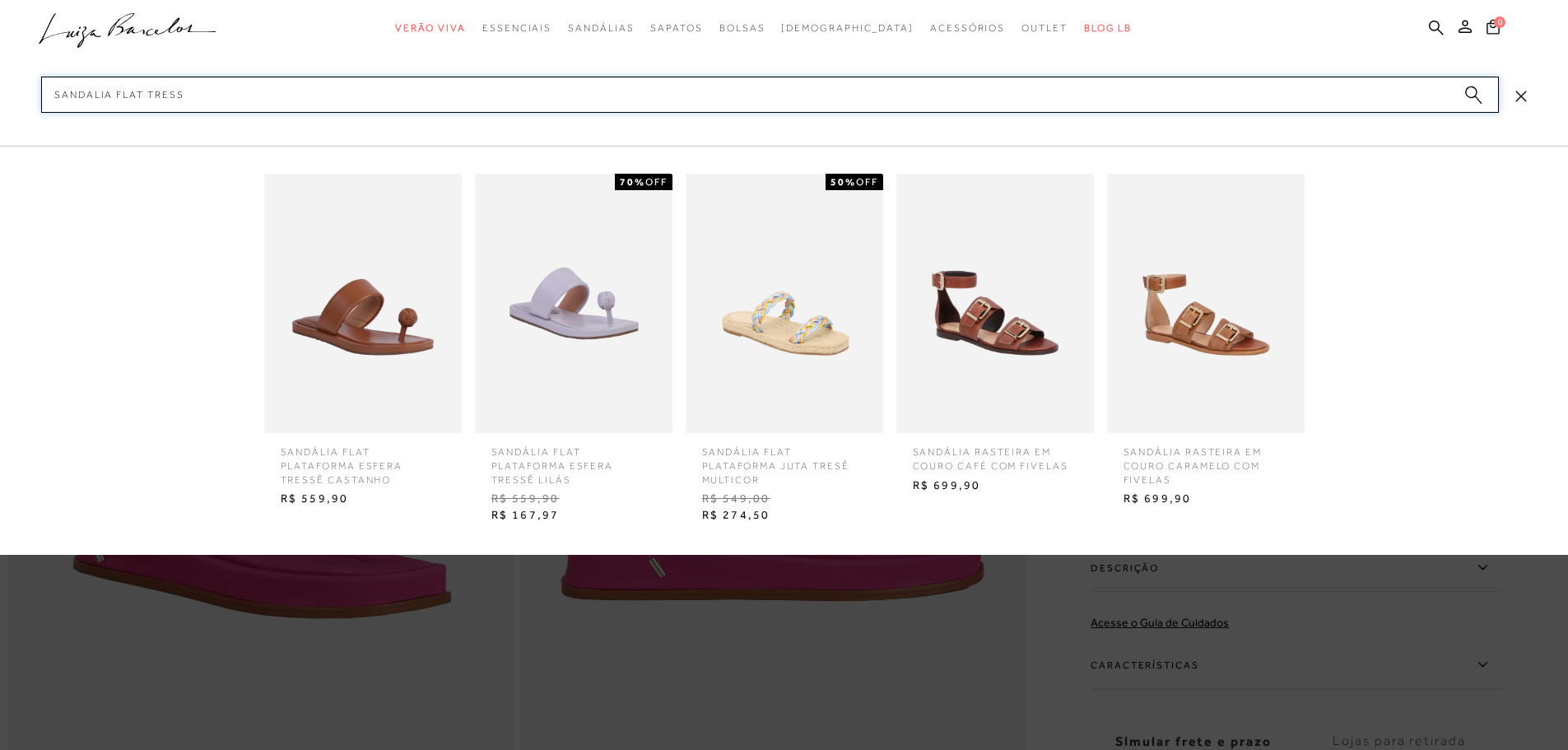
type input "SANDALIA FLAT TRESSE"
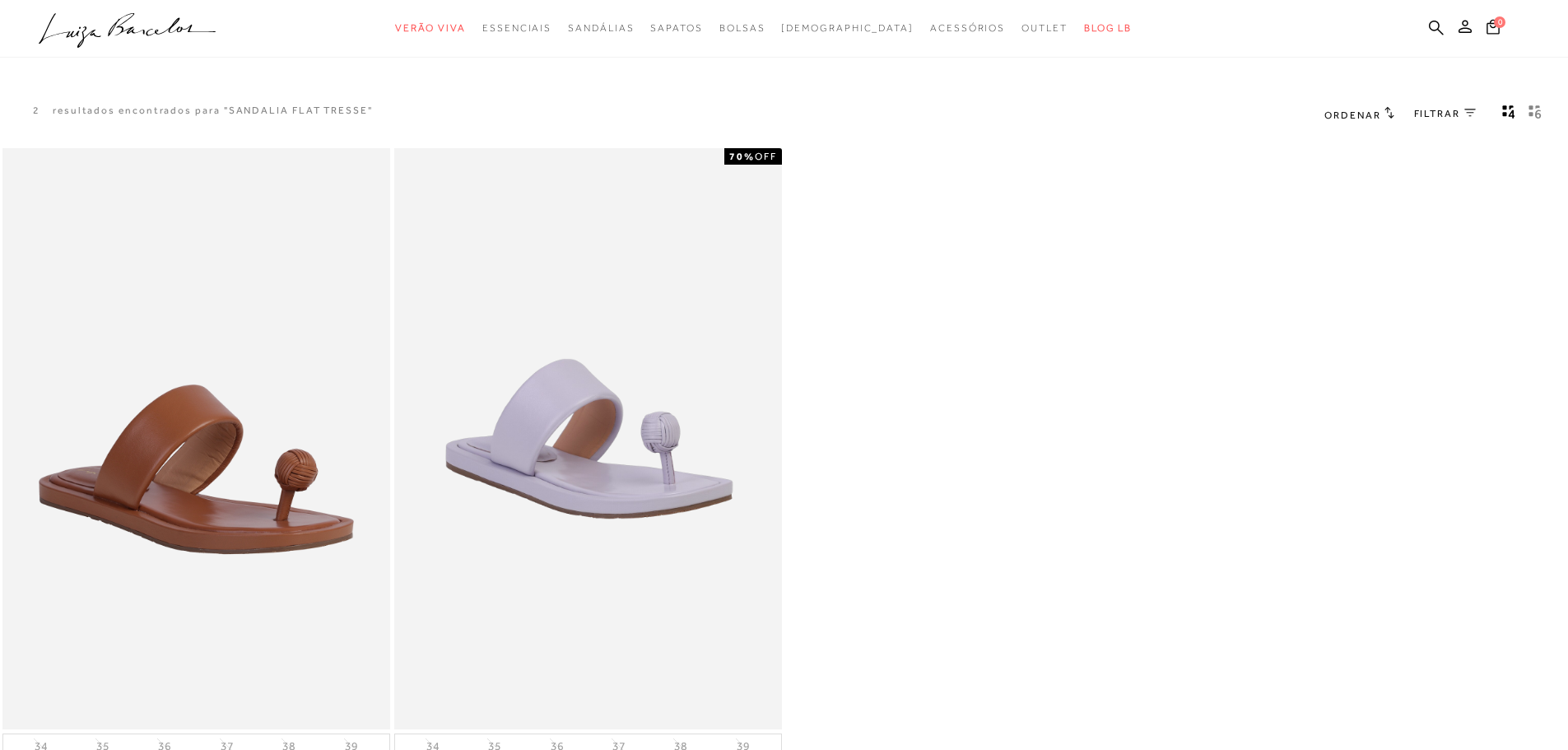
drag, startPoint x: 1432, startPoint y: 27, endPoint x: 1106, endPoint y: 108, distance: 335.9
click at [1432, 27] on icon at bounding box center [1437, 27] width 15 height 15
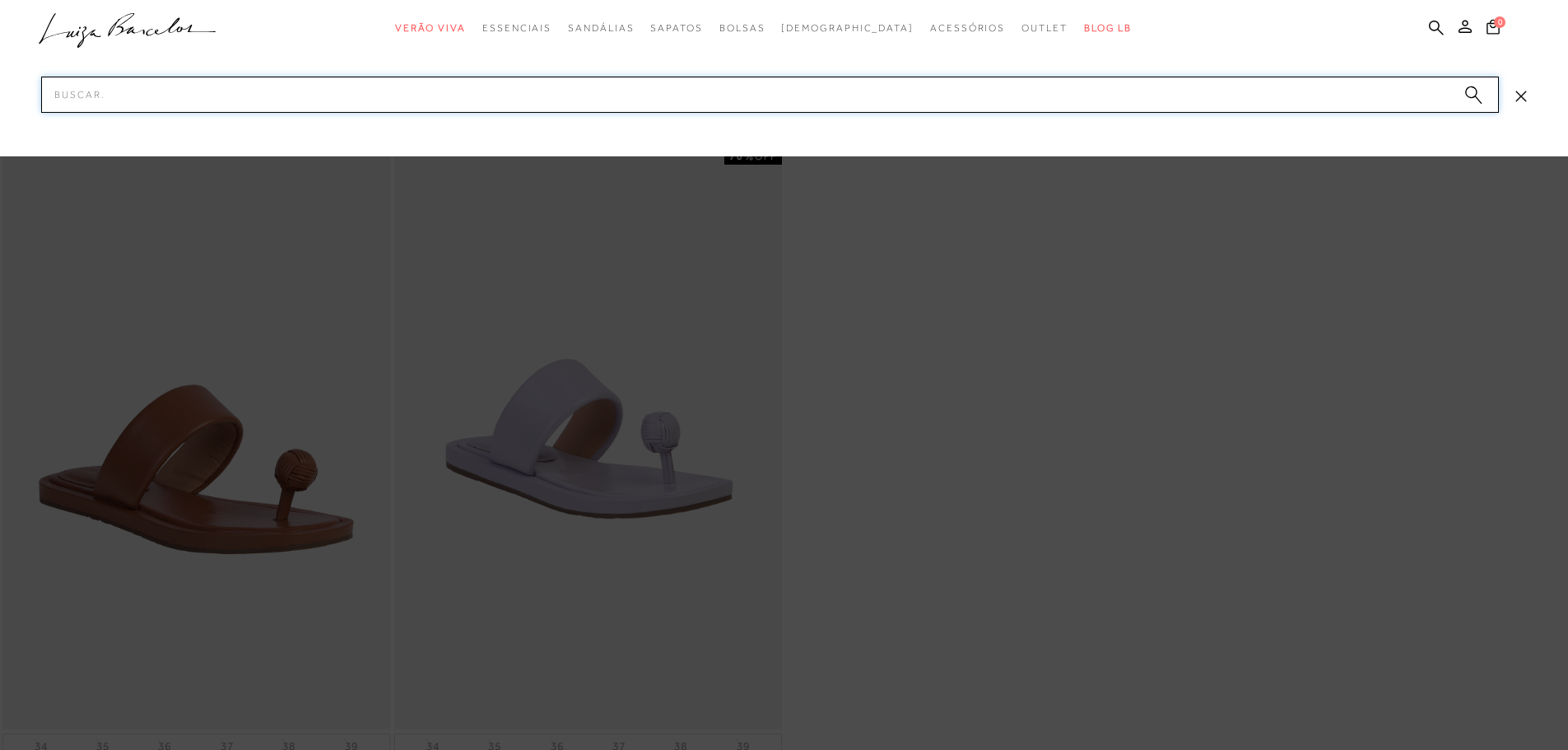
click at [504, 101] on input "Pesquisar" at bounding box center [769, 94] width 1458 height 36
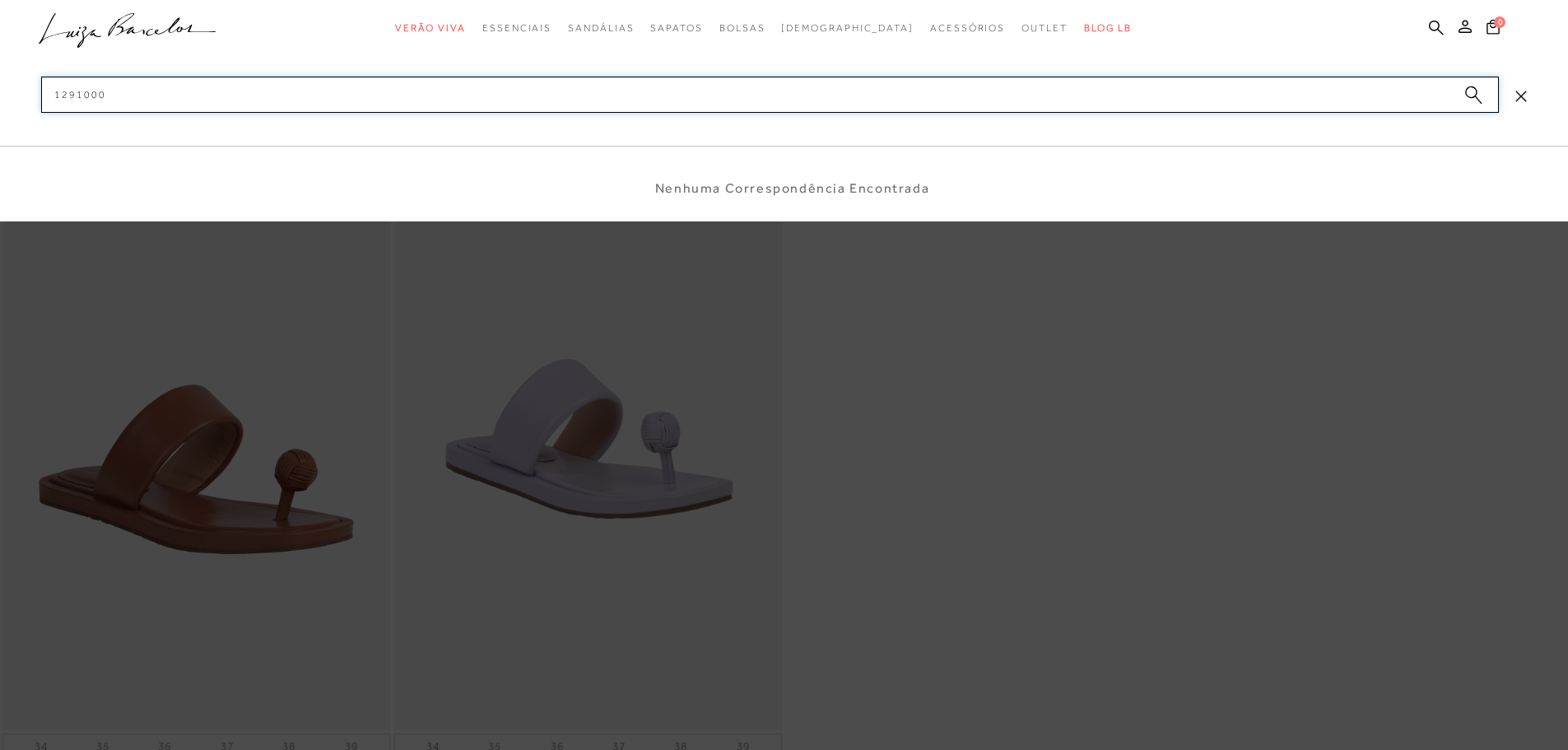
type input "12910001"
